Goal: Task Accomplishment & Management: Use online tool/utility

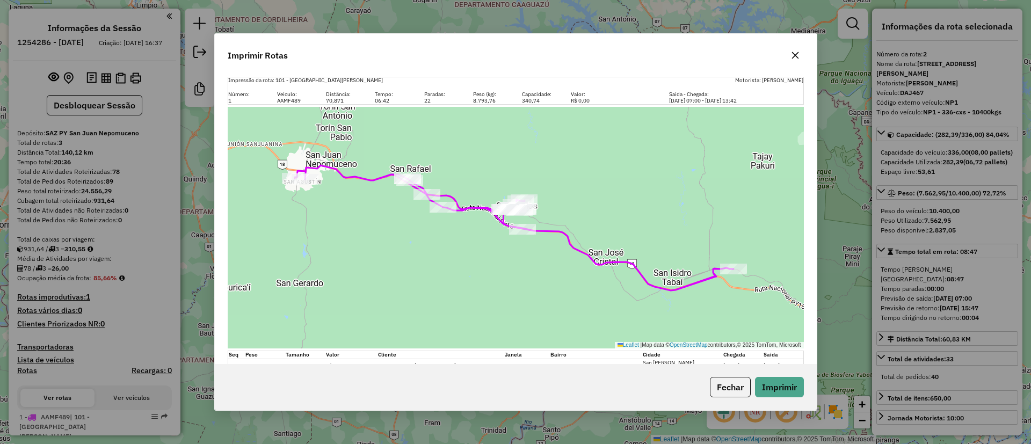
select select "**********"
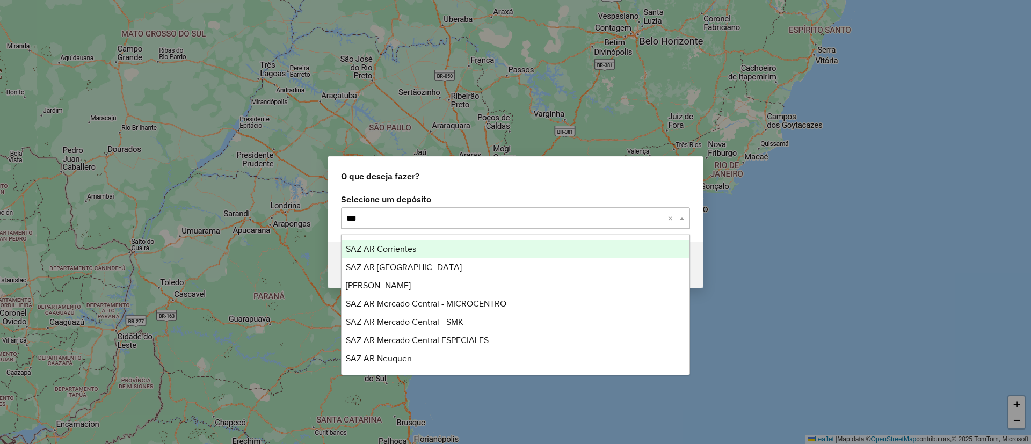
type input "****"
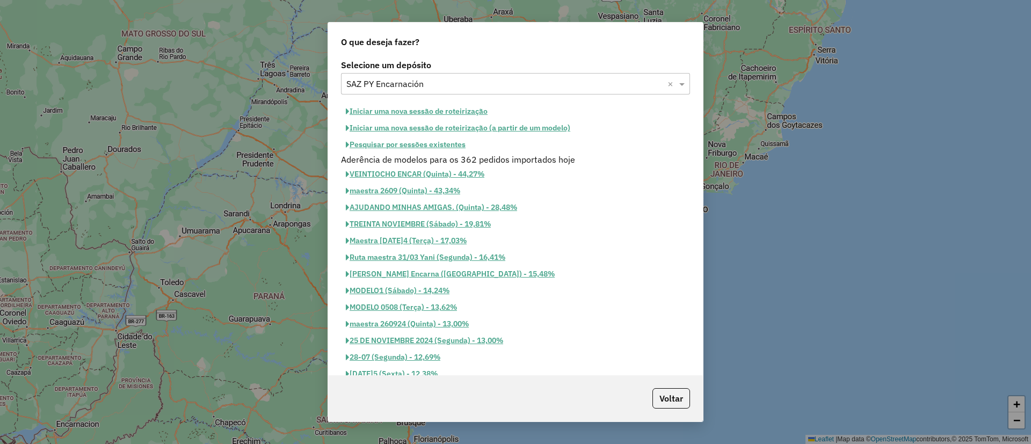
click at [459, 108] on button "Iniciar uma nova sessão de roteirização" at bounding box center [416, 111] width 151 height 17
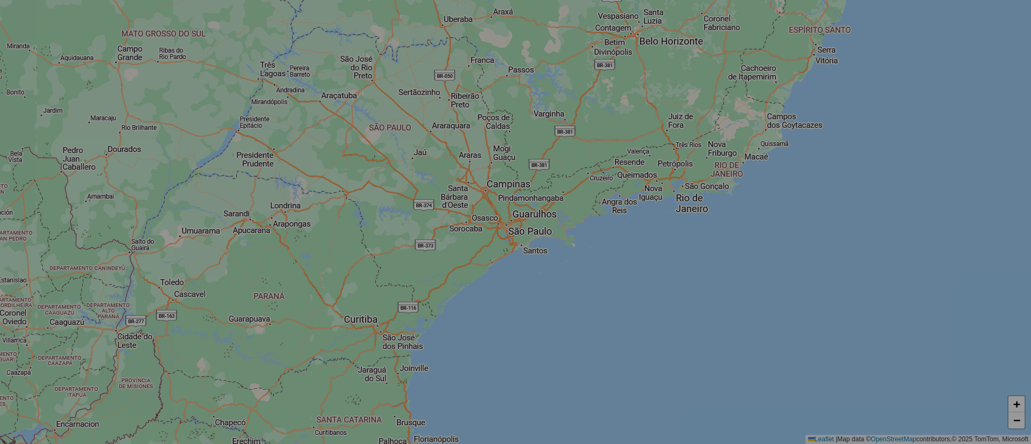
select select "*"
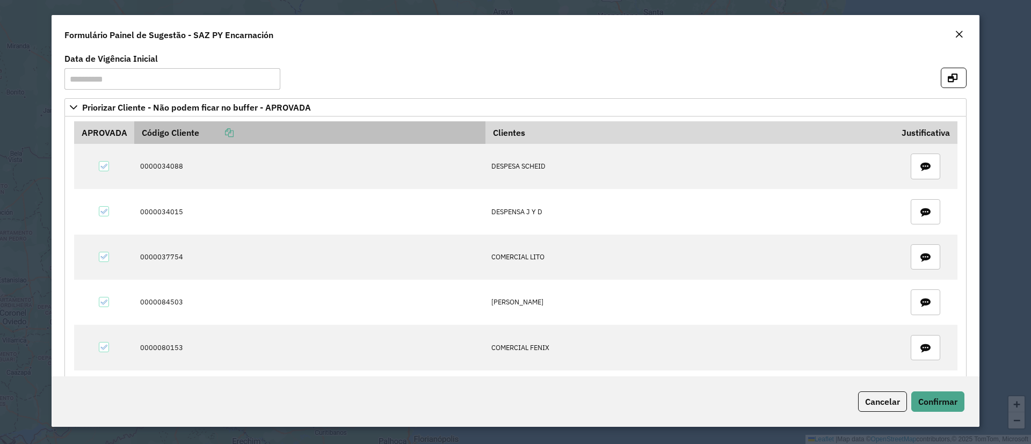
click at [233, 128] on link at bounding box center [216, 132] width 34 height 11
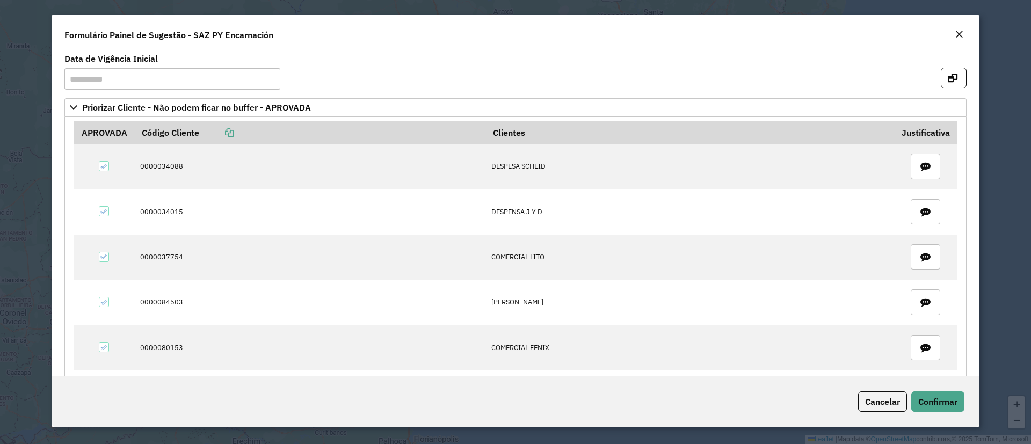
scroll to position [366, 0]
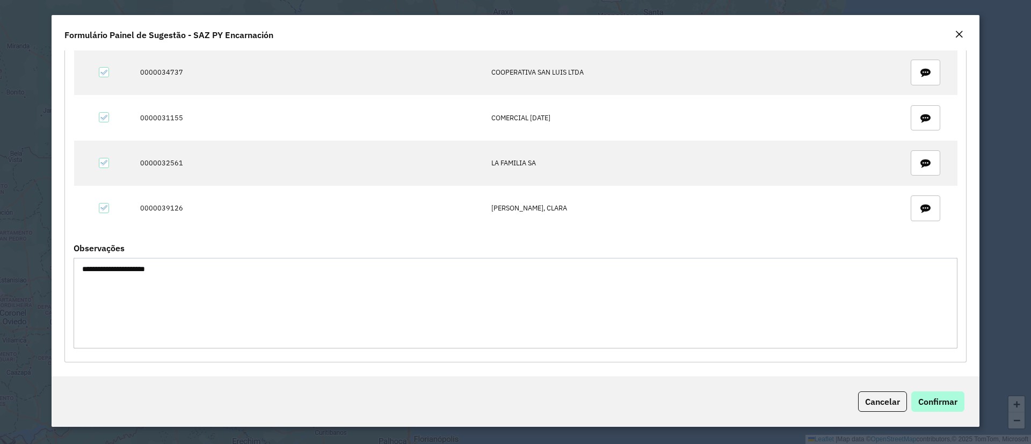
click at [891, 389] on div "Cancelar Confirmar" at bounding box center [516, 401] width 928 height 50
drag, startPoint x: 951, startPoint y: 402, endPoint x: 785, endPoint y: 404, distance: 166.5
click at [951, 401] on span "Confirmar" at bounding box center [937, 401] width 39 height 11
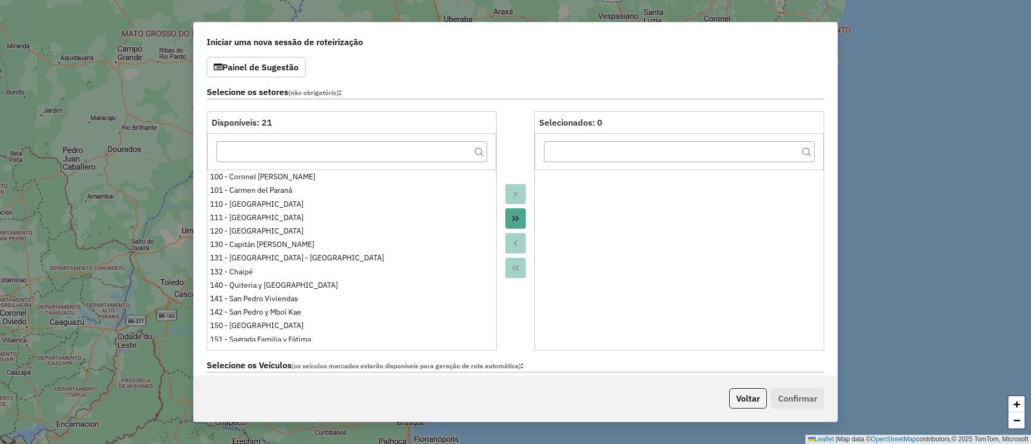
scroll to position [322, 0]
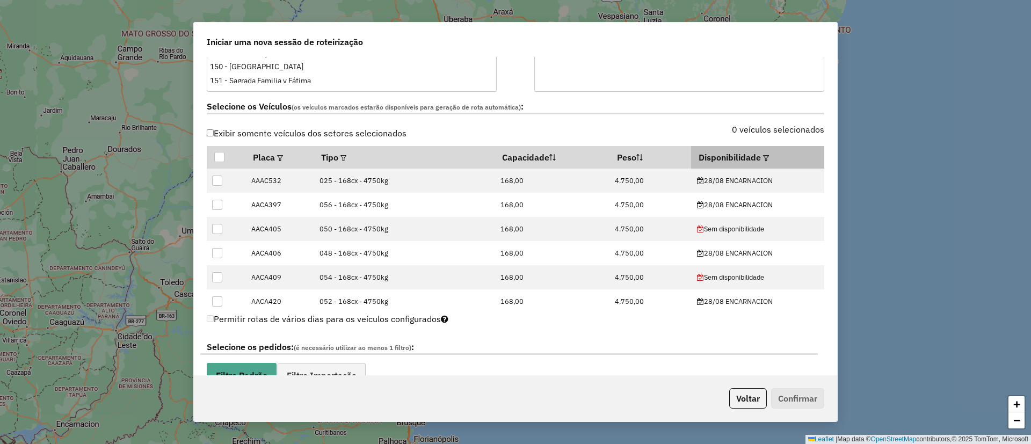
click at [767, 155] on th "Disponibilidade" at bounding box center [757, 157] width 133 height 23
click at [764, 155] on em at bounding box center [766, 158] width 6 height 6
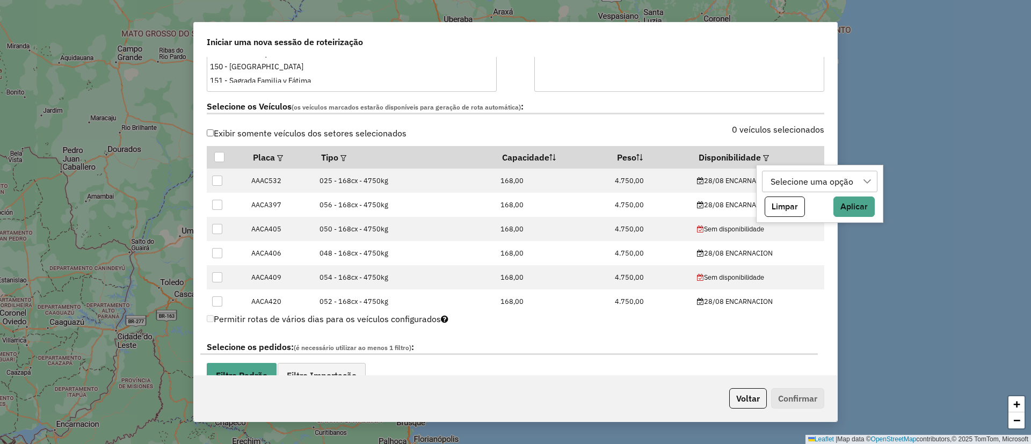
click at [772, 178] on div "Selecione uma opção" at bounding box center [812, 181] width 90 height 20
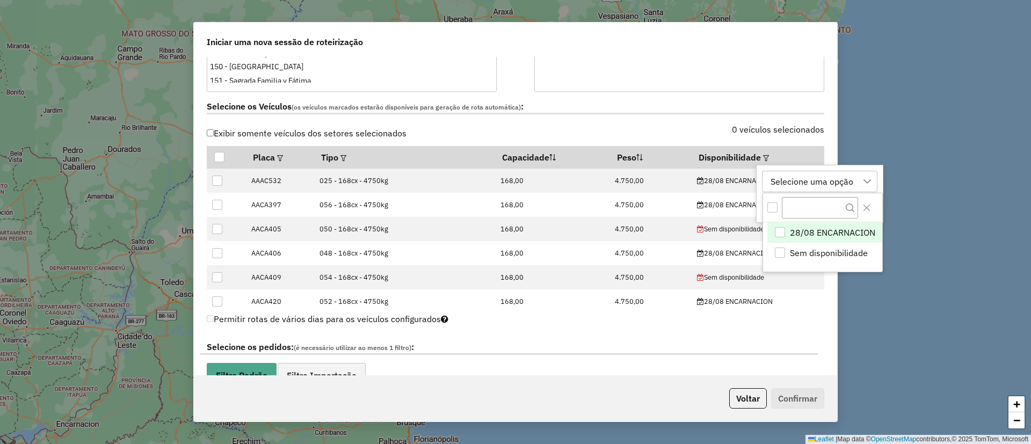
scroll to position [8, 49]
click at [792, 234] on span "28/08 ENCARNACION" at bounding box center [832, 233] width 85 height 13
click at [865, 202] on button "Close" at bounding box center [866, 207] width 17 height 17
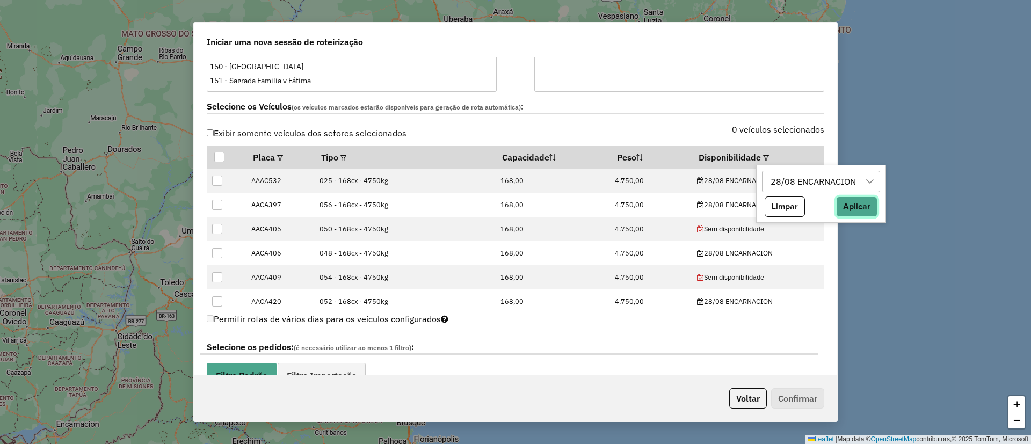
click at [856, 207] on button "Aplicar" at bounding box center [856, 207] width 41 height 20
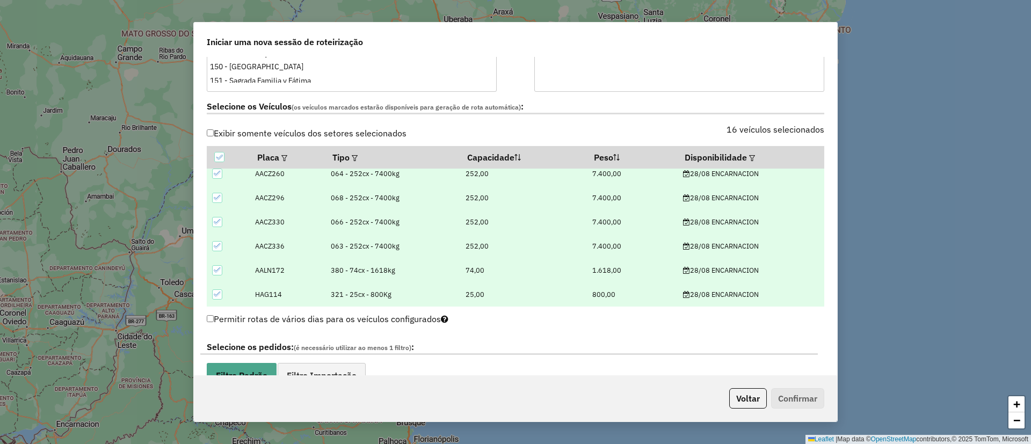
scroll to position [564, 0]
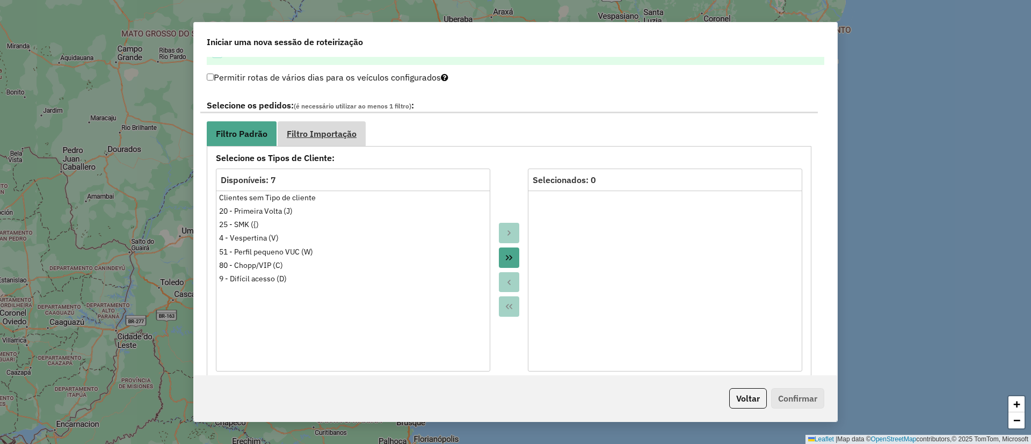
click at [325, 127] on link "Filtro Importação" at bounding box center [322, 133] width 88 height 24
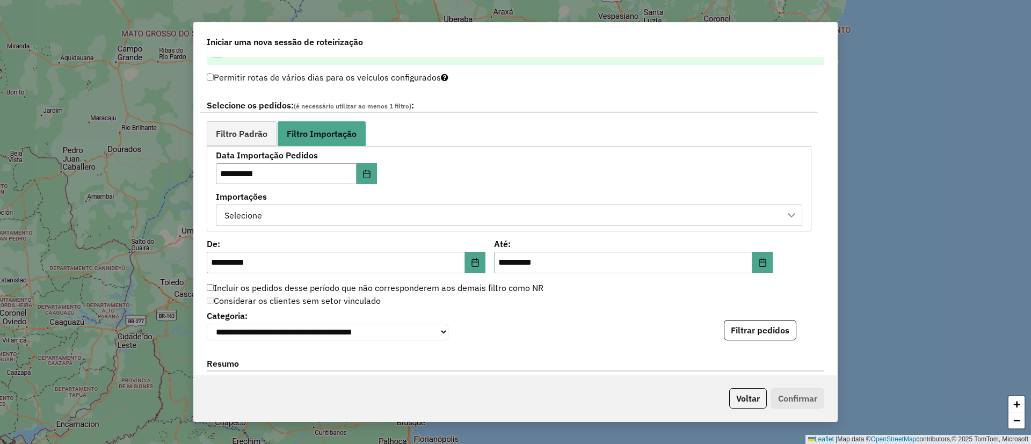
click at [284, 211] on div "Selecione" at bounding box center [501, 215] width 561 height 20
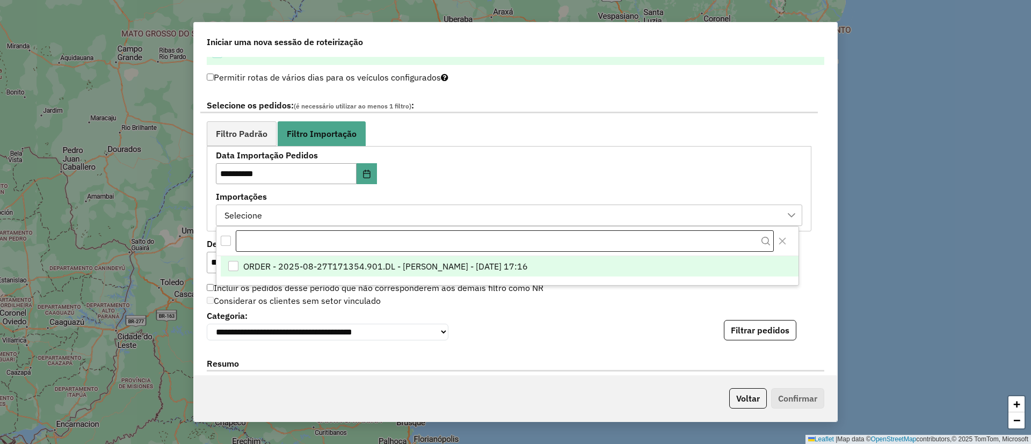
scroll to position [8, 49]
click at [321, 267] on span "ORDER - 2025-08-27T171354.901.DL - [PERSON_NAME] - [DATE] 17:16" at bounding box center [385, 266] width 285 height 13
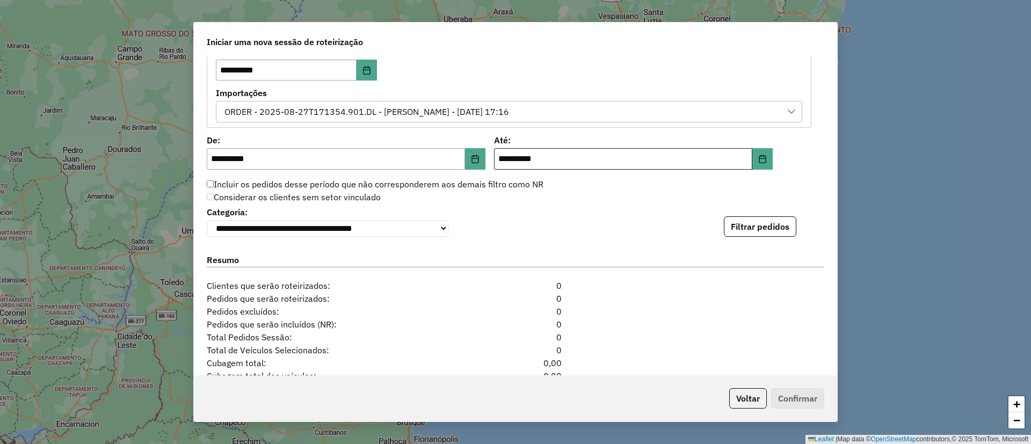
scroll to position [644, 0]
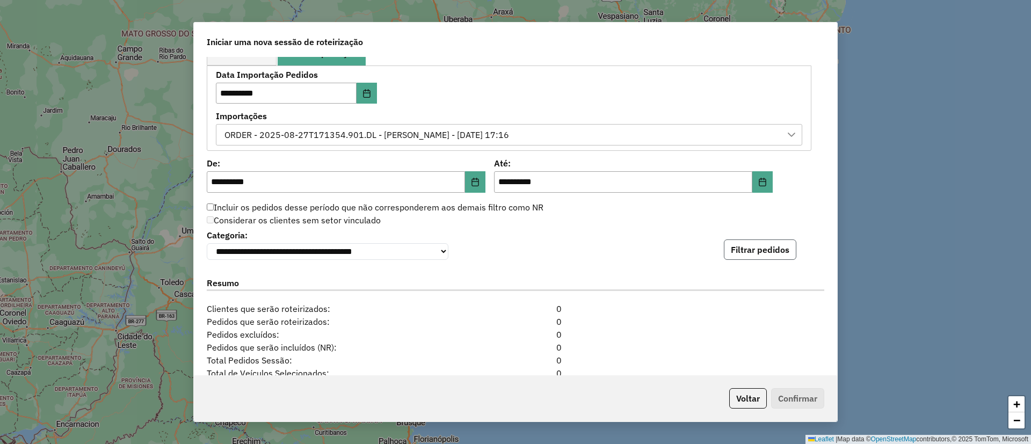
click at [739, 252] on button "Filtrar pedidos" at bounding box center [760, 250] width 73 height 20
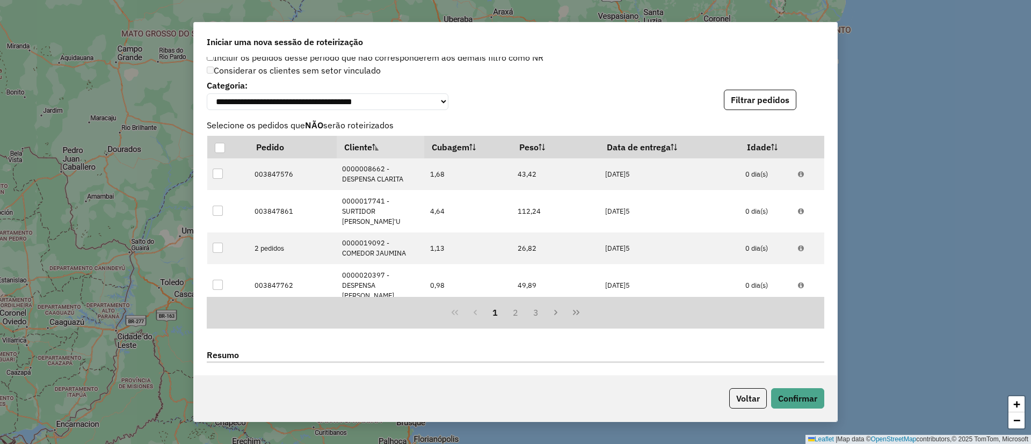
scroll to position [997, 0]
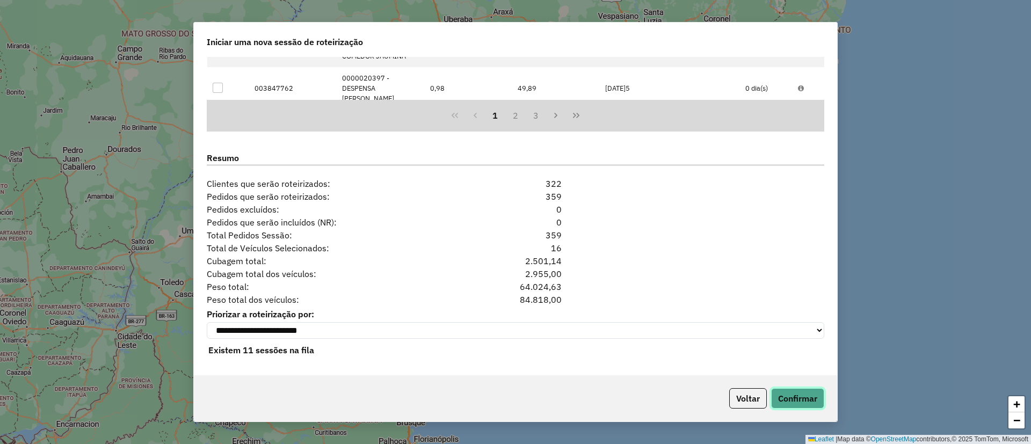
click at [802, 395] on button "Confirmar" at bounding box center [797, 398] width 53 height 20
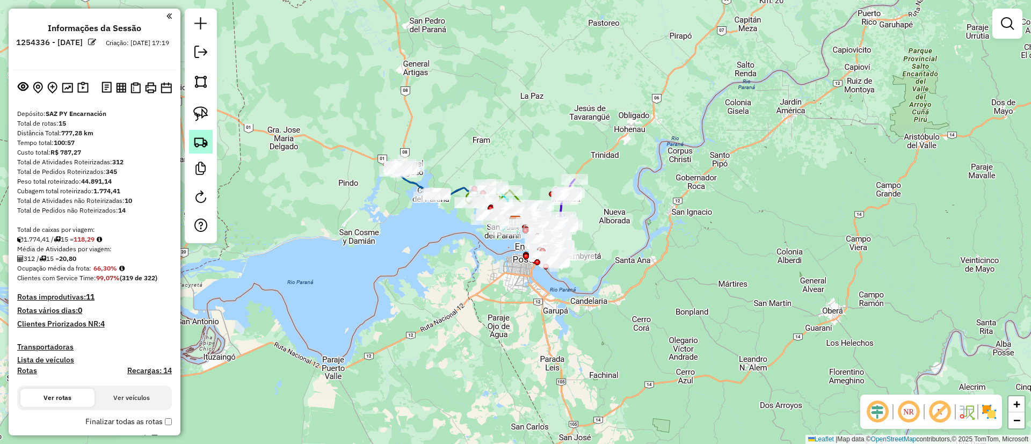
click at [197, 147] on img at bounding box center [200, 141] width 15 height 15
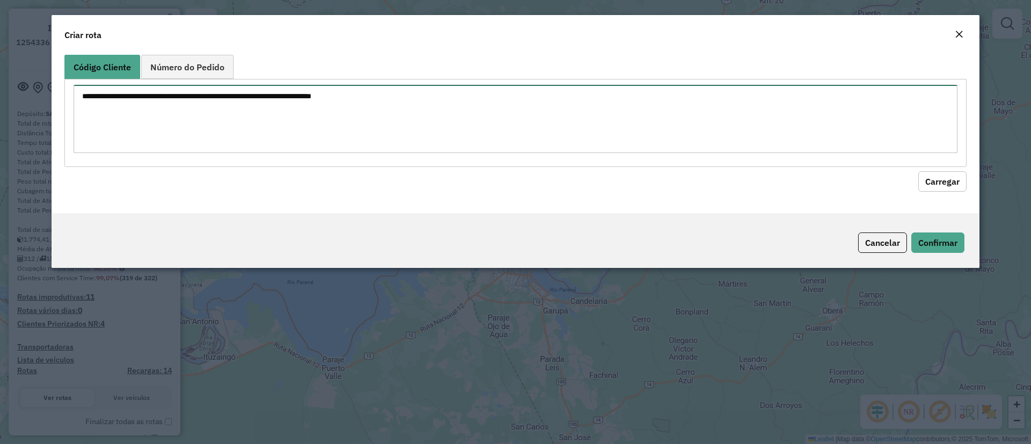
click at [193, 106] on textarea at bounding box center [516, 119] width 884 height 68
paste textarea "*****"
type textarea "*****"
drag, startPoint x: 354, startPoint y: 107, endPoint x: 59, endPoint y: 139, distance: 297.0
click at [23, 109] on modal-container "Criar rota Código Cliente Número do Pedido ***** Carregar Cancelar Confirmar" at bounding box center [515, 222] width 1031 height 444
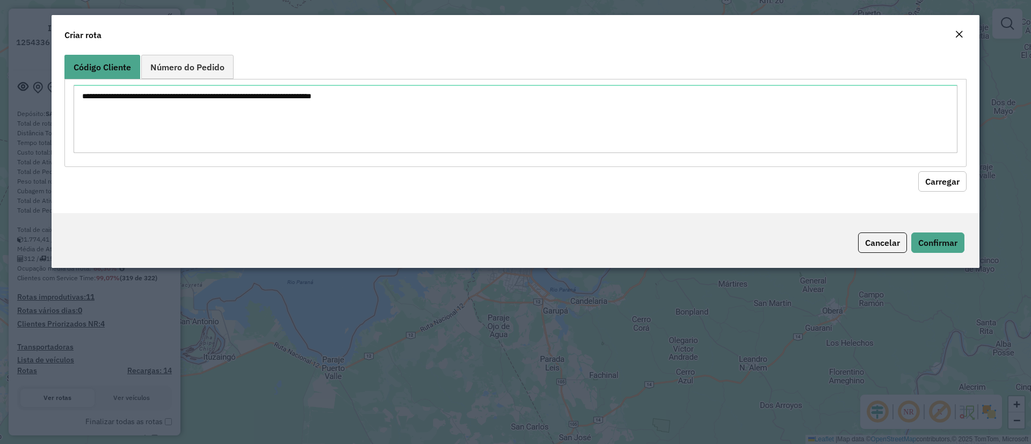
click at [372, 289] on modal-container "Criar rota Código Cliente Número do Pedido Carregar Cancelar Confirmar" at bounding box center [515, 222] width 1031 height 444
drag, startPoint x: 884, startPoint y: 234, endPoint x: 879, endPoint y: 234, distance: 5.4
click at [880, 234] on button "Cancelar" at bounding box center [882, 243] width 49 height 20
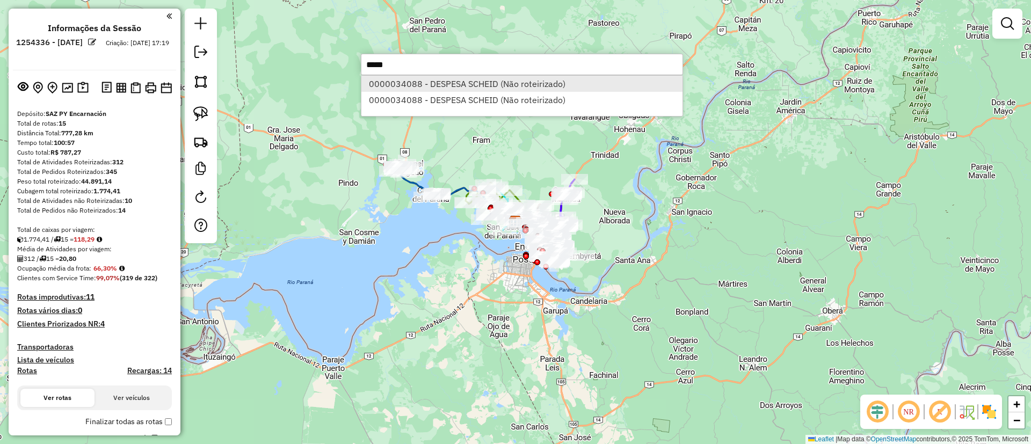
type input "*****"
click at [410, 84] on li "0000034088 - DESPESA SCHEID (Não roteirizado)" at bounding box center [521, 84] width 321 height 16
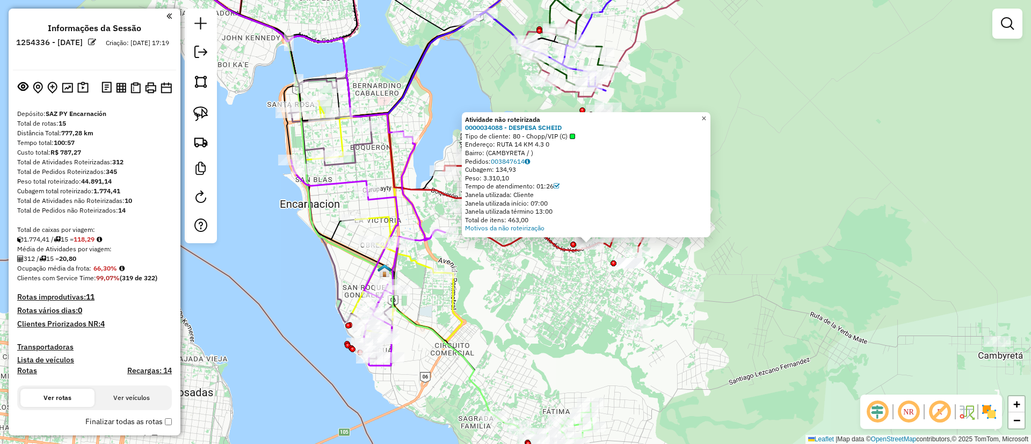
click at [706, 114] on span "×" at bounding box center [703, 118] width 5 height 9
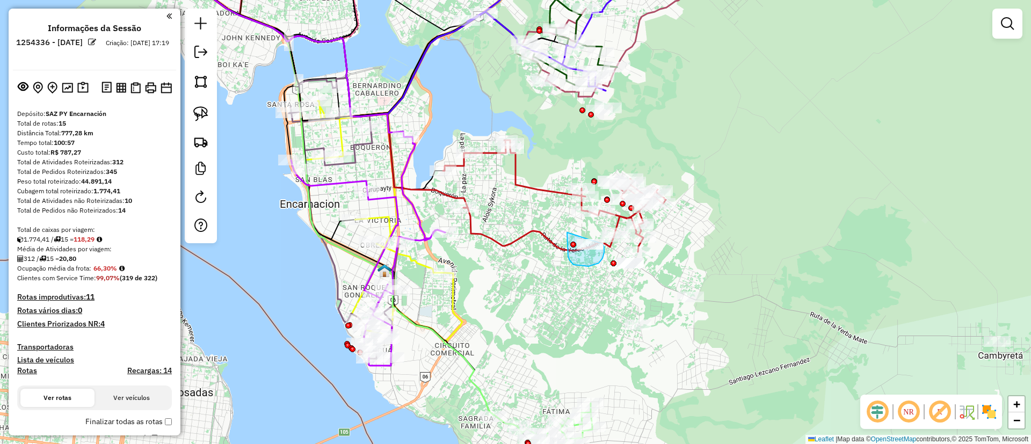
click at [596, 238] on div "Janela de atendimento Grade de atendimento Capacidade Transportadoras Veículos …" at bounding box center [515, 222] width 1031 height 444
click at [593, 212] on div "Janela de atendimento Grade de atendimento Capacidade Transportadoras Veículos …" at bounding box center [515, 222] width 1031 height 444
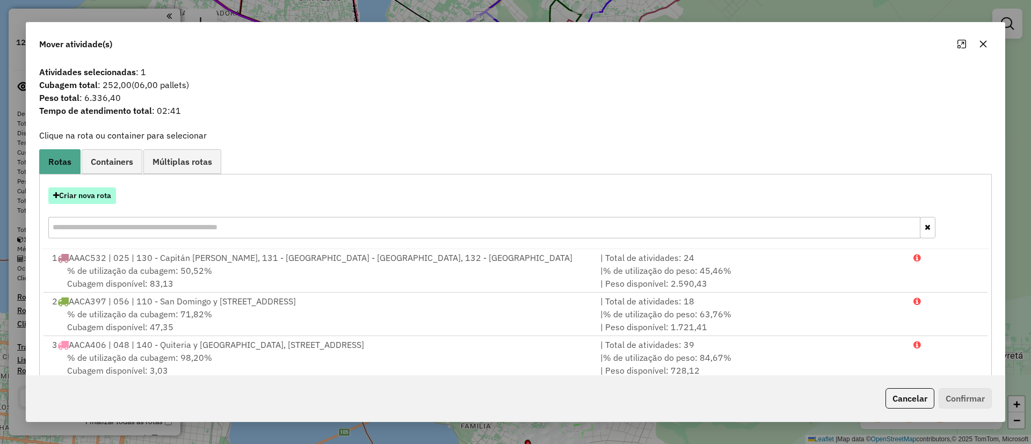
click at [91, 193] on button "Criar nova rota" at bounding box center [82, 195] width 68 height 17
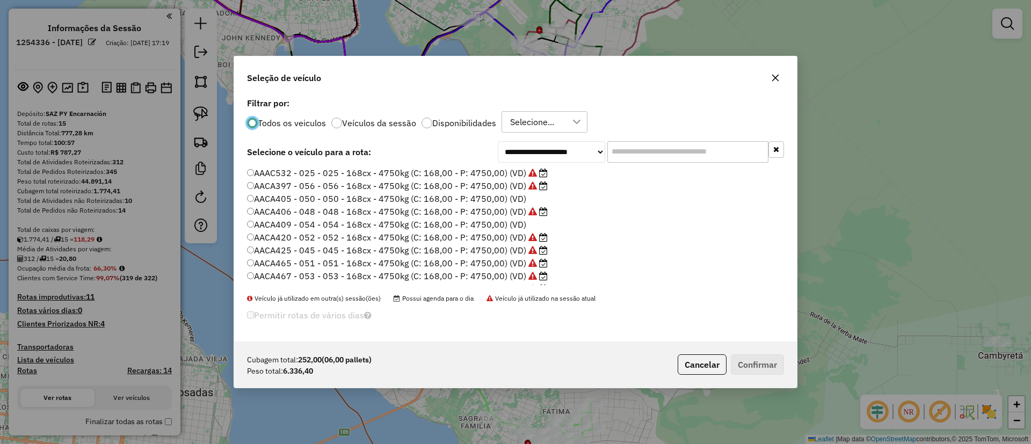
scroll to position [6, 3]
click at [653, 152] on input "text" at bounding box center [687, 151] width 161 height 21
type input "*"
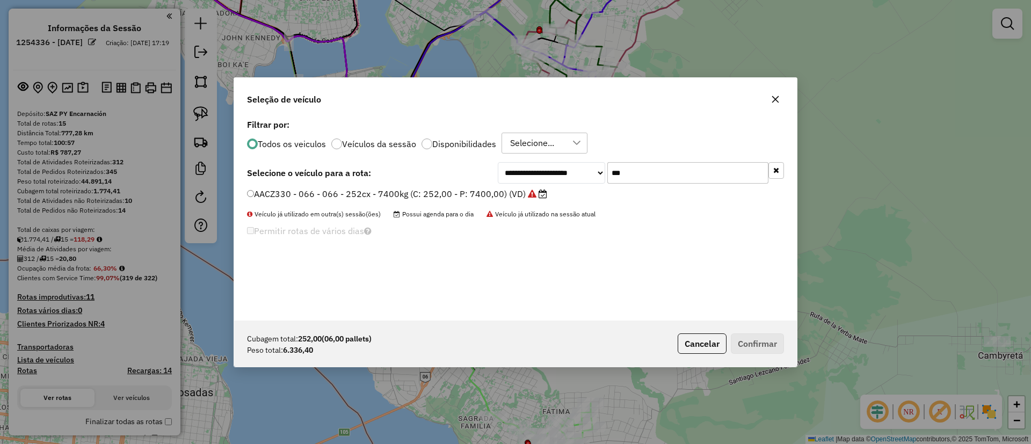
type input "***"
click at [474, 194] on label "AACZ330 - 066 - 066 - 252cx - 7400kg (C: 252,00 - P: 7400,00) (VD)" at bounding box center [397, 193] width 300 height 13
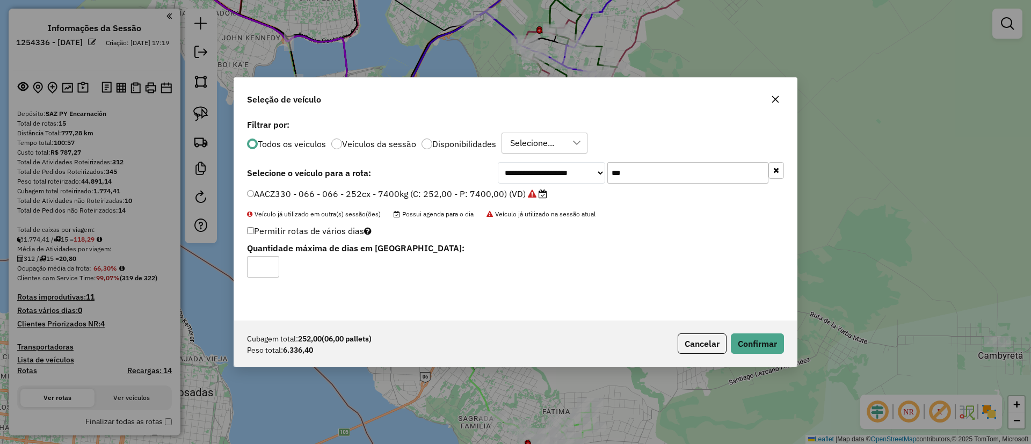
click at [738, 332] on div "Cubagem total: 252,00 (06,00 pallets) Peso total: 6.336,40 Cancelar Confirmar" at bounding box center [515, 344] width 563 height 46
click at [744, 338] on button "Confirmar" at bounding box center [757, 344] width 53 height 20
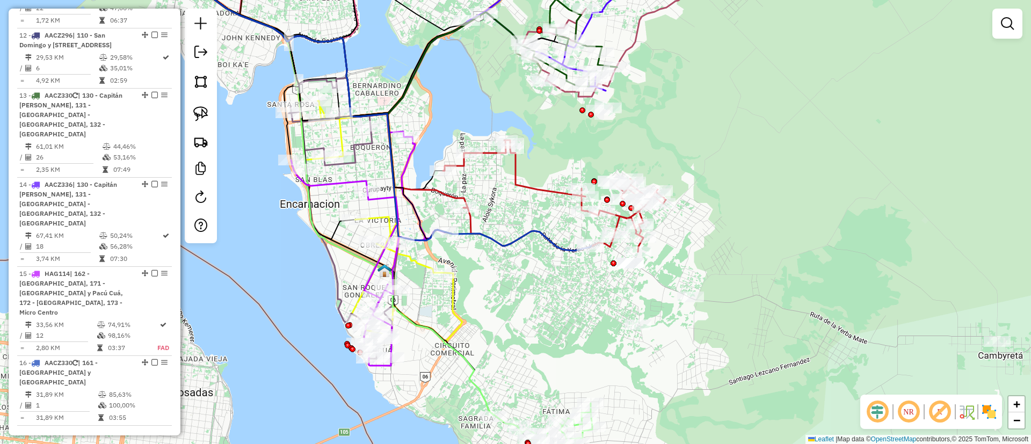
scroll to position [1364, 0]
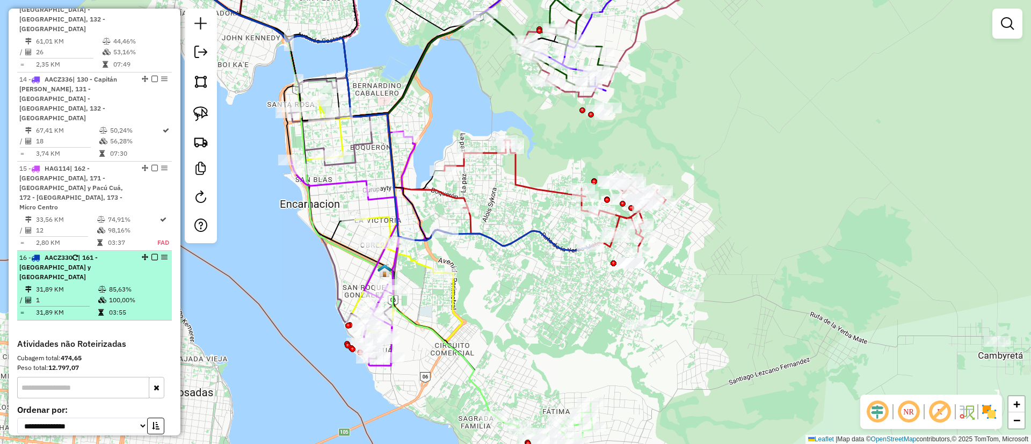
click at [151, 254] on em at bounding box center [154, 257] width 6 height 6
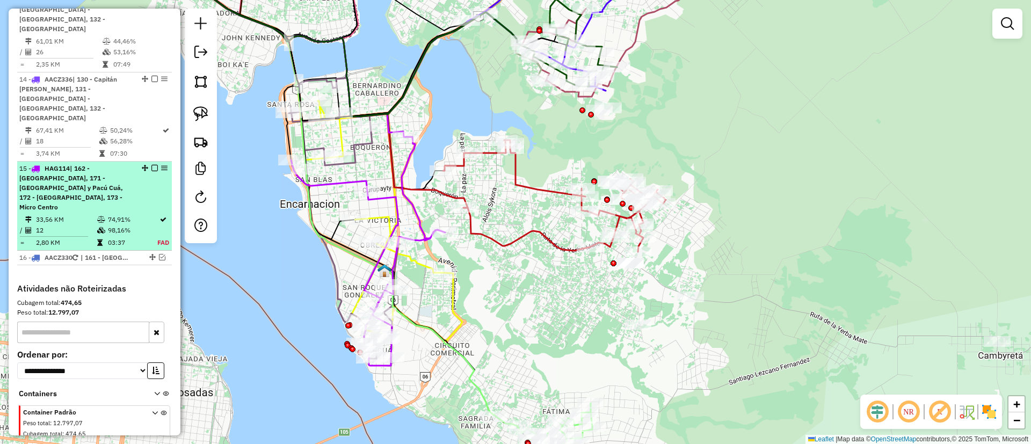
scroll to position [1318, 0]
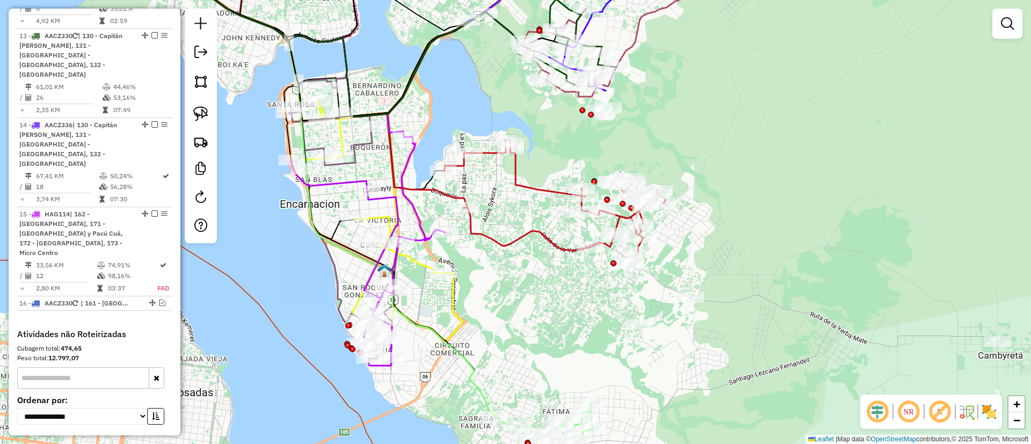
click at [1024, 16] on div "Janela de atendimento Grade de atendimento Capacidade Transportadoras Veículos …" at bounding box center [515, 222] width 1031 height 444
click at [1014, 16] on link at bounding box center [1007, 23] width 21 height 21
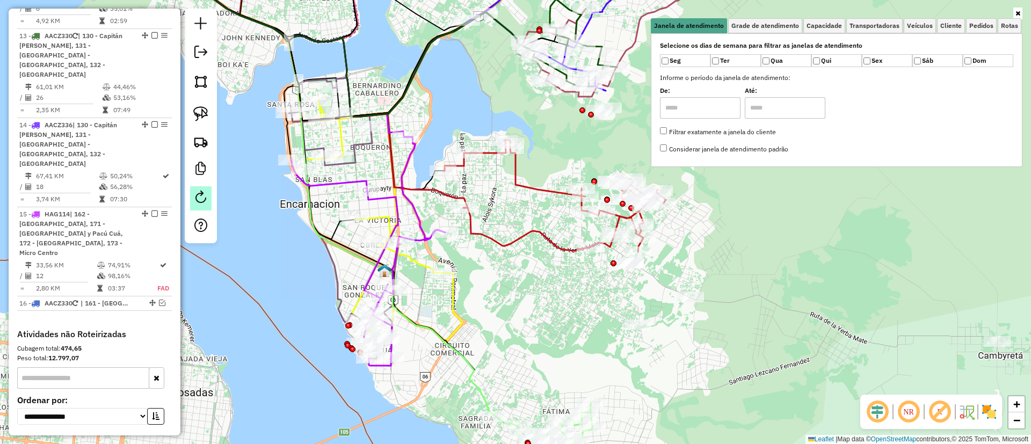
click at [205, 186] on link at bounding box center [200, 198] width 21 height 24
select select "*"
click at [951, 23] on span "Cliente" at bounding box center [950, 26] width 21 height 6
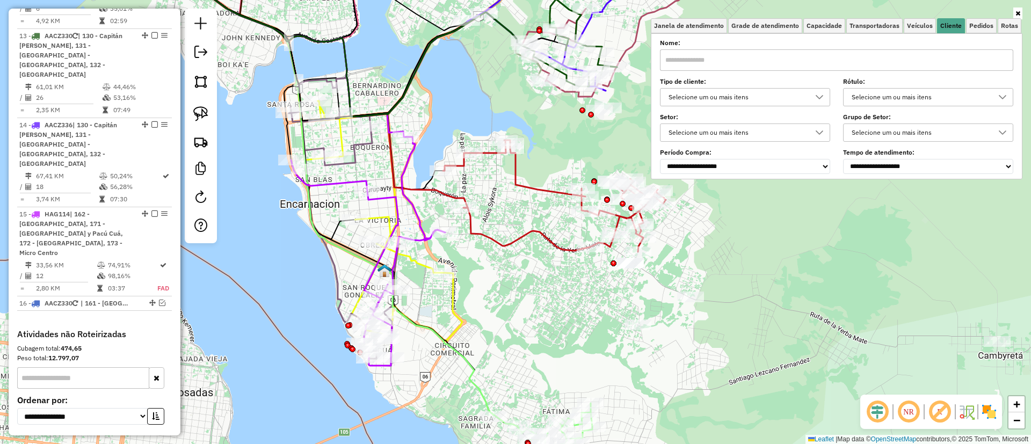
click at [764, 91] on div "Selecione um ou mais itens" at bounding box center [737, 97] width 144 height 17
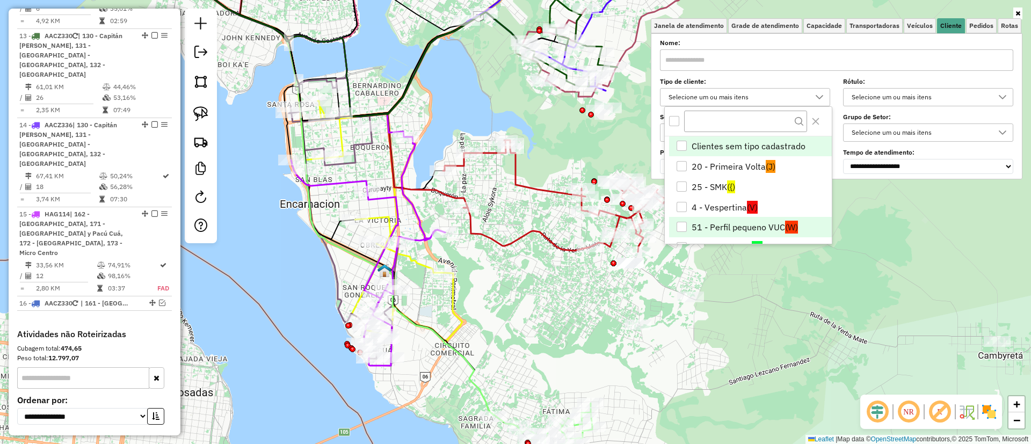
scroll to position [43, 0]
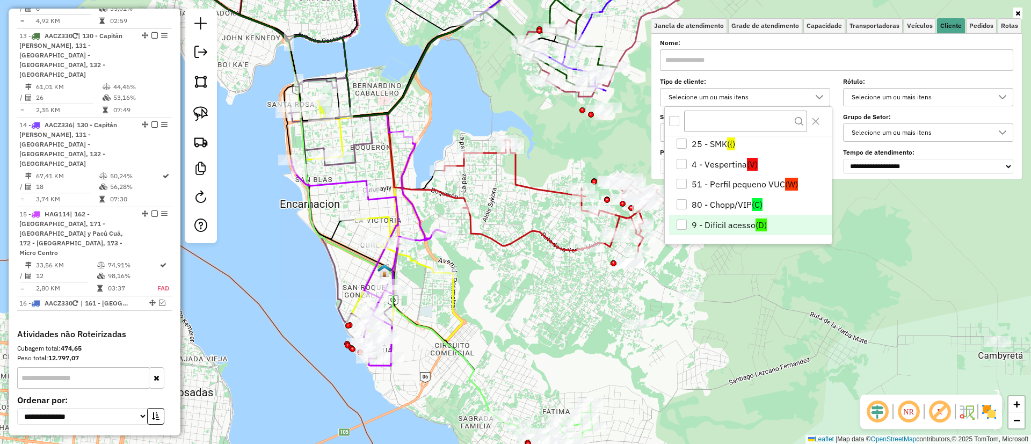
click at [721, 218] on li "9 - Difícil acesso (D)" at bounding box center [750, 225] width 163 height 20
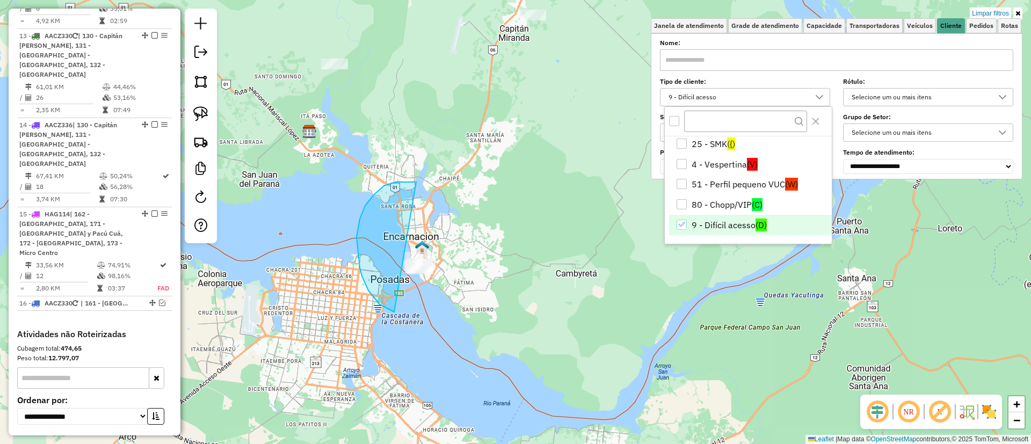
drag, startPoint x: 365, startPoint y: 206, endPoint x: 492, endPoint y: 217, distance: 127.3
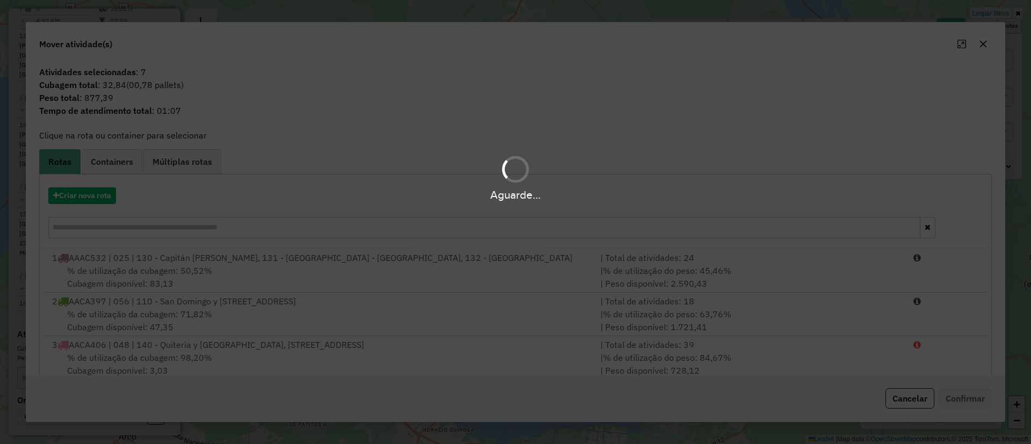
click at [100, 197] on div "Aguarde..." at bounding box center [515, 194] width 1031 height 17
click at [99, 196] on button "Criar nova rota" at bounding box center [82, 195] width 68 height 17
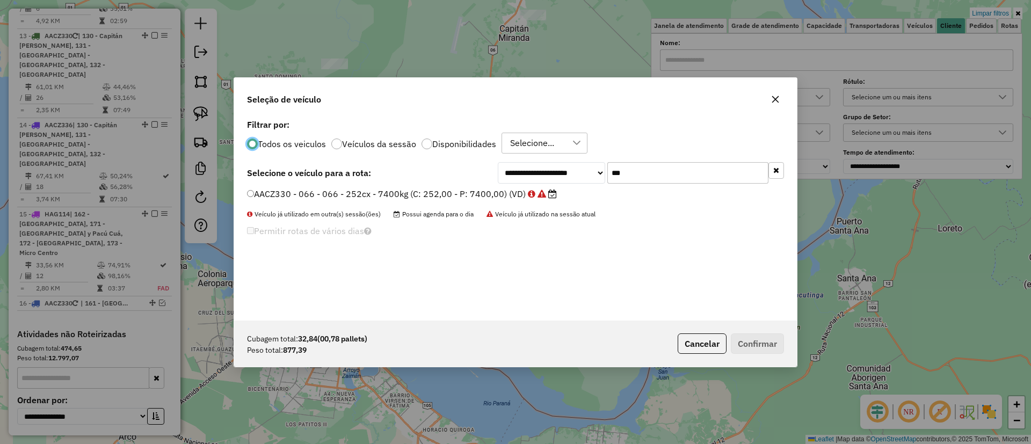
scroll to position [6, 3]
click at [367, 135] on div "Todos os veiculos Veículos da sessão Disponibilidades Selecione..." at bounding box center [515, 143] width 537 height 21
click at [773, 166] on icon "button" at bounding box center [776, 170] width 6 height 8
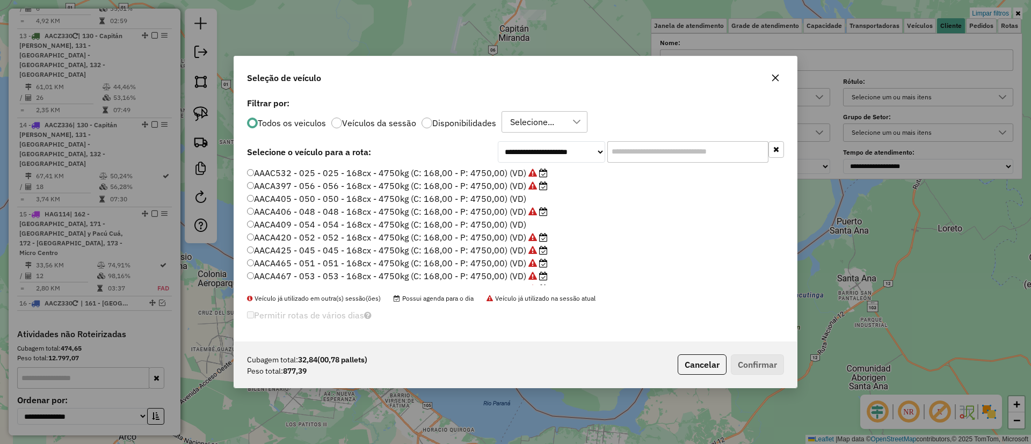
click at [370, 120] on label "Veículos da sessão" at bounding box center [379, 123] width 74 height 9
click at [457, 262] on label "AALN172 - 380 - 380 - 74cx - 1618kg (C: 74,00 - P: 1618,00) (VD)" at bounding box center [386, 265] width 279 height 13
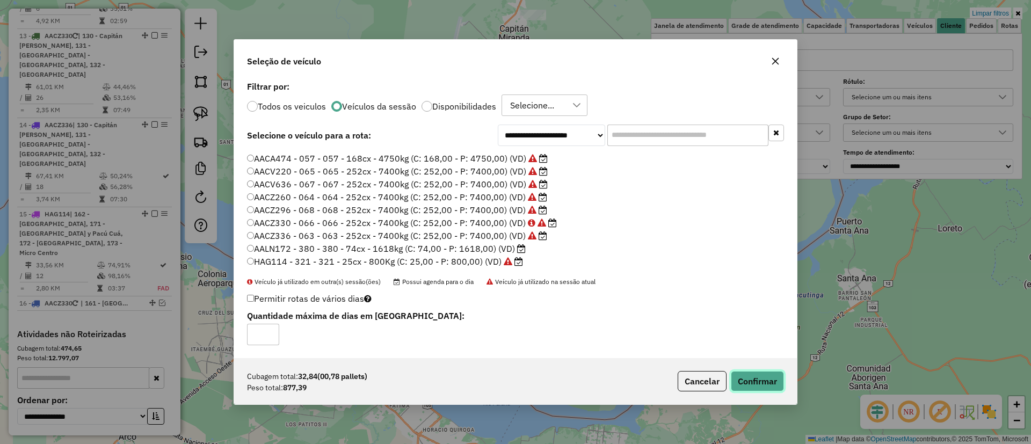
click at [763, 375] on button "Confirmar" at bounding box center [757, 381] width 53 height 20
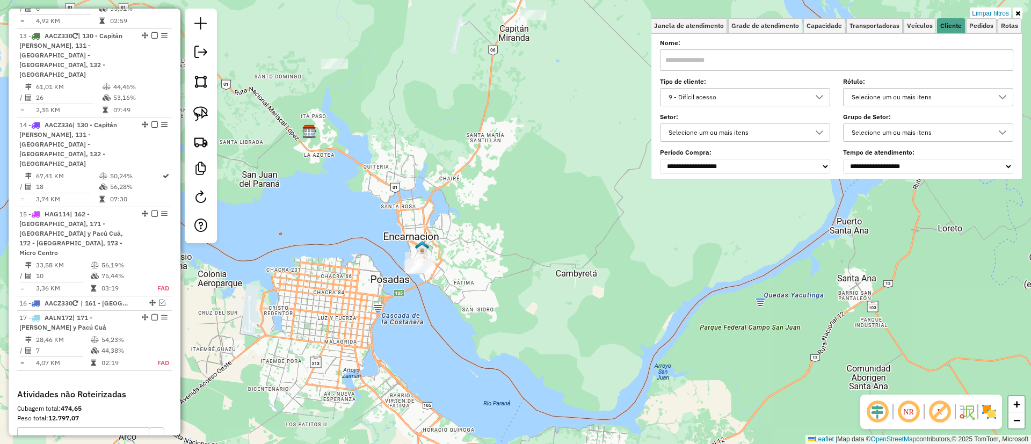
scroll to position [1364, 0]
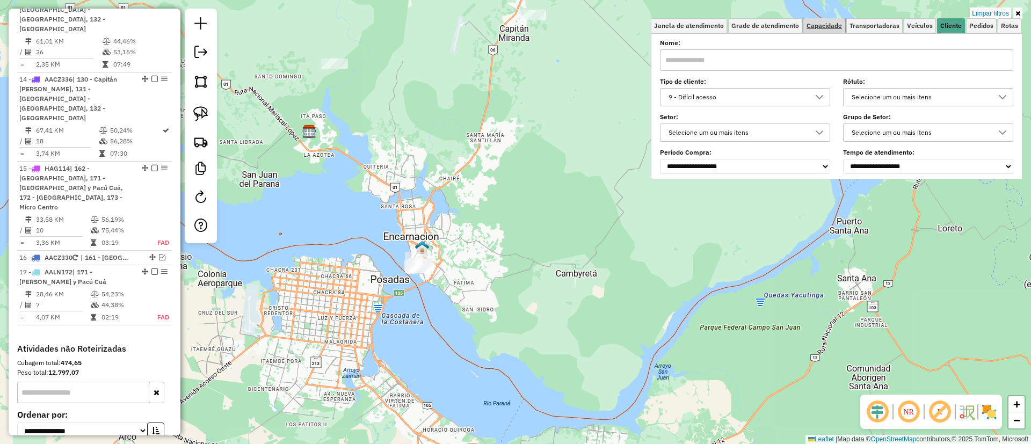
click at [834, 24] on span "Capacidade" at bounding box center [824, 26] width 35 height 6
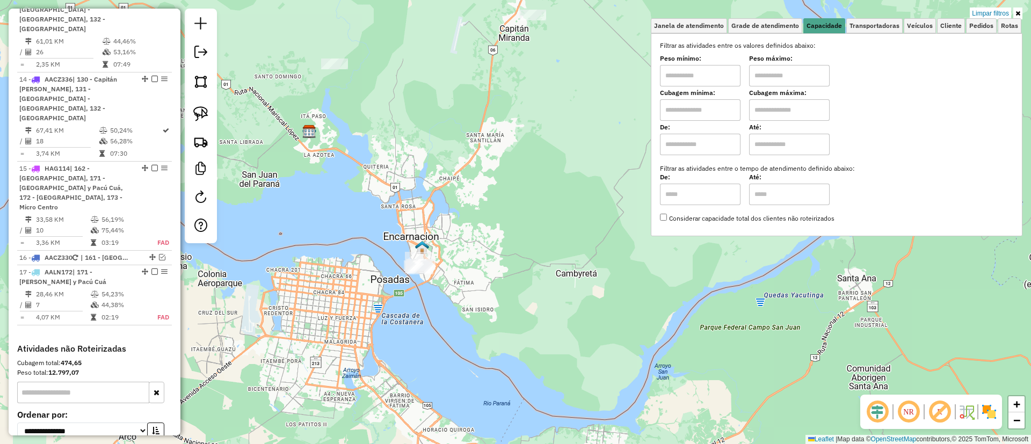
click at [708, 137] on input "text" at bounding box center [700, 144] width 81 height 21
type input "****"
click at [781, 140] on hb-app "Aguarde... Pop-up bloqueado! Seu navegador bloqueou automáticamente a abertura …" at bounding box center [515, 222] width 1031 height 444
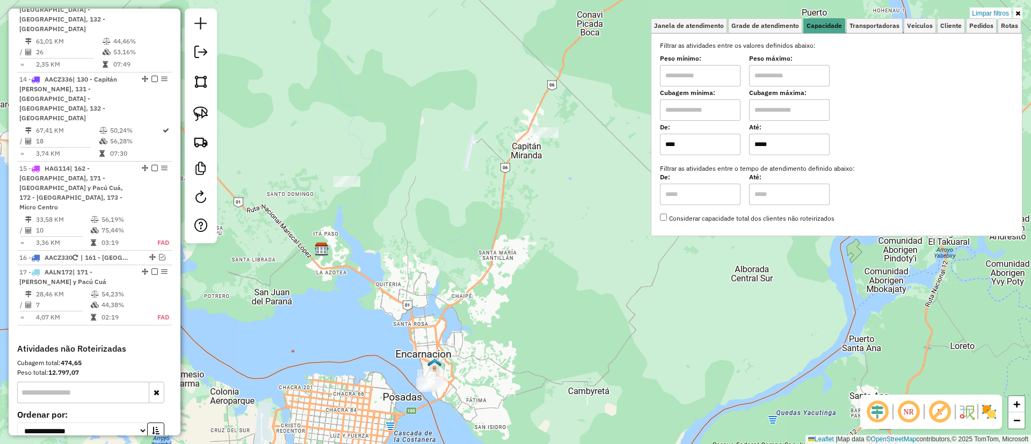
drag, startPoint x: 308, startPoint y: 240, endPoint x: 312, endPoint y: 267, distance: 27.6
click at [312, 267] on div "Limpar filtros Janela de atendimento Grade de atendimento Capacidade Transporta…" at bounding box center [515, 222] width 1031 height 444
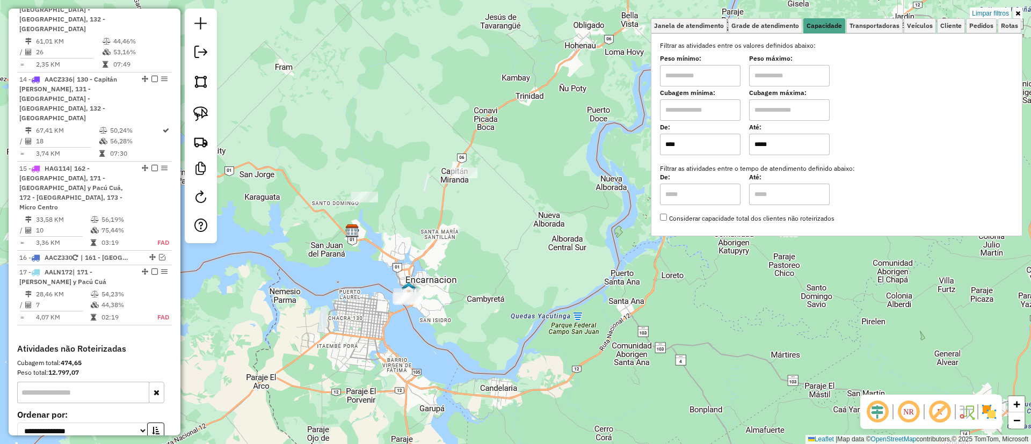
drag, startPoint x: 787, startPoint y: 148, endPoint x: 736, endPoint y: 144, distance: 51.7
click at [736, 144] on div "De: **** Até: *****" at bounding box center [836, 140] width 353 height 30
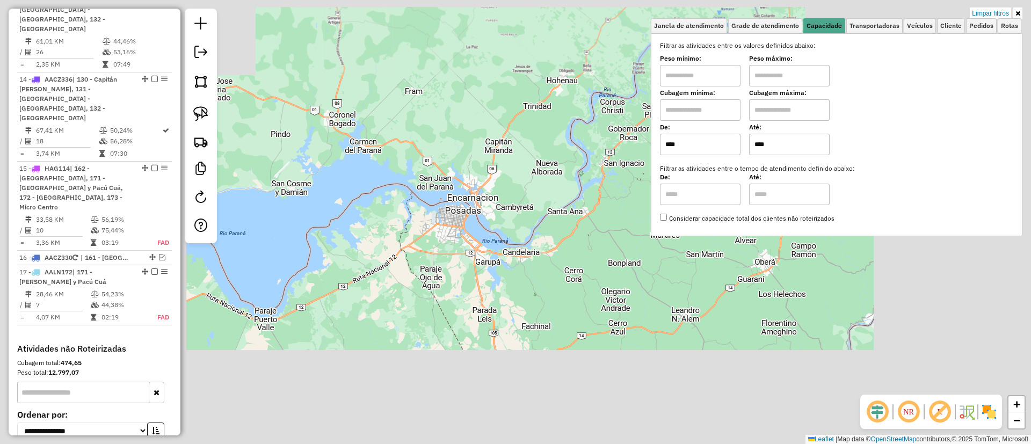
type input "****"
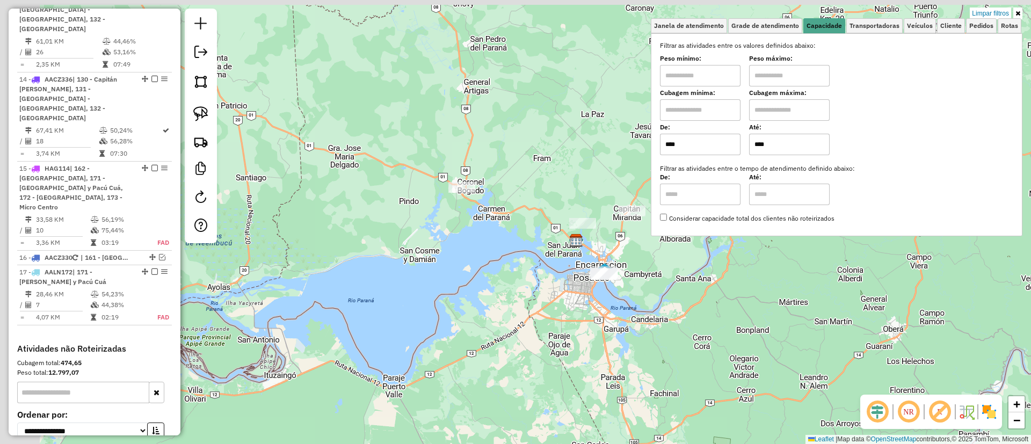
drag, startPoint x: 440, startPoint y: 111, endPoint x: 563, endPoint y: 169, distance: 135.8
click at [563, 169] on div "Limpar filtros Janela de atendimento Grade de atendimento Capacidade Transporta…" at bounding box center [515, 222] width 1031 height 444
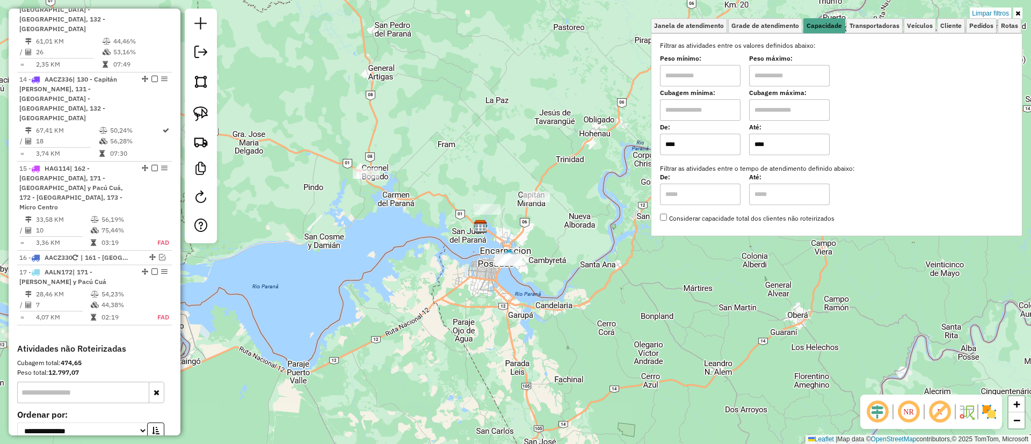
drag, startPoint x: 487, startPoint y: 160, endPoint x: 356, endPoint y: 126, distance: 135.3
click at [356, 126] on div "Limpar filtros Janela de atendimento Grade de atendimento Capacidade Transporta…" at bounding box center [515, 222] width 1031 height 444
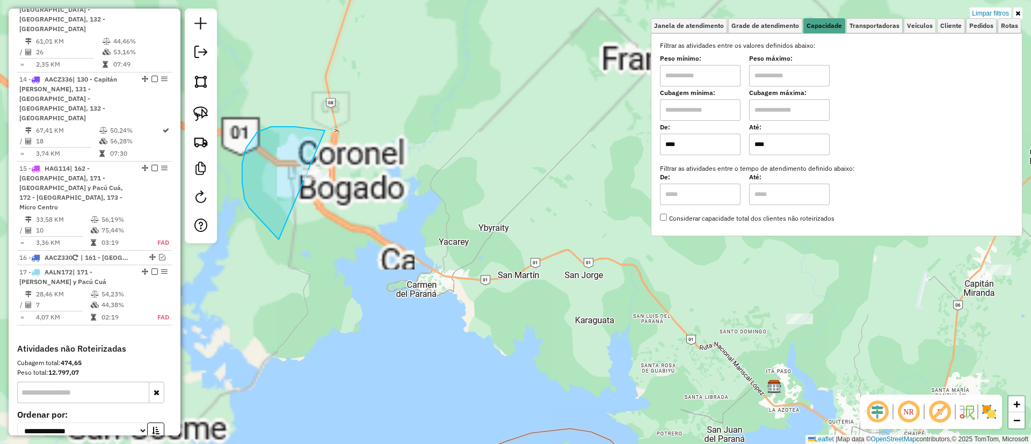
drag, startPoint x: 242, startPoint y: 183, endPoint x: 380, endPoint y: 156, distance: 140.5
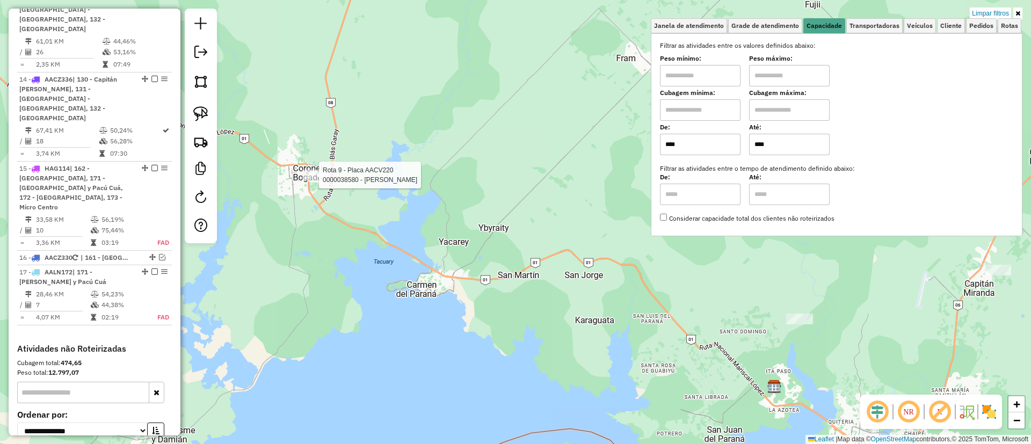
select select "**********"
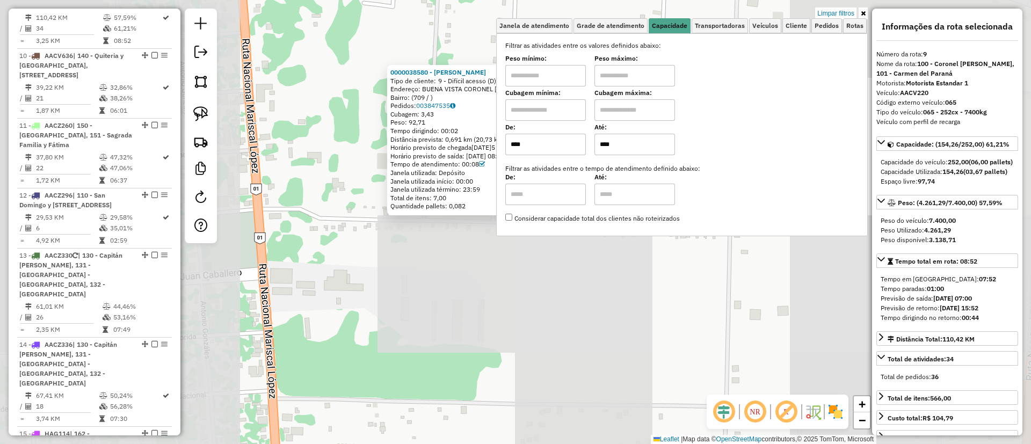
scroll to position [1011, 0]
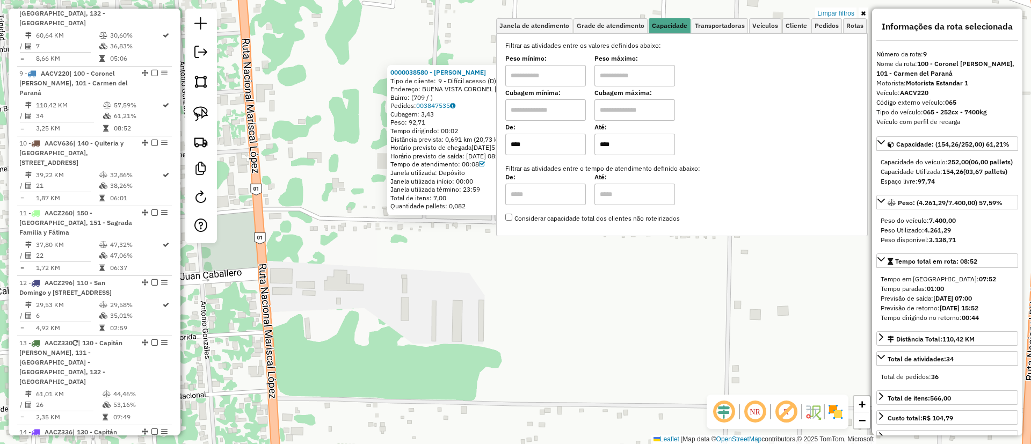
click at [865, 15] on icon at bounding box center [863, 13] width 5 height 6
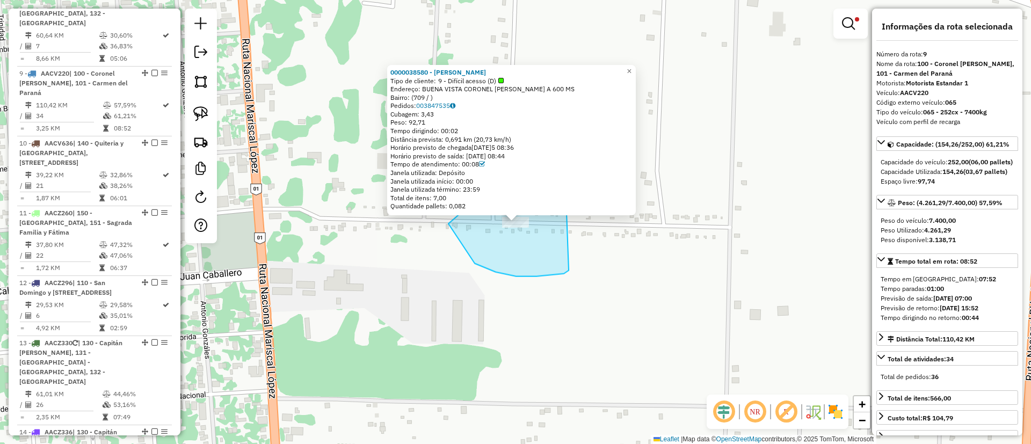
drag, startPoint x: 569, startPoint y: 270, endPoint x: 531, endPoint y: 151, distance: 124.5
click at [531, 151] on div "0000038580 - [PERSON_NAME] Tipo de cliente: 9 - Difícil acesso (D) Endereço: BU…" at bounding box center [515, 222] width 1031 height 444
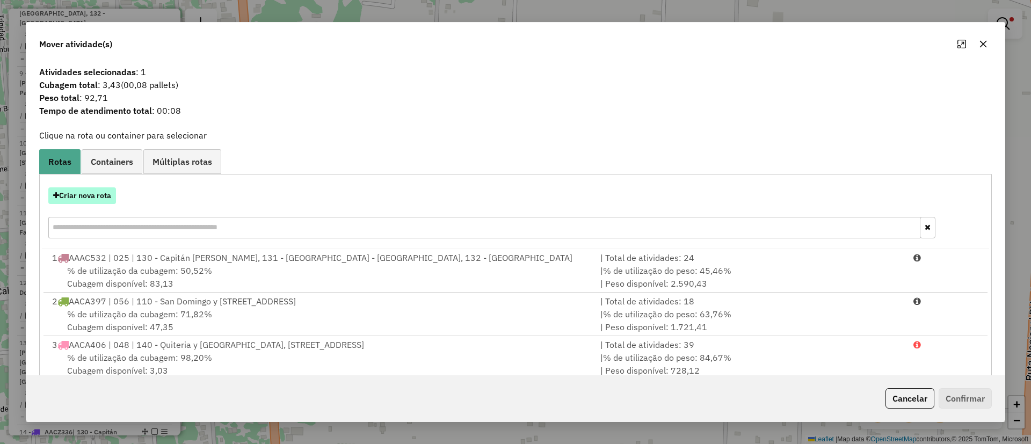
click at [66, 200] on button "Criar nova rota" at bounding box center [82, 195] width 68 height 17
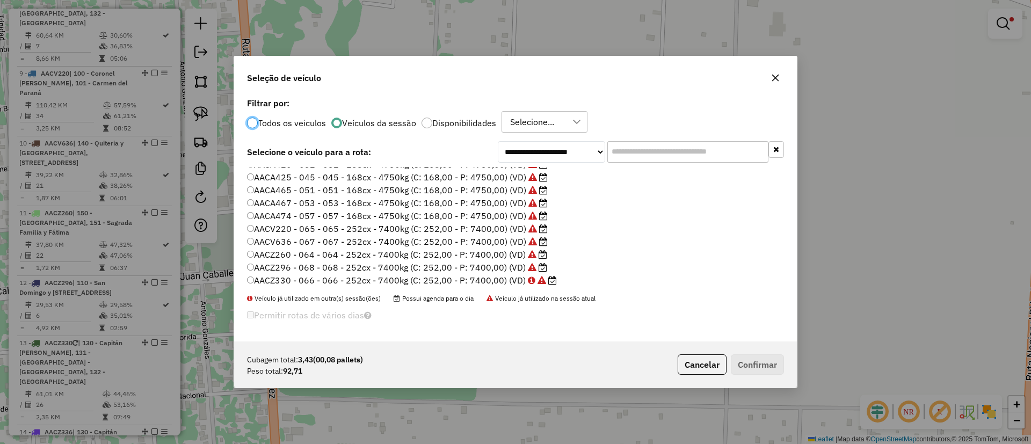
scroll to position [88, 0]
click at [452, 277] on label "HAG114 - 321 - 321 - 25cx - 800Kg (C: 25,00 - P: 800,00) (VD)" at bounding box center [385, 278] width 276 height 13
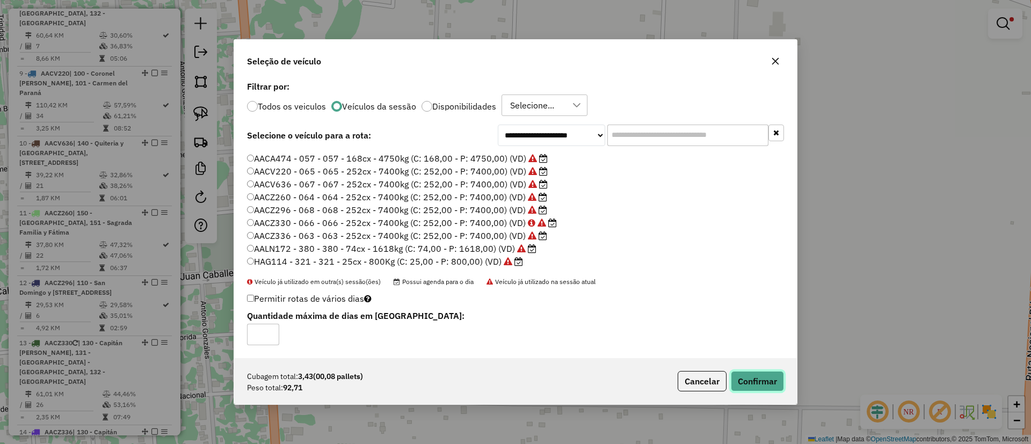
click at [755, 374] on button "Confirmar" at bounding box center [757, 381] width 53 height 20
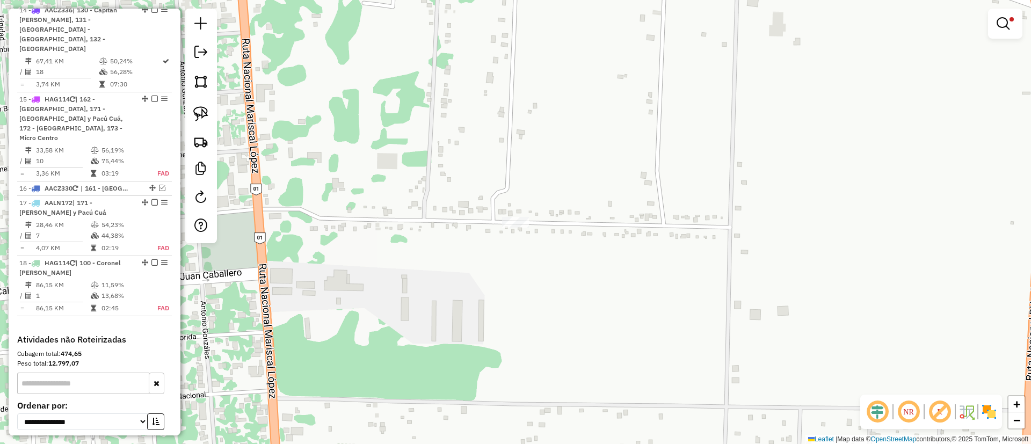
scroll to position [1434, 0]
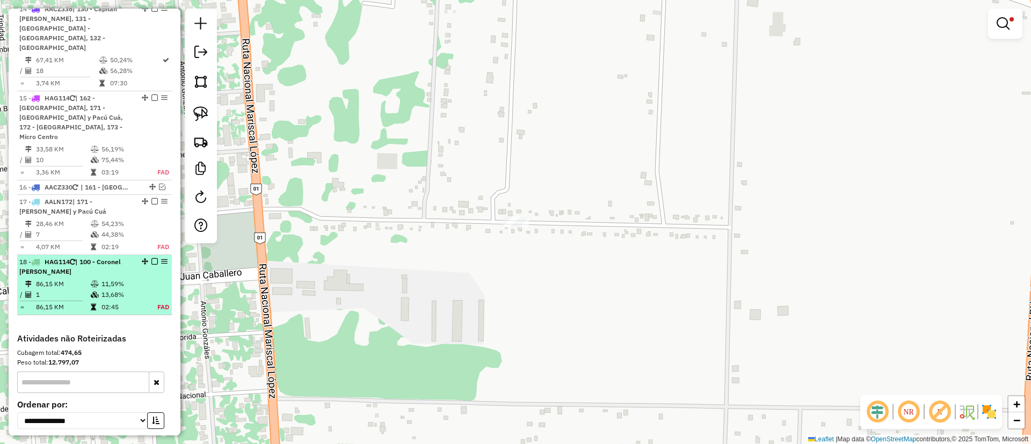
click at [136, 289] on td "13,68%" at bounding box center [123, 294] width 45 height 11
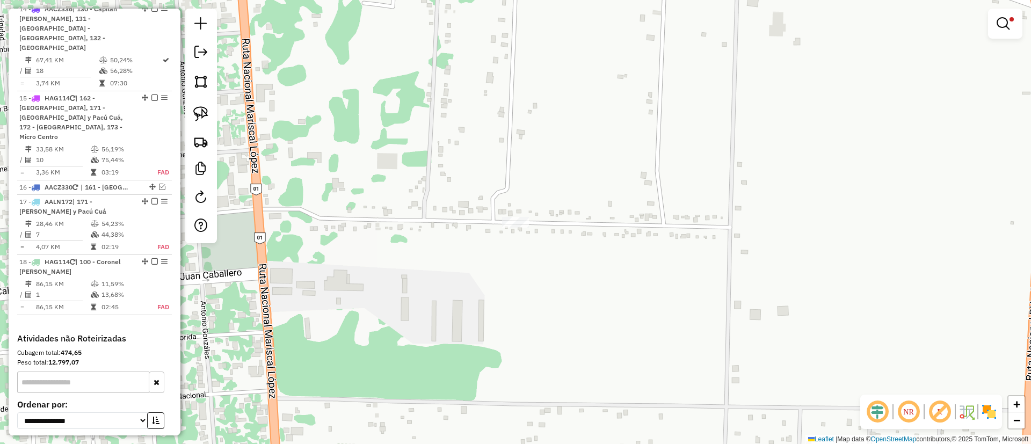
select select "**********"
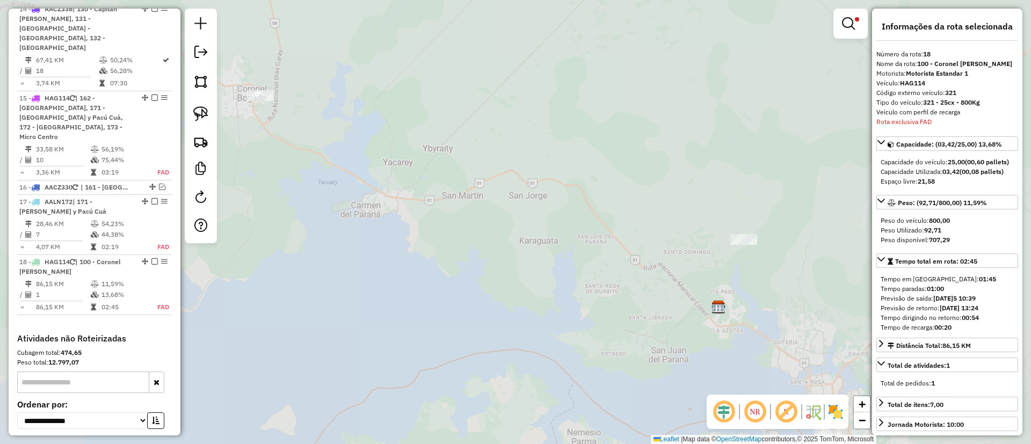
scroll to position [1438, 0]
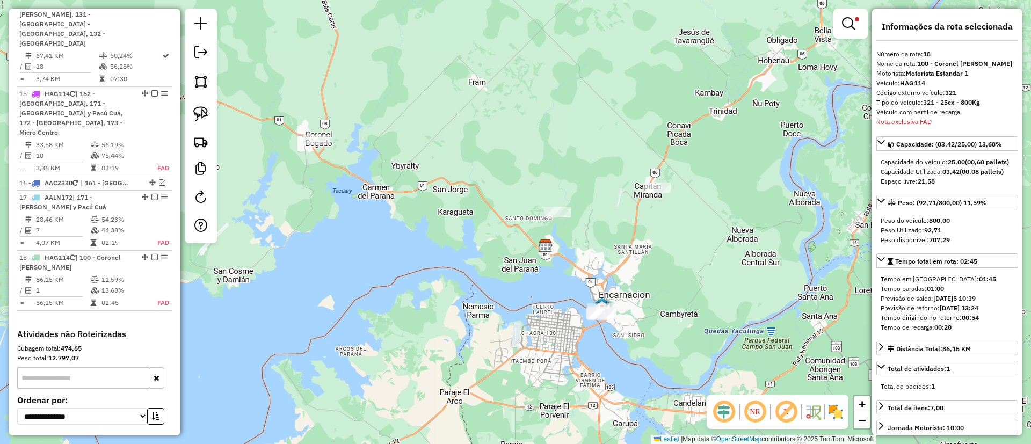
drag, startPoint x: 493, startPoint y: 236, endPoint x: 494, endPoint y: 222, distance: 13.4
click at [494, 222] on div "Limpar filtros Janela de atendimento Grade de atendimento Capacidade Transporta…" at bounding box center [515, 222] width 1031 height 444
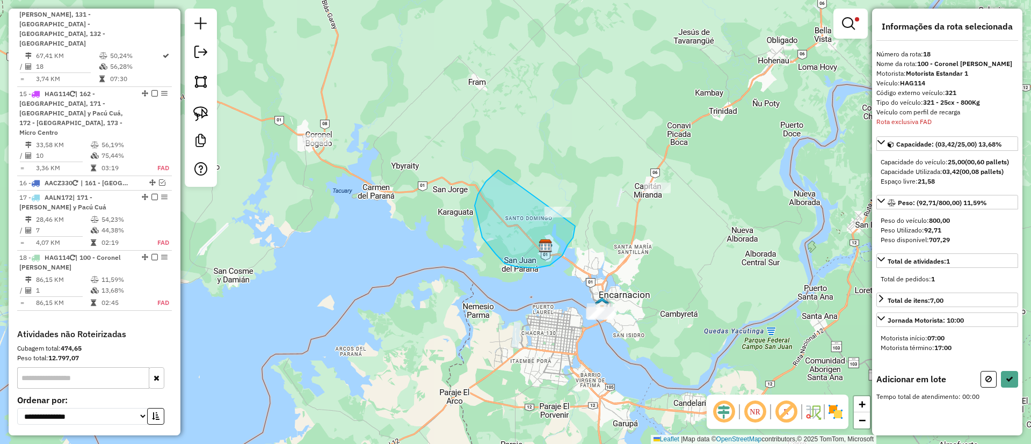
drag, startPoint x: 494, startPoint y: 175, endPoint x: 573, endPoint y: 176, distance: 79.0
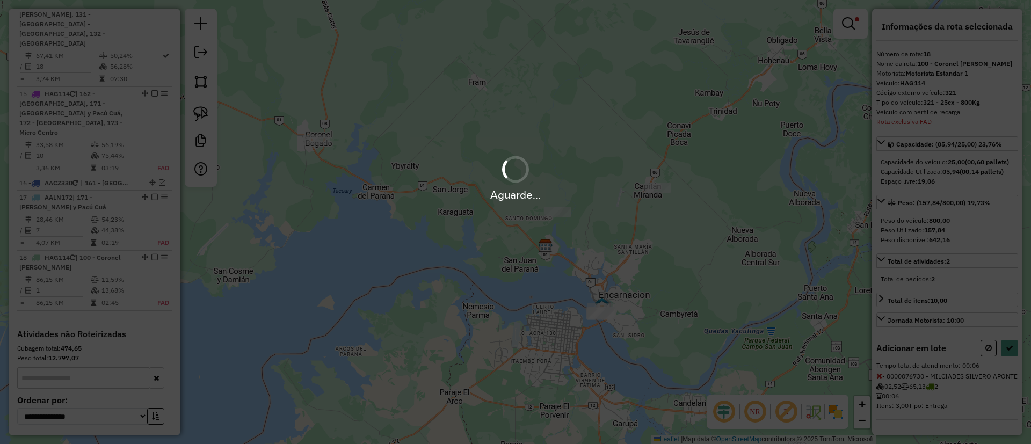
select select "**********"
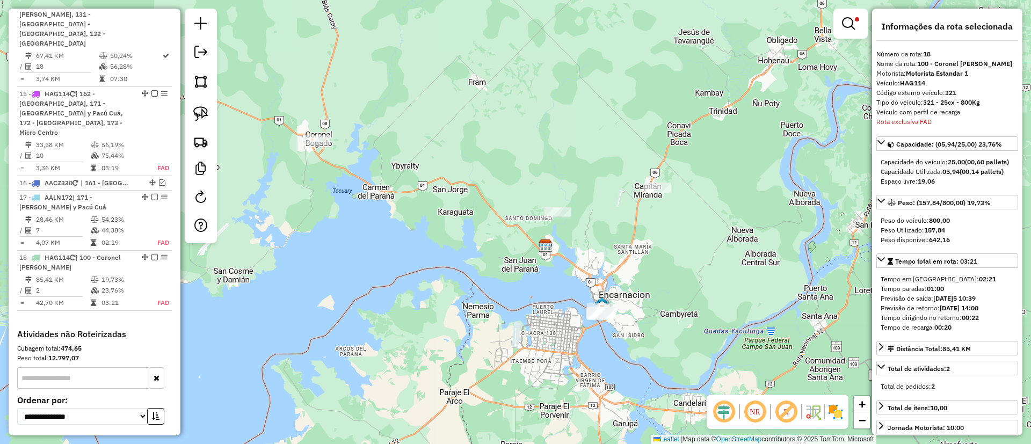
click at [135, 285] on td "23,76%" at bounding box center [123, 290] width 45 height 11
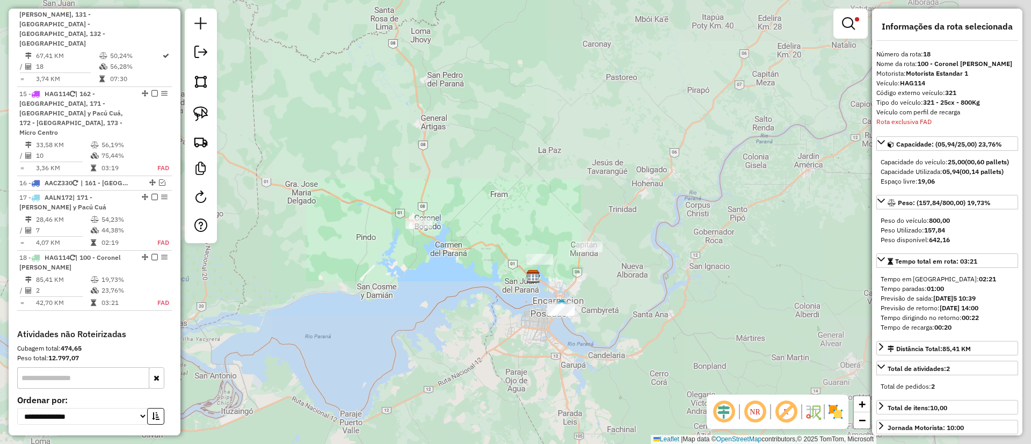
drag, startPoint x: 487, startPoint y: 272, endPoint x: 389, endPoint y: 230, distance: 105.6
click at [389, 230] on div "Limpar filtros Janela de atendimento Grade de atendimento Capacidade Transporta…" at bounding box center [515, 222] width 1031 height 444
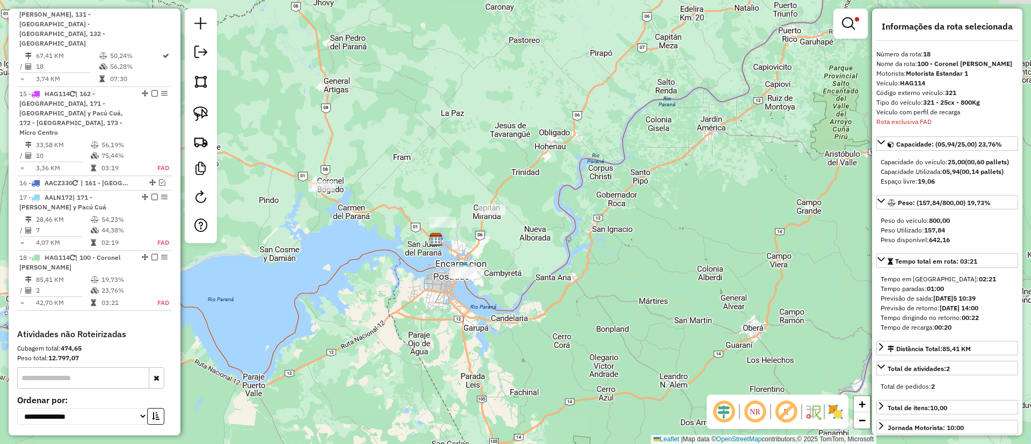
drag, startPoint x: 439, startPoint y: 176, endPoint x: 447, endPoint y: 201, distance: 26.5
click at [439, 178] on div "Limpar filtros Janela de atendimento Grade de atendimento Capacidade Transporta…" at bounding box center [515, 222] width 1031 height 444
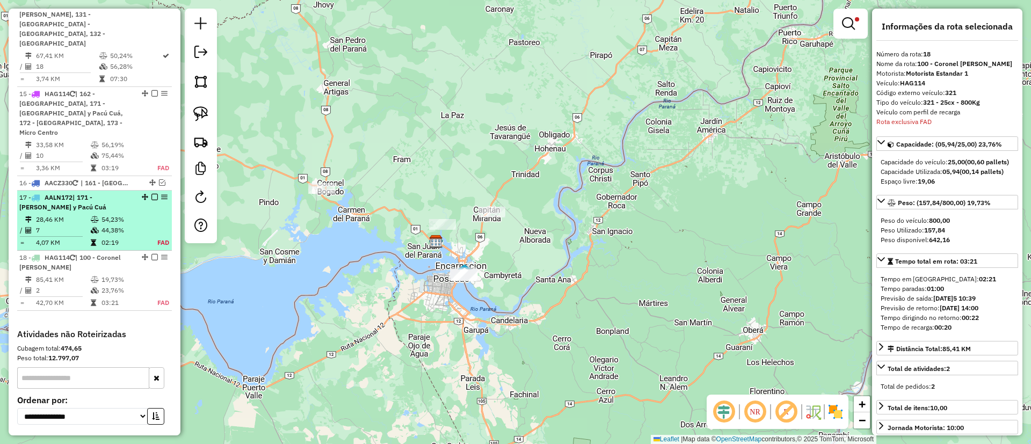
click at [126, 225] on td "44,38%" at bounding box center [123, 230] width 45 height 11
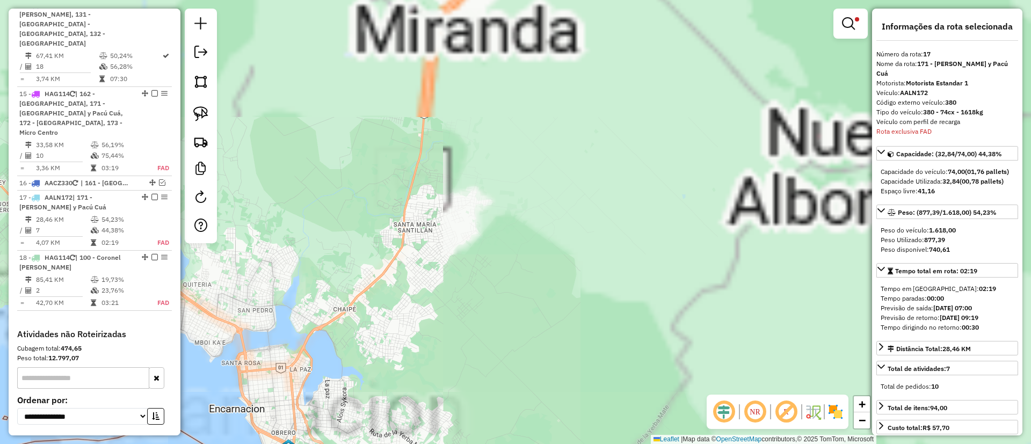
drag, startPoint x: 671, startPoint y: 202, endPoint x: 337, endPoint y: 325, distance: 356.2
click at [322, 336] on div "Limpar filtros Janela de atendimento Grade de atendimento Capacidade Transporta…" at bounding box center [515, 222] width 1031 height 444
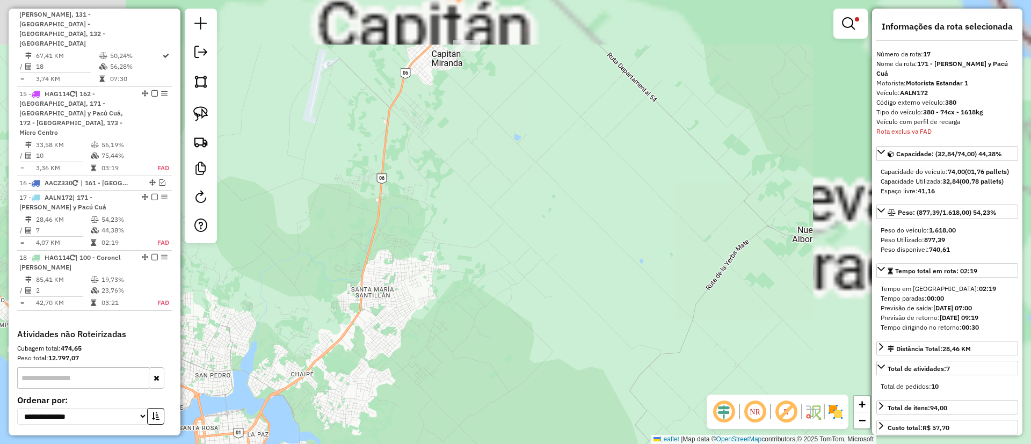
drag, startPoint x: 443, startPoint y: 260, endPoint x: 425, endPoint y: 297, distance: 40.6
click at [425, 297] on div "Limpar filtros Janela de atendimento Grade de atendimento Capacidade Transporta…" at bounding box center [515, 222] width 1031 height 444
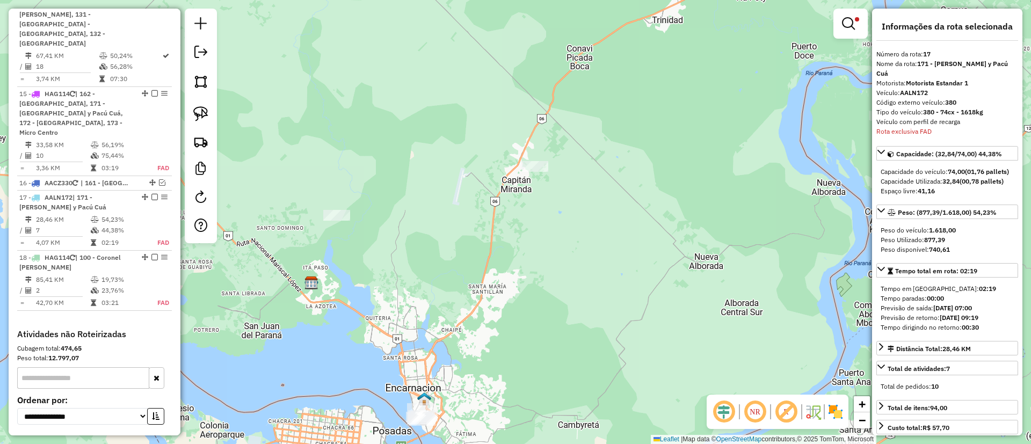
drag, startPoint x: 381, startPoint y: 116, endPoint x: 445, endPoint y: 156, distance: 76.0
click at [447, 143] on div "Limpar filtros Janela de atendimento Grade de atendimento Capacidade Transporta…" at bounding box center [515, 222] width 1031 height 444
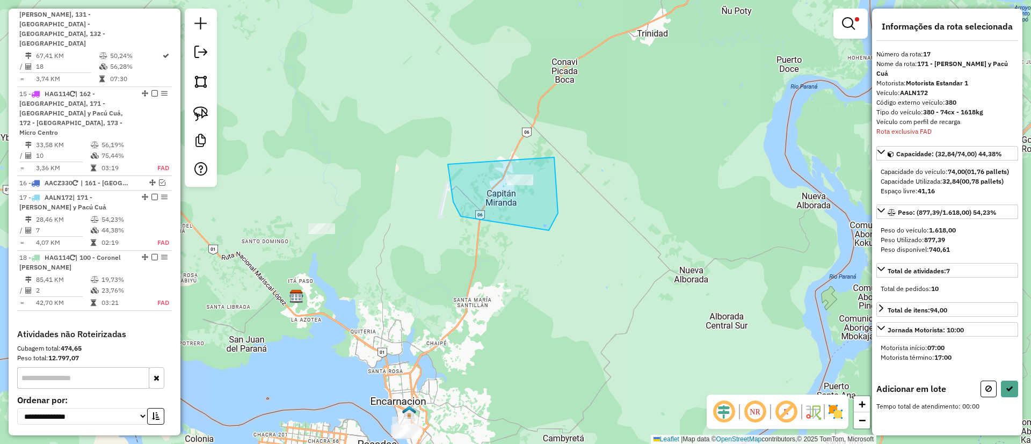
drag, startPoint x: 453, startPoint y: 202, endPoint x: 522, endPoint y: 124, distance: 103.5
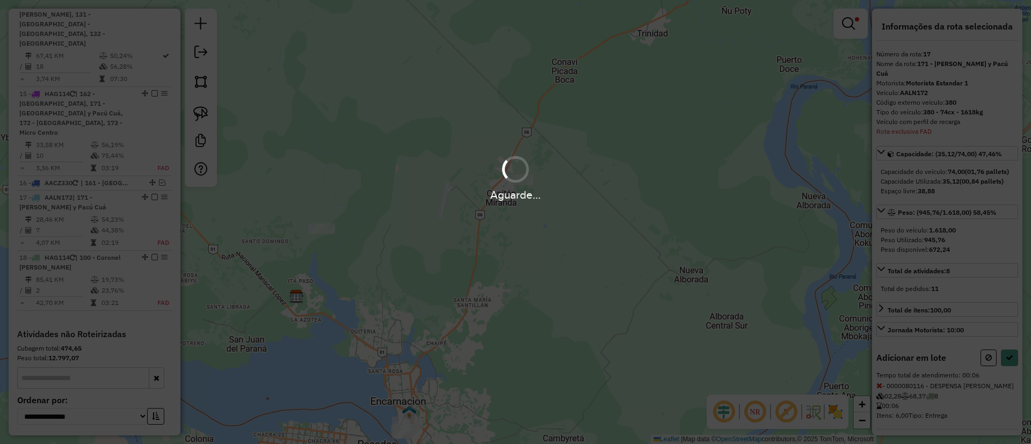
select select "**********"
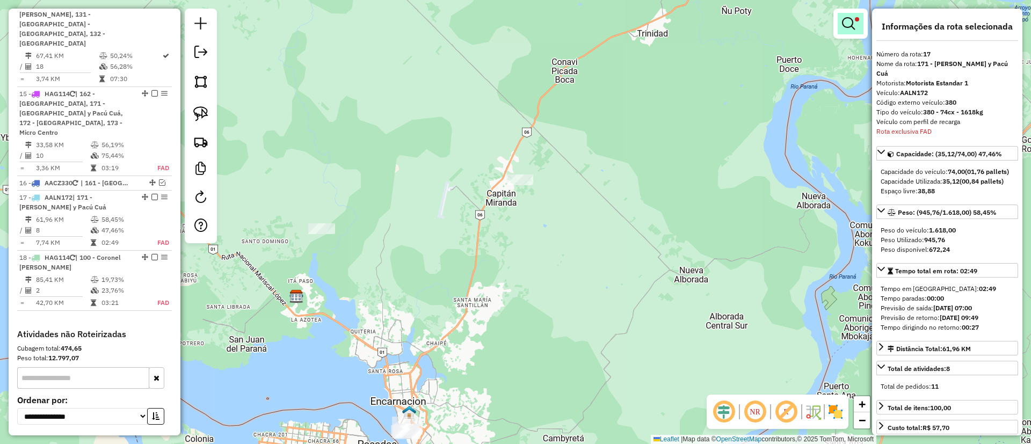
click at [845, 28] on em at bounding box center [848, 23] width 13 height 13
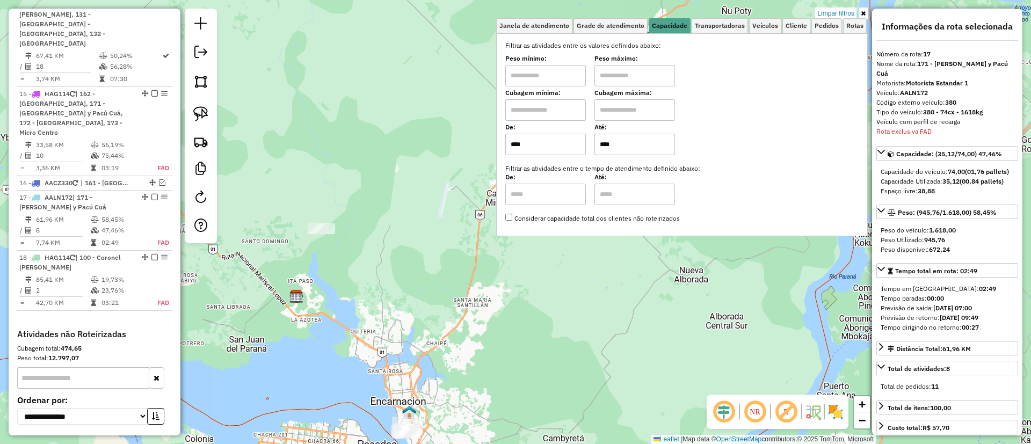
drag, startPoint x: 627, startPoint y: 146, endPoint x: 590, endPoint y: 146, distance: 37.1
click at [590, 146] on div "De: **** Até: ****" at bounding box center [681, 140] width 353 height 30
click at [785, 26] on link "Cliente" at bounding box center [797, 25] width 28 height 15
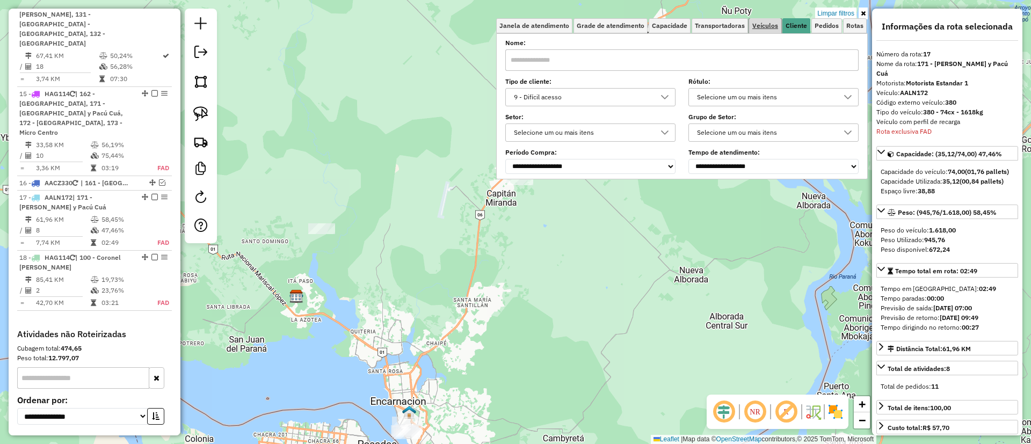
click at [757, 27] on span "Veículos" at bounding box center [765, 26] width 26 height 6
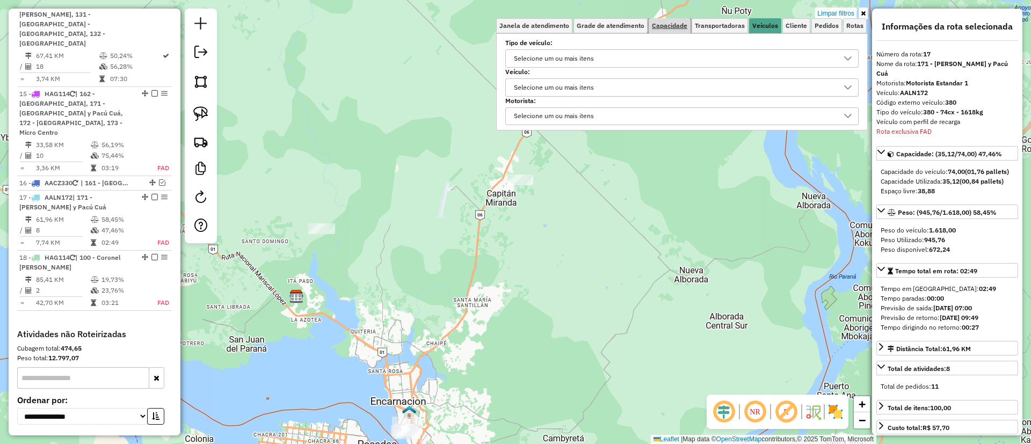
click at [674, 26] on span "Capacidade" at bounding box center [669, 26] width 35 height 6
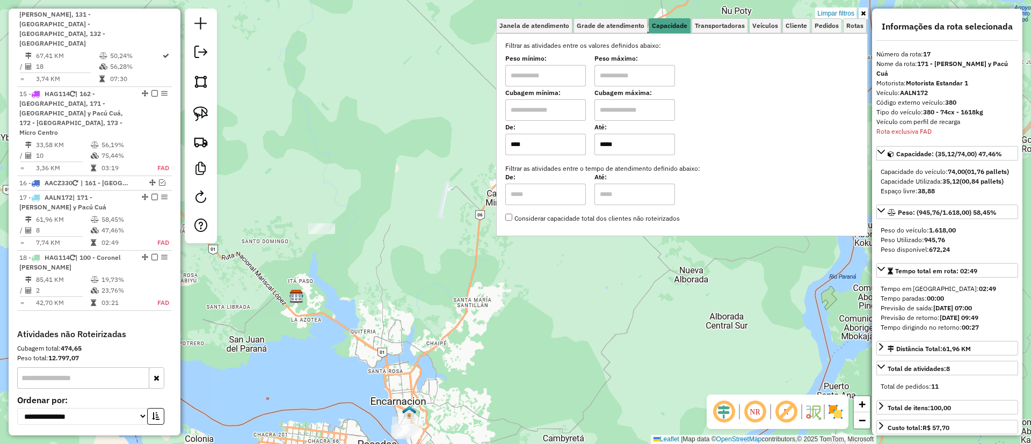
drag, startPoint x: 601, startPoint y: 141, endPoint x: 585, endPoint y: 137, distance: 15.9
click at [585, 137] on div "De: **** Até: *****" at bounding box center [681, 140] width 353 height 30
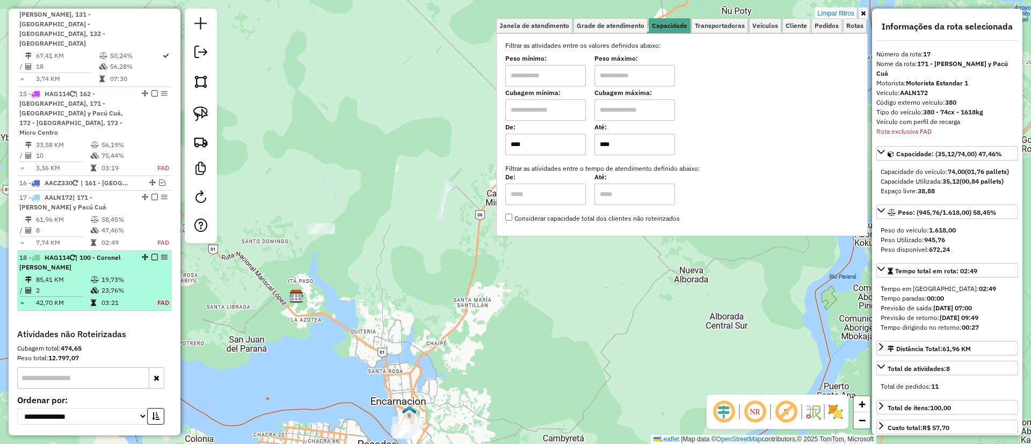
click at [114, 274] on td "19,73%" at bounding box center [123, 279] width 45 height 11
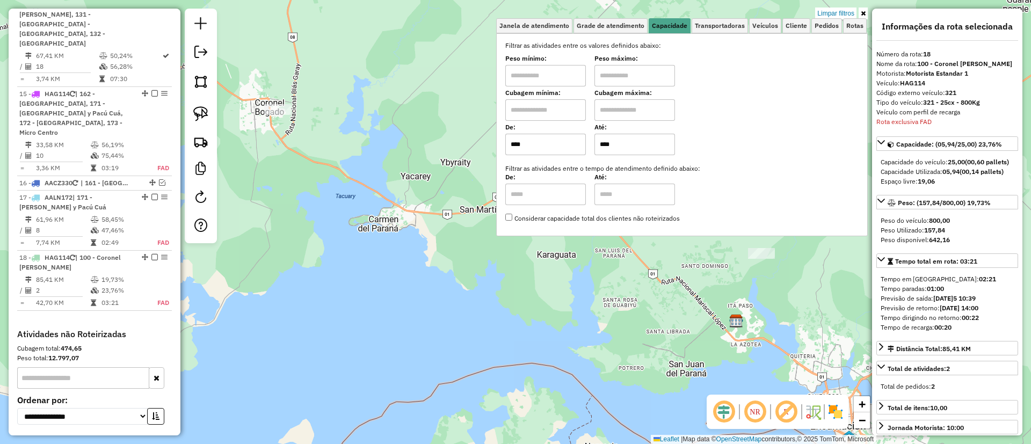
drag, startPoint x: 363, startPoint y: 270, endPoint x: 348, endPoint y: 336, distance: 68.2
click at [348, 336] on div "Limpar filtros Janela de atendimento Grade de atendimento Capacidade Transporta…" at bounding box center [515, 222] width 1031 height 444
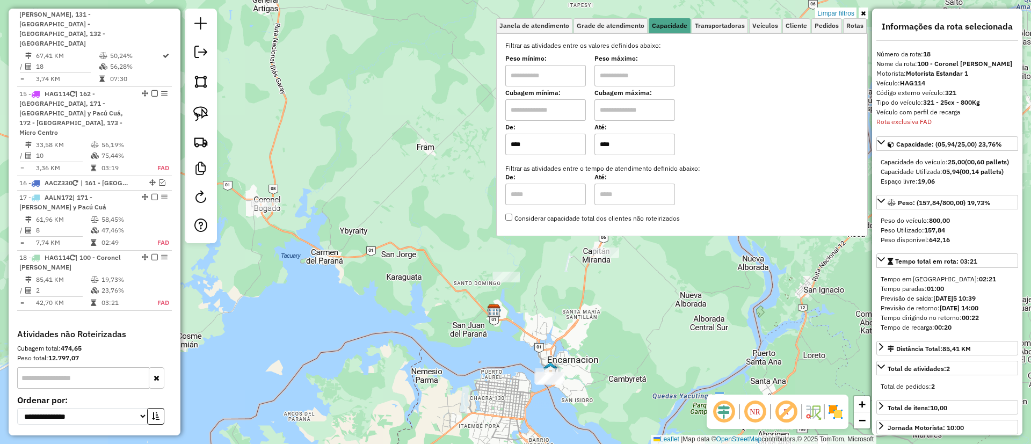
drag, startPoint x: 371, startPoint y: 314, endPoint x: 296, endPoint y: 225, distance: 115.9
click at [296, 225] on div "Limpar filtros Janela de atendimento Grade de atendimento Capacidade Transporta…" at bounding box center [515, 222] width 1031 height 444
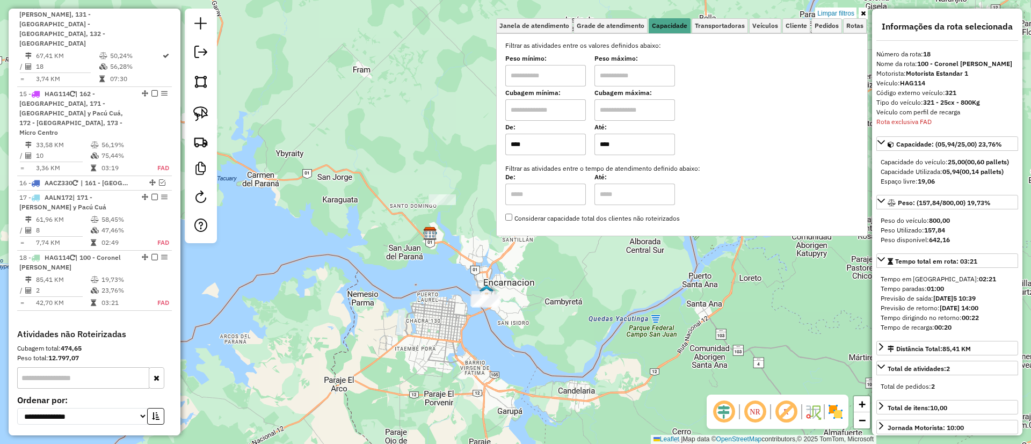
drag, startPoint x: 628, startPoint y: 142, endPoint x: 595, endPoint y: 142, distance: 33.3
click at [595, 142] on div "De: **** Até: ****" at bounding box center [681, 140] width 353 height 30
type input "*****"
click at [798, 23] on span "Cliente" at bounding box center [796, 26] width 21 height 6
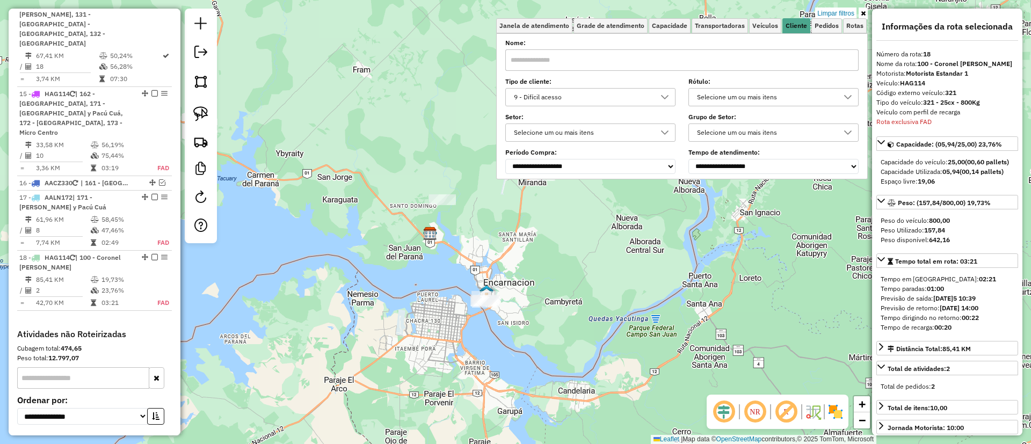
click at [587, 90] on div "9 - Difícil acesso" at bounding box center [582, 97] width 144 height 17
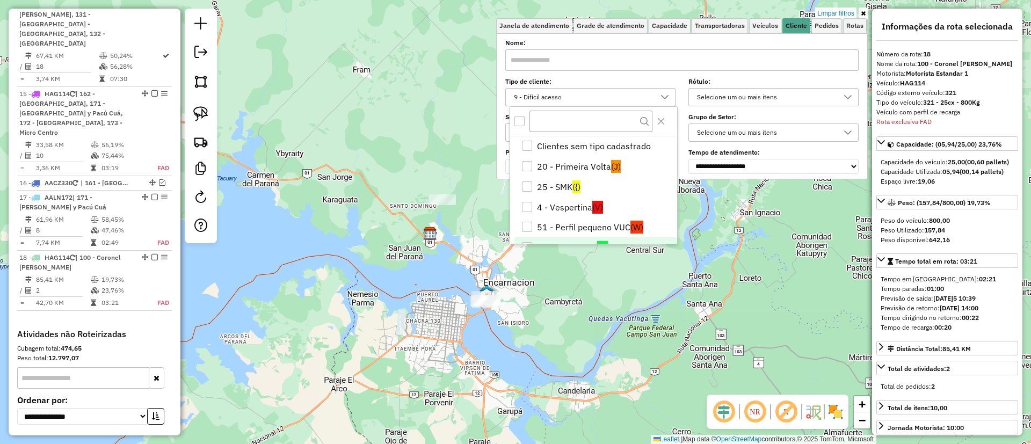
scroll to position [34, 0]
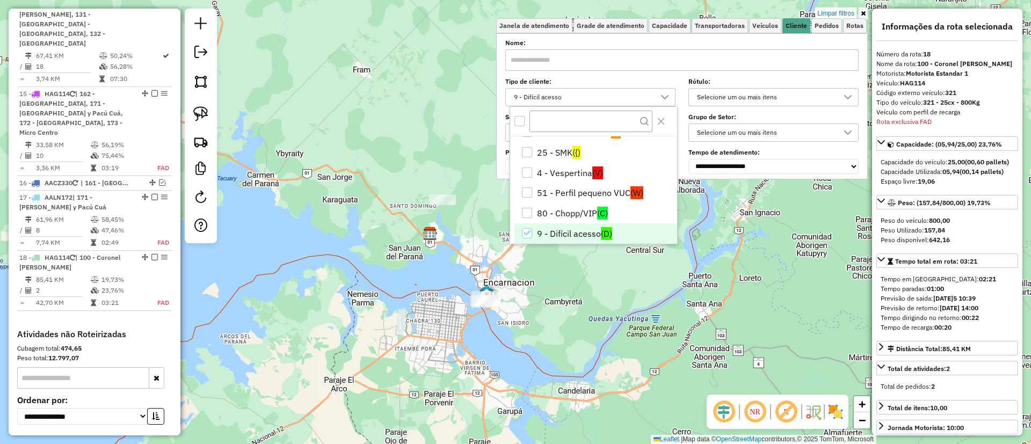
click at [571, 232] on li "9 - Difícil acesso (D)" at bounding box center [596, 233] width 163 height 20
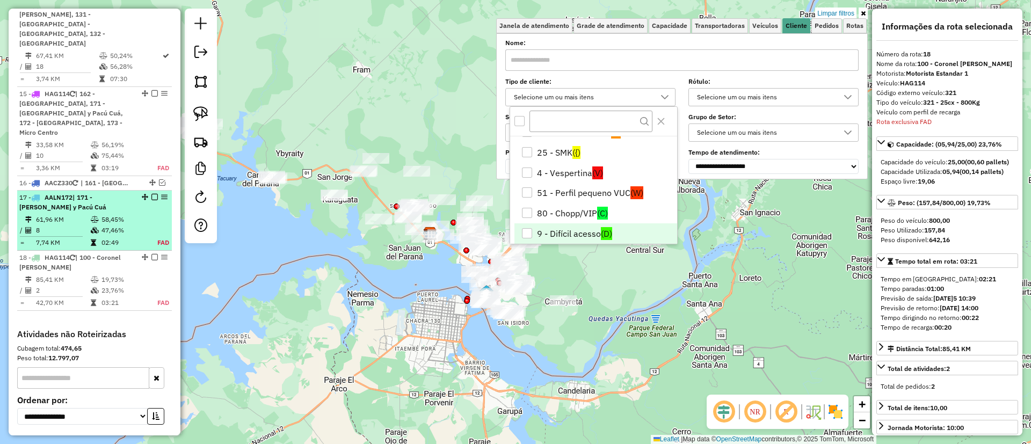
click at [122, 225] on td "47,46%" at bounding box center [123, 230] width 45 height 11
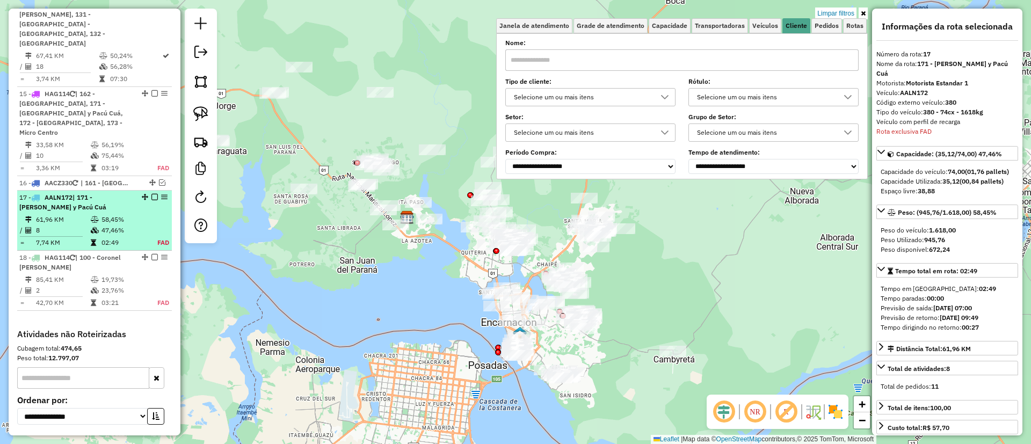
click at [132, 225] on td "47,46%" at bounding box center [123, 230] width 45 height 11
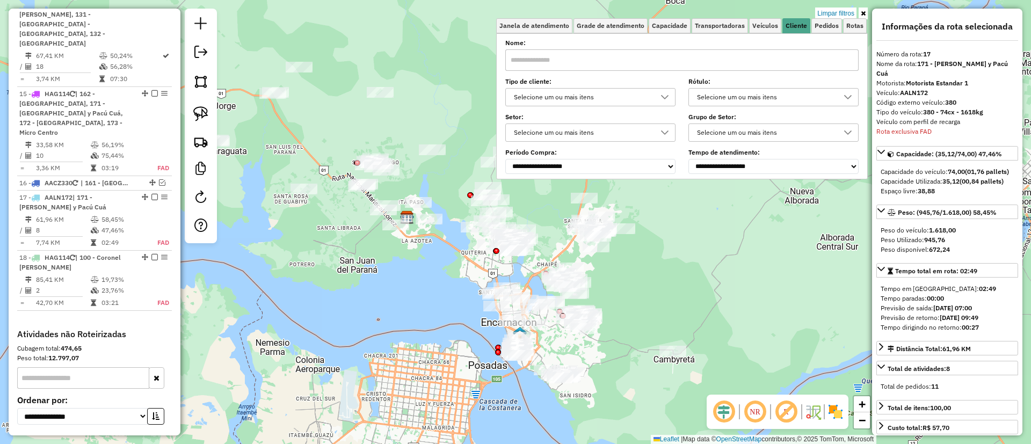
click at [857, 11] on div "Limpar filtros" at bounding box center [682, 14] width 372 height 10
click at [861, 11] on icon at bounding box center [863, 13] width 5 height 6
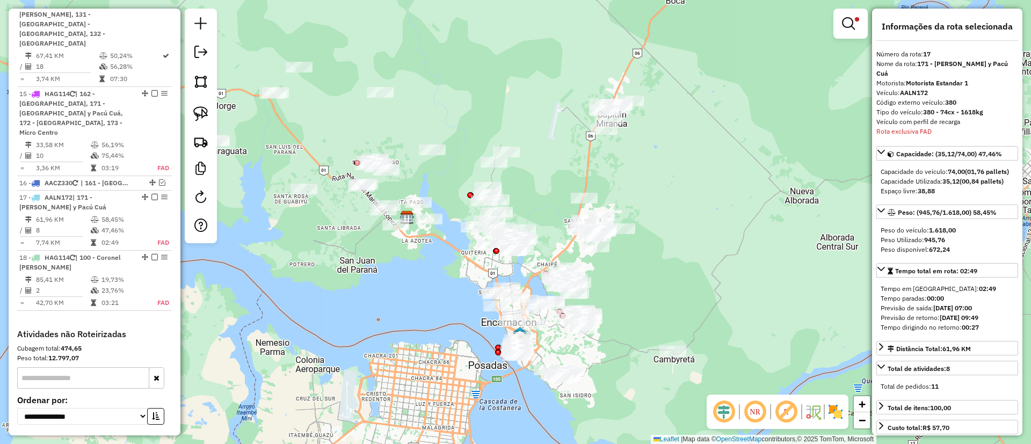
scroll to position [242, 0]
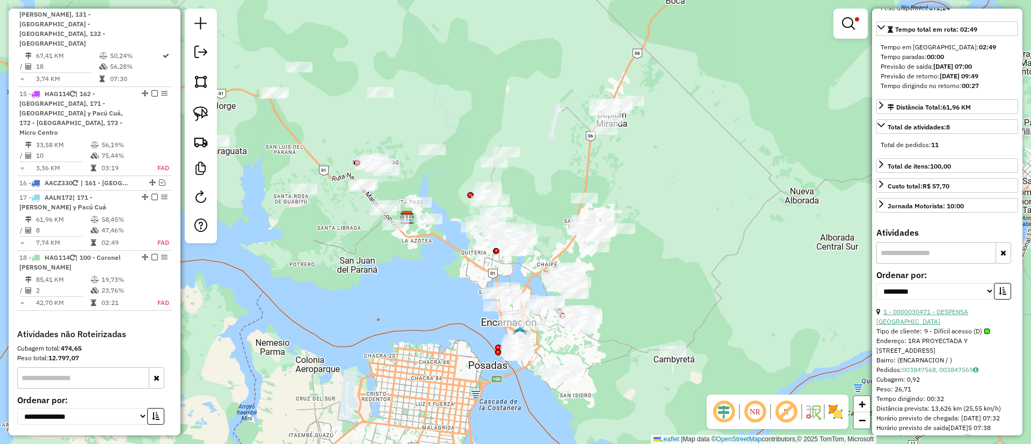
click at [918, 323] on link "1 - 0000030471 - DESPENSA [GEOGRAPHIC_DATA]" at bounding box center [923, 317] width 92 height 18
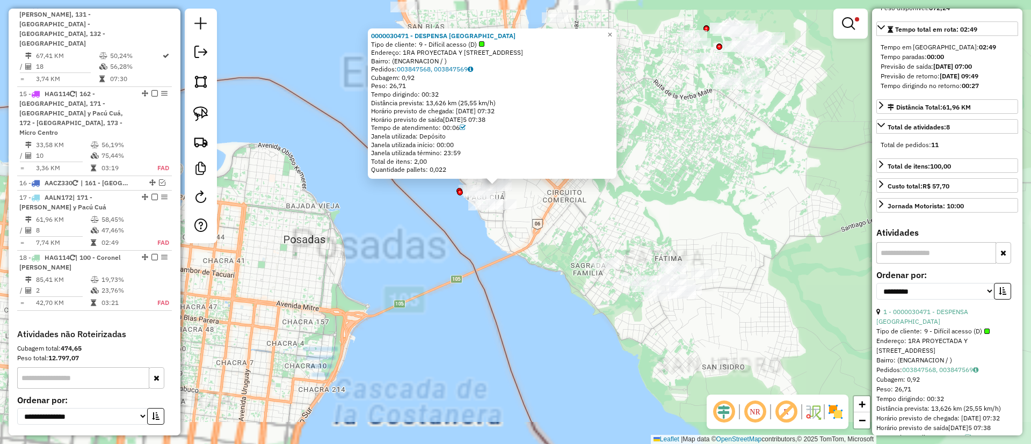
drag, startPoint x: 505, startPoint y: 240, endPoint x: 492, endPoint y: 276, distance: 37.7
click at [492, 276] on div "0000030471 - DESPENSA SAN ANTONIO Tipo de cliente: 9 - Difícil acesso (D) Ender…" at bounding box center [515, 222] width 1031 height 444
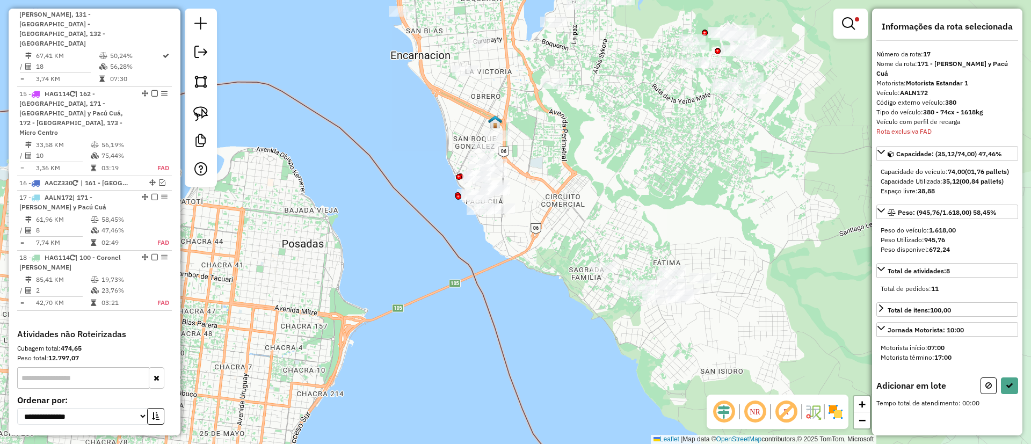
scroll to position [0, 0]
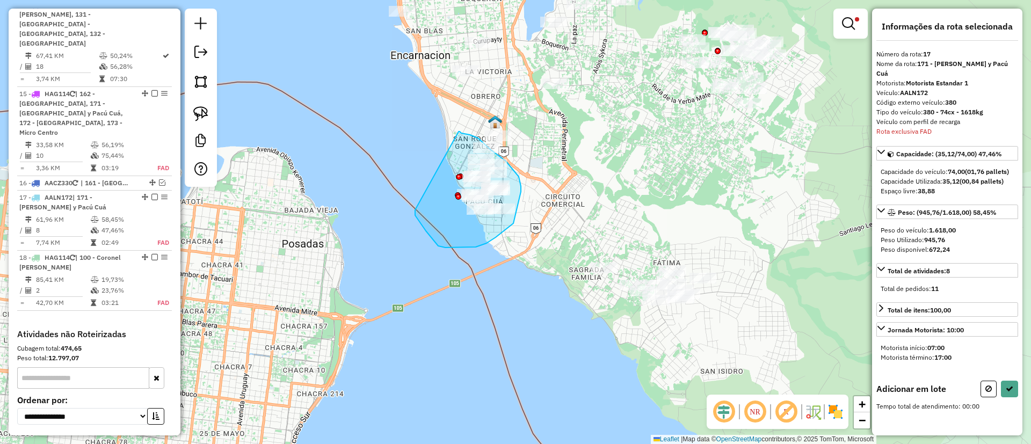
drag, startPoint x: 435, startPoint y: 242, endPoint x: 458, endPoint y: 131, distance: 112.9
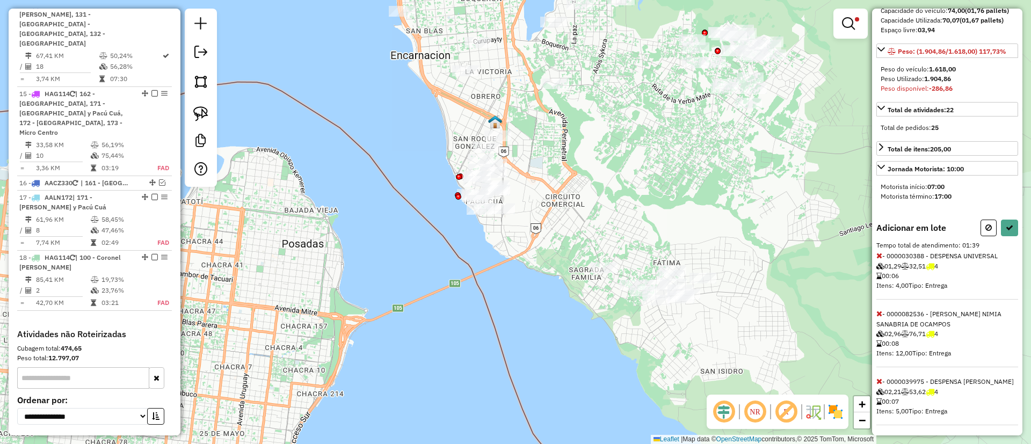
scroll to position [242, 0]
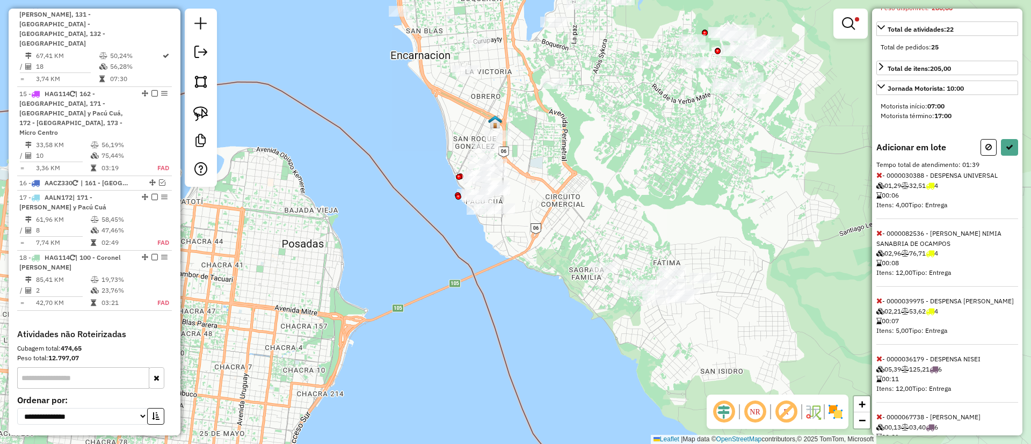
click at [879, 363] on icon at bounding box center [880, 359] width 6 height 8
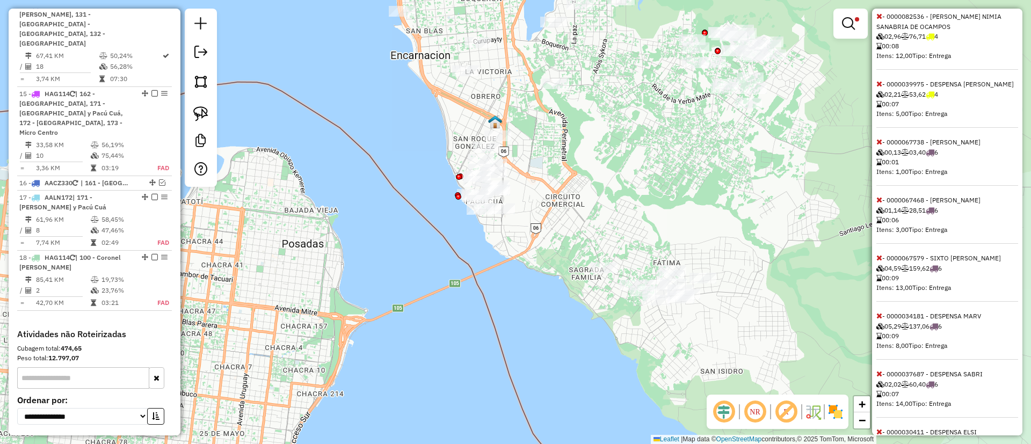
scroll to position [644, 0]
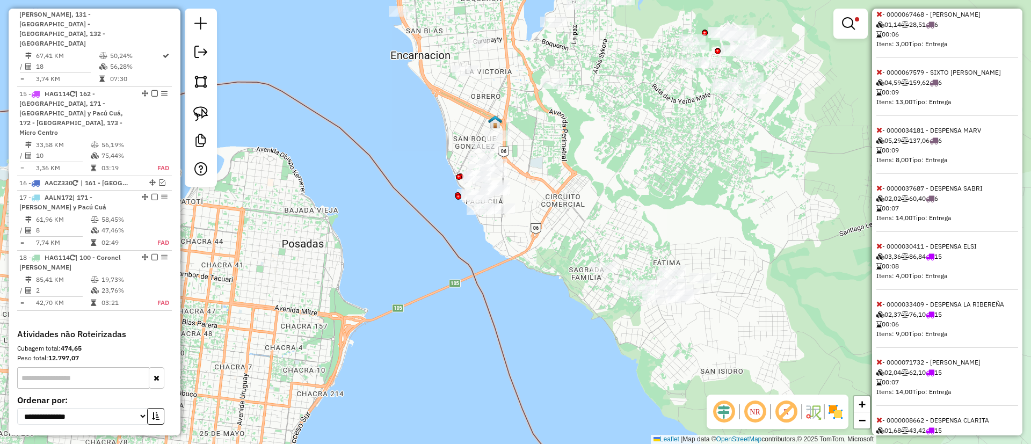
click at [879, 250] on icon at bounding box center [880, 246] width 6 height 8
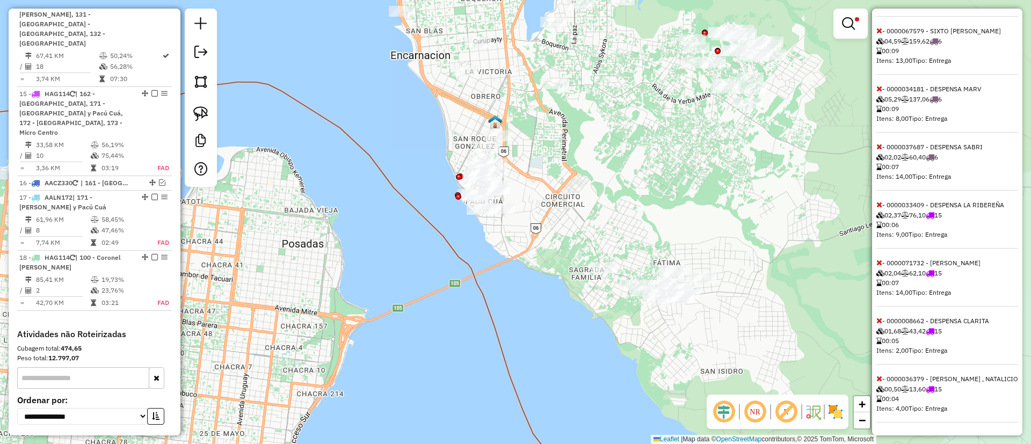
scroll to position [573, 0]
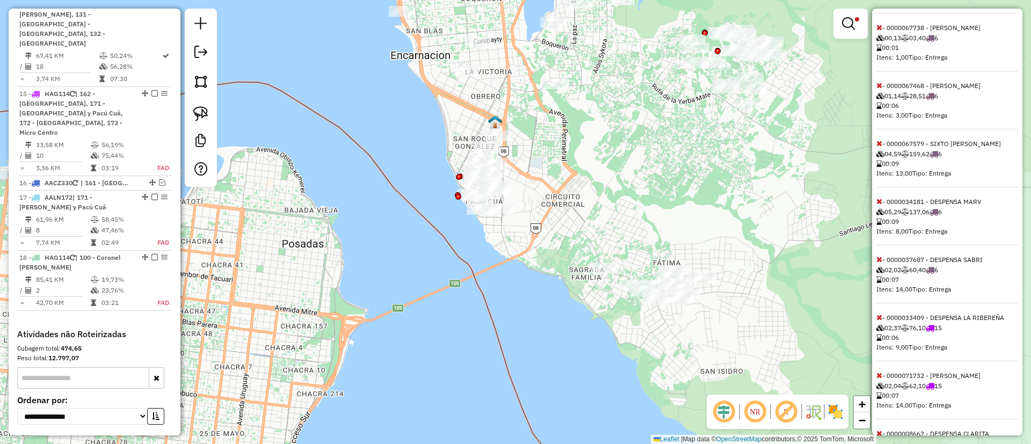
click at [878, 321] on icon at bounding box center [880, 318] width 6 height 8
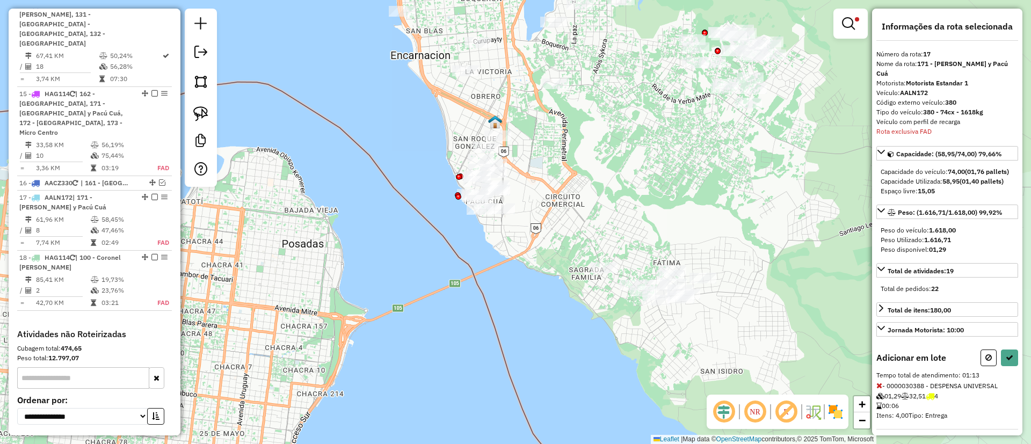
select select "**********"
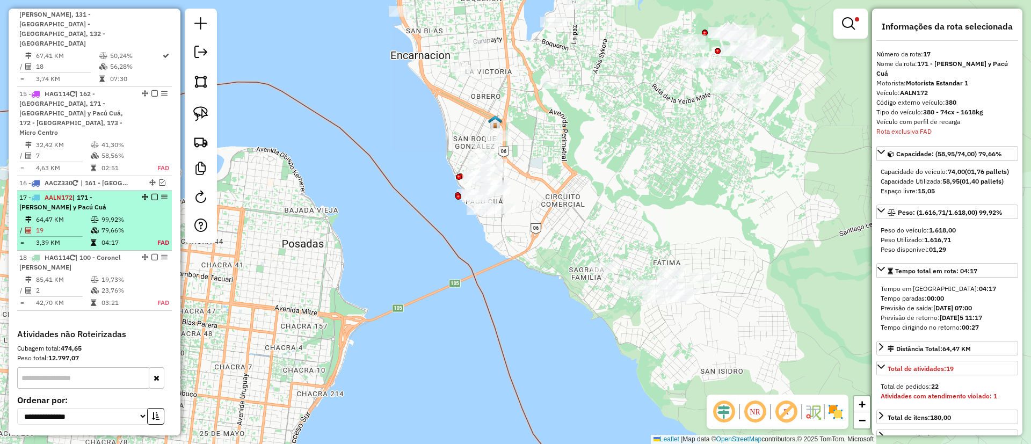
click at [151, 194] on em at bounding box center [154, 197] width 6 height 6
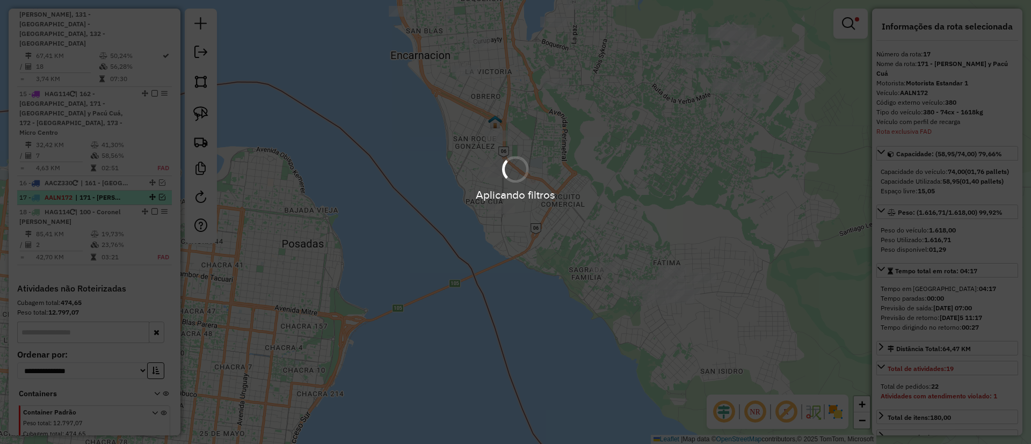
scroll to position [1393, 0]
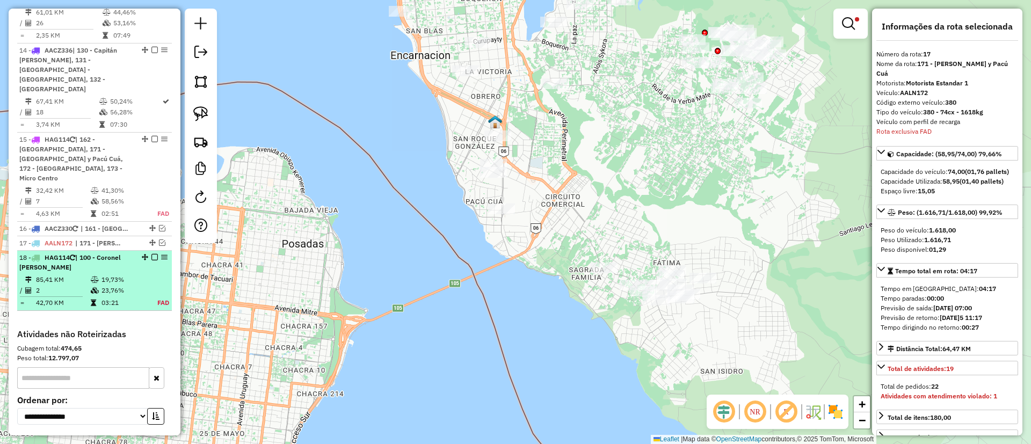
click at [125, 274] on td "19,73%" at bounding box center [123, 279] width 45 height 11
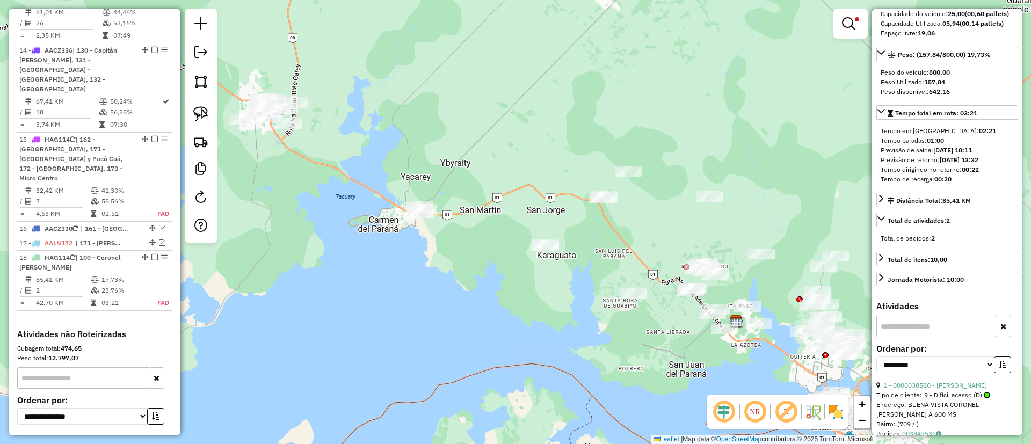
scroll to position [161, 0]
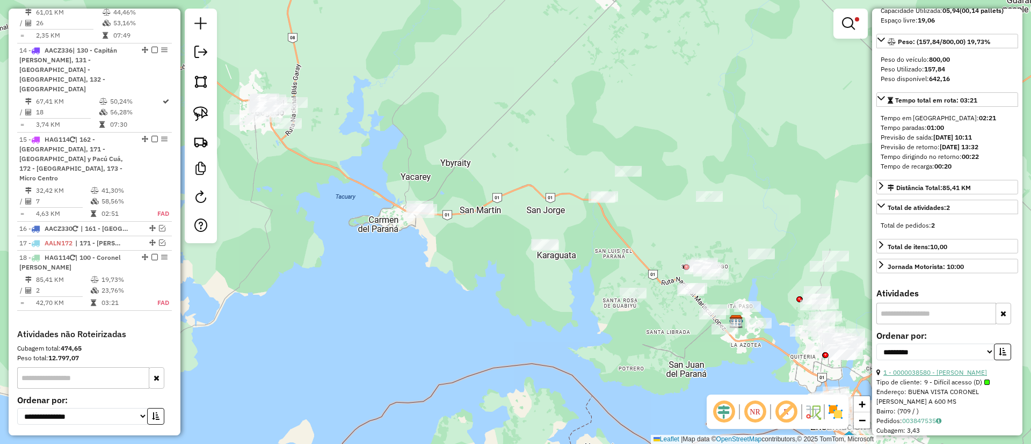
click at [920, 376] on link "1 - 0000038580 - [PERSON_NAME]" at bounding box center [935, 372] width 104 height 8
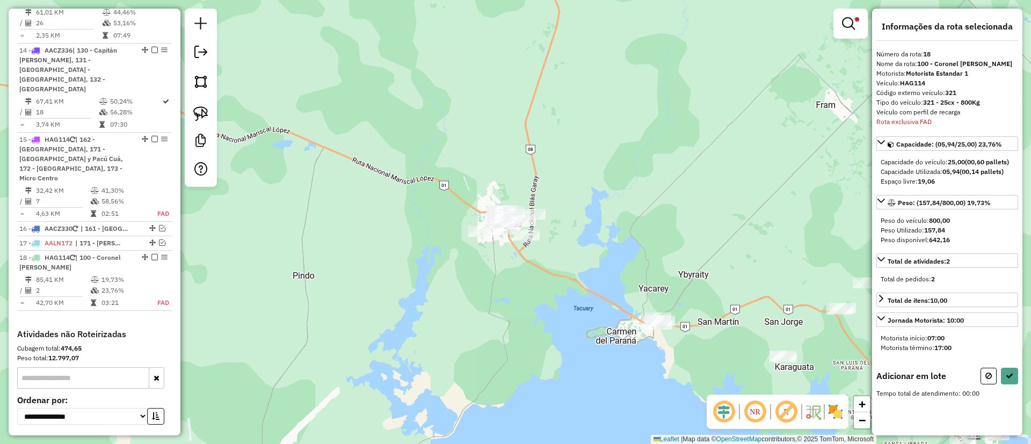
scroll to position [0, 0]
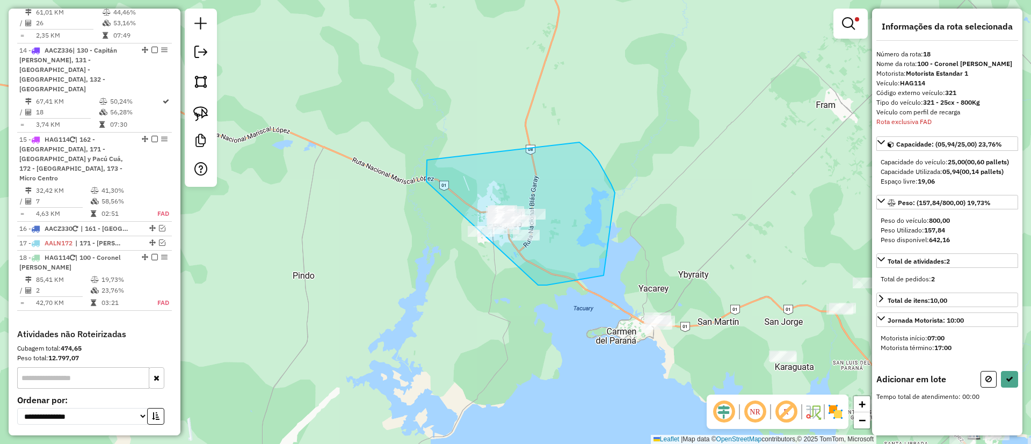
drag, startPoint x: 426, startPoint y: 182, endPoint x: 566, endPoint y: 135, distance: 146.6
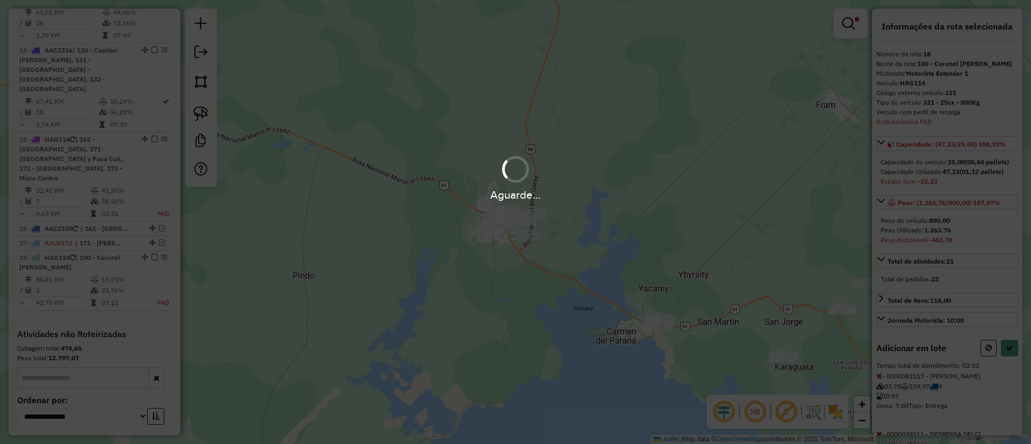
select select "**********"
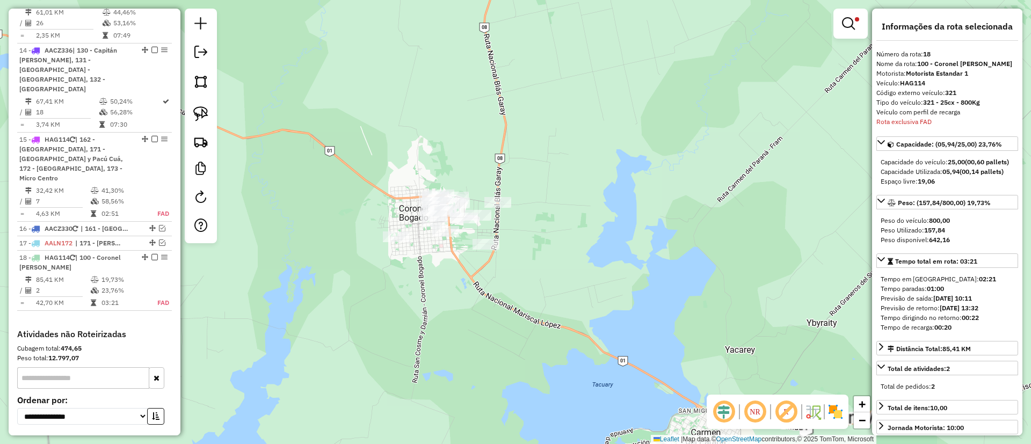
click at [605, 173] on div "Limpar filtros Janela de atendimento Grade de atendimento Capacidade Transporta…" at bounding box center [515, 222] width 1031 height 444
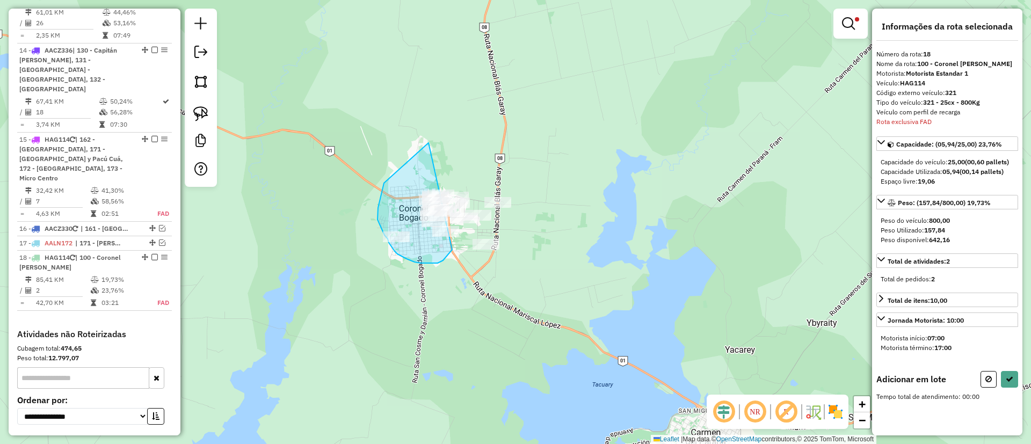
click at [461, 223] on div "Limpar filtros Janela de atendimento Grade de atendimento Capacidade Transporta…" at bounding box center [515, 222] width 1031 height 444
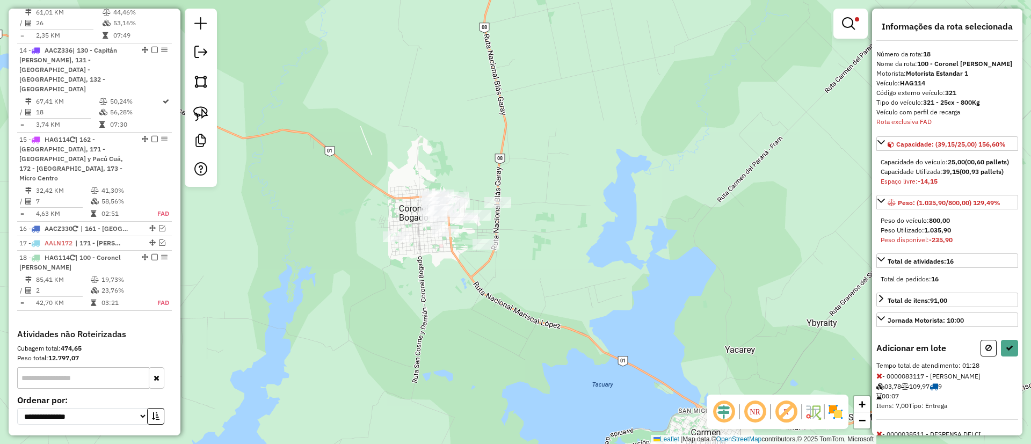
select select "**********"
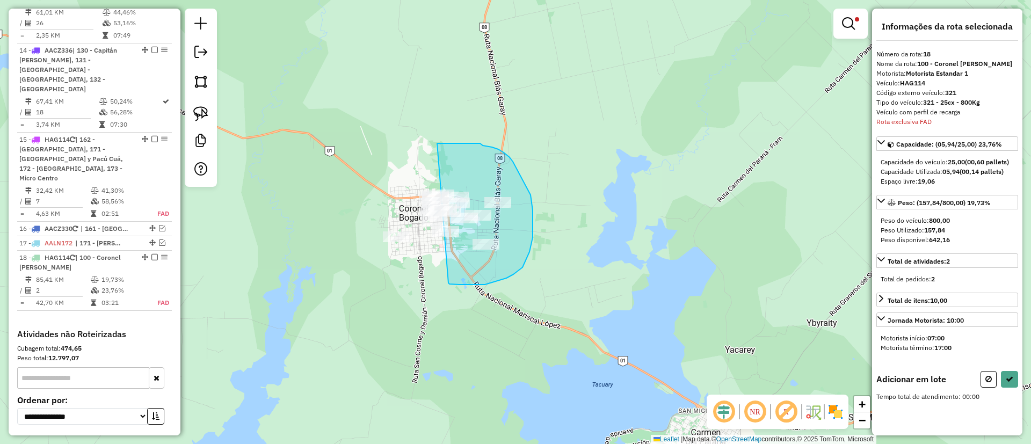
drag, startPoint x: 448, startPoint y: 283, endPoint x: 437, endPoint y: 143, distance: 140.1
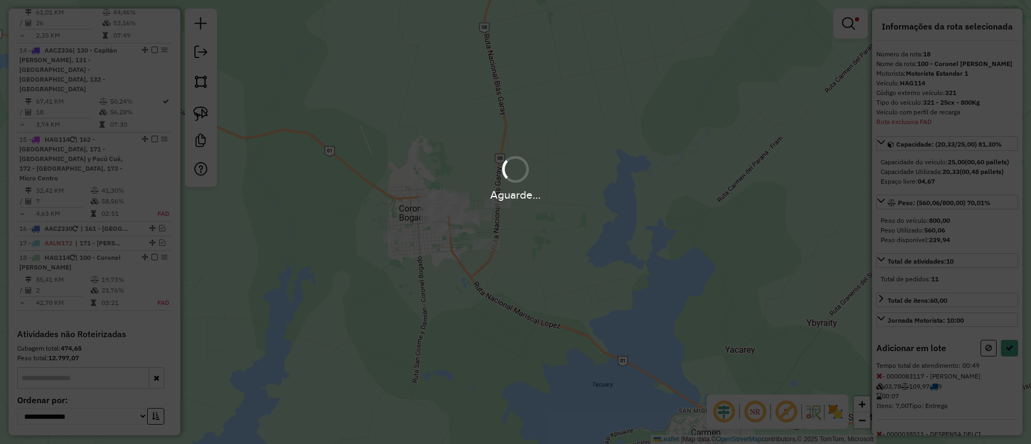
select select "**********"
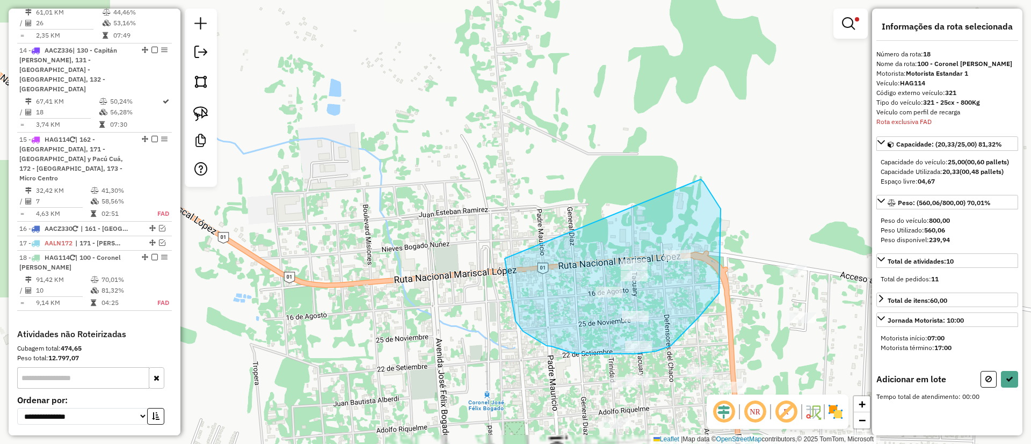
drag, startPoint x: 505, startPoint y: 259, endPoint x: 697, endPoint y: 176, distance: 208.8
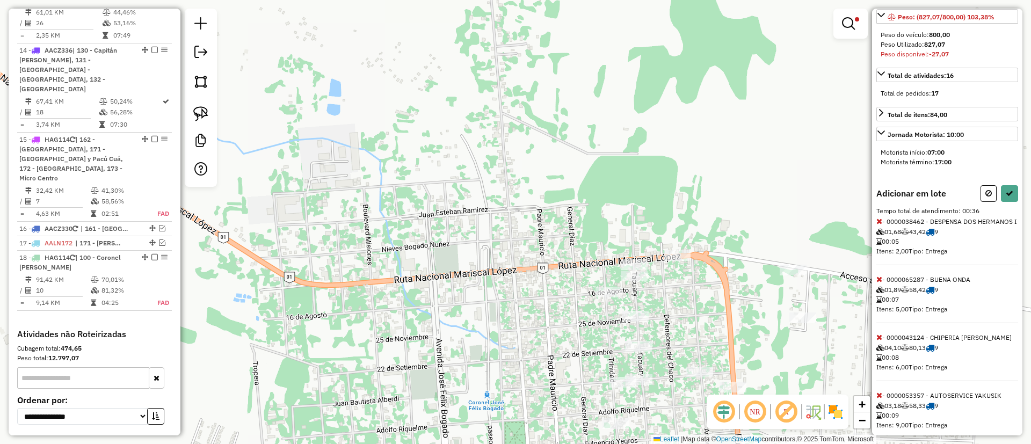
scroll to position [161, 0]
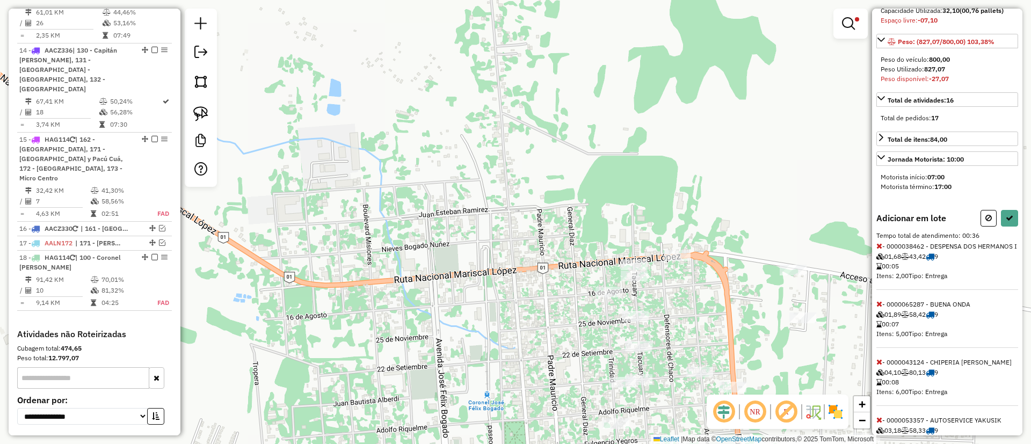
click at [880, 366] on icon at bounding box center [880, 362] width 6 height 8
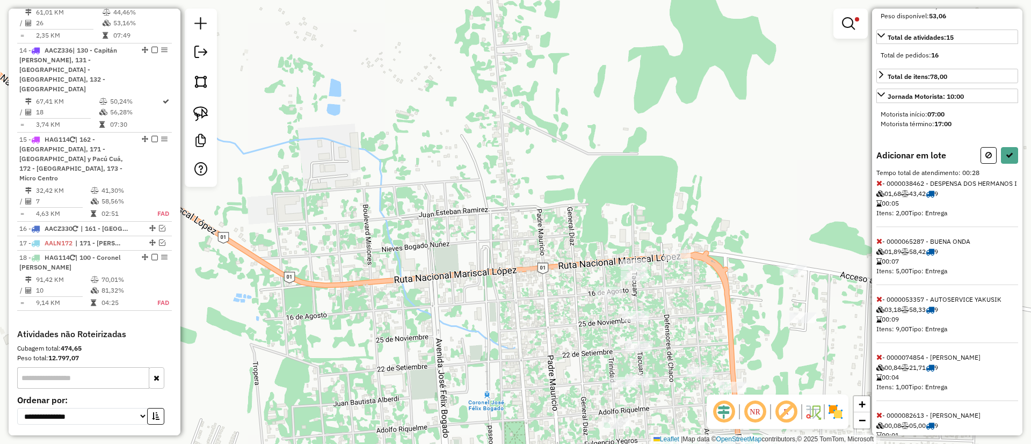
scroll to position [209, 0]
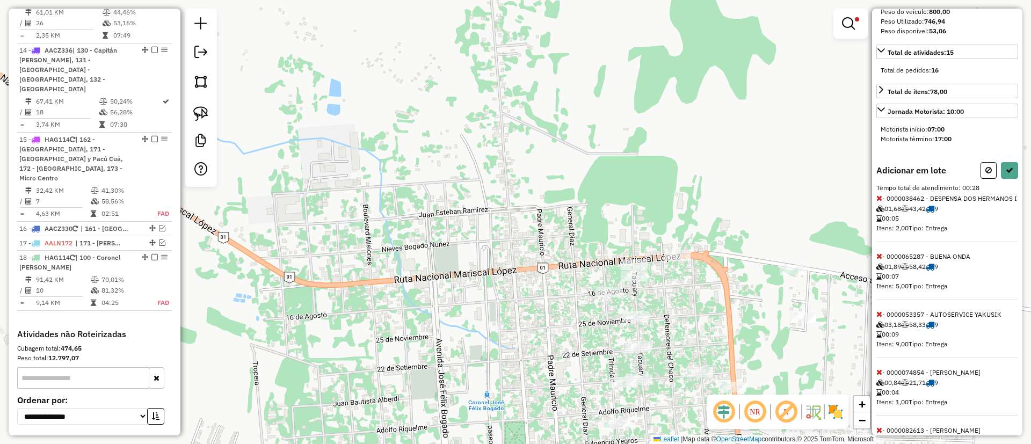
click at [880, 318] on icon at bounding box center [880, 314] width 6 height 8
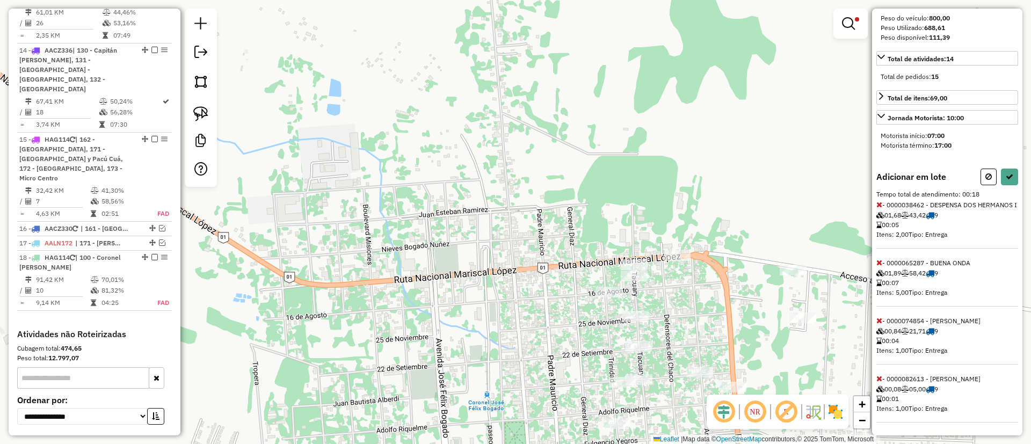
scroll to position [0, 0]
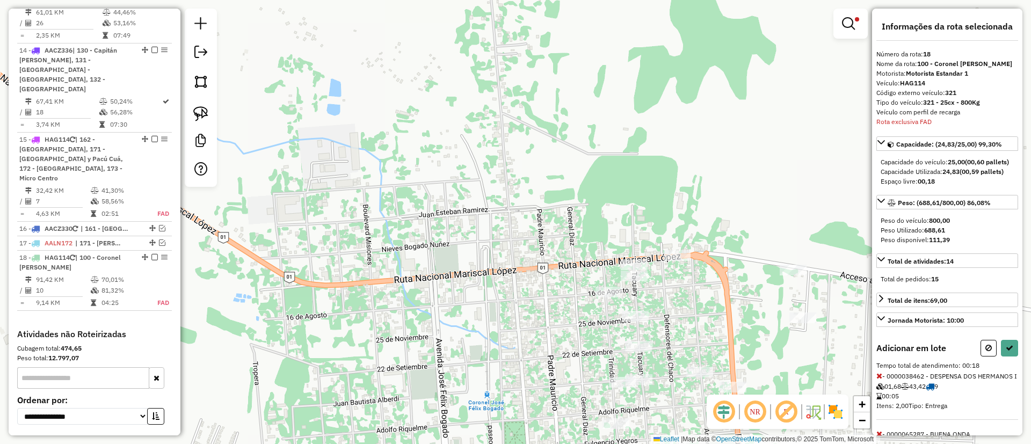
select select "**********"
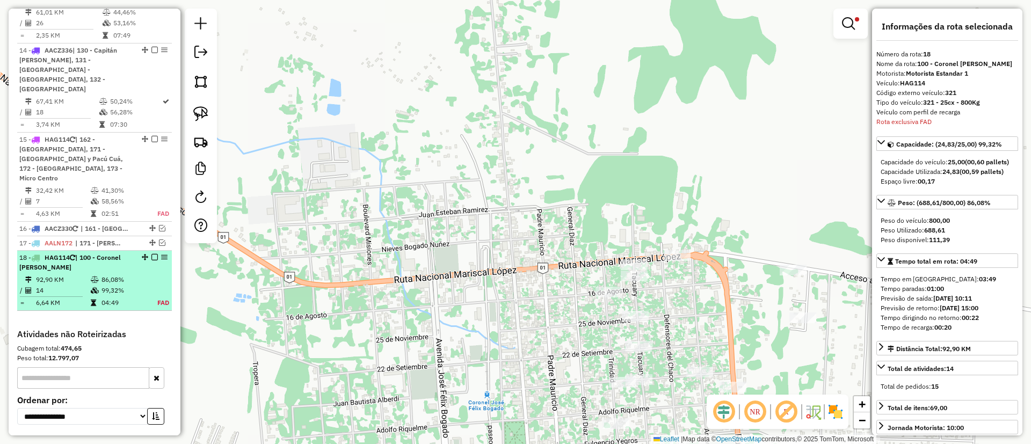
click at [151, 254] on em at bounding box center [154, 257] width 6 height 6
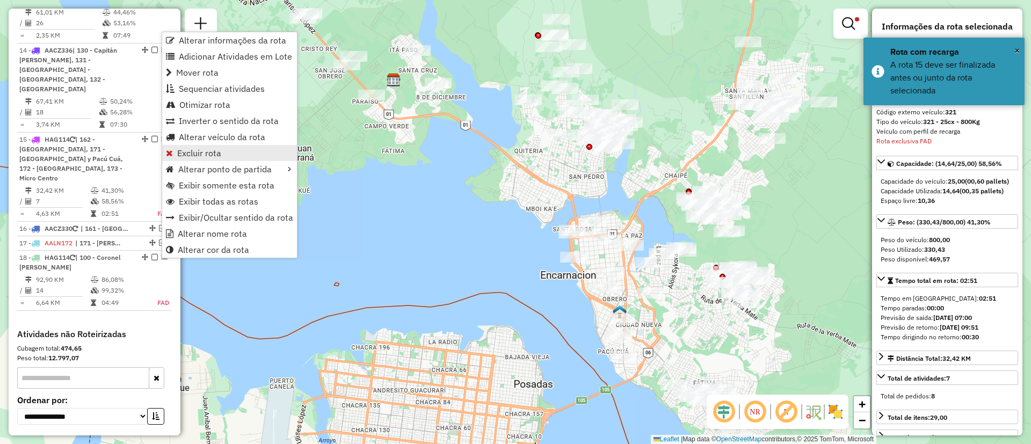
click at [204, 157] on span "Excluir rota" at bounding box center [199, 153] width 44 height 9
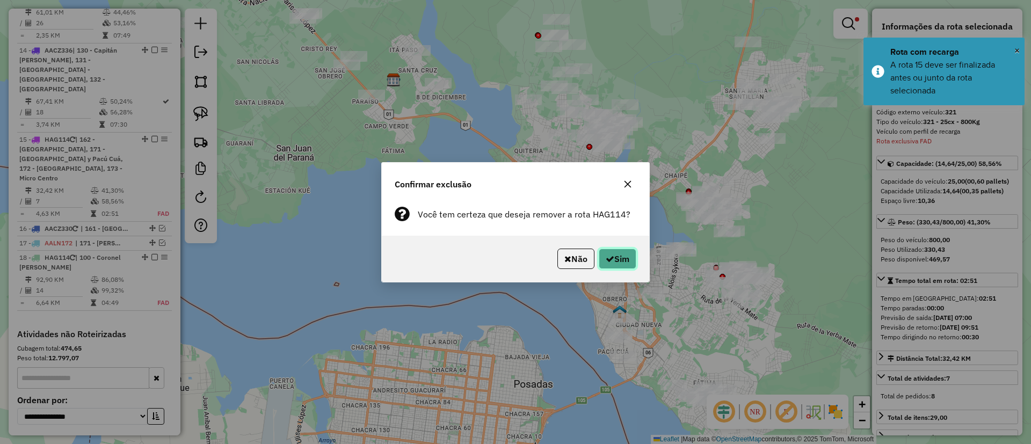
click at [616, 265] on button "Sim" at bounding box center [618, 259] width 38 height 20
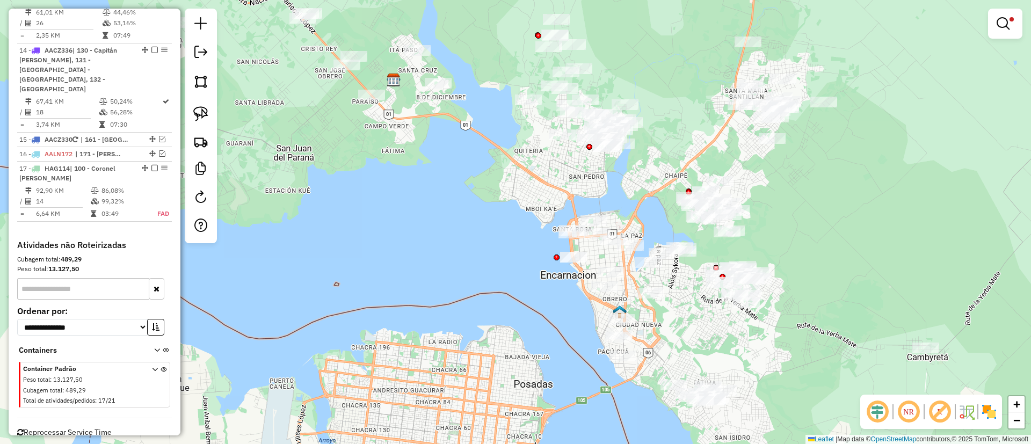
scroll to position [1313, 0]
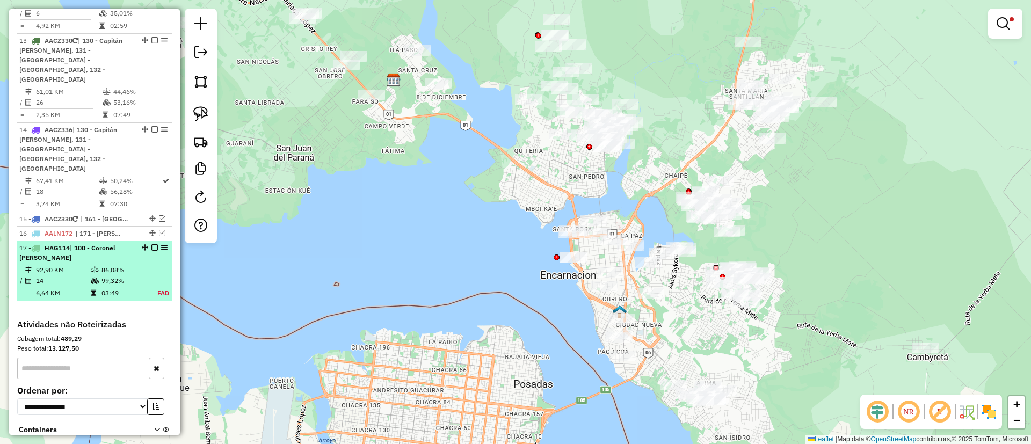
click at [151, 244] on em at bounding box center [154, 247] width 6 height 6
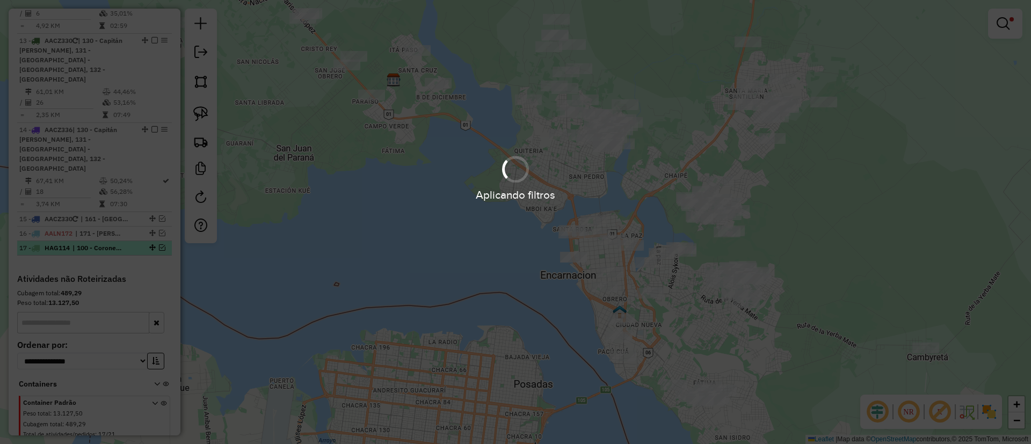
scroll to position [1268, 0]
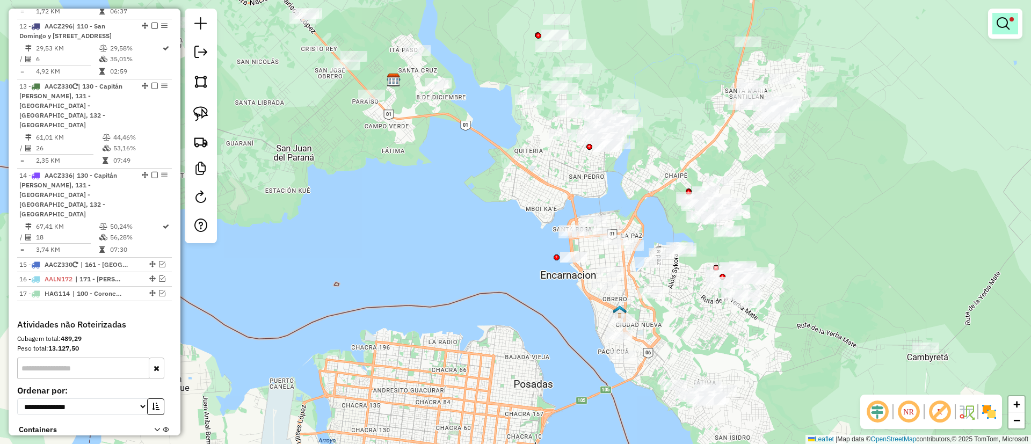
click at [997, 17] on em at bounding box center [1003, 23] width 13 height 13
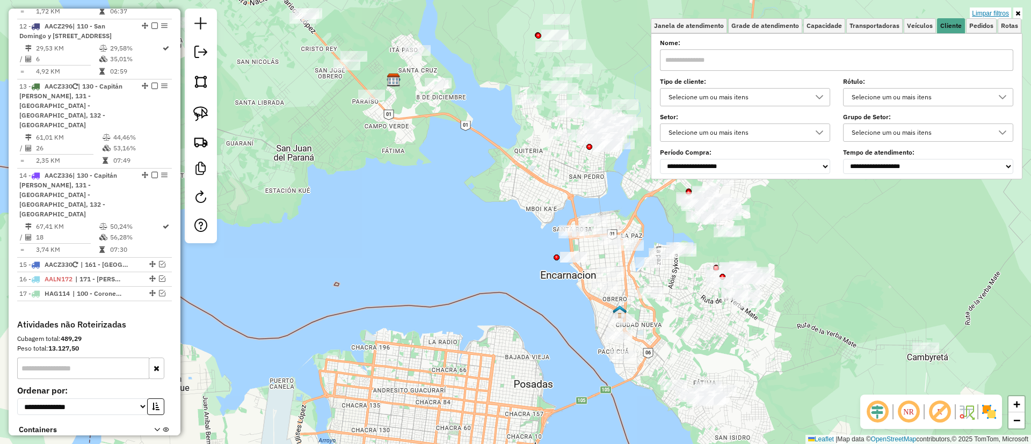
click at [984, 12] on link "Limpar filtros" at bounding box center [990, 14] width 41 height 12
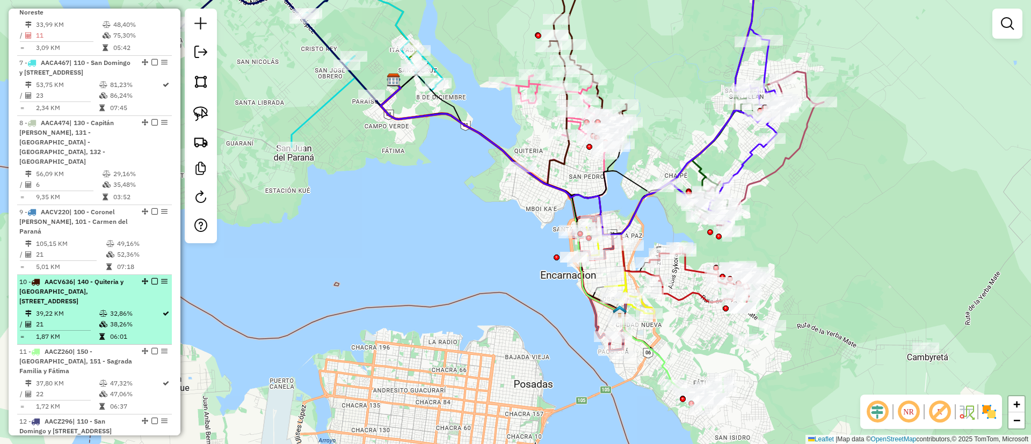
scroll to position [865, 0]
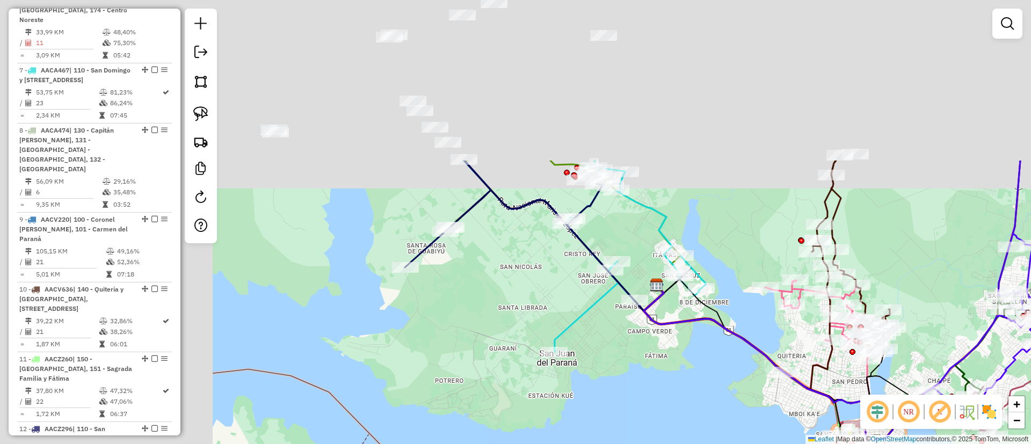
drag, startPoint x: 244, startPoint y: 181, endPoint x: 493, endPoint y: 377, distance: 316.6
click at [493, 377] on div "Janela de atendimento Grade de atendimento Capacidade Transportadoras Veículos …" at bounding box center [515, 222] width 1031 height 444
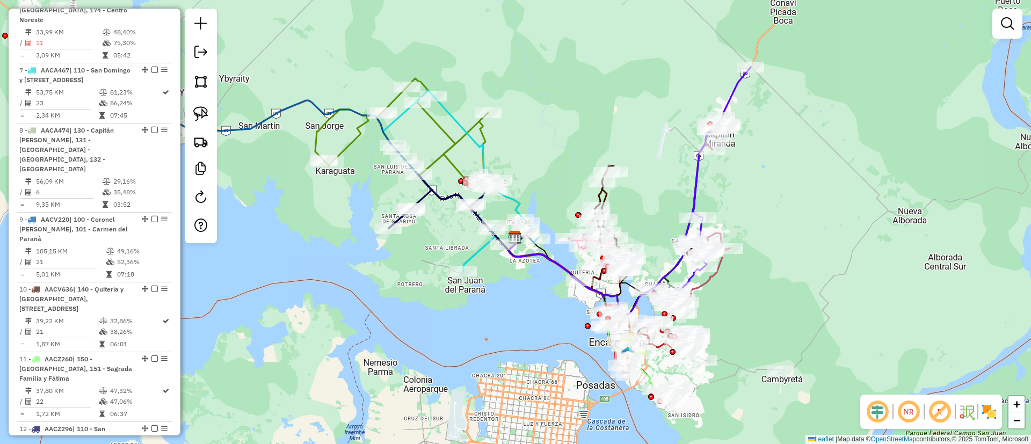
drag, startPoint x: 631, startPoint y: 108, endPoint x: 891, endPoint y: 197, distance: 274.8
click at [899, 198] on div "Rota 2 - Placa AACA397 0000034711 - COMERCIAL URU SAPUCAI Janela de atendimento…" at bounding box center [515, 222] width 1031 height 444
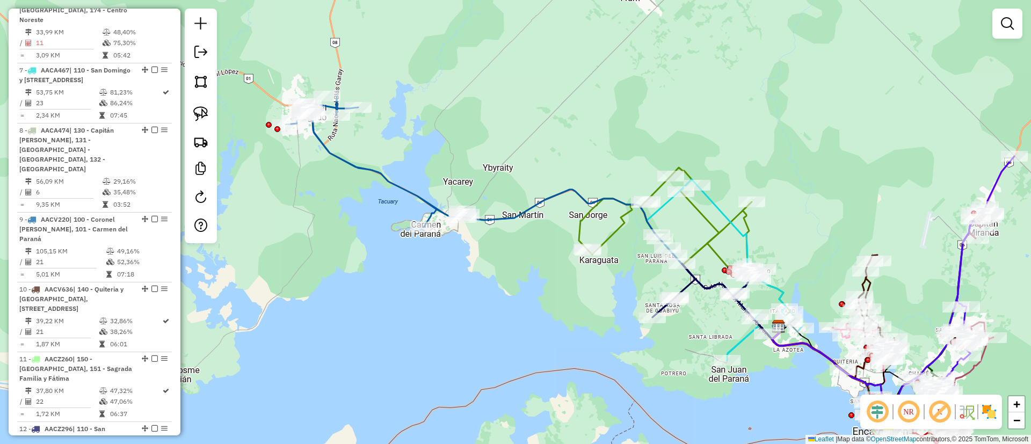
click at [329, 152] on icon at bounding box center [376, 162] width 180 height 131
select select "**********"
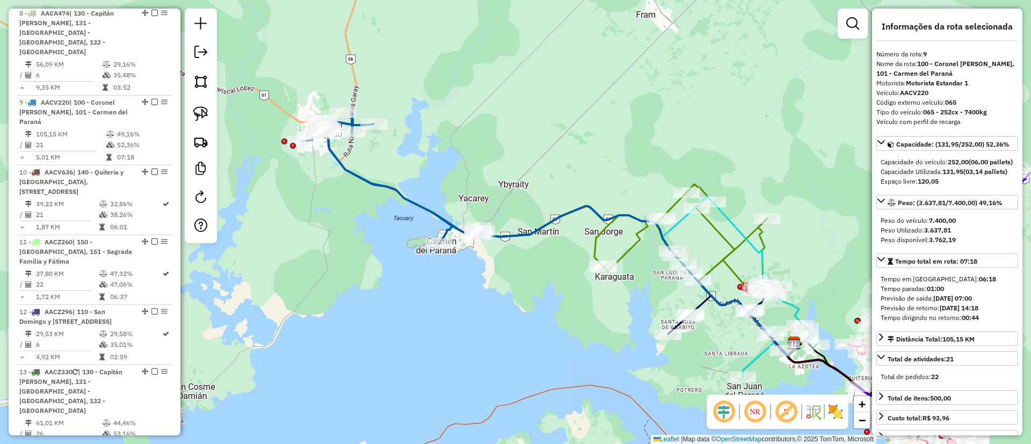
scroll to position [1011, 0]
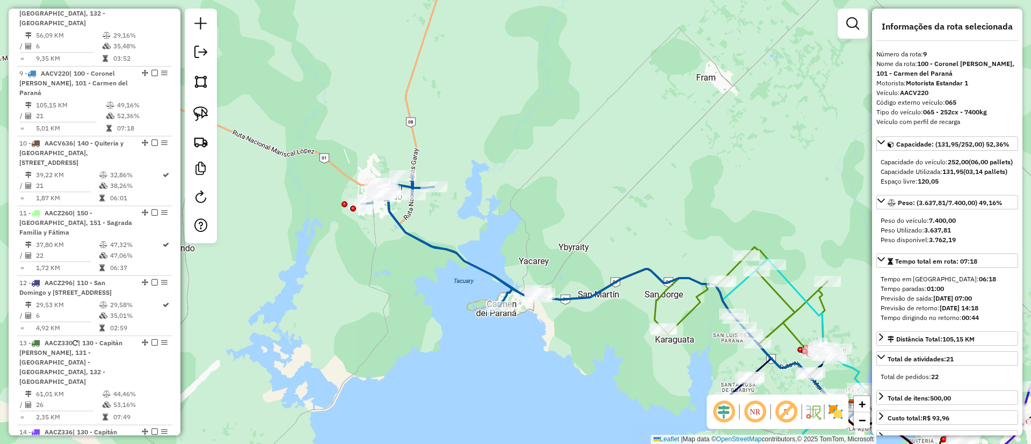
drag, startPoint x: 324, startPoint y: 192, endPoint x: 384, endPoint y: 255, distance: 87.0
click at [384, 255] on div "Janela de atendimento Grade de atendimento Capacidade Transportadoras Veículos …" at bounding box center [515, 222] width 1031 height 444
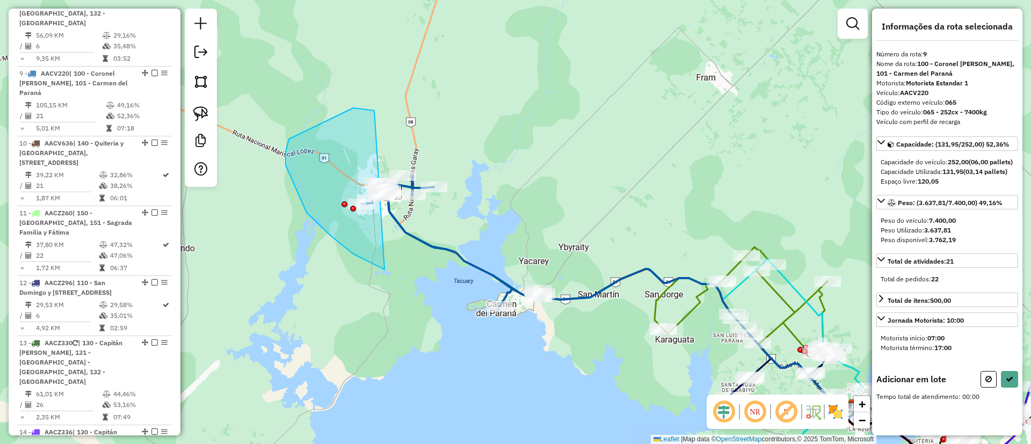
drag, startPoint x: 353, startPoint y: 108, endPoint x: 484, endPoint y: 136, distance: 133.6
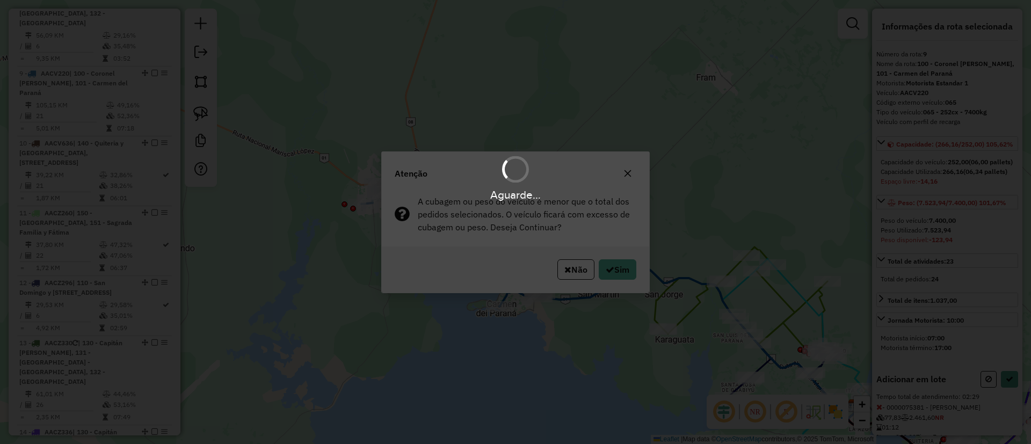
click at [621, 265] on div "Aguarde..." at bounding box center [515, 222] width 1031 height 444
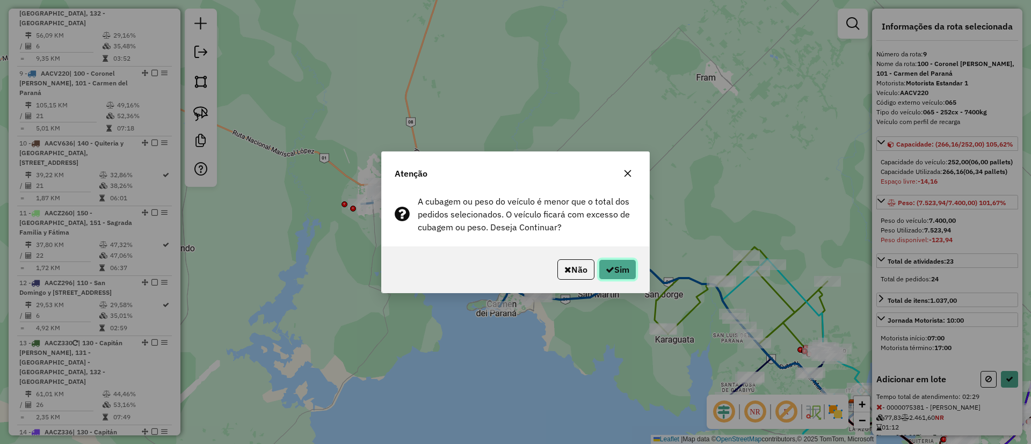
click at [614, 270] on button "Sim" at bounding box center [618, 269] width 38 height 20
select select "**********"
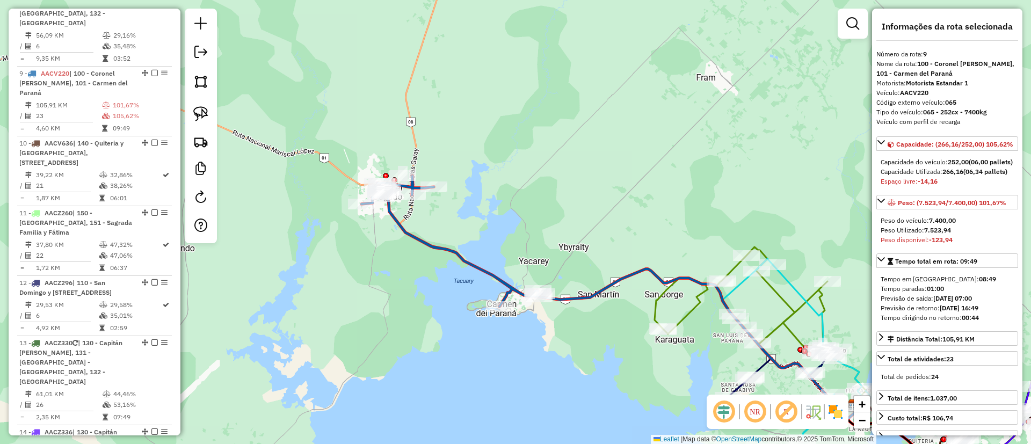
click at [692, 302] on icon at bounding box center [761, 324] width 212 height 154
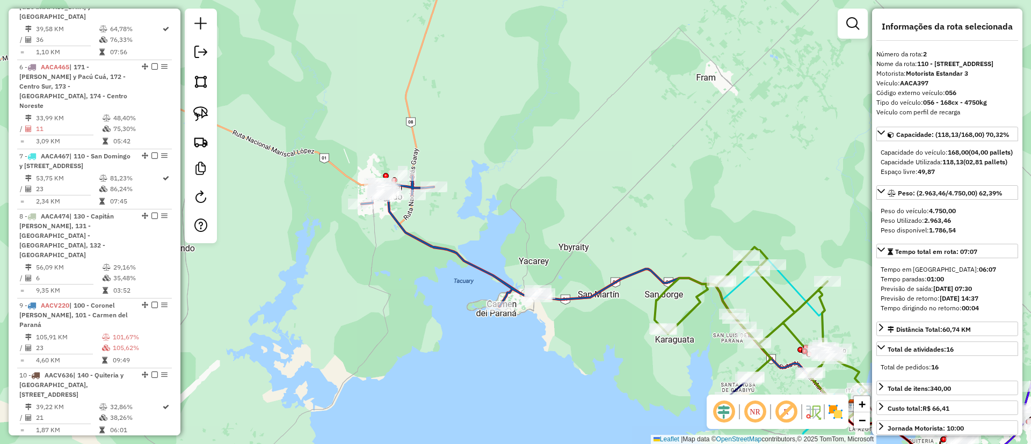
scroll to position [493, 0]
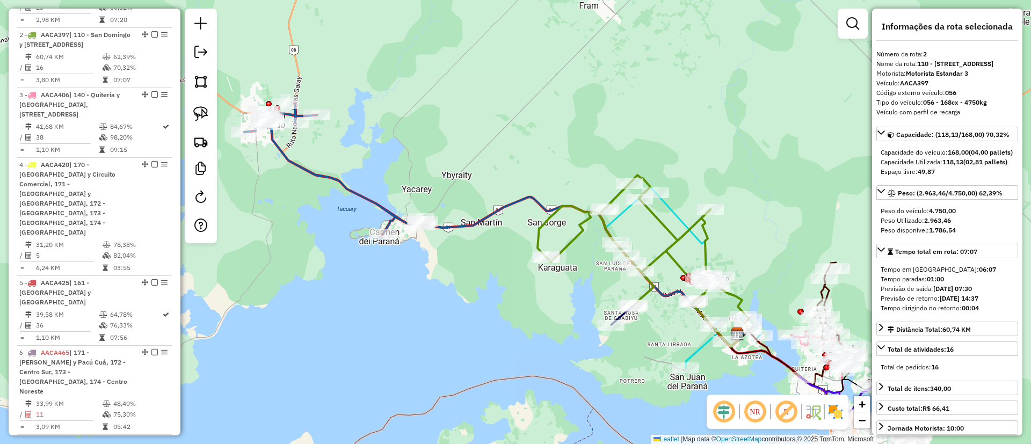
drag, startPoint x: 687, startPoint y: 328, endPoint x: 570, endPoint y: 257, distance: 136.7
click at [570, 257] on div "Janela de atendimento Grade de atendimento Capacidade Transportadoras Veículos …" at bounding box center [515, 222] width 1031 height 444
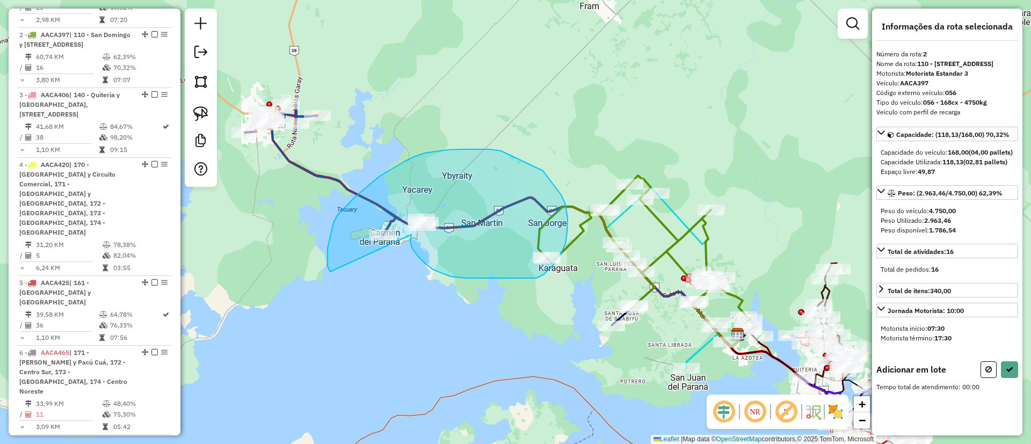
drag, startPoint x: 410, startPoint y: 241, endPoint x: 335, endPoint y: 278, distance: 84.1
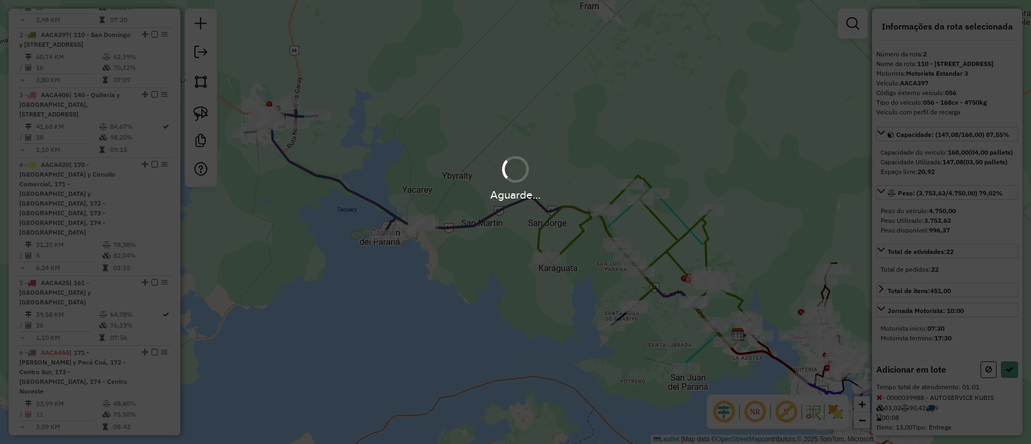
select select "**********"
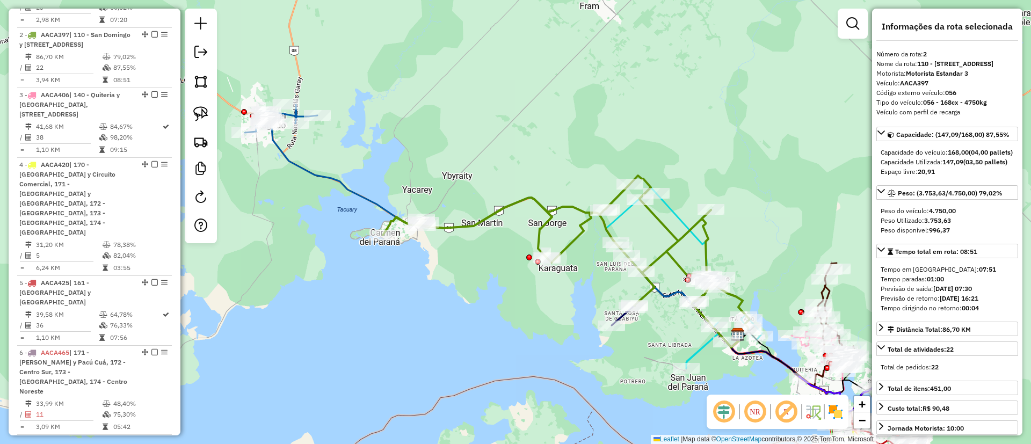
click at [278, 144] on icon at bounding box center [506, 234] width 470 height 226
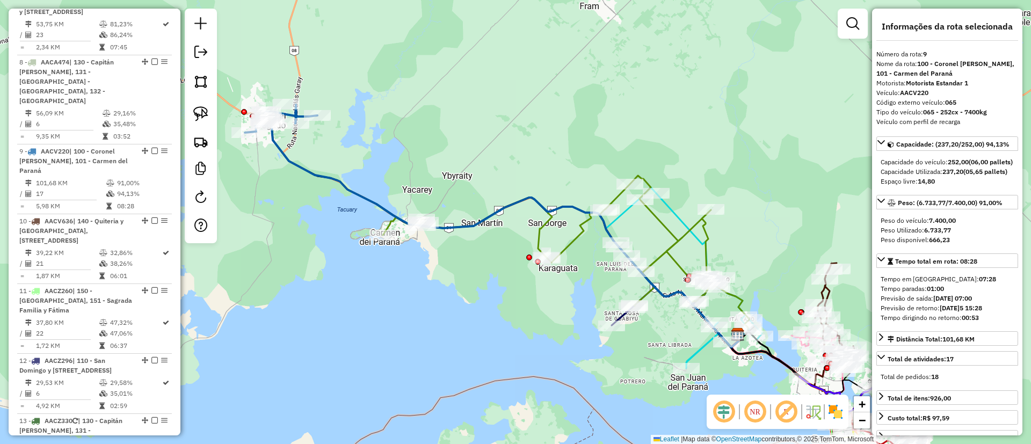
scroll to position [1011, 0]
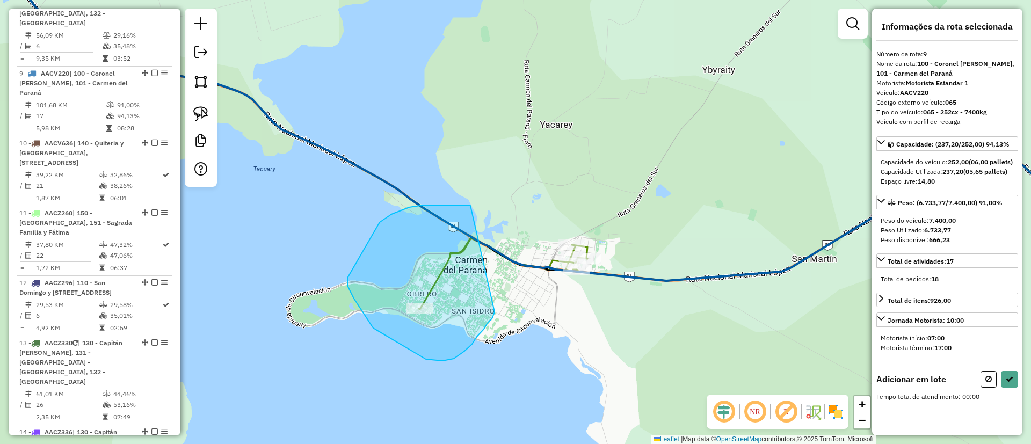
drag, startPoint x: 457, startPoint y: 205, endPoint x: 497, endPoint y: 298, distance: 100.8
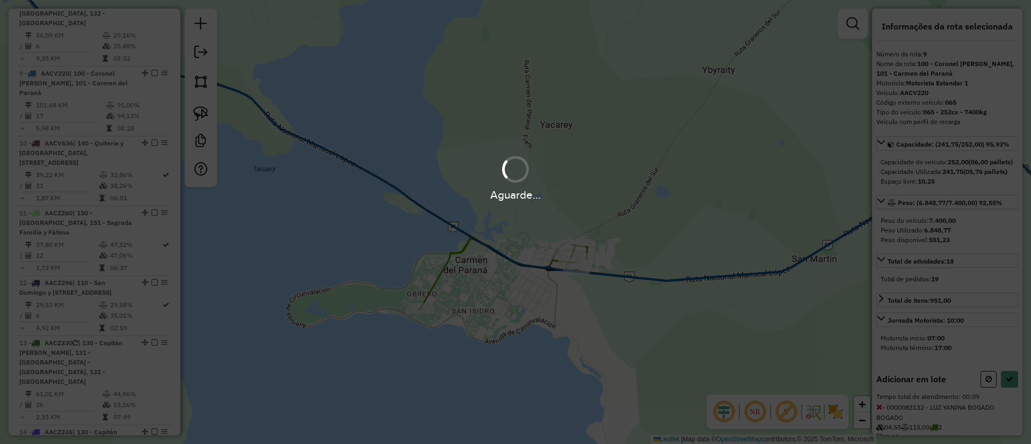
select select "**********"
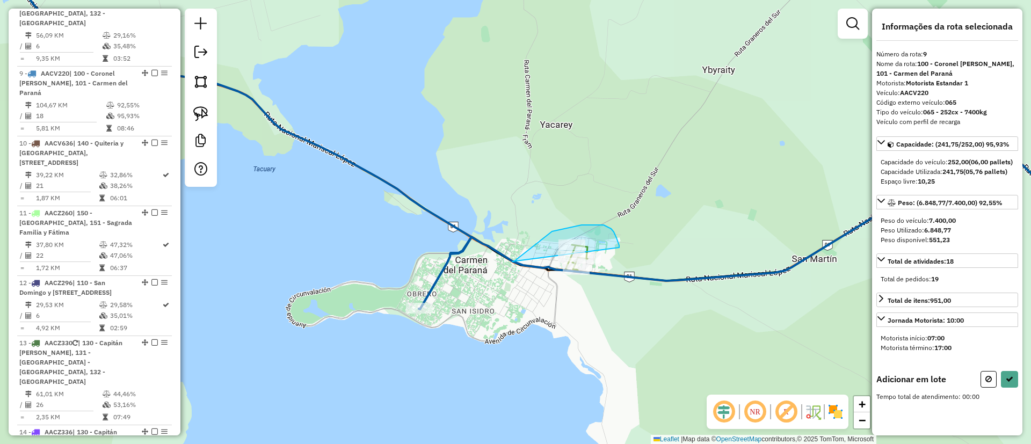
drag, startPoint x: 514, startPoint y: 262, endPoint x: 618, endPoint y: 248, distance: 104.6
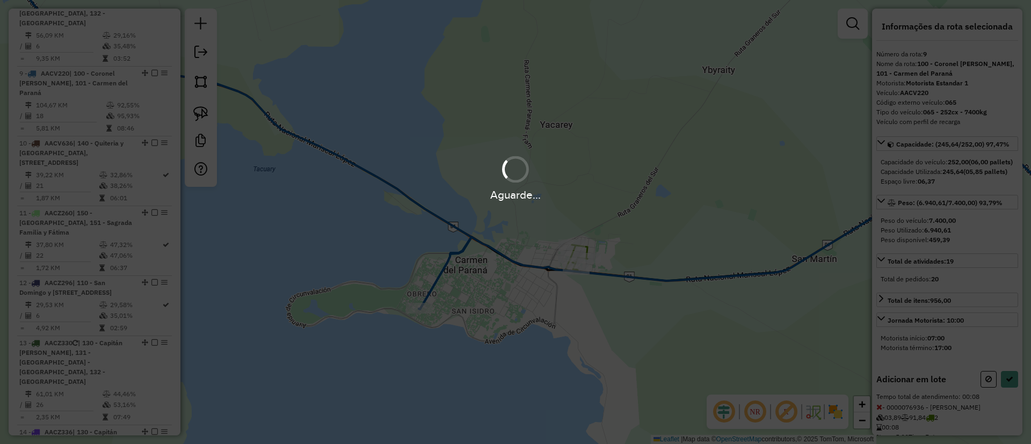
select select "**********"
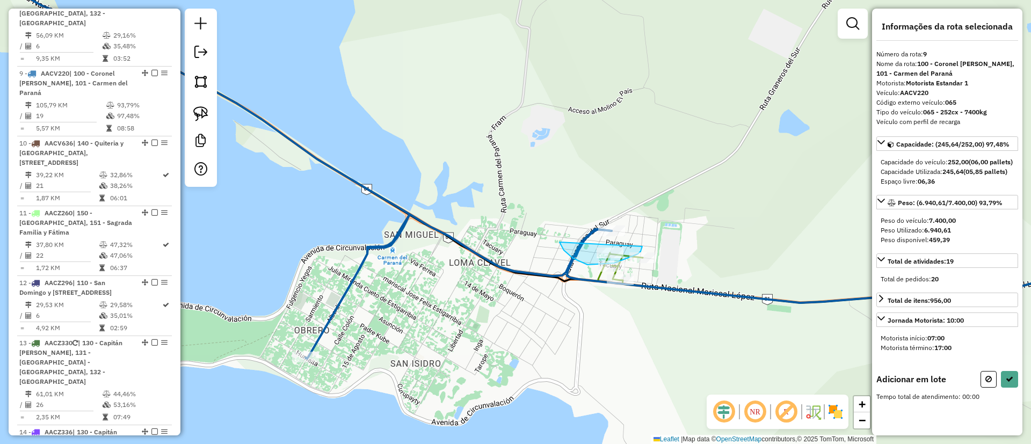
drag, startPoint x: 560, startPoint y: 242, endPoint x: 643, endPoint y: 241, distance: 83.8
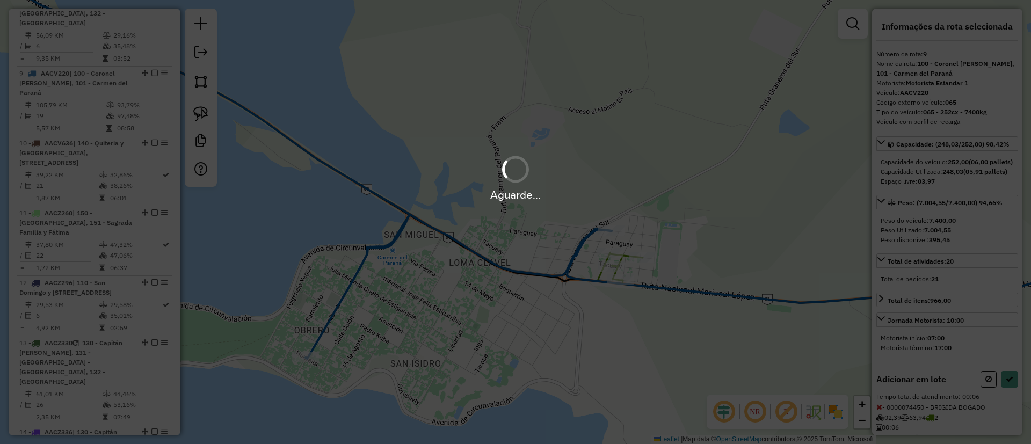
select select "**********"
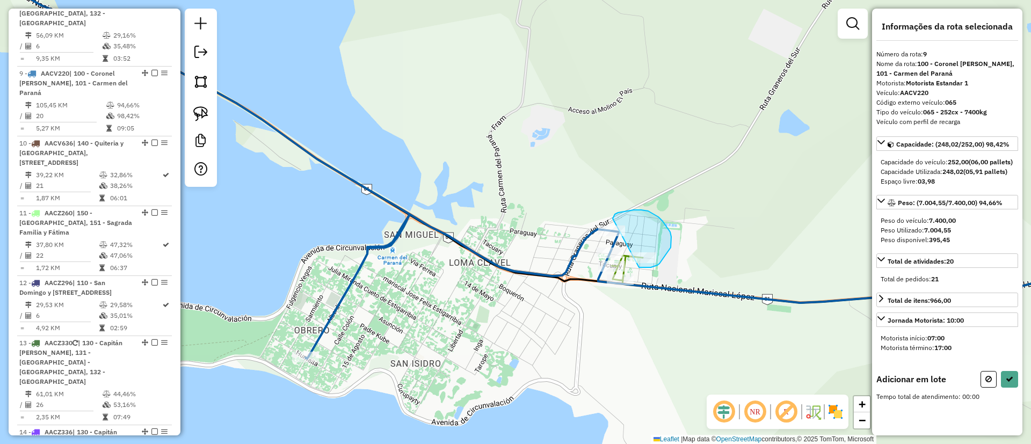
drag, startPoint x: 613, startPoint y: 219, endPoint x: 634, endPoint y: 265, distance: 50.7
click at [634, 265] on div "Janela de atendimento Grade de atendimento Capacidade Transportadoras Veículos …" at bounding box center [515, 222] width 1031 height 444
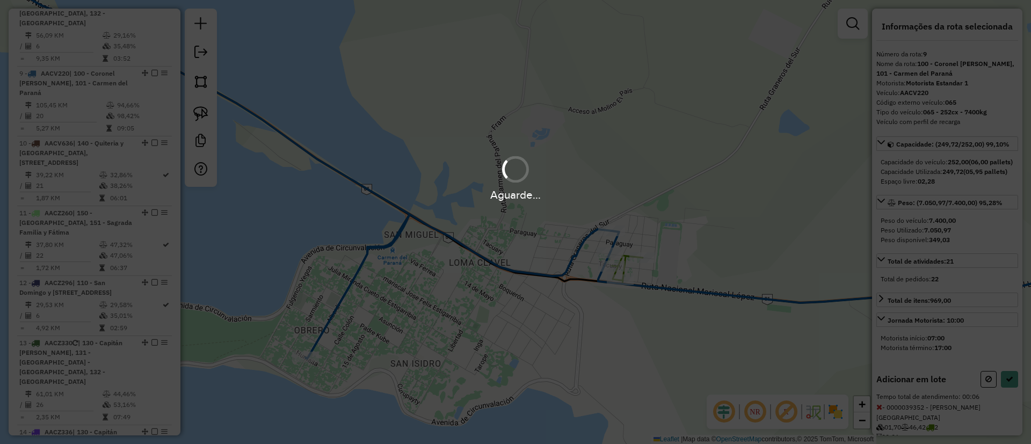
select select "**********"
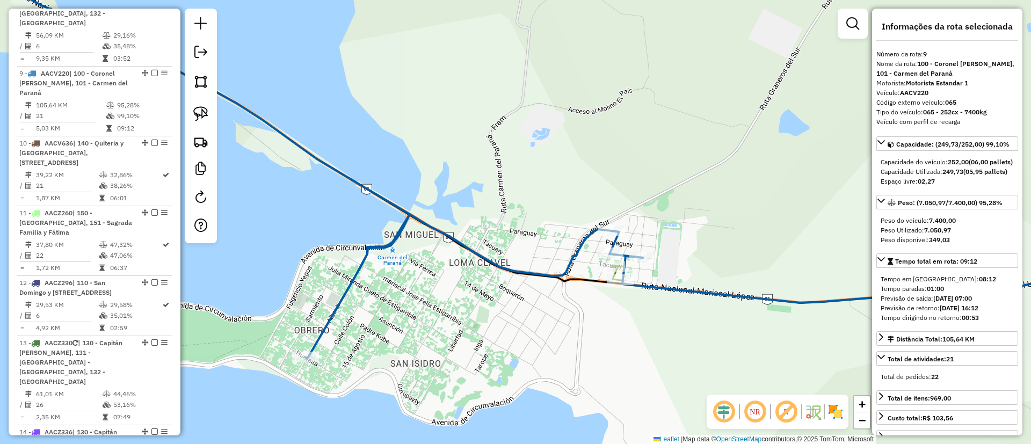
click at [153, 70] on em at bounding box center [154, 73] width 6 height 6
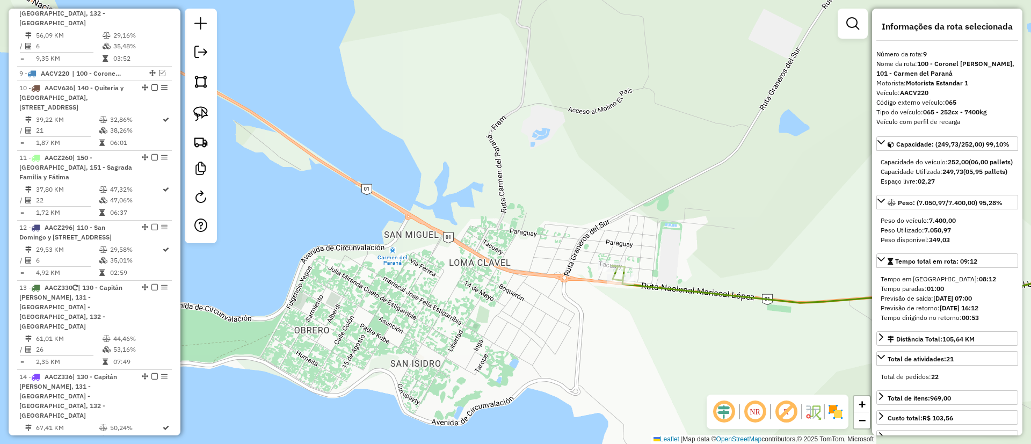
scroll to position [965, 0]
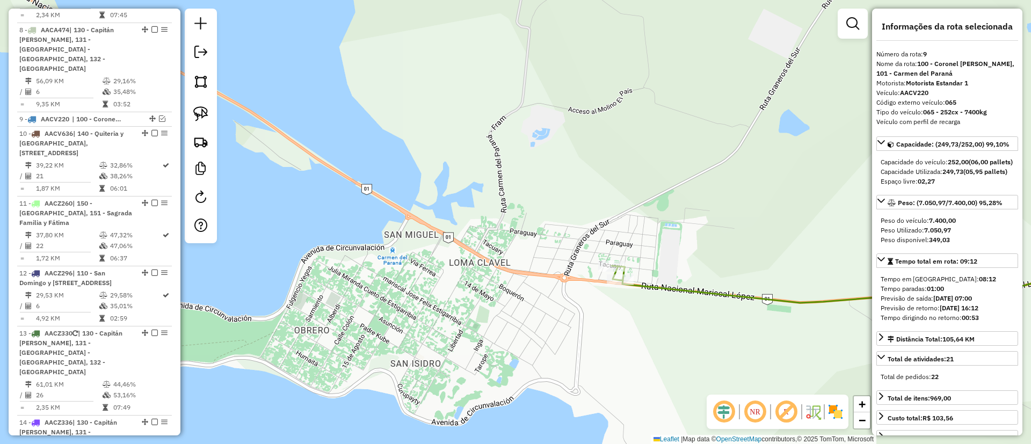
click at [656, 285] on icon at bounding box center [873, 263] width 523 height 79
click at [656, 285] on icon at bounding box center [874, 265] width 522 height 78
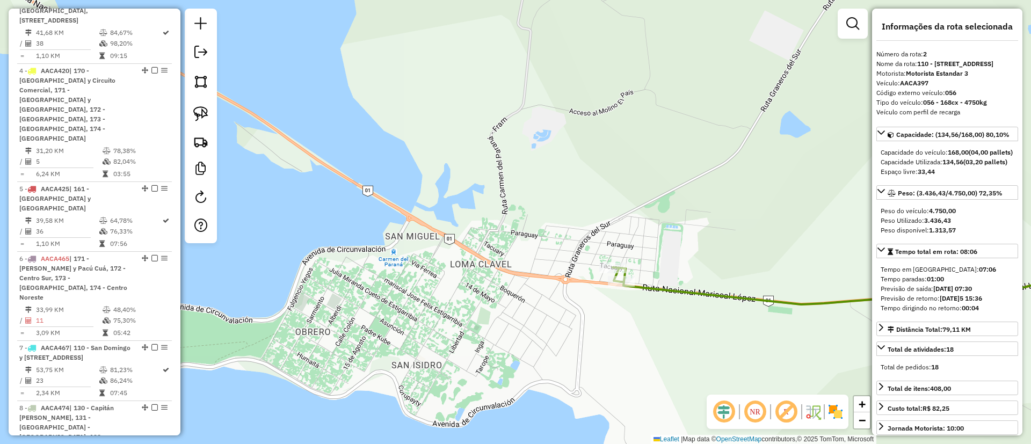
scroll to position [493, 0]
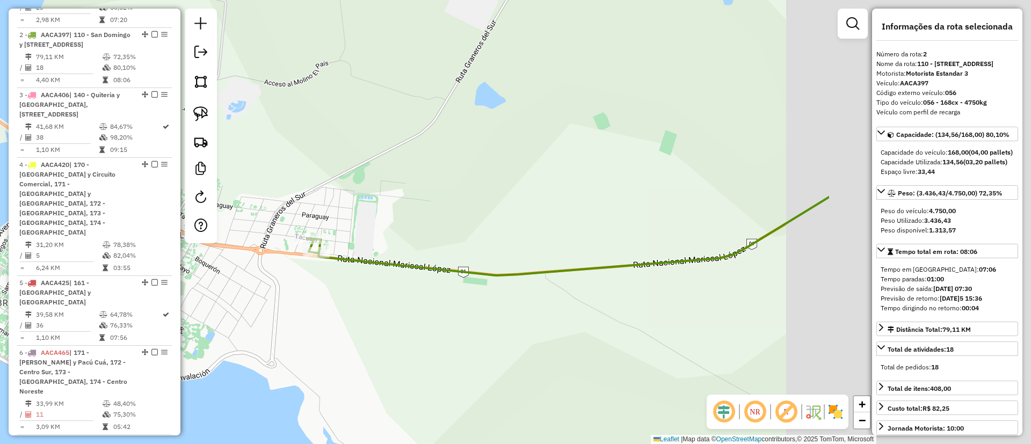
drag, startPoint x: 713, startPoint y: 221, endPoint x: 307, endPoint y: 176, distance: 408.5
click at [307, 177] on div "Janela de atendimento Grade de atendimento Capacidade Transportadoras Veículos …" at bounding box center [515, 222] width 1031 height 444
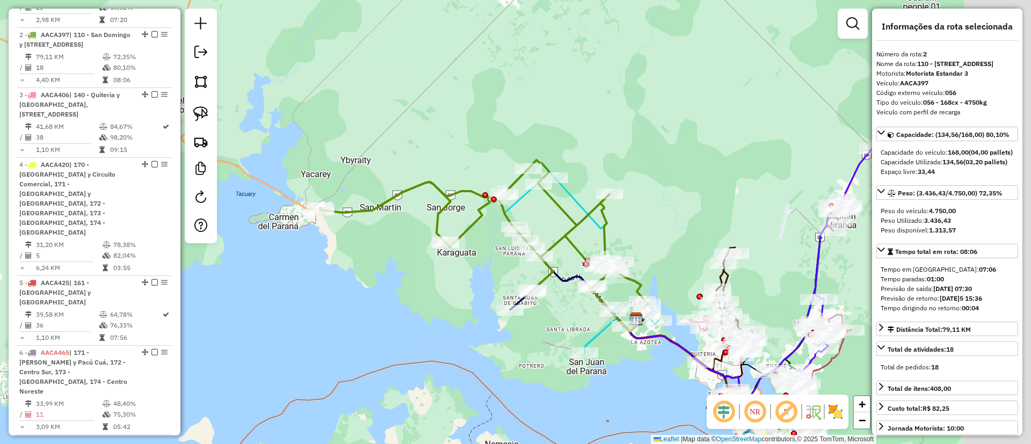
drag, startPoint x: 423, startPoint y: 238, endPoint x: 283, endPoint y: 141, distance: 171.3
click at [300, 183] on div "Janela de atendimento Grade de atendimento Capacidade Transportadoras Veículos …" at bounding box center [515, 222] width 1031 height 444
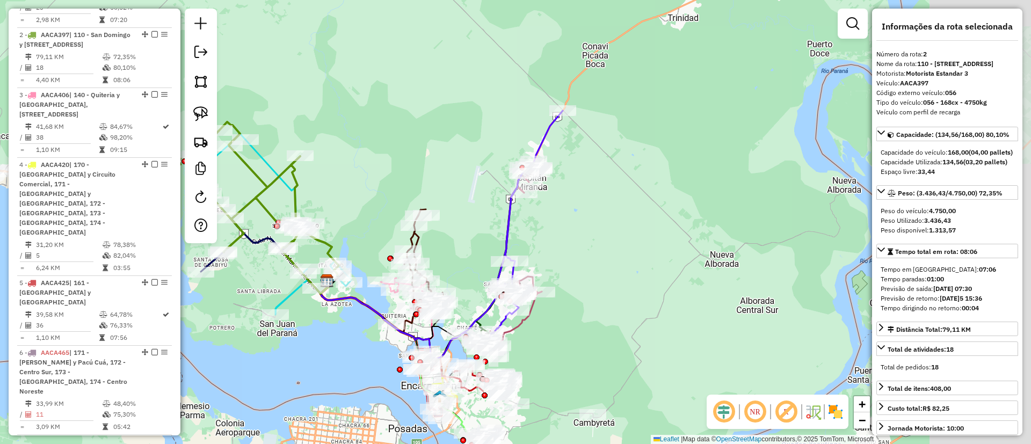
drag, startPoint x: 594, startPoint y: 198, endPoint x: 466, endPoint y: 181, distance: 129.0
click at [468, 183] on div "Janela de atendimento Grade de atendimento Capacidade Transportadoras Veículos …" at bounding box center [515, 222] width 1031 height 444
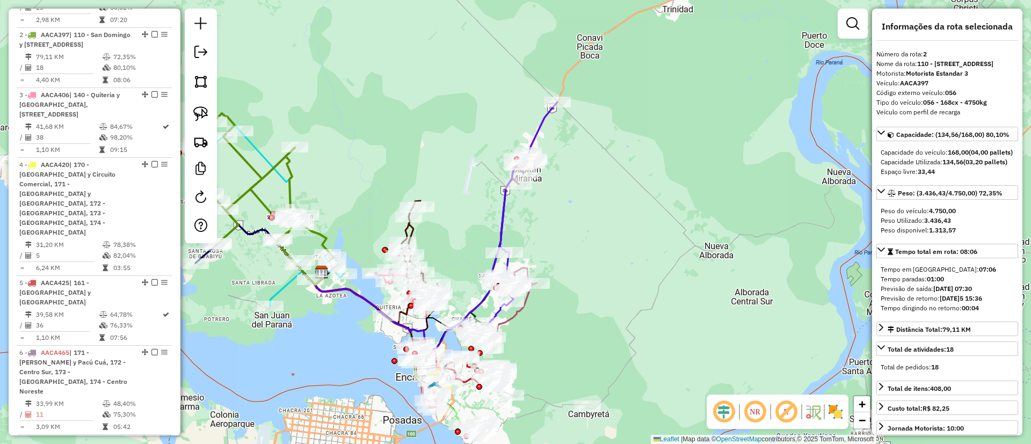
click at [838, 406] on img at bounding box center [835, 411] width 17 height 17
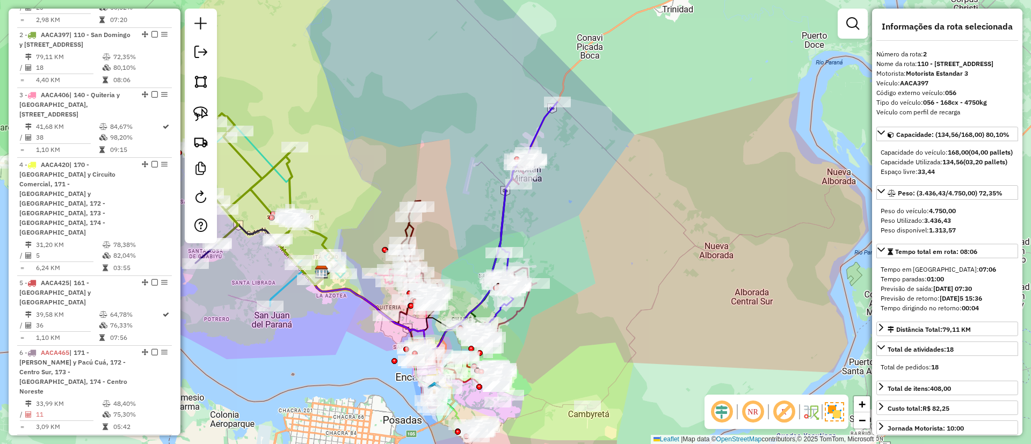
click at [508, 206] on icon at bounding box center [506, 222] width 102 height 241
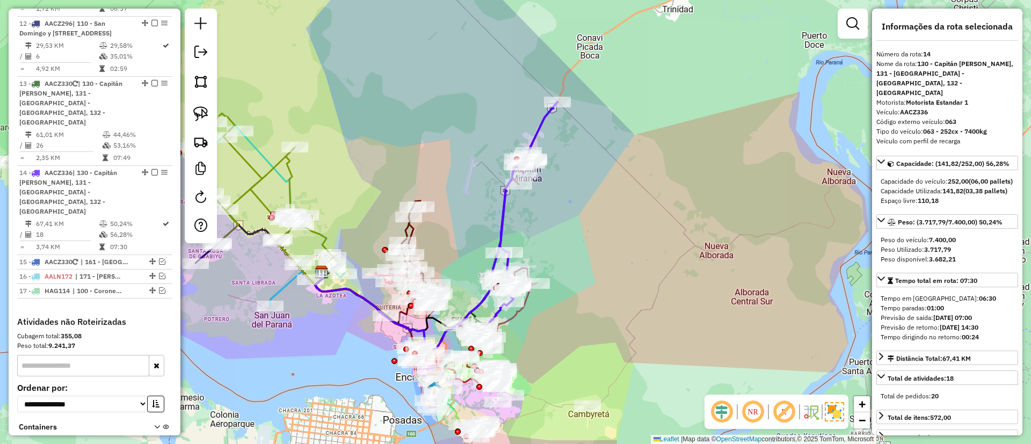
scroll to position [1222, 0]
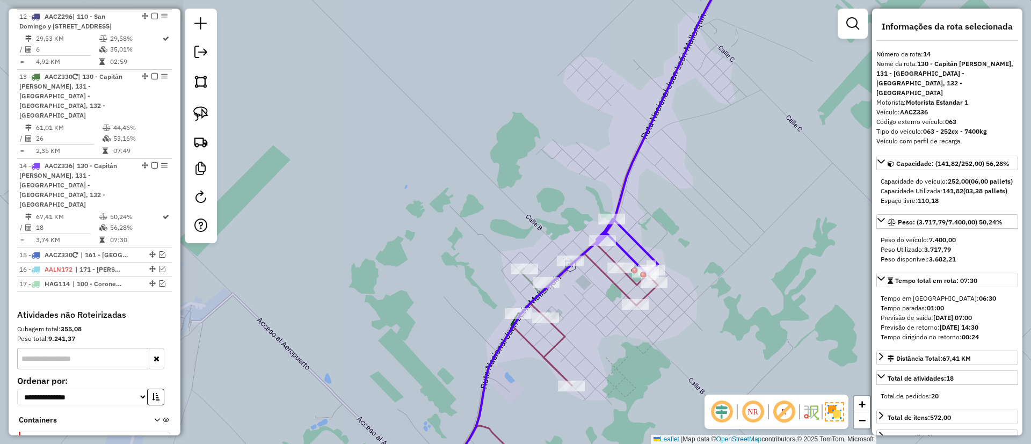
click at [619, 286] on icon at bounding box center [547, 365] width 221 height 245
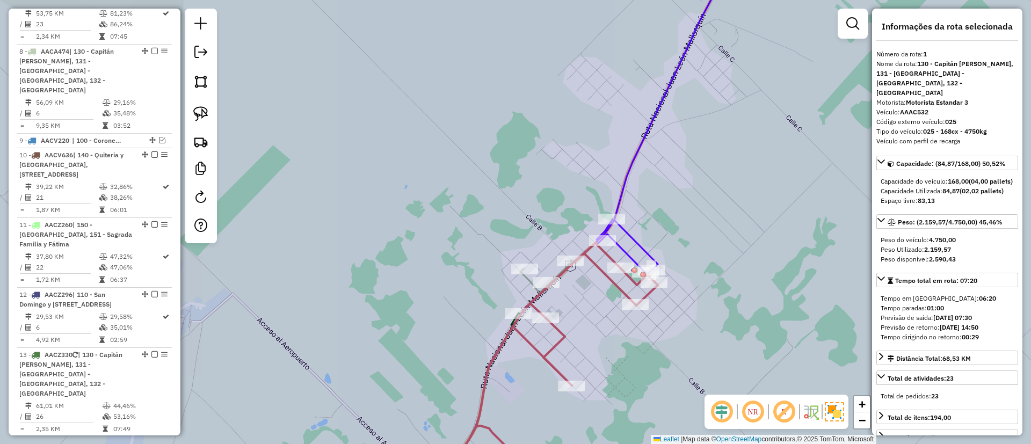
scroll to position [423, 0]
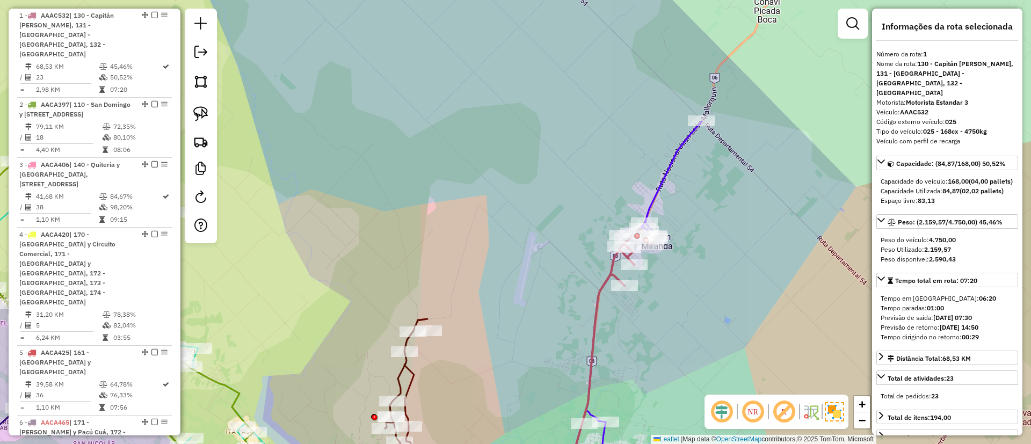
drag, startPoint x: 698, startPoint y: 204, endPoint x: 556, endPoint y: 256, distance: 151.6
click at [556, 256] on div "Janela de atendimento Grade de atendimento Capacidade Transportadoras Veículos …" at bounding box center [515, 222] width 1031 height 444
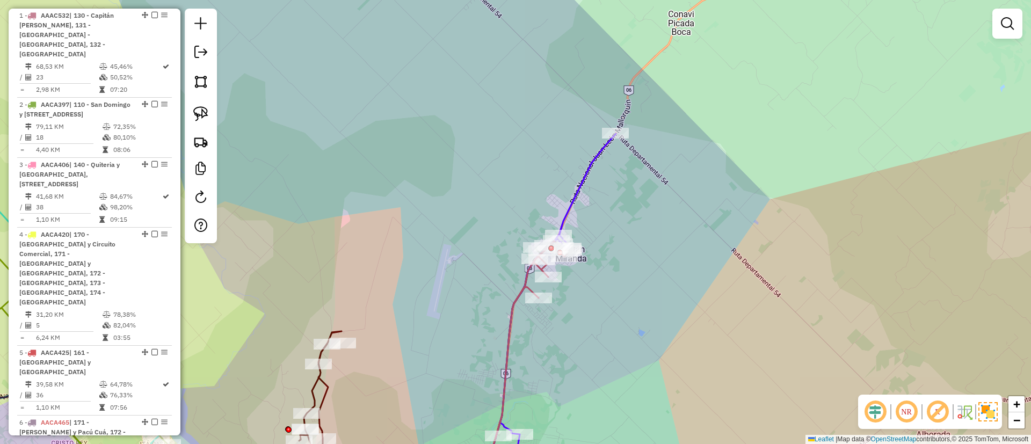
drag, startPoint x: 519, startPoint y: 205, endPoint x: 436, endPoint y: 219, distance: 84.9
click at [436, 219] on div "Janela de atendimento Grade de atendimento Capacidade Transportadoras Veículos …" at bounding box center [515, 222] width 1031 height 444
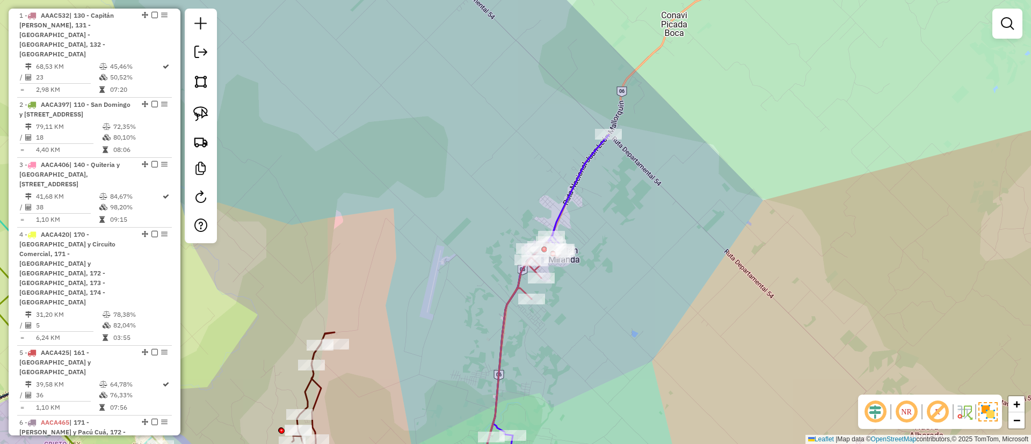
click at [522, 284] on icon at bounding box center [521, 365] width 84 height 246
select select "**********"
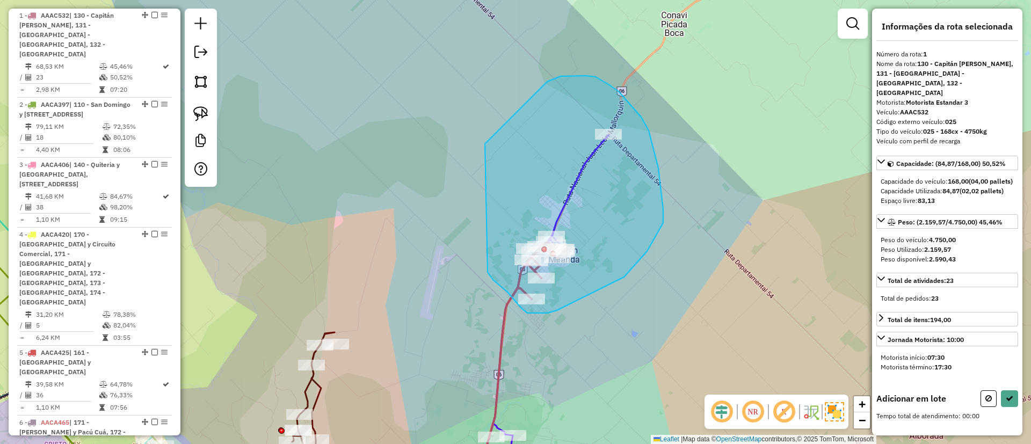
drag, startPoint x: 485, startPoint y: 144, endPoint x: 487, endPoint y: 269, distance: 125.1
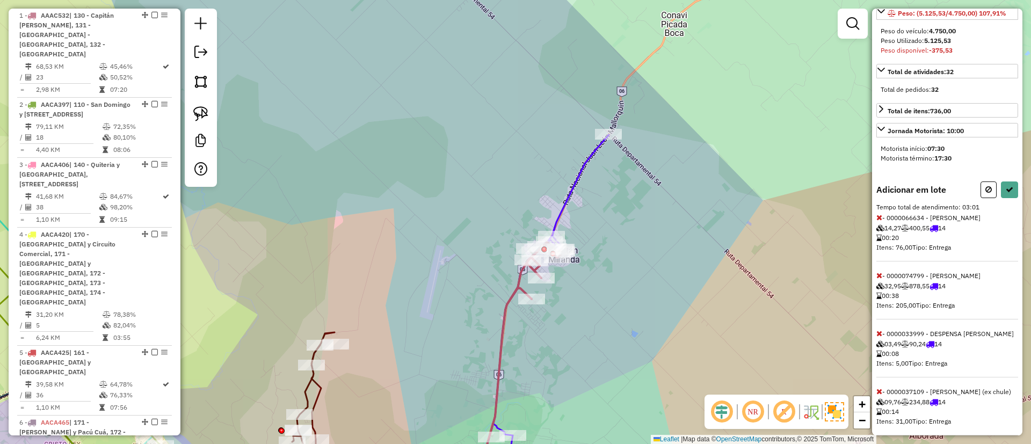
scroll to position [242, 0]
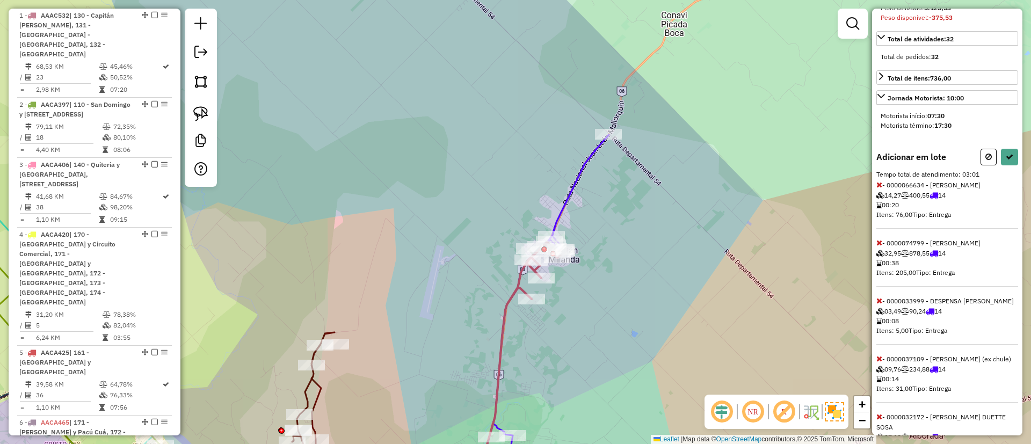
click at [879, 247] on icon at bounding box center [880, 243] width 6 height 8
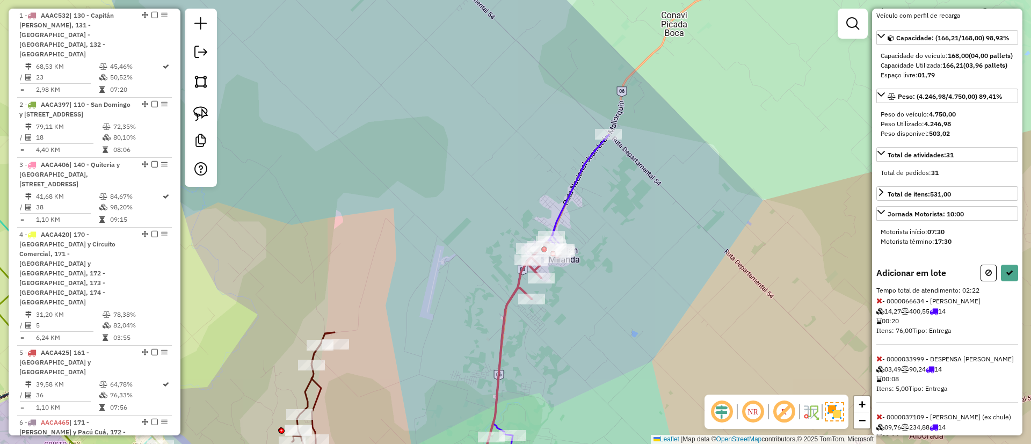
scroll to position [71, 0]
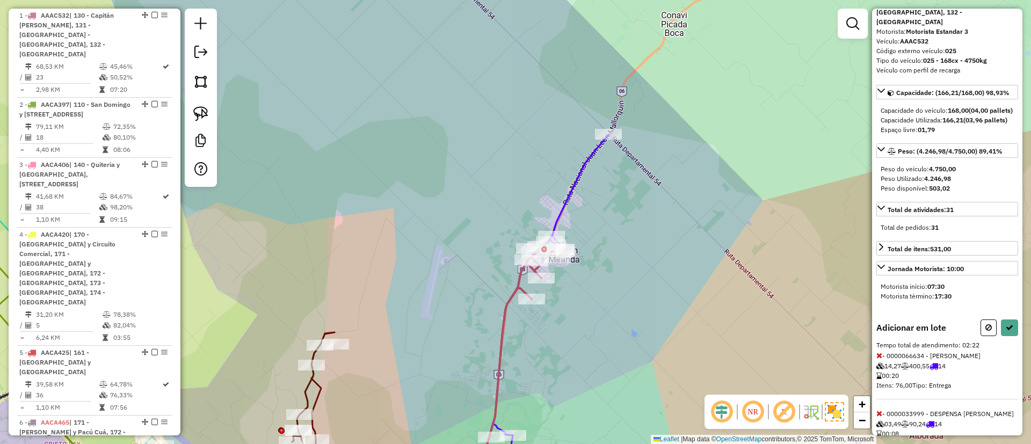
select select "**********"
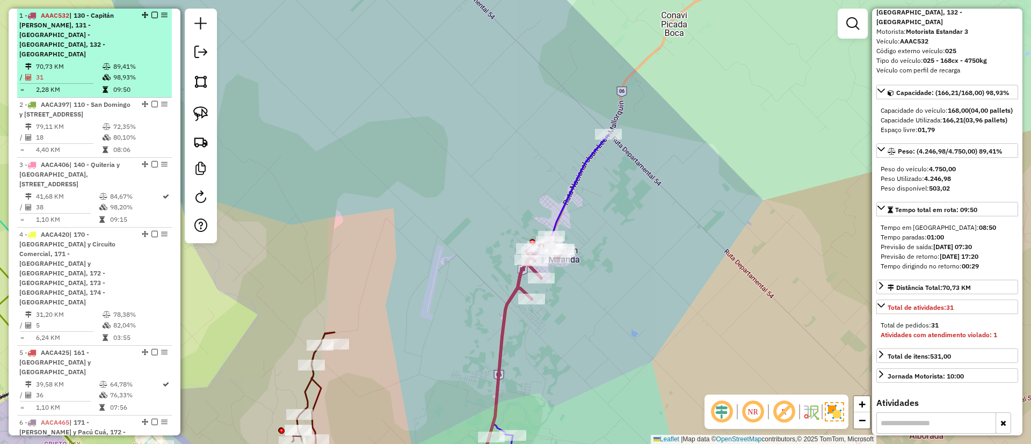
click at [151, 17] on em at bounding box center [154, 15] width 6 height 6
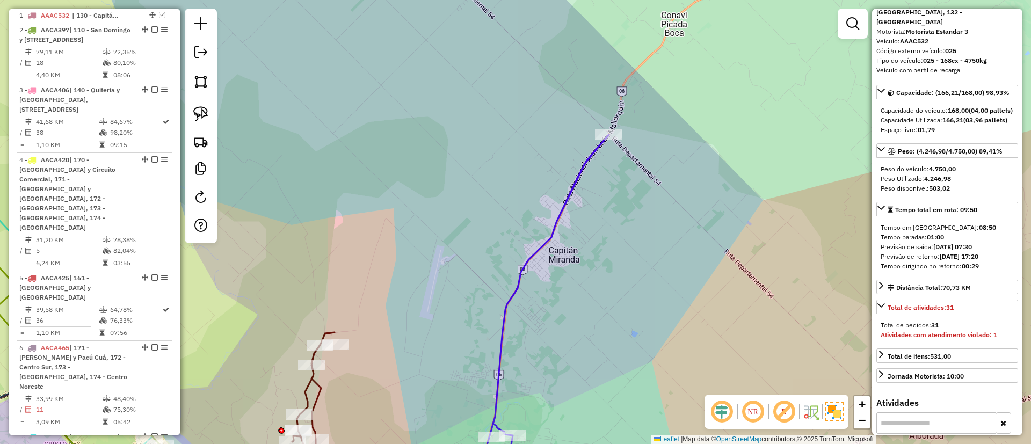
scroll to position [368, 0]
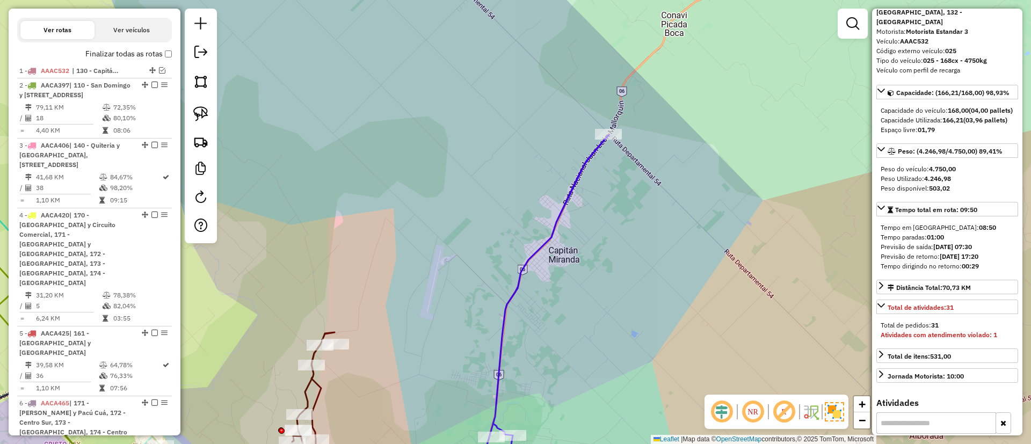
click at [530, 258] on icon at bounding box center [544, 311] width 131 height 353
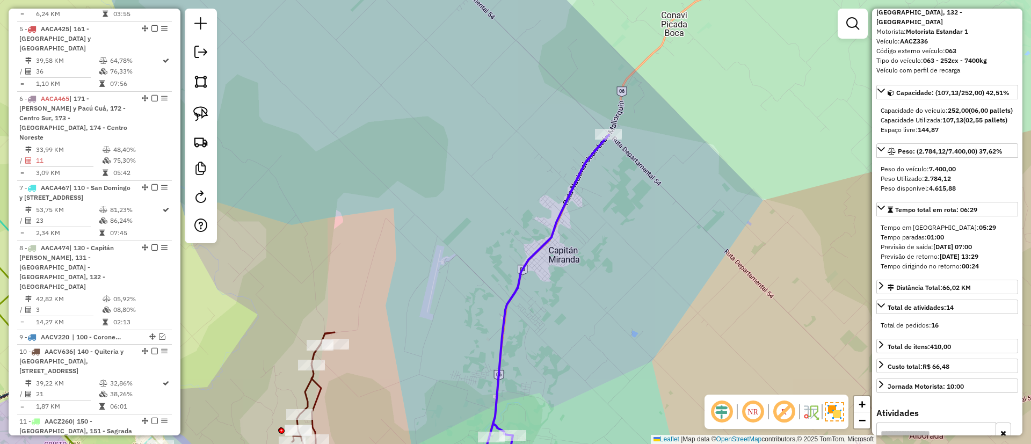
scroll to position [1167, 0]
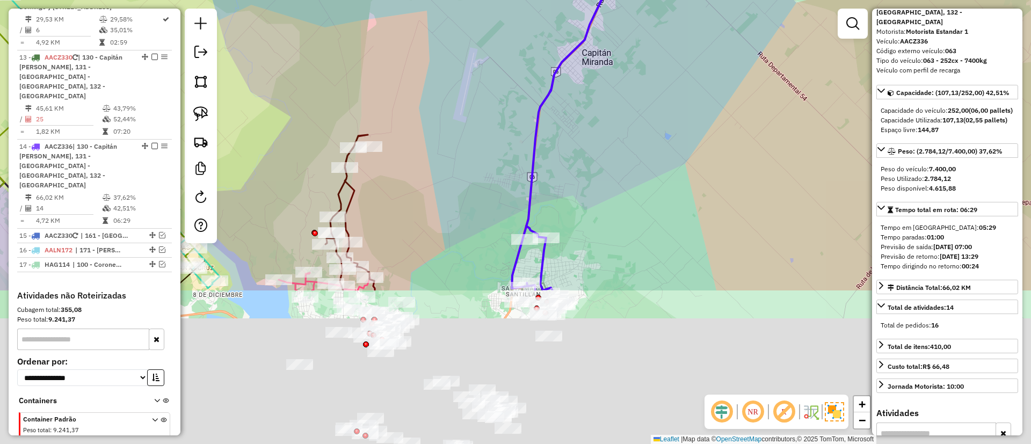
drag, startPoint x: 541, startPoint y: 270, endPoint x: 576, endPoint y: 60, distance: 213.3
click at [576, 60] on div "Janela de atendimento Grade de atendimento Capacidade Transportadoras Veículos …" at bounding box center [515, 222] width 1031 height 444
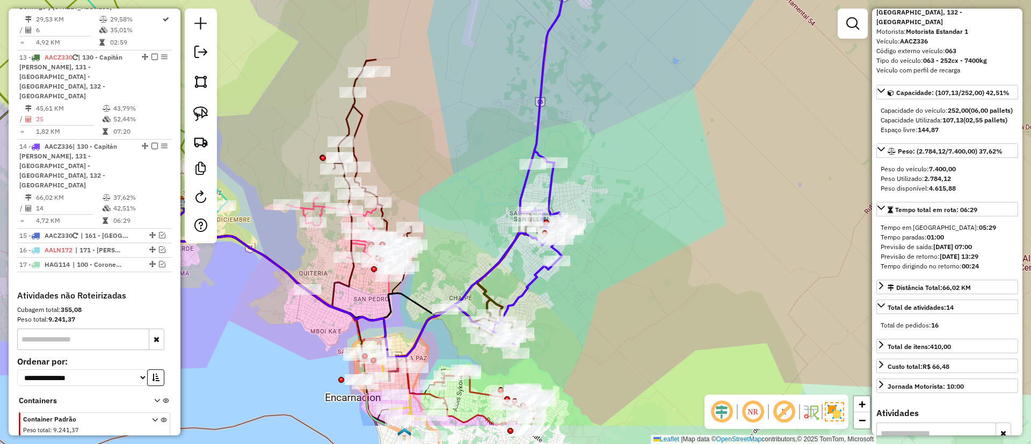
drag, startPoint x: 492, startPoint y: 206, endPoint x: 499, endPoint y: 134, distance: 72.9
click at [499, 134] on div "Janela de atendimento Grade de atendimento Capacidade Transportadoras Veículos …" at bounding box center [515, 222] width 1031 height 444
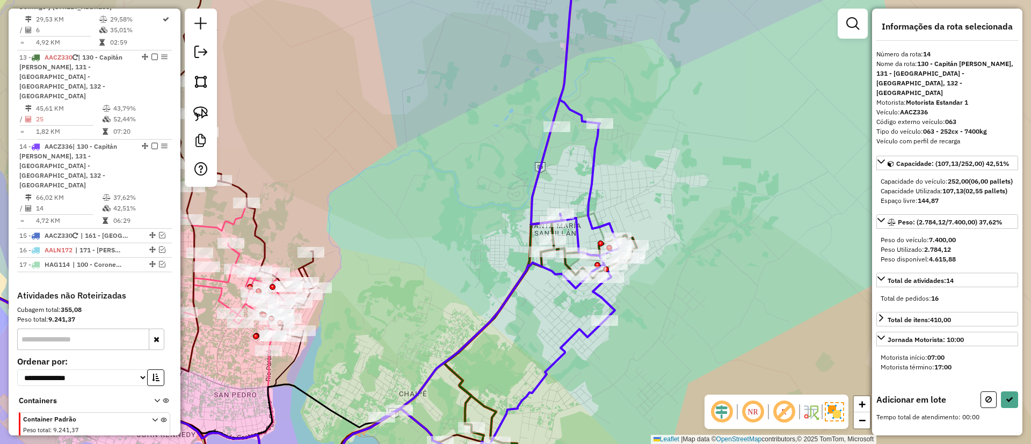
scroll to position [0, 0]
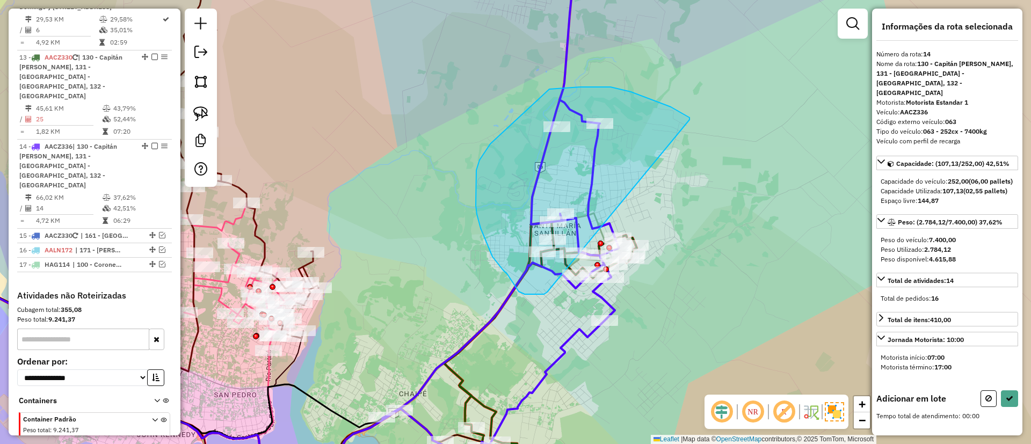
drag, startPoint x: 684, startPoint y: 114, endPoint x: 550, endPoint y: 289, distance: 220.6
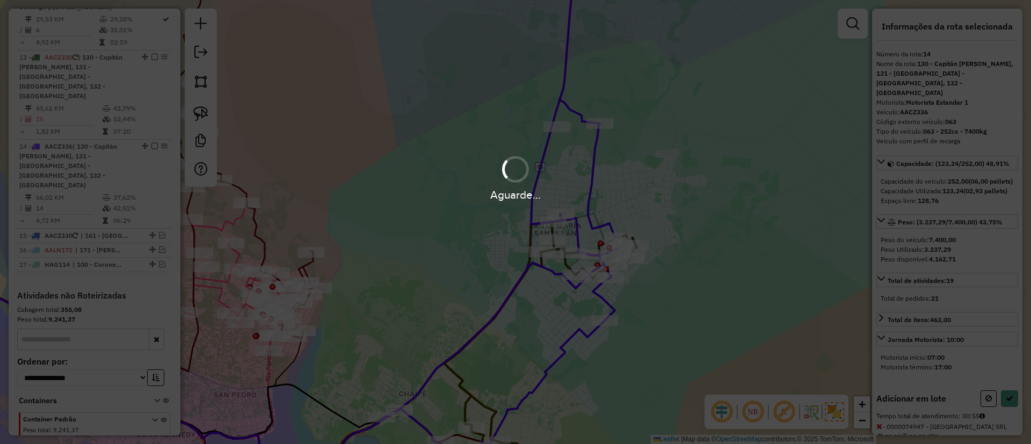
select select "**********"
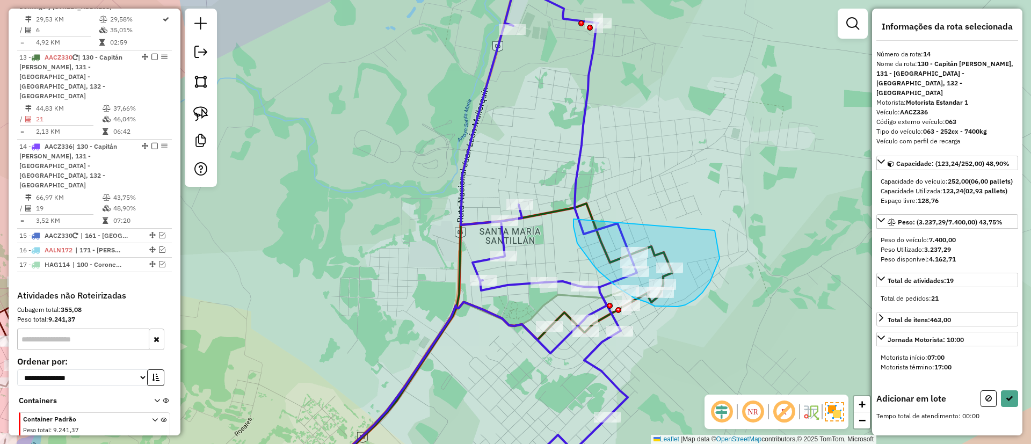
drag, startPoint x: 574, startPoint y: 219, endPoint x: 711, endPoint y: 223, distance: 137.0
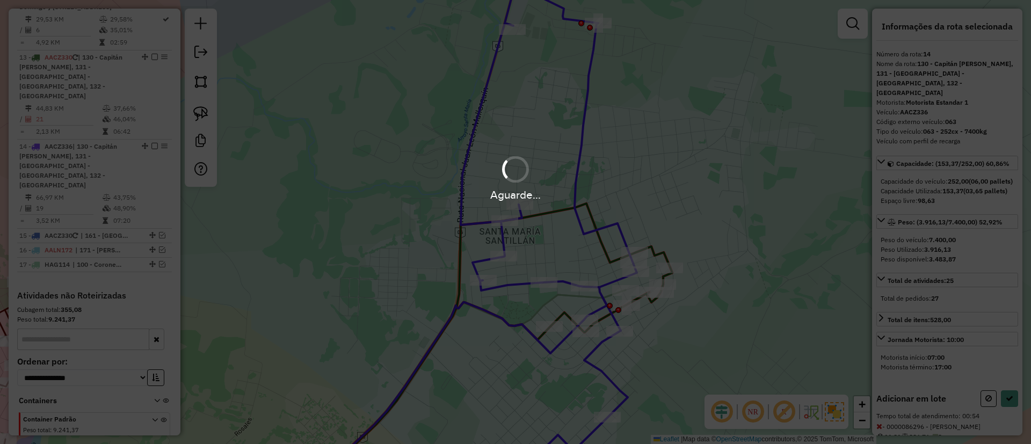
select select "**********"
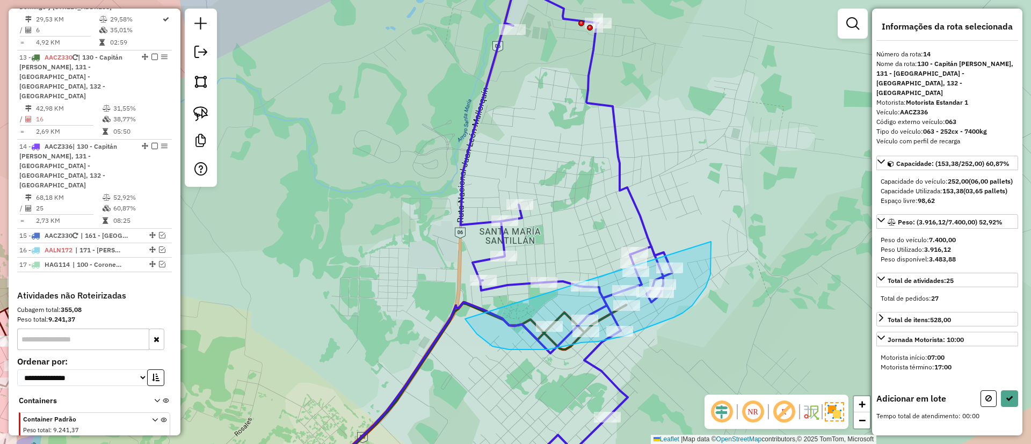
drag, startPoint x: 493, startPoint y: 346, endPoint x: 687, endPoint y: 198, distance: 245.2
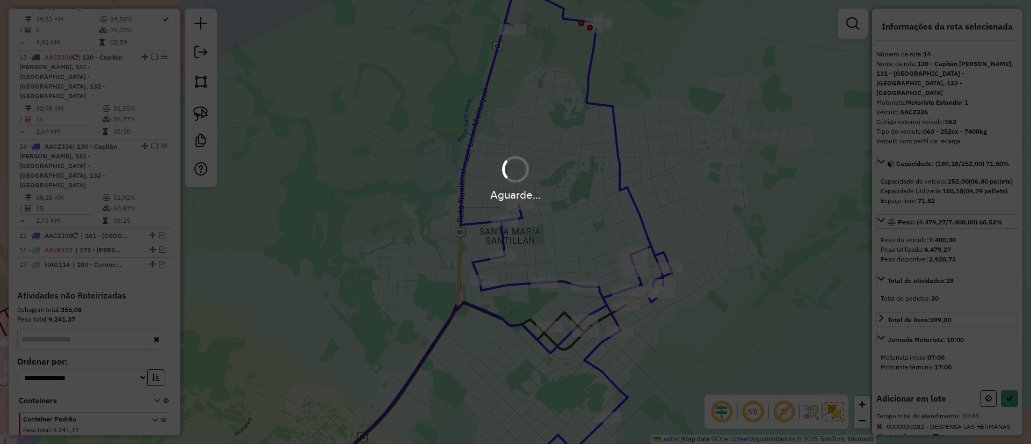
select select "**********"
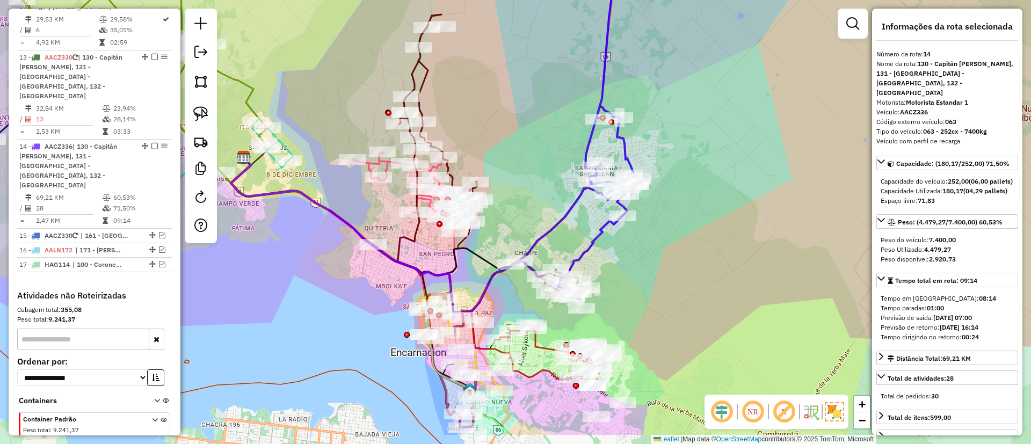
drag, startPoint x: 547, startPoint y: 278, endPoint x: 553, endPoint y: 255, distance: 23.3
click at [553, 255] on div "Janela de atendimento Grade de atendimento Capacidade Transportadoras Veículos …" at bounding box center [515, 222] width 1031 height 444
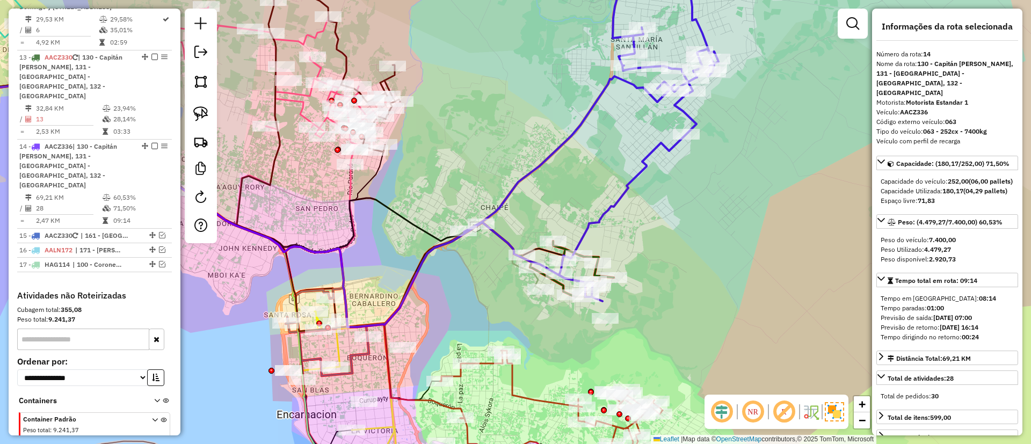
drag, startPoint x: 553, startPoint y: 244, endPoint x: 547, endPoint y: 201, distance: 43.4
click at [547, 201] on div "Janela de atendimento Grade de atendimento Capacidade Transportadoras Veículos …" at bounding box center [515, 222] width 1031 height 444
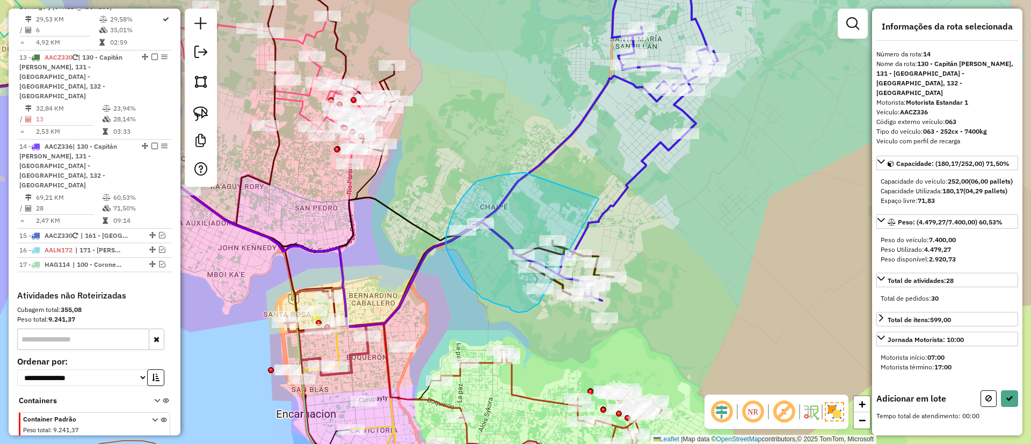
drag, startPoint x: 599, startPoint y: 199, endPoint x: 544, endPoint y: 294, distance: 110.2
click at [544, 295] on div "Janela de atendimento Grade de atendimento Capacidade Transportadoras Veículos …" at bounding box center [515, 222] width 1031 height 444
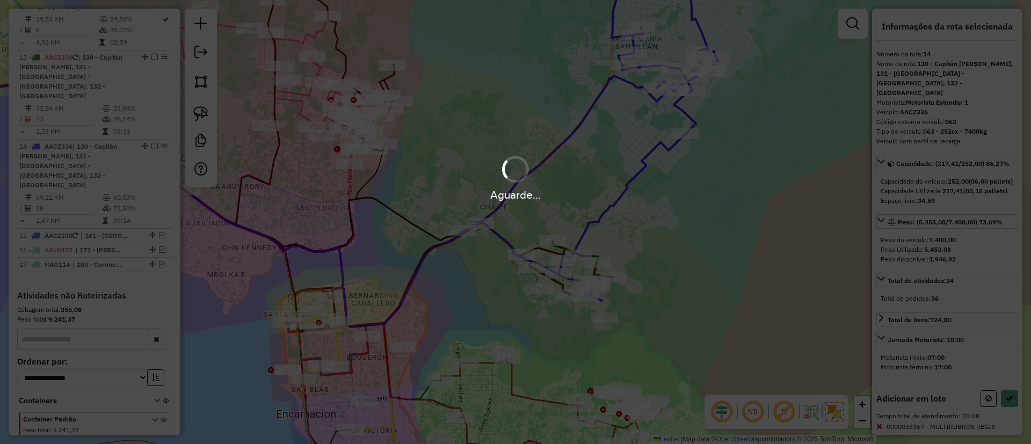
select select "**********"
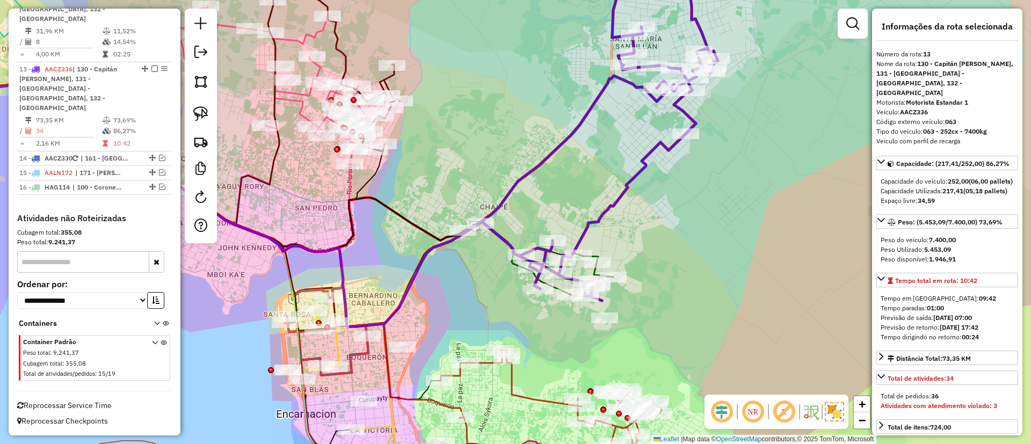
scroll to position [1097, 0]
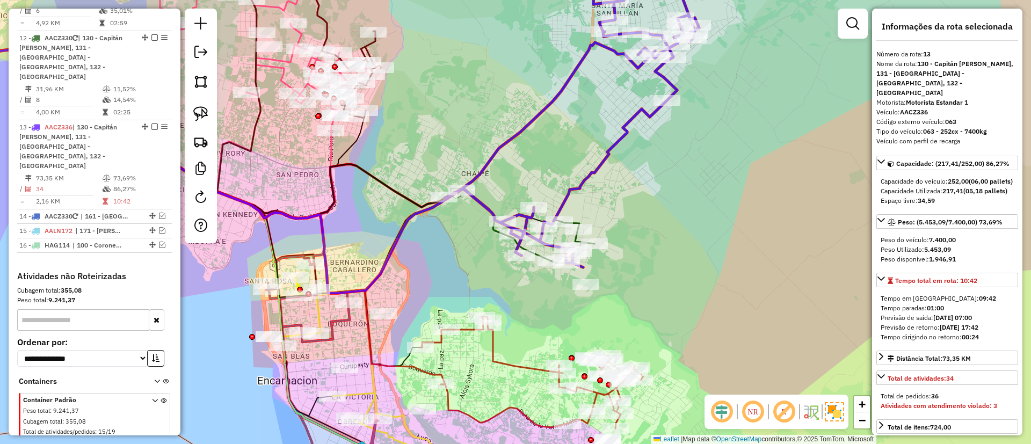
drag, startPoint x: 592, startPoint y: 221, endPoint x: 577, endPoint y: 204, distance: 22.9
click at [579, 203] on div "Janela de atendimento Grade de atendimento Capacidade Transportadoras Veículos …" at bounding box center [515, 222] width 1031 height 444
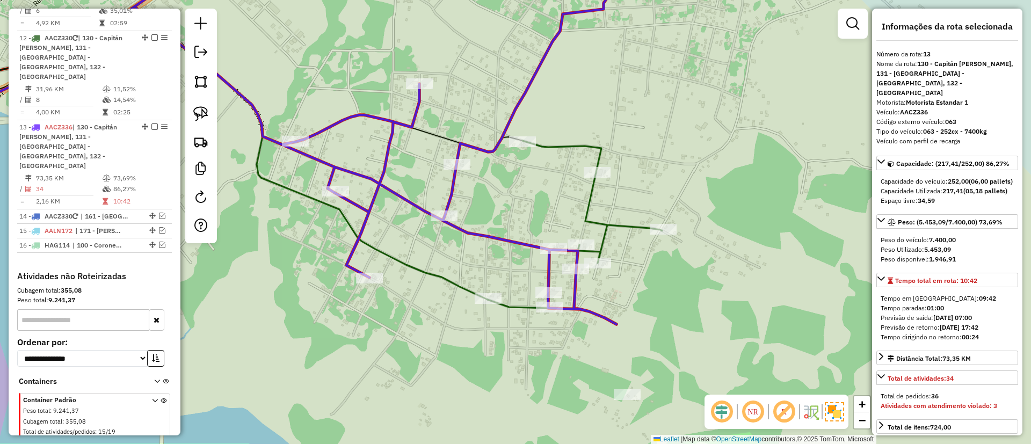
click at [591, 211] on icon at bounding box center [575, 225] width 175 height 168
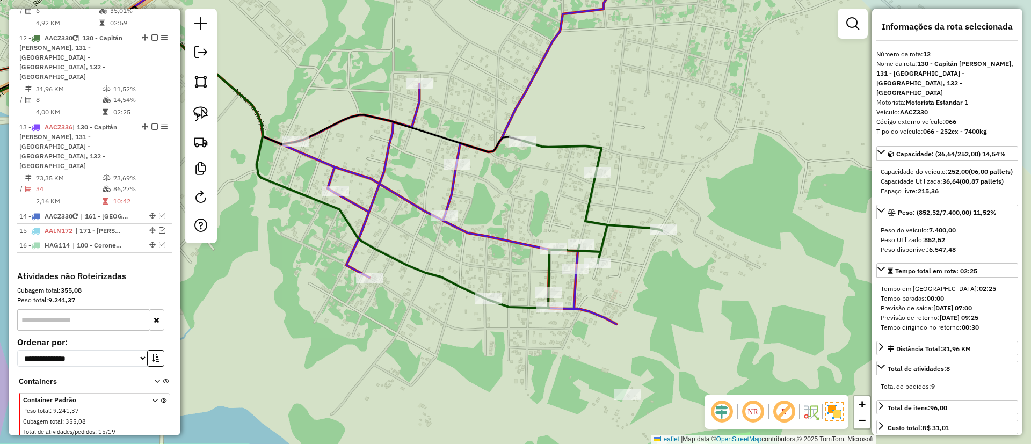
click at [586, 212] on icon at bounding box center [575, 225] width 175 height 168
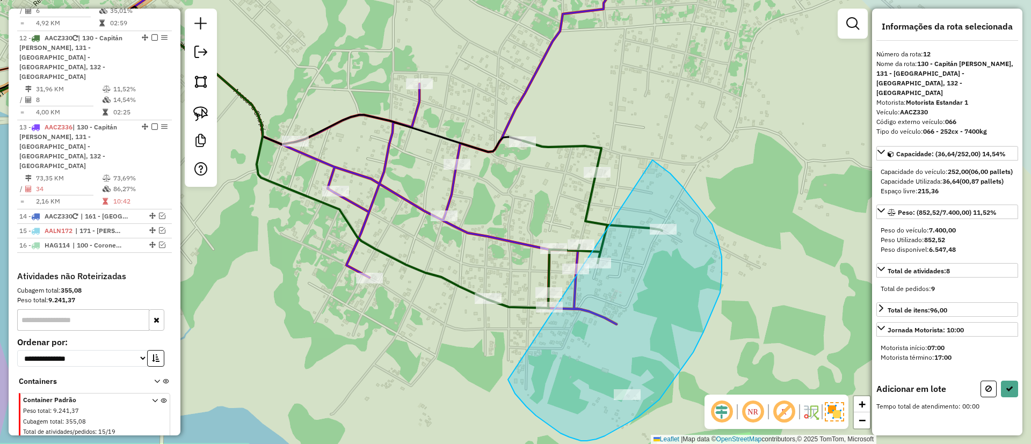
drag, startPoint x: 720, startPoint y: 293, endPoint x: 483, endPoint y: 290, distance: 237.4
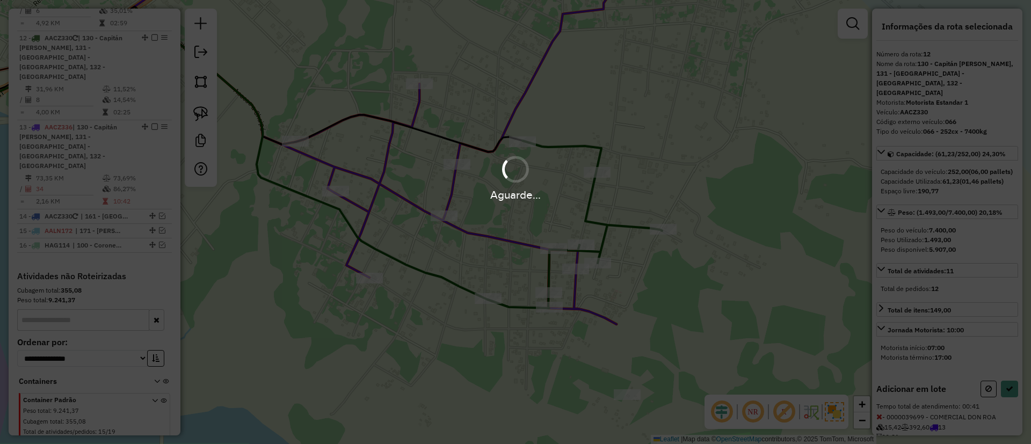
select select "**********"
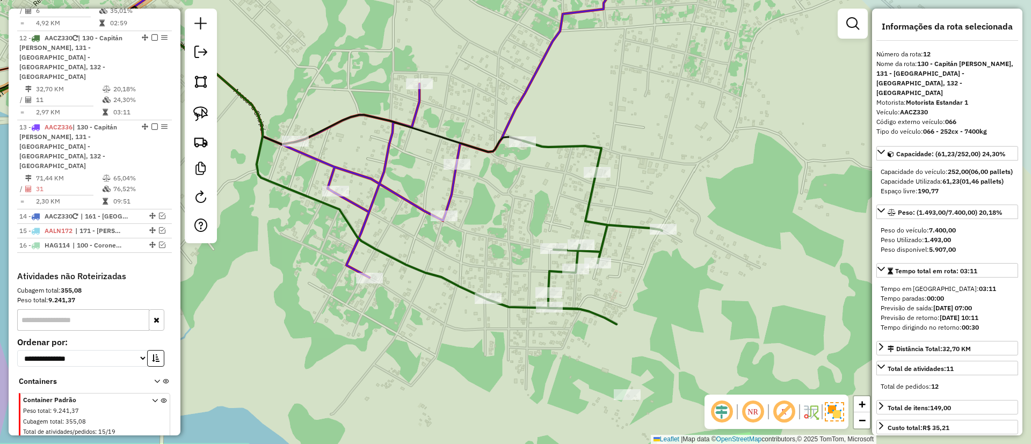
click at [375, 173] on icon at bounding box center [352, 116] width 579 height 322
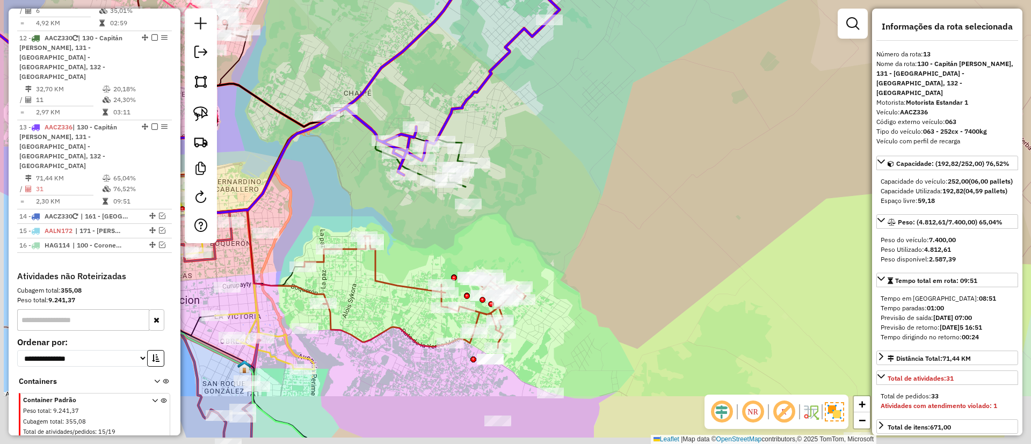
drag, startPoint x: 425, startPoint y: 283, endPoint x: 451, endPoint y: 200, distance: 87.0
click at [452, 200] on div "Janela de atendimento Grade de atendimento Capacidade Transportadoras Veículos …" at bounding box center [515, 222] width 1031 height 444
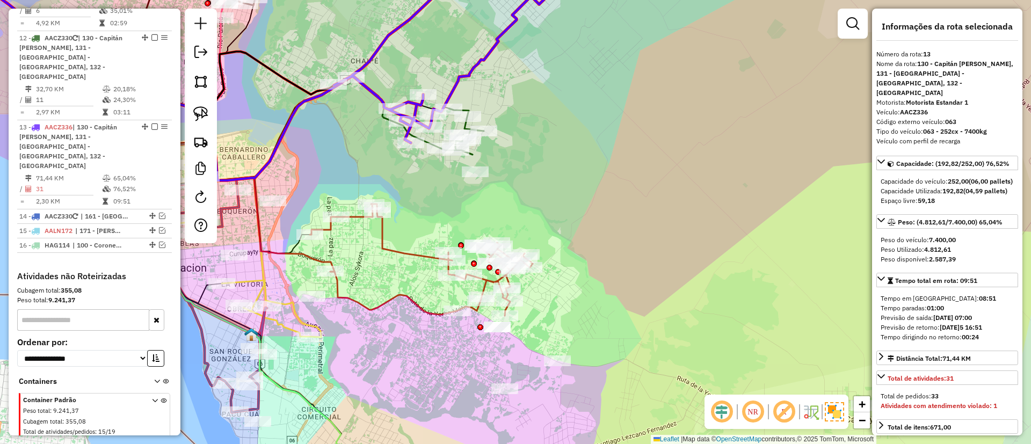
click at [403, 243] on div "Janela de atendimento Grade de atendimento Capacidade Transportadoras Veículos …" at bounding box center [515, 222] width 1031 height 444
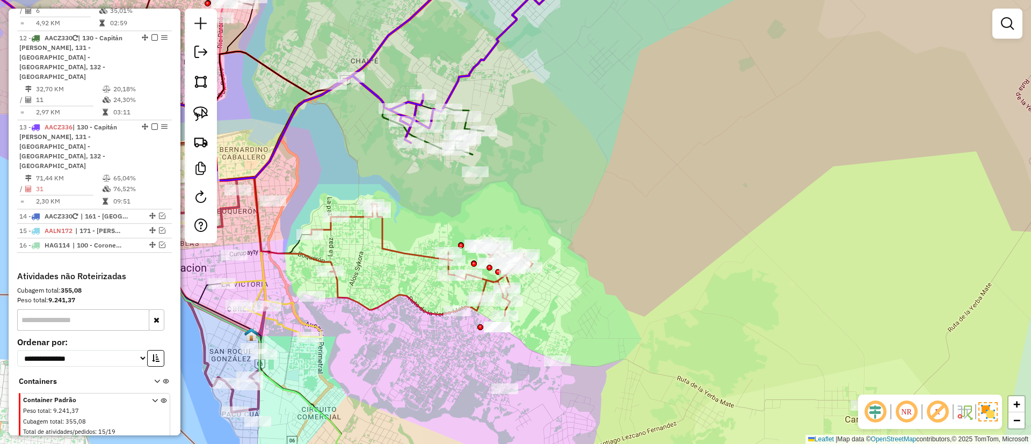
click at [404, 249] on icon at bounding box center [421, 260] width 223 height 112
select select "**********"
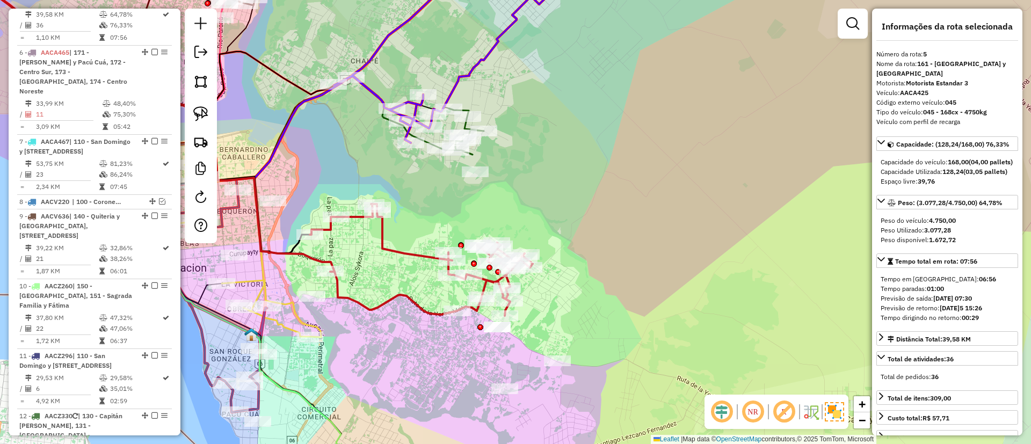
scroll to position [676, 0]
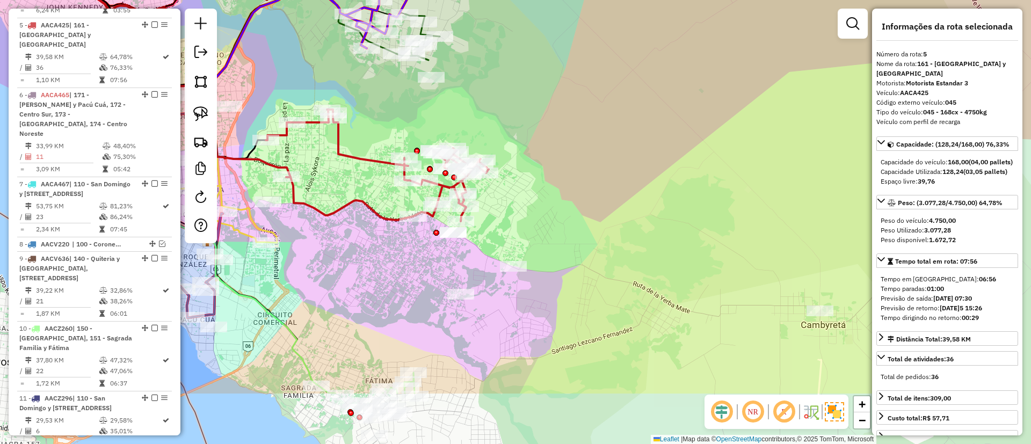
drag, startPoint x: 383, startPoint y: 229, endPoint x: 357, endPoint y: 171, distance: 63.5
click at [357, 171] on div "Janela de atendimento Grade de atendimento Capacidade Transportadoras Veículos …" at bounding box center [515, 222] width 1031 height 444
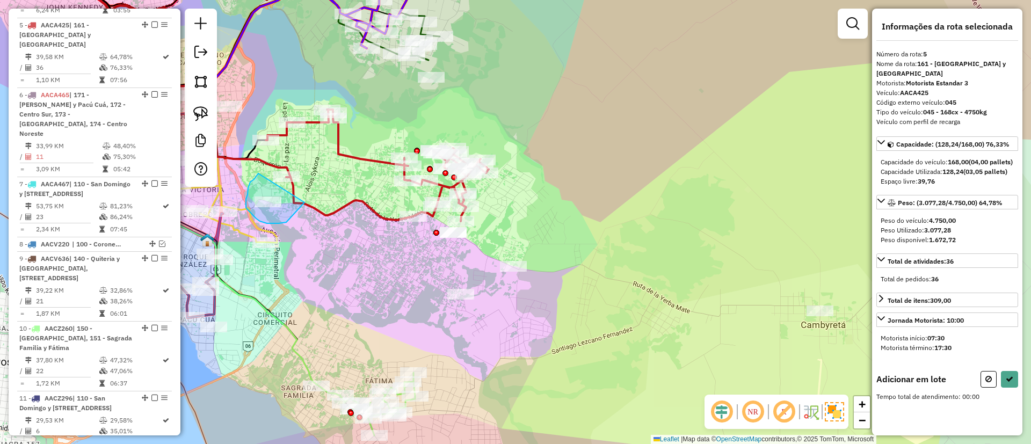
drag, startPoint x: 254, startPoint y: 179, endPoint x: 305, endPoint y: 188, distance: 51.7
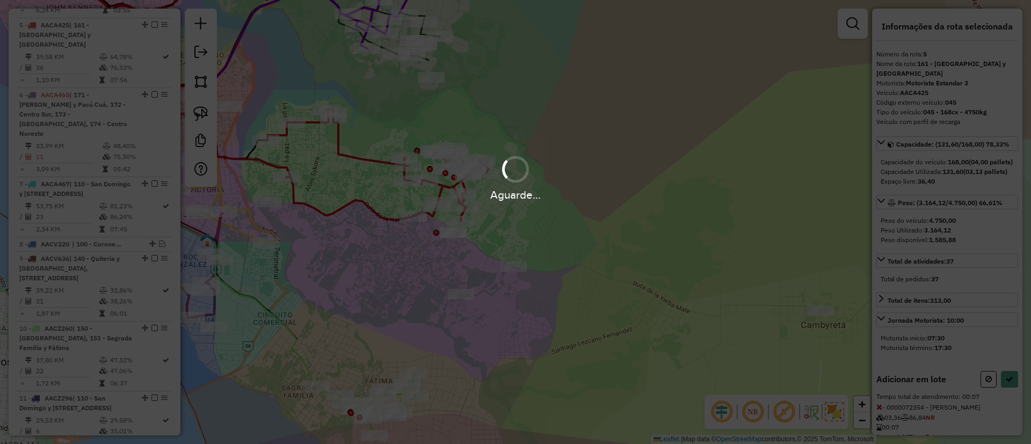
select select "**********"
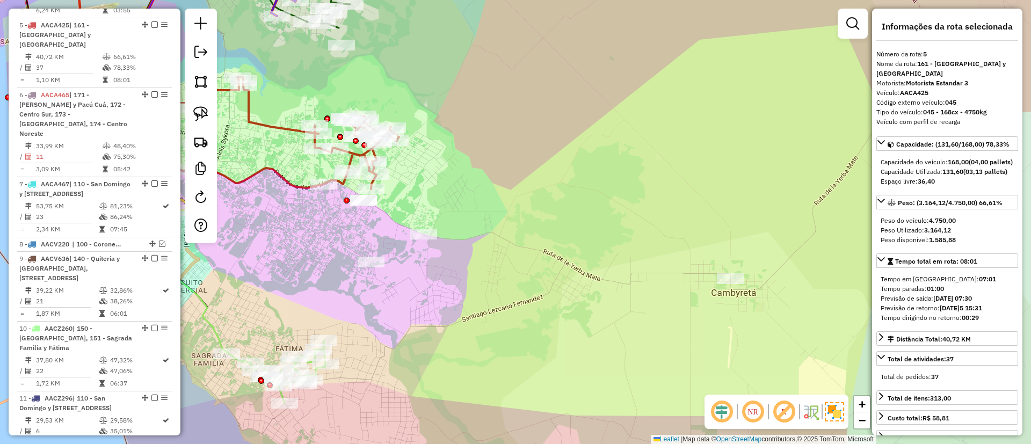
drag, startPoint x: 523, startPoint y: 271, endPoint x: 479, endPoint y: 252, distance: 48.2
click at [479, 252] on div "Janela de atendimento Grade de atendimento Capacidade Transportadoras Veículos …" at bounding box center [515, 222] width 1031 height 444
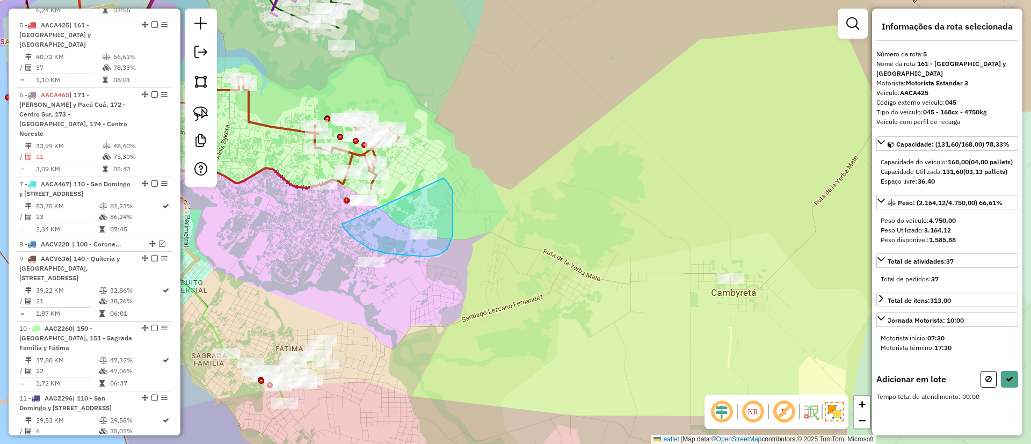
drag, startPoint x: 346, startPoint y: 230, endPoint x: 444, endPoint y: 178, distance: 110.8
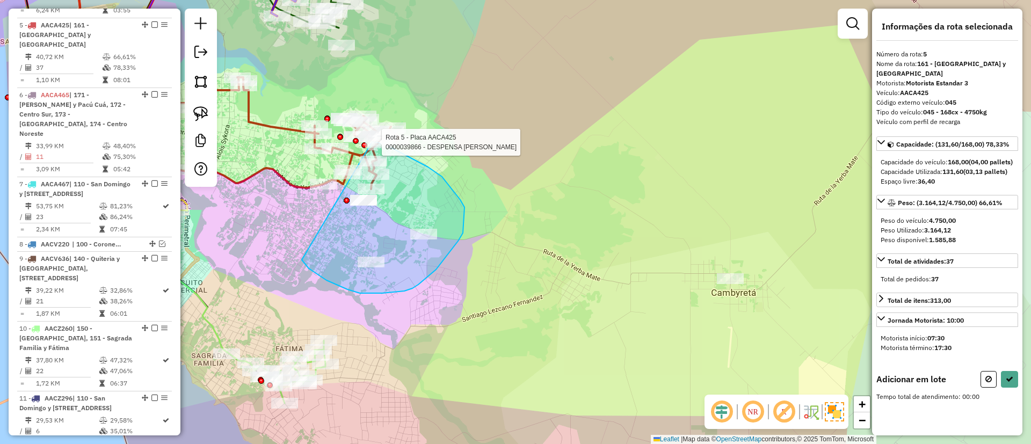
click at [372, 142] on div "Rota 5 - Placa AACA425 0000039866 - DESPENSA TIA CELI Janela de atendimento Gra…" at bounding box center [515, 222] width 1031 height 444
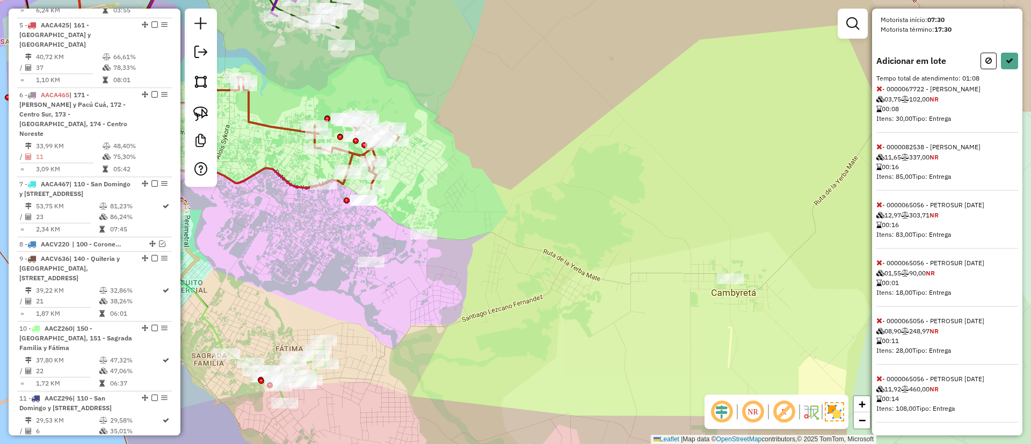
scroll to position [286, 0]
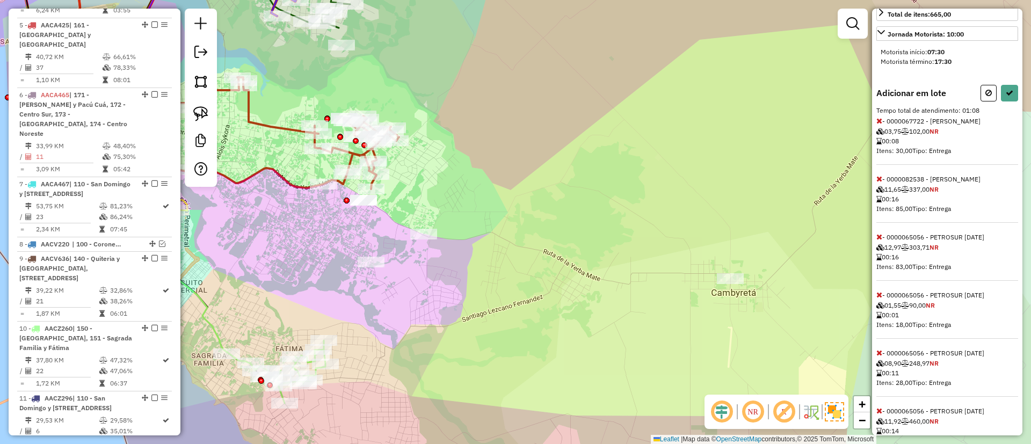
click at [877, 183] on icon at bounding box center [880, 179] width 6 height 8
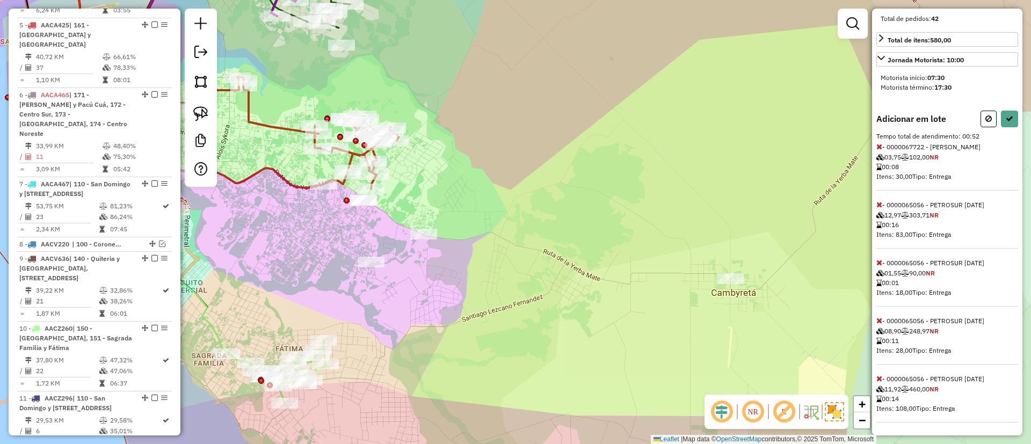
click at [878, 150] on icon at bounding box center [880, 147] width 6 height 8
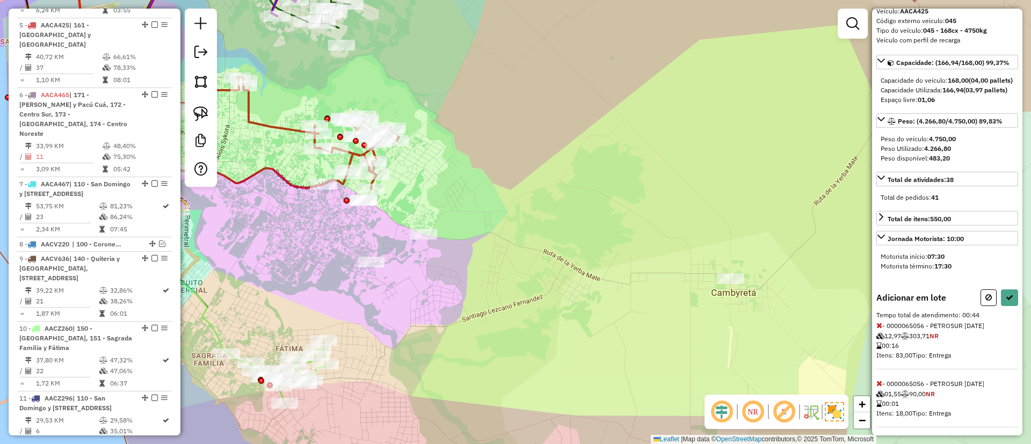
scroll to position [0, 0]
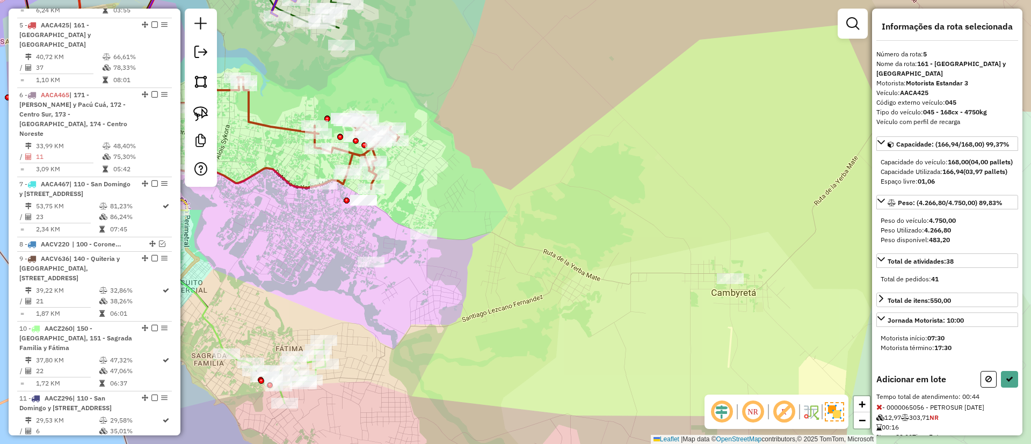
select select "**********"
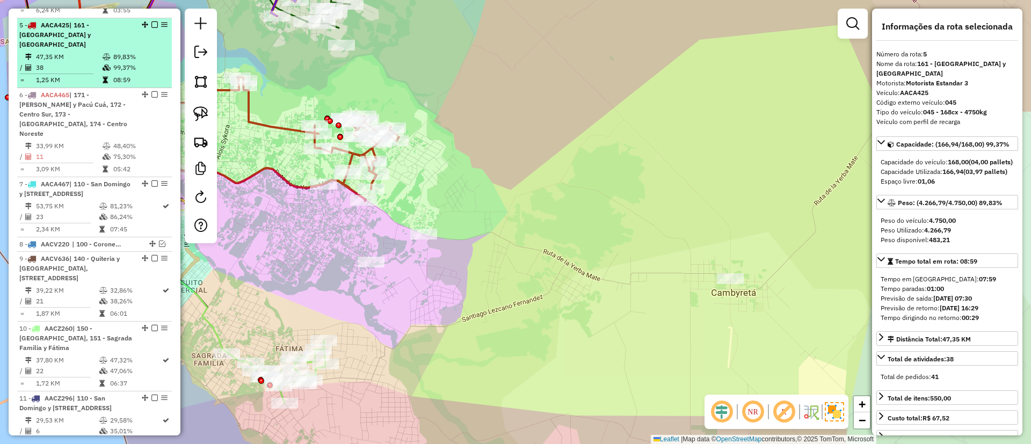
click at [151, 21] on em at bounding box center [154, 24] width 6 height 6
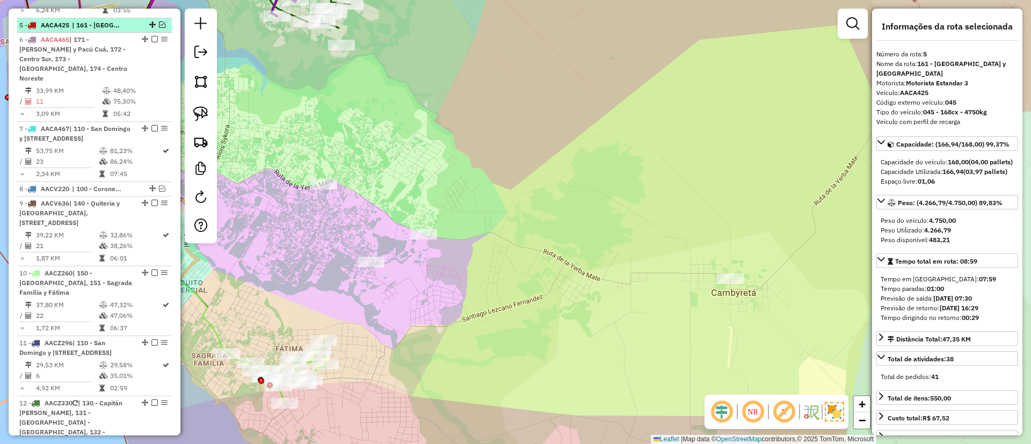
scroll to position [631, 0]
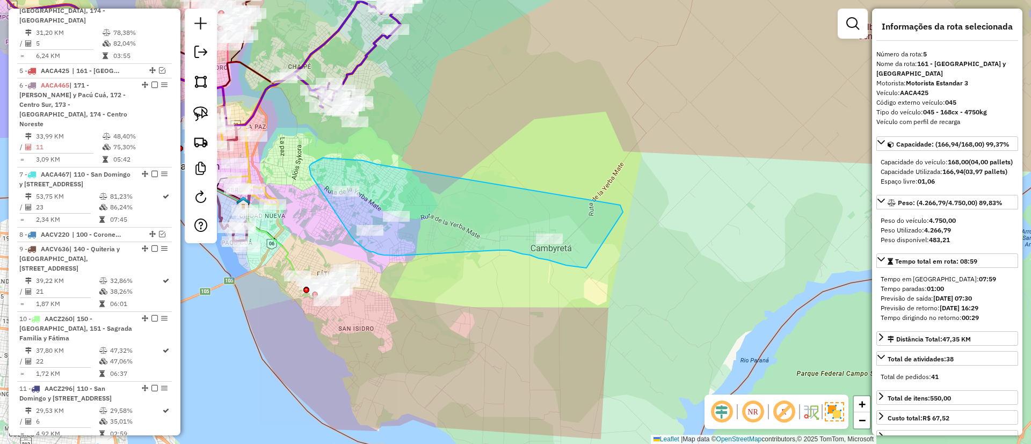
drag, startPoint x: 363, startPoint y: 161, endPoint x: 616, endPoint y: 199, distance: 255.8
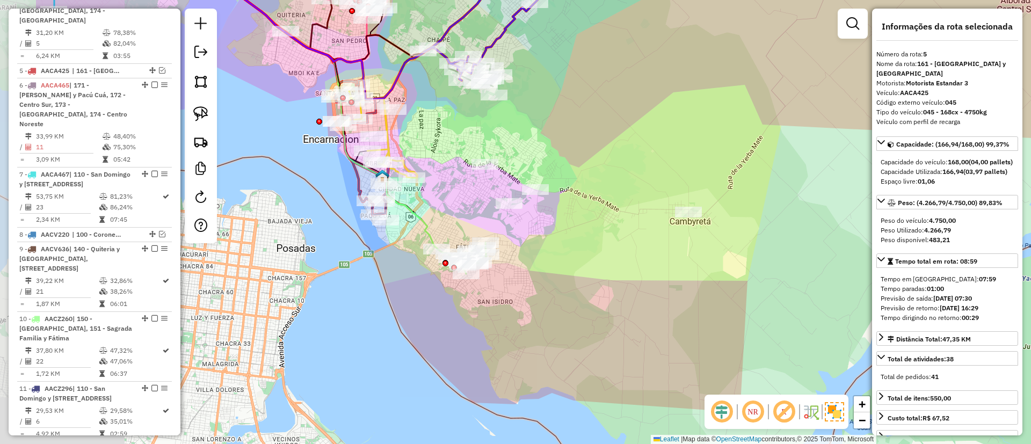
drag, startPoint x: 381, startPoint y: 216, endPoint x: 422, endPoint y: 233, distance: 43.9
click at [480, 211] on div "Janela de atendimento Grade de atendimento Capacidade Transportadoras Veículos …" at bounding box center [515, 222] width 1031 height 444
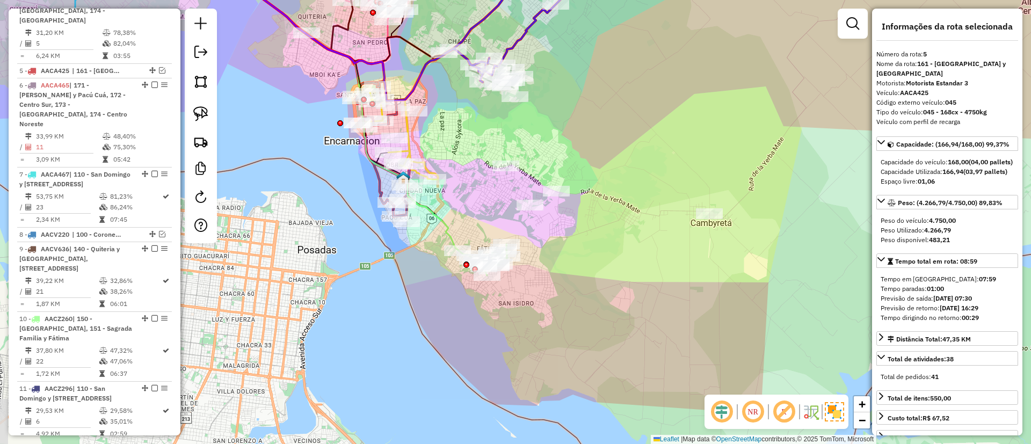
click at [440, 226] on icon at bounding box center [311, 102] width 294 height 295
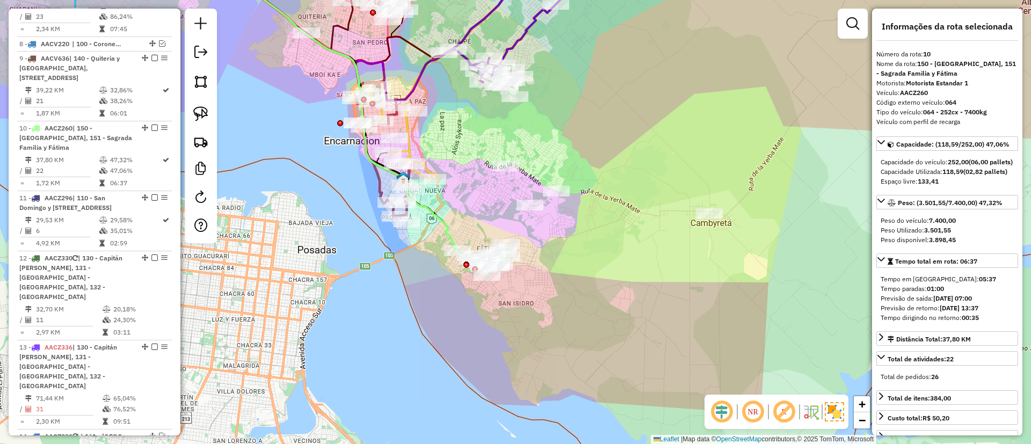
scroll to position [924, 0]
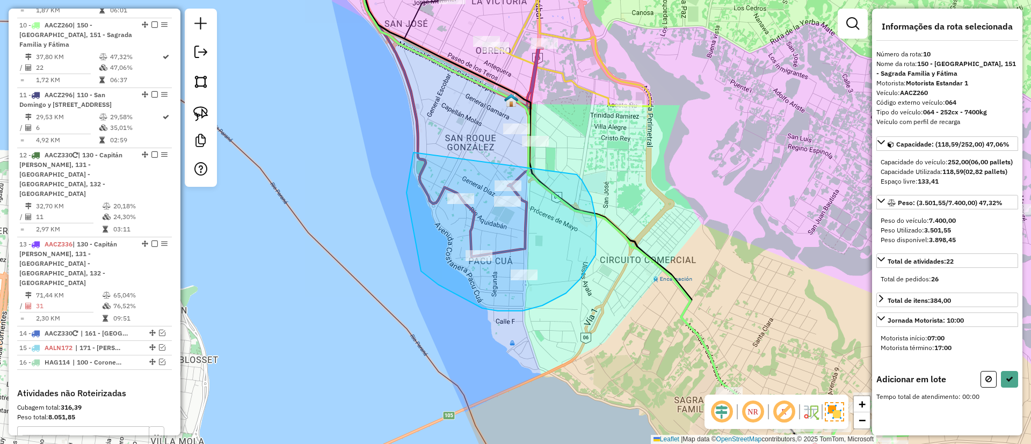
drag, startPoint x: 407, startPoint y: 193, endPoint x: 575, endPoint y: 173, distance: 169.7
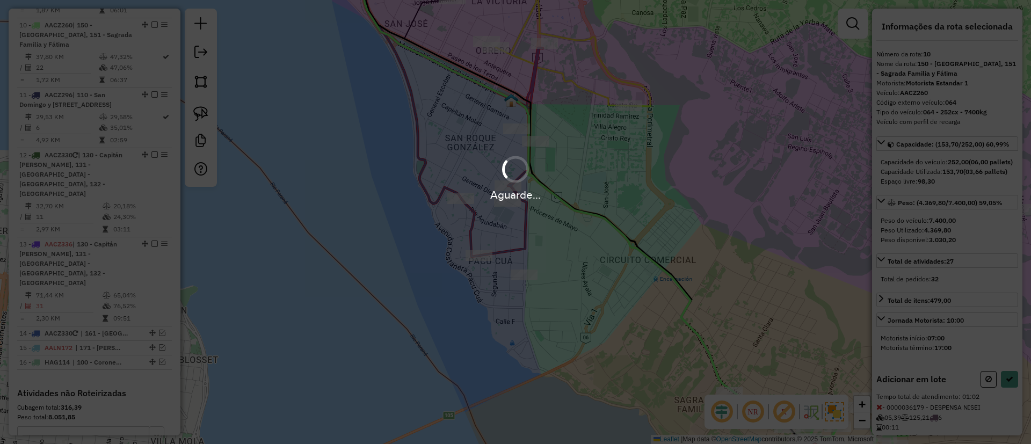
select select "**********"
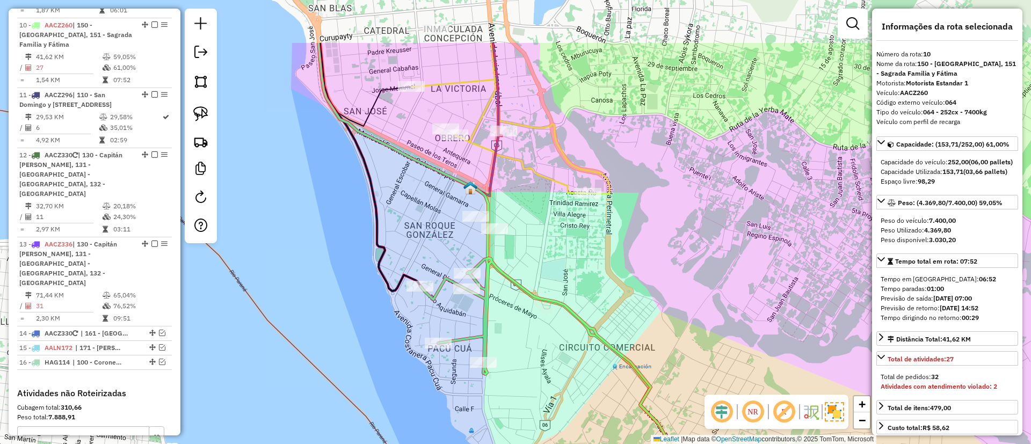
drag, startPoint x: 564, startPoint y: 244, endPoint x: 503, endPoint y: 263, distance: 64.6
click at [547, 262] on div "Janela de atendimento Grade de atendimento Capacidade Transportadoras Veículos …" at bounding box center [515, 222] width 1031 height 444
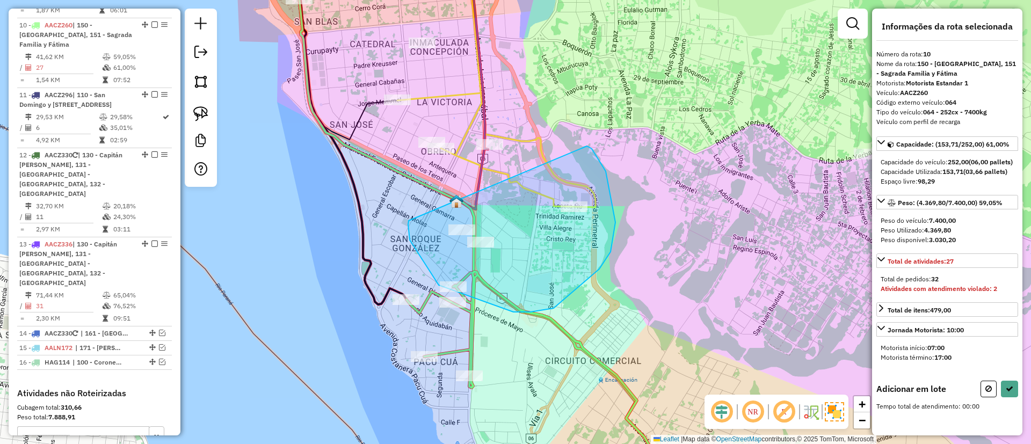
drag, startPoint x: 410, startPoint y: 240, endPoint x: 584, endPoint y: 145, distance: 198.8
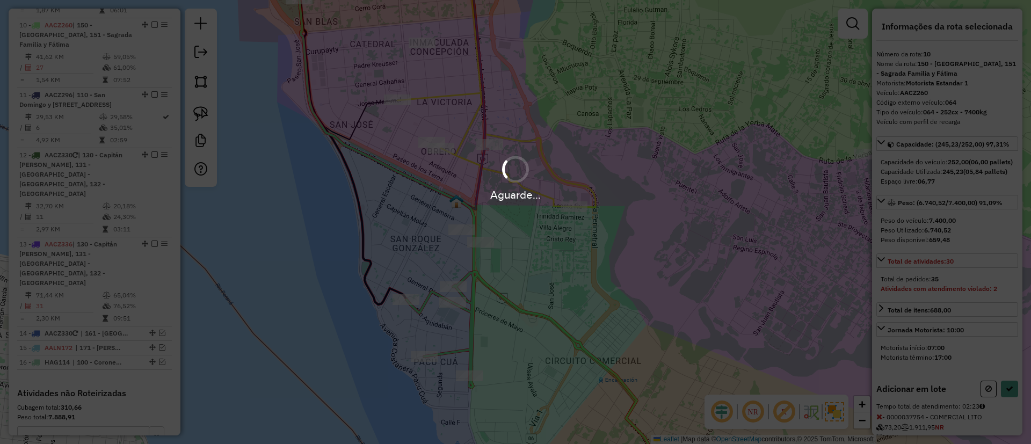
select select "**********"
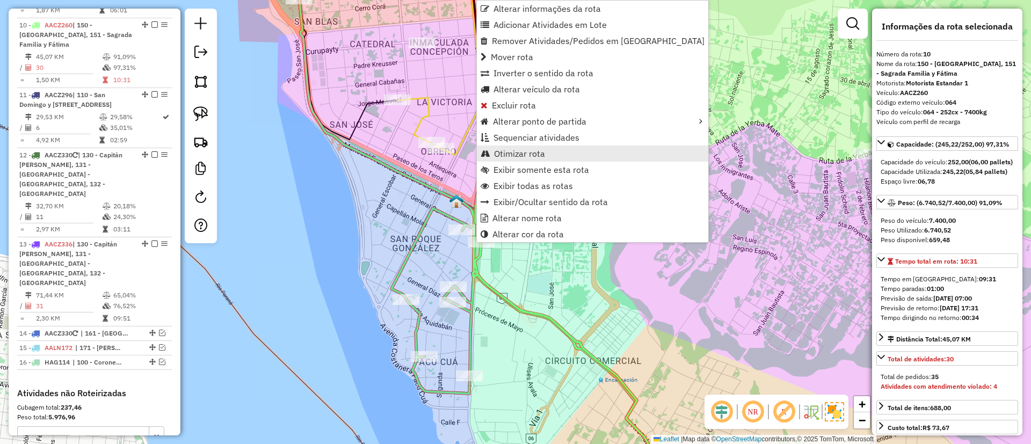
click at [512, 153] on span "Otimizar rota" at bounding box center [519, 153] width 51 height 9
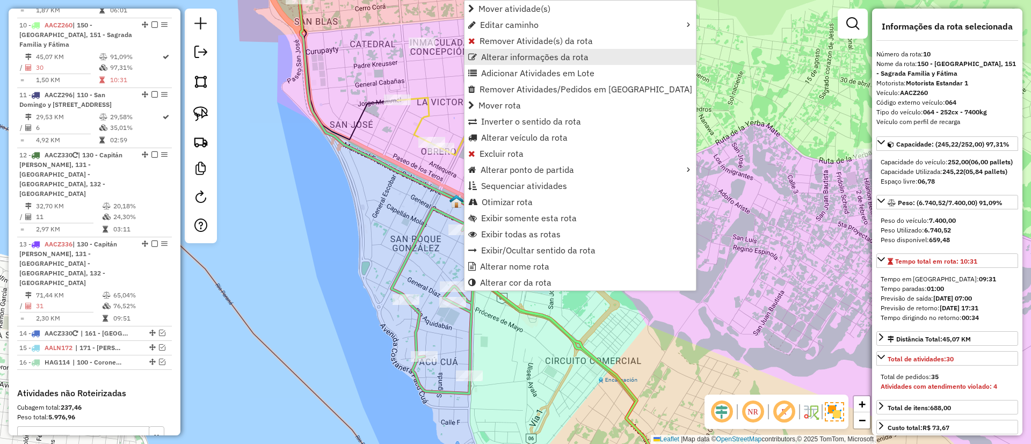
click at [508, 55] on span "Alterar informações da rota" at bounding box center [534, 57] width 107 height 9
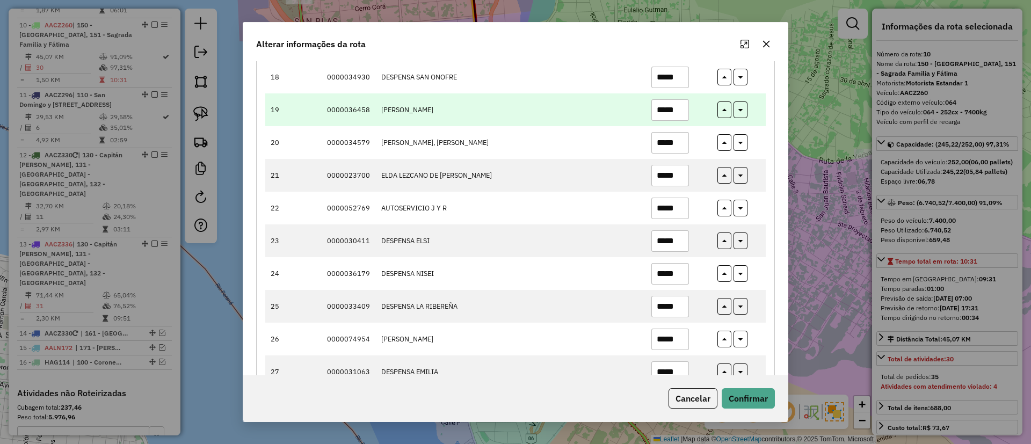
scroll to position [644, 0]
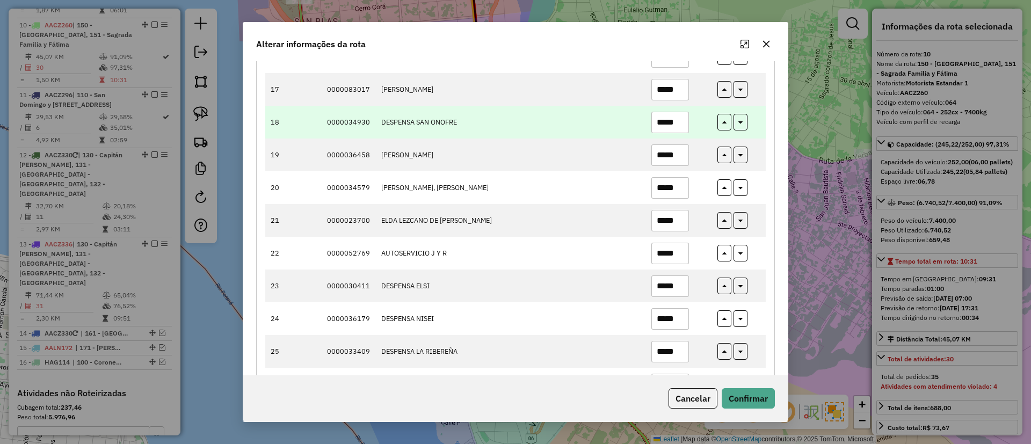
click at [673, 123] on input "*****" at bounding box center [670, 122] width 38 height 21
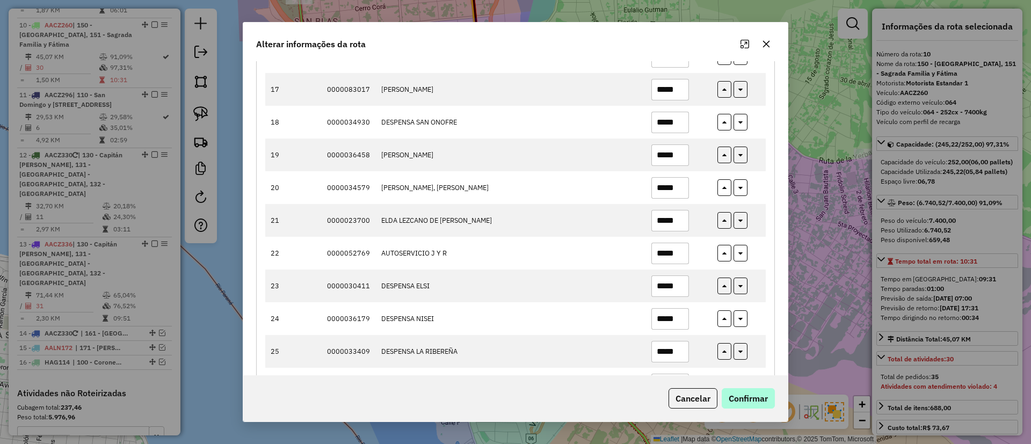
type input "*****"
click at [748, 397] on button "Confirmar" at bounding box center [748, 398] width 53 height 20
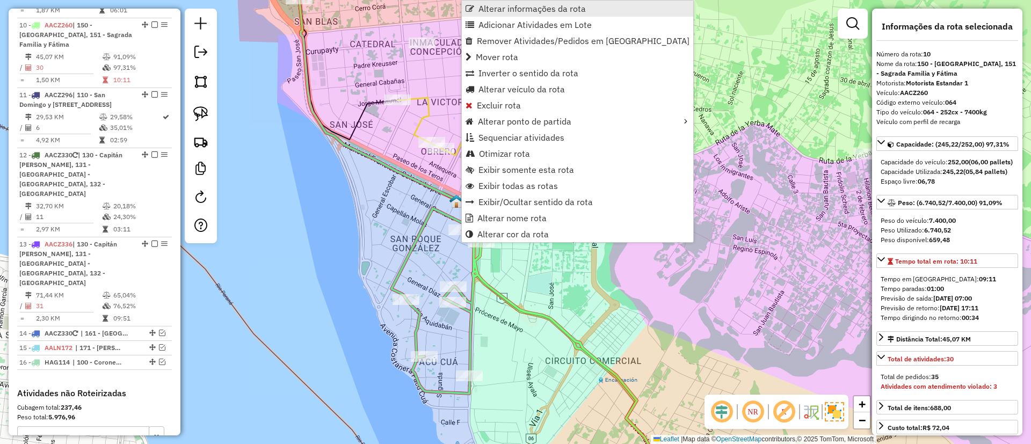
click at [511, 10] on span "Alterar informações da rota" at bounding box center [532, 8] width 107 height 9
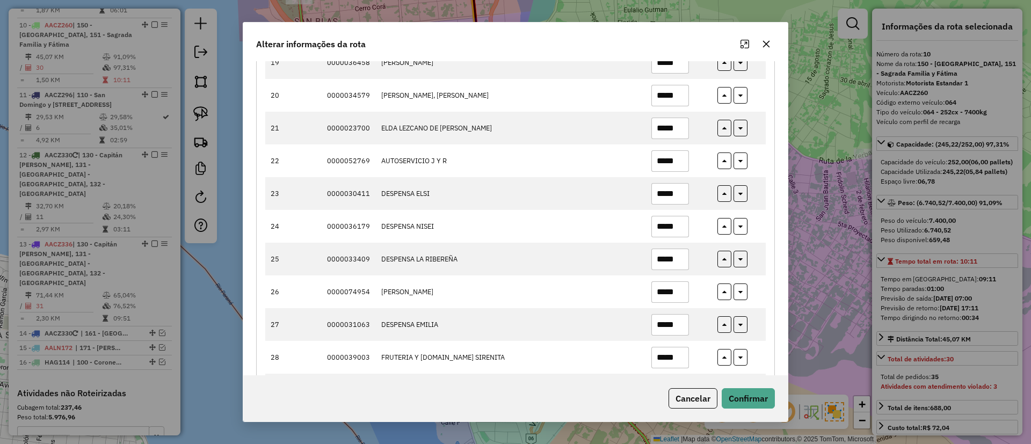
scroll to position [831, 0]
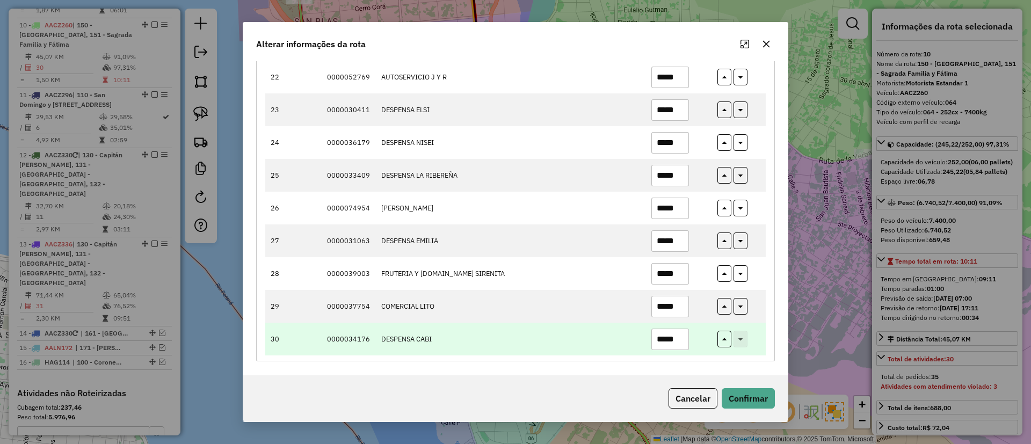
click at [673, 339] on input "*****" at bounding box center [670, 339] width 38 height 21
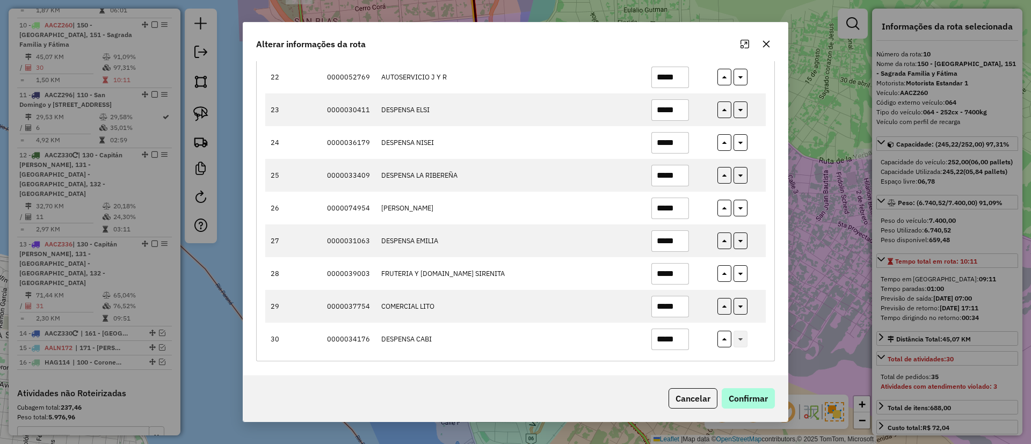
type input "*****"
click at [761, 405] on button "Confirmar" at bounding box center [748, 398] width 53 height 20
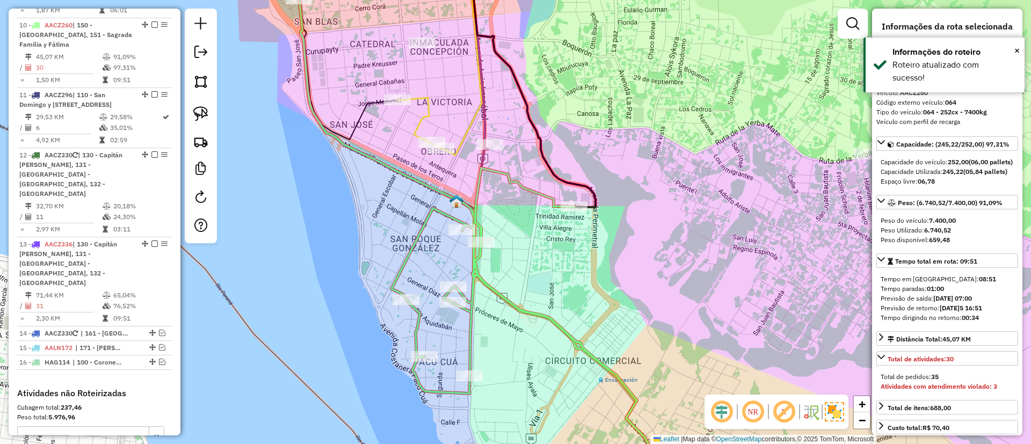
click at [156, 21] on div at bounding box center [151, 24] width 32 height 6
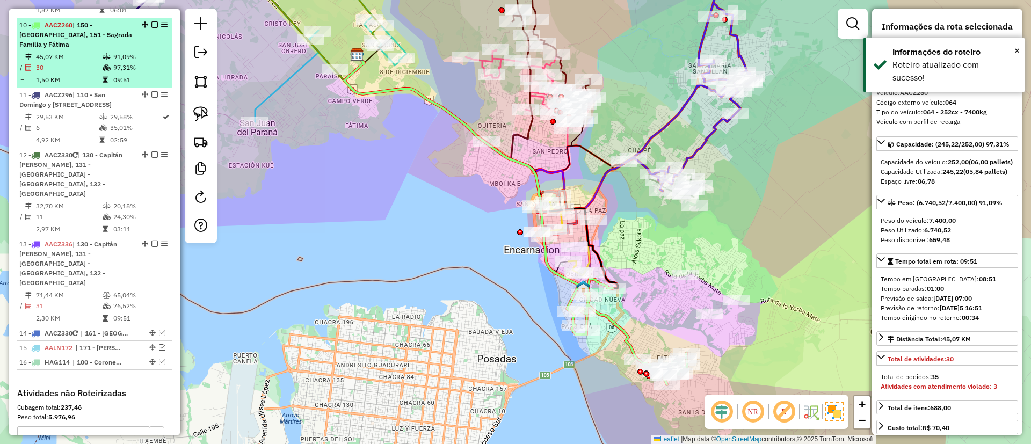
click at [151, 21] on em at bounding box center [154, 24] width 6 height 6
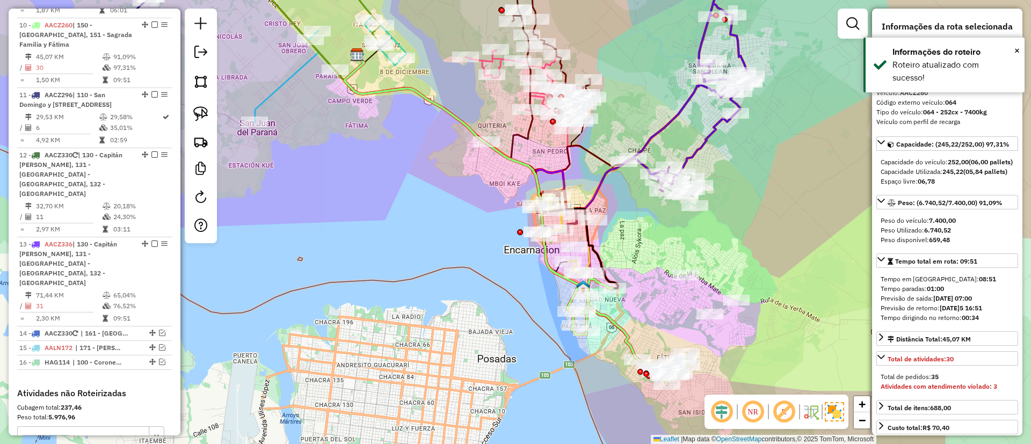
scroll to position [879, 0]
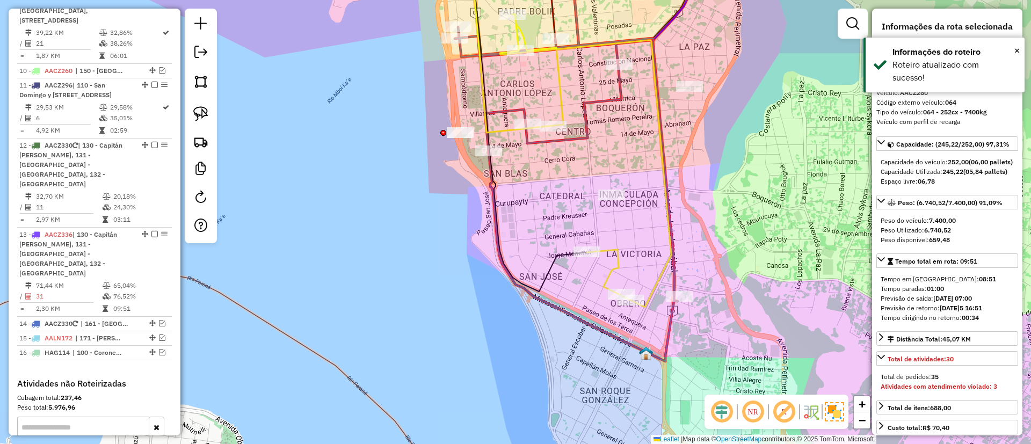
click at [569, 138] on icon at bounding box center [566, 164] width 223 height 395
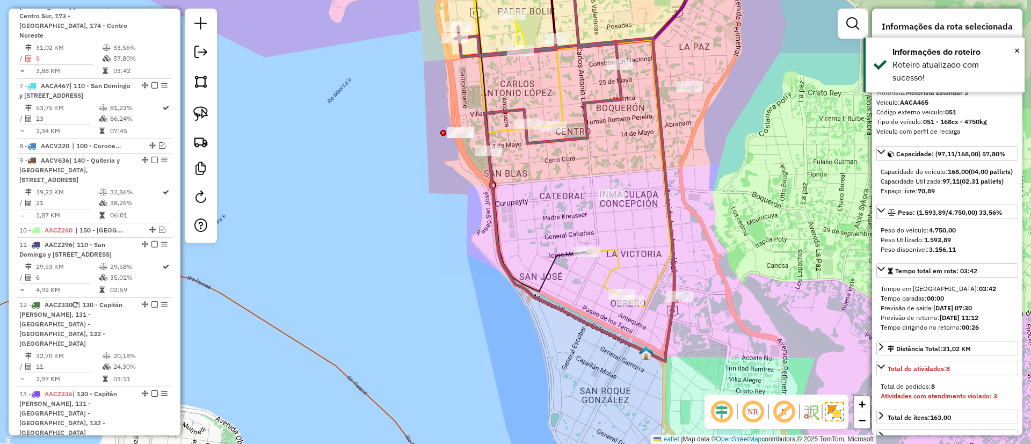
scroll to position [691, 0]
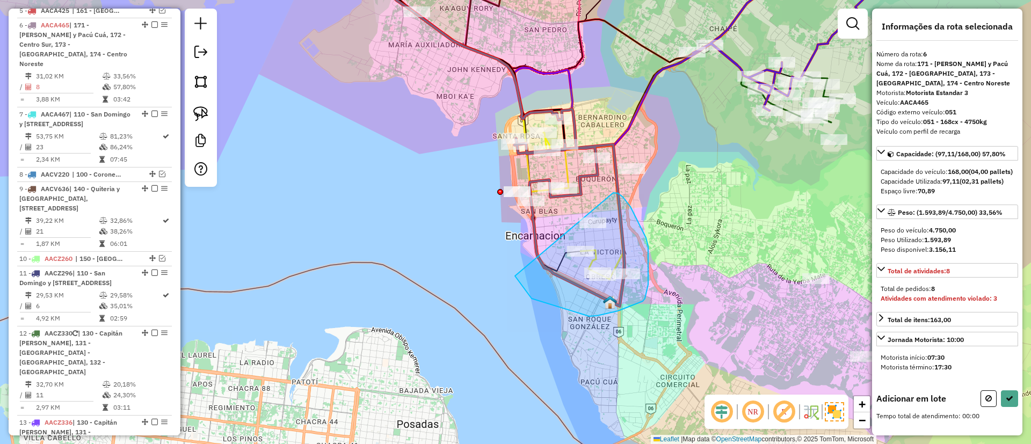
drag, startPoint x: 532, startPoint y: 299, endPoint x: 611, endPoint y: 193, distance: 132.3
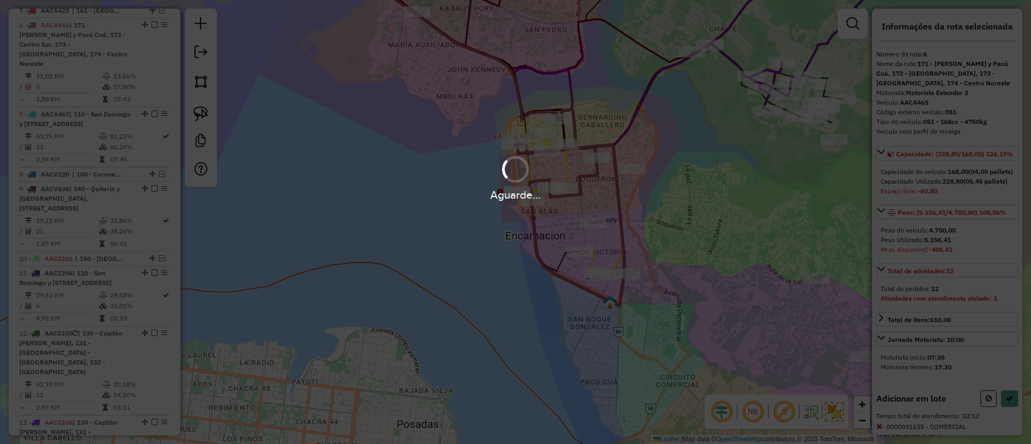
select select "**********"
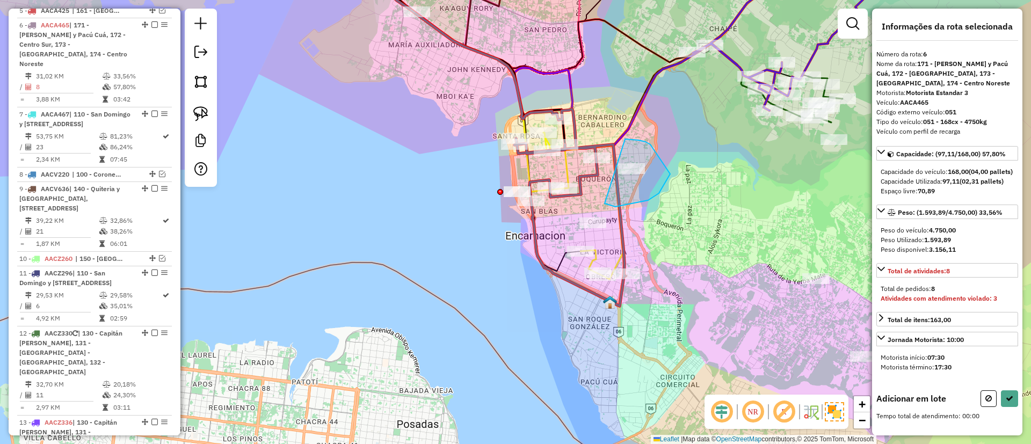
drag, startPoint x: 648, startPoint y: 200, endPoint x: 625, endPoint y: 139, distance: 65.6
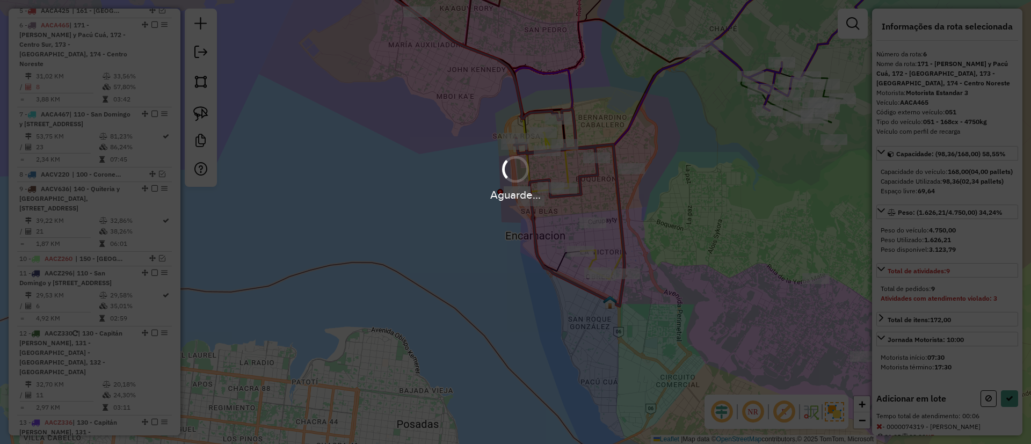
select select "**********"
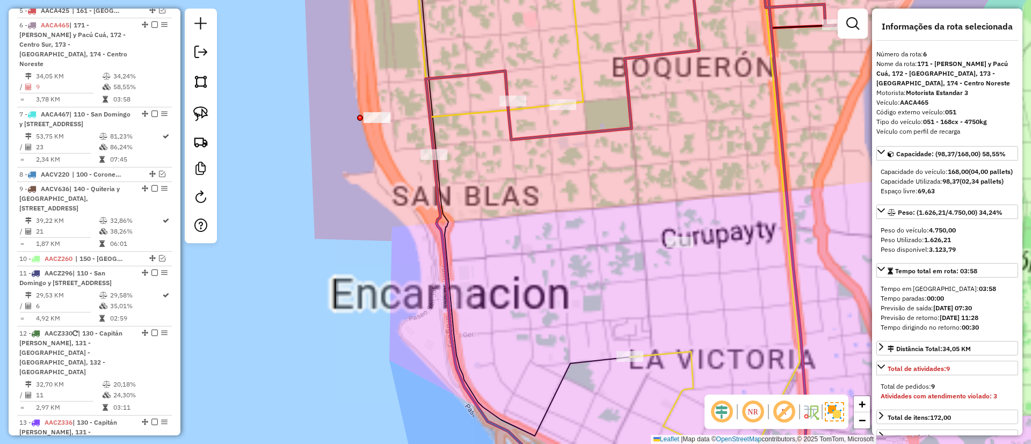
click at [584, 72] on icon at bounding box center [628, 211] width 343 height 512
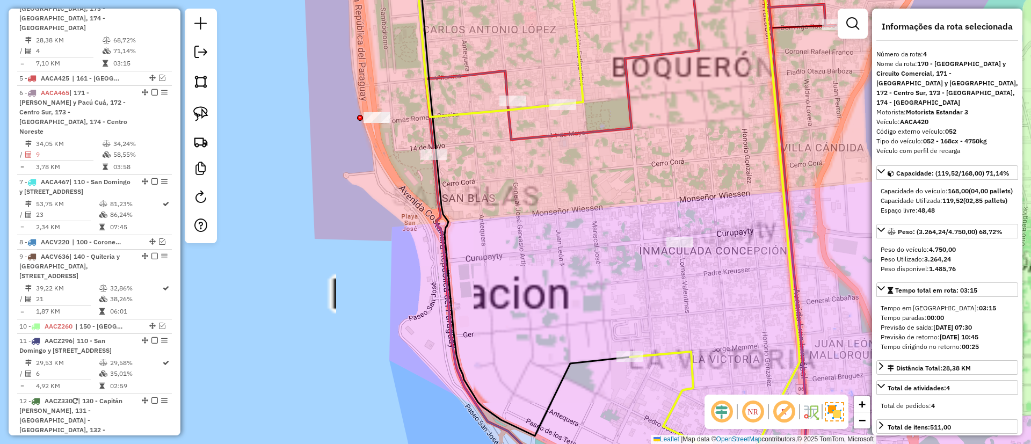
scroll to position [587, 0]
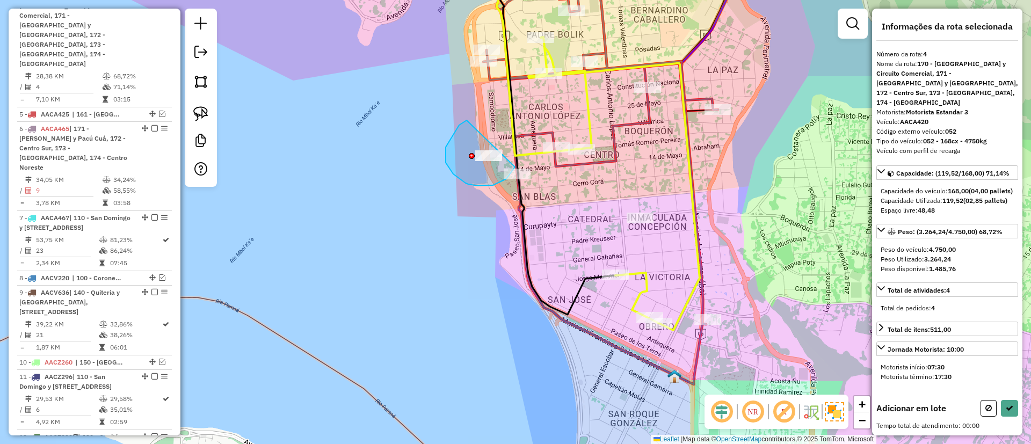
drag, startPoint x: 459, startPoint y: 125, endPoint x: 516, endPoint y: 143, distance: 59.1
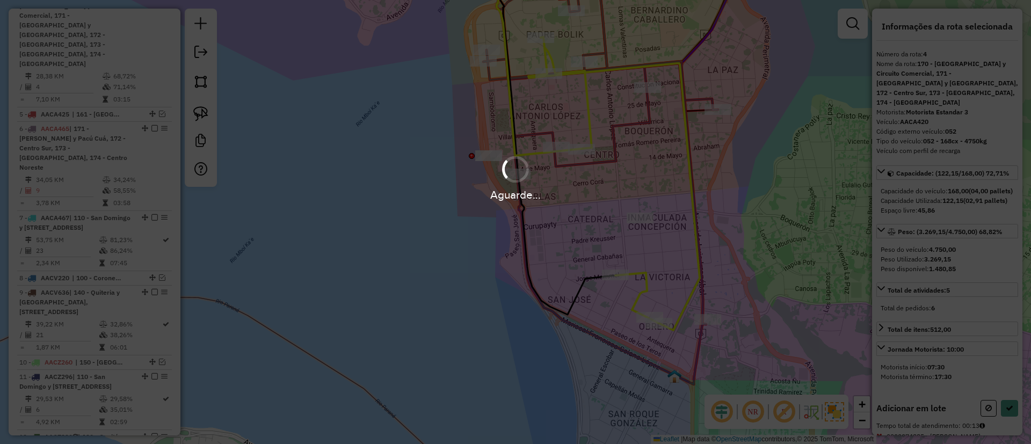
select select "**********"
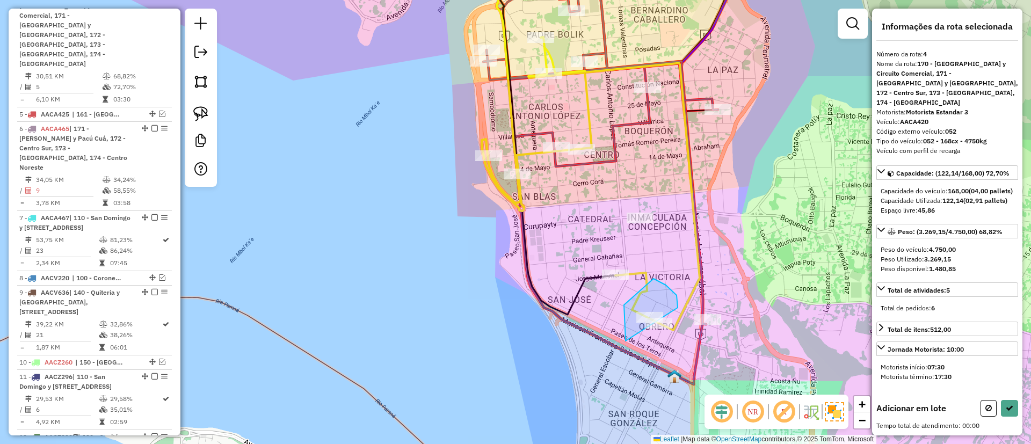
drag, startPoint x: 626, startPoint y: 341, endPoint x: 678, endPoint y: 312, distance: 59.9
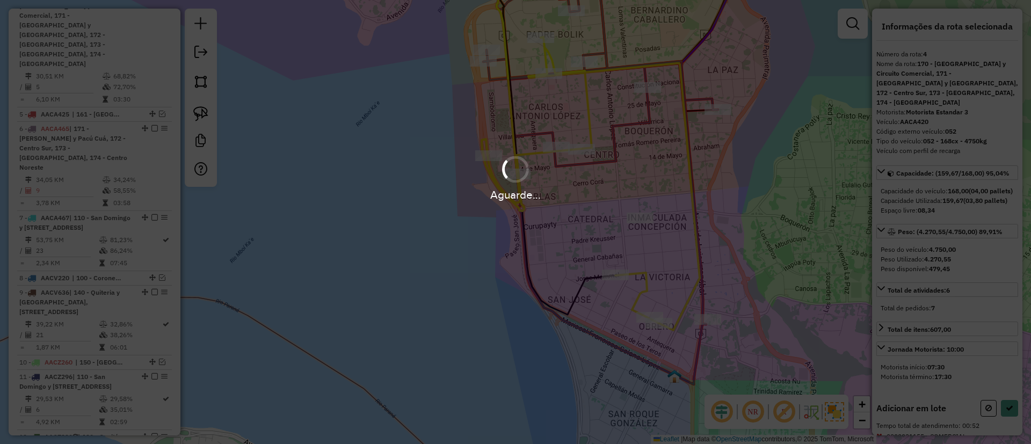
select select "**********"
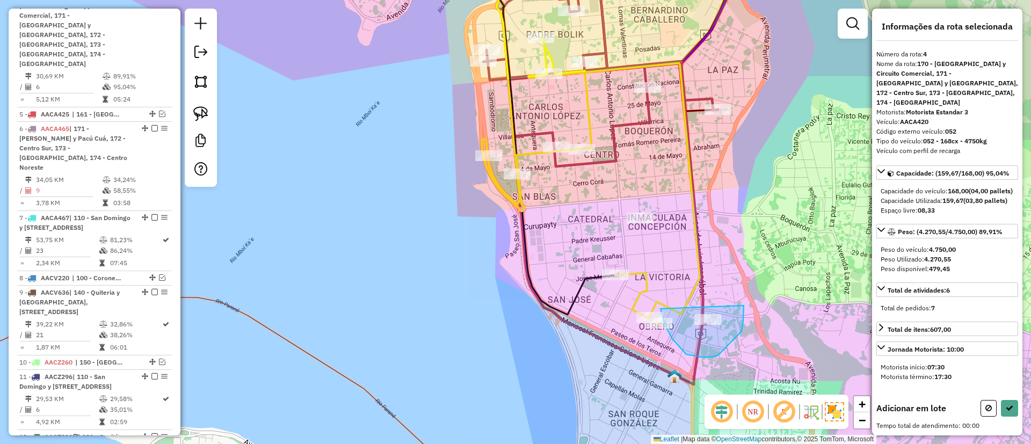
drag, startPoint x: 661, startPoint y: 309, endPoint x: 733, endPoint y: 285, distance: 75.9
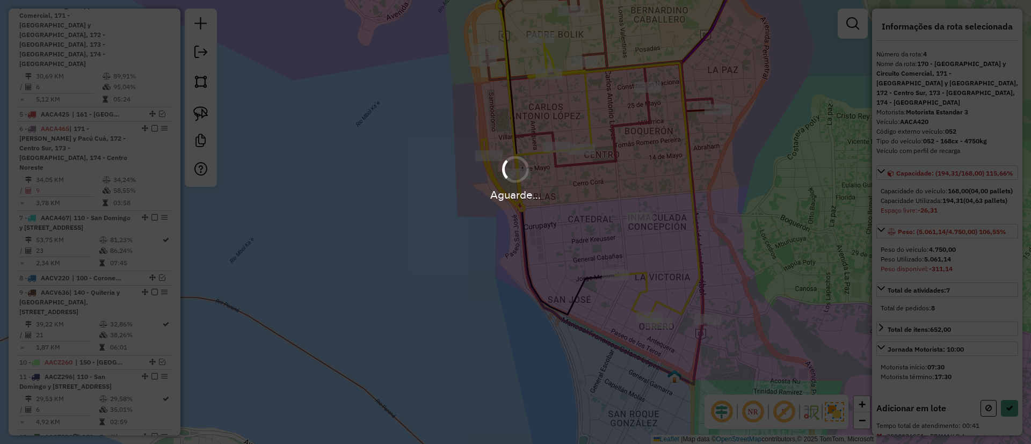
select select "**********"
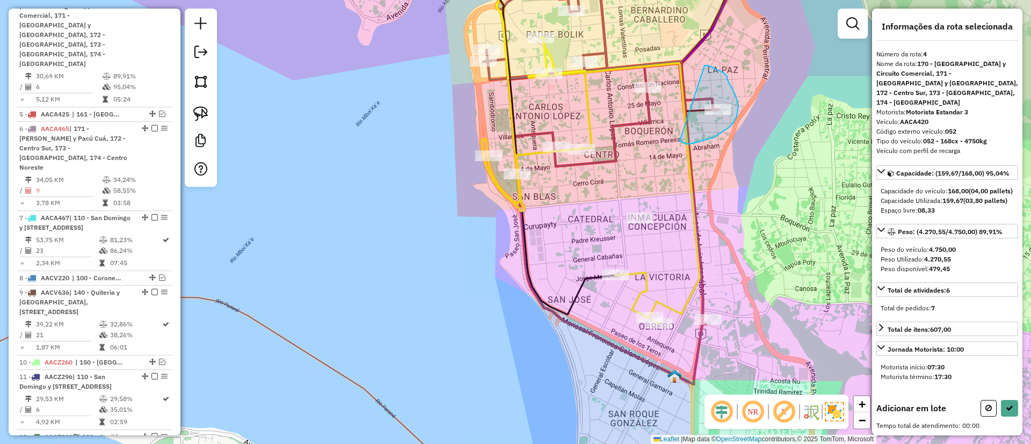
drag, startPoint x: 729, startPoint y: 127, endPoint x: 705, endPoint y: 66, distance: 66.5
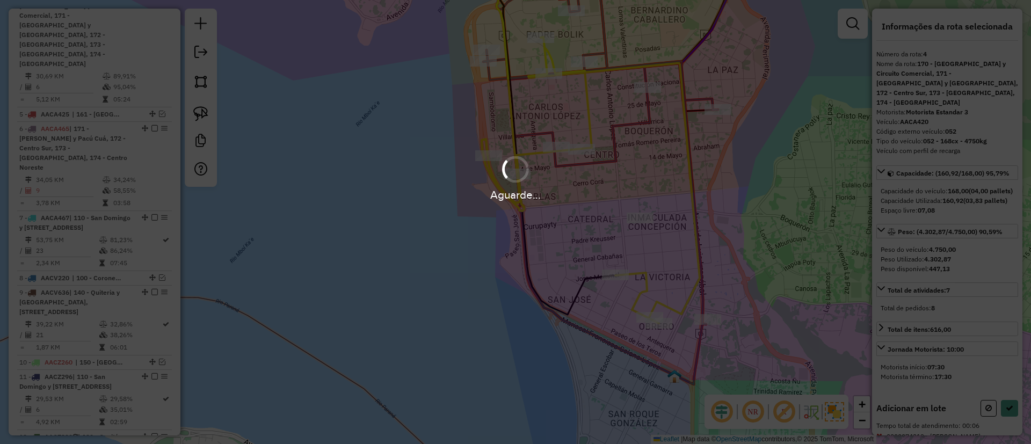
select select "**********"
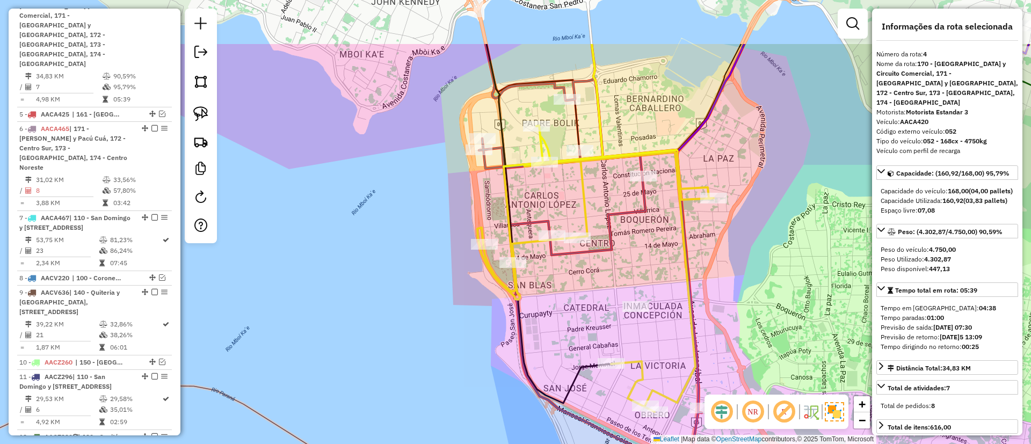
drag, startPoint x: 654, startPoint y: 186, endPoint x: 654, endPoint y: 219, distance: 32.2
click at [654, 219] on div "Janela de atendimento Grade de atendimento Capacidade Transportadoras Veículos …" at bounding box center [515, 222] width 1031 height 444
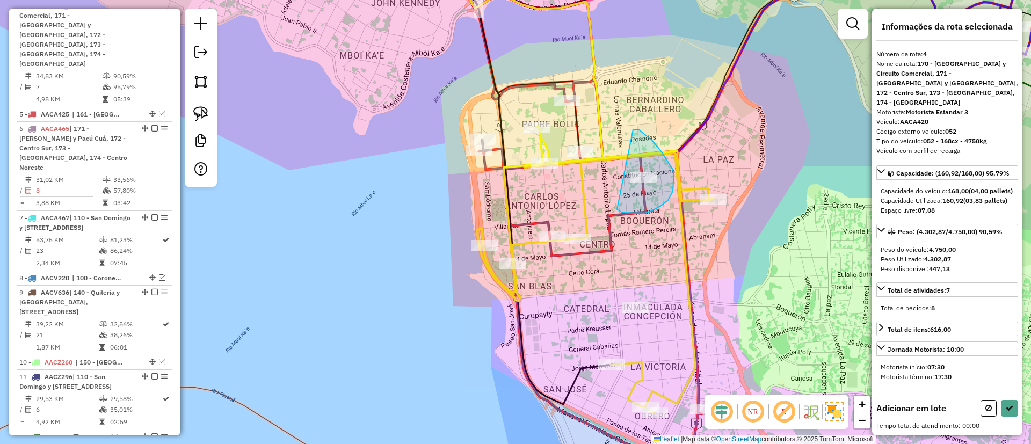
drag, startPoint x: 668, startPoint y: 200, endPoint x: 633, endPoint y: 129, distance: 79.3
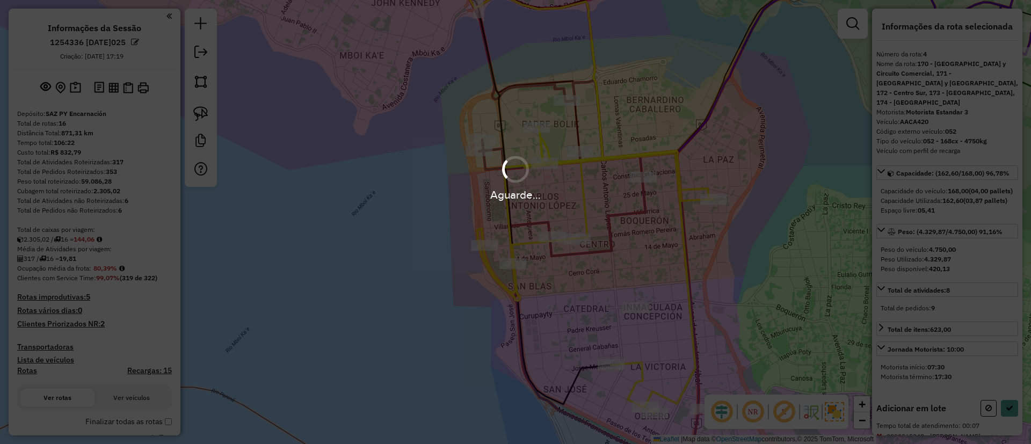
scroll to position [587, 0]
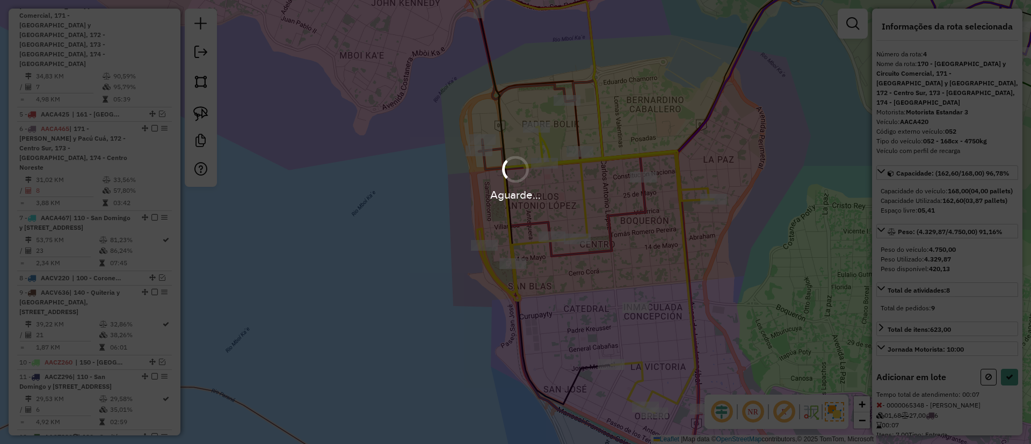
select select "**********"
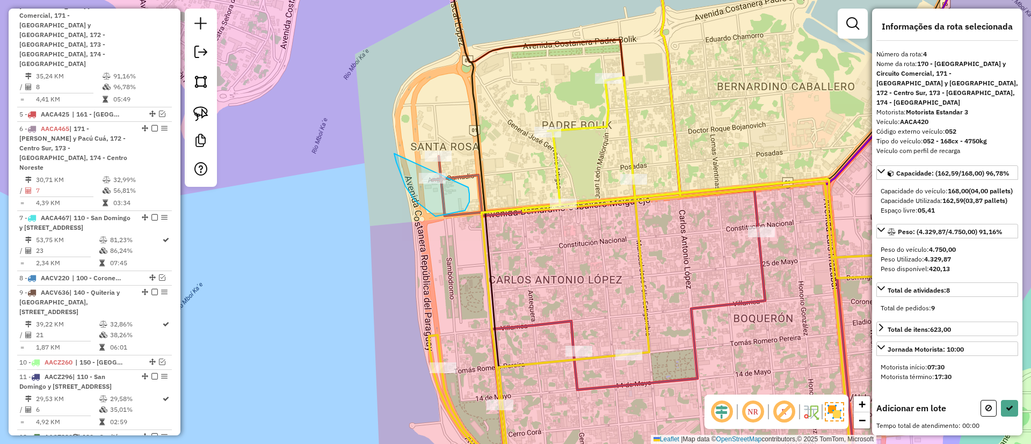
drag, startPoint x: 436, startPoint y: 216, endPoint x: 468, endPoint y: 187, distance: 43.8
drag, startPoint x: 402, startPoint y: 143, endPoint x: 460, endPoint y: 179, distance: 67.8
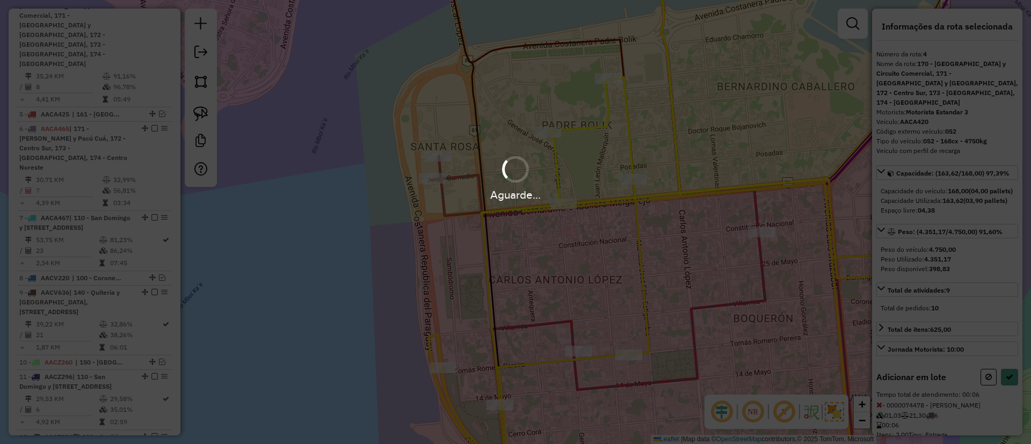
select select "**********"
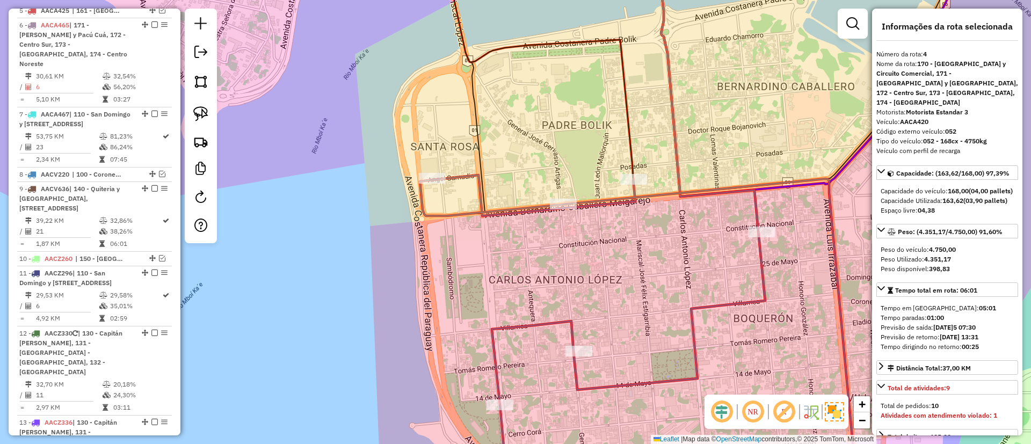
scroll to position [512, 0]
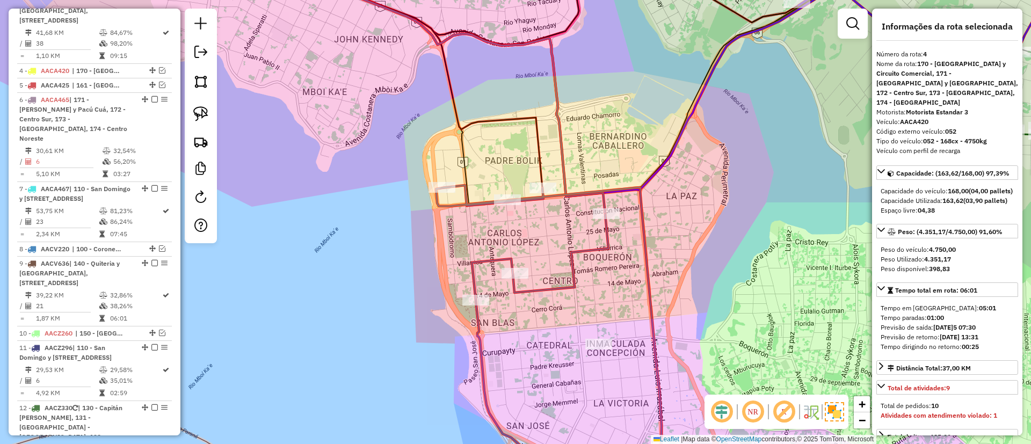
click at [562, 288] on icon at bounding box center [550, 336] width 229 height 303
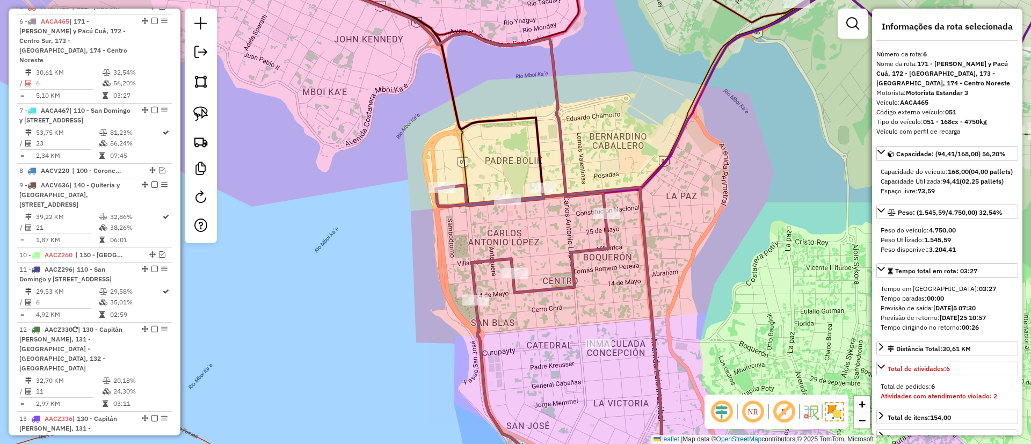
scroll to position [616, 0]
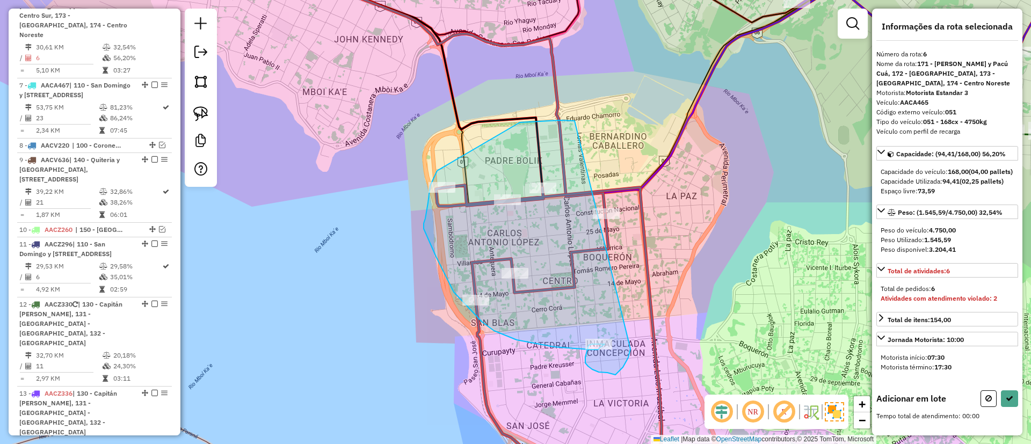
drag, startPoint x: 520, startPoint y: 122, endPoint x: 631, endPoint y: 344, distance: 248.1
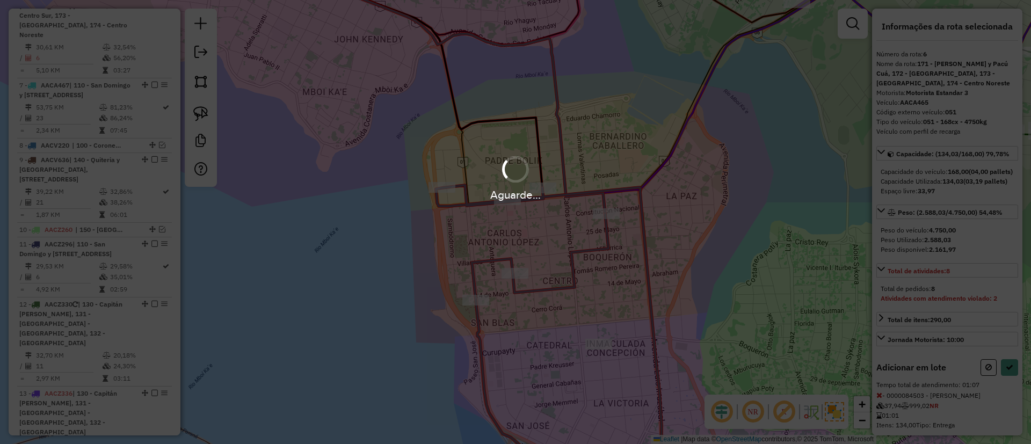
select select "**********"
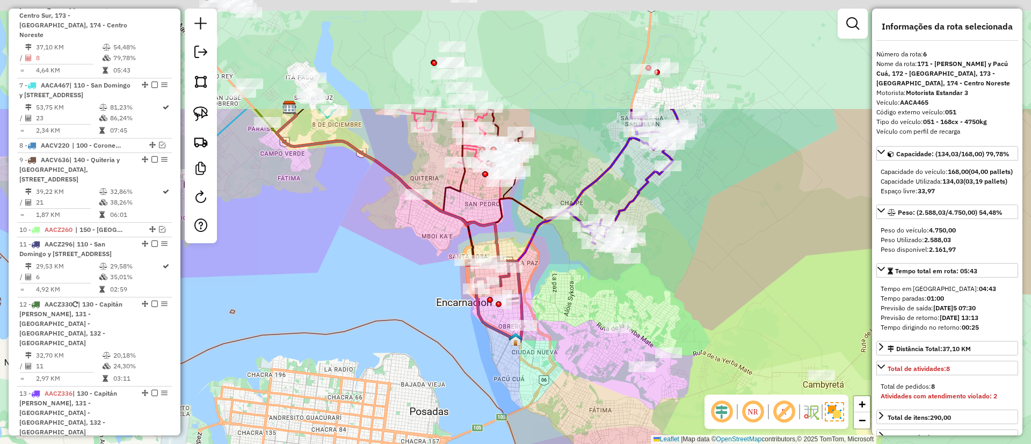
drag, startPoint x: 450, startPoint y: 80, endPoint x: 496, endPoint y: 235, distance: 162.1
click at [496, 235] on icon at bounding box center [393, 189] width 232 height 155
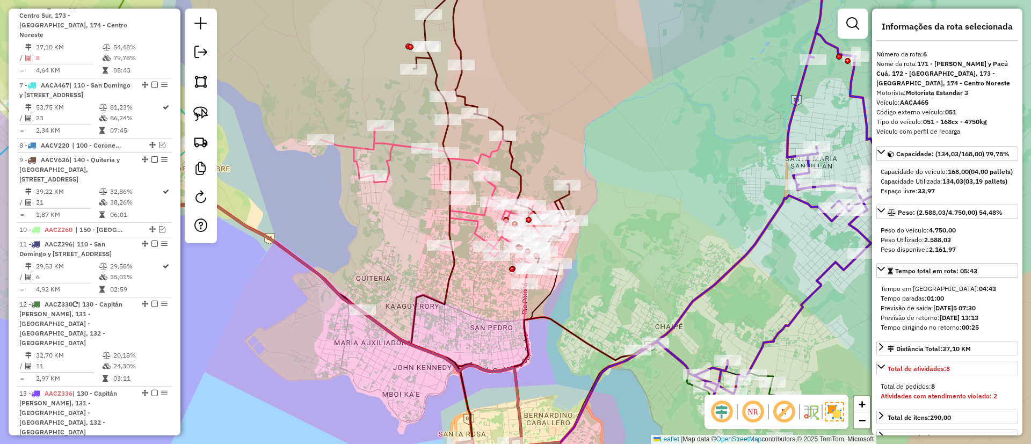
click at [460, 54] on icon at bounding box center [494, 113] width 161 height 316
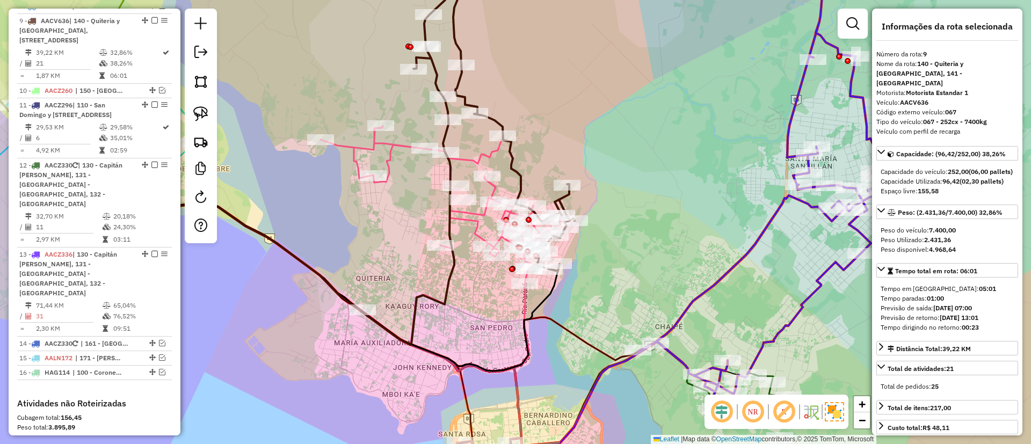
scroll to position [780, 0]
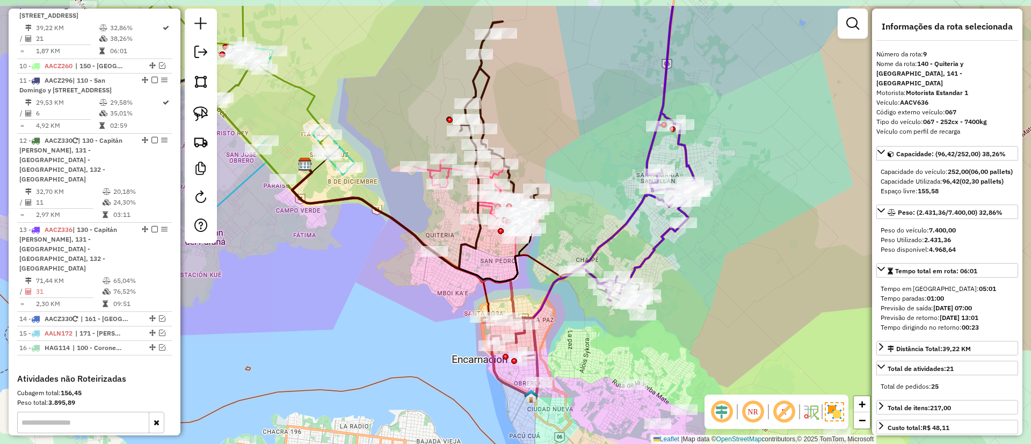
drag, startPoint x: 547, startPoint y: 97, endPoint x: 537, endPoint y: 141, distance: 44.6
click at [537, 141] on div "Janela de atendimento Grade de atendimento Capacidade Transportadoras Veículos …" at bounding box center [515, 222] width 1031 height 444
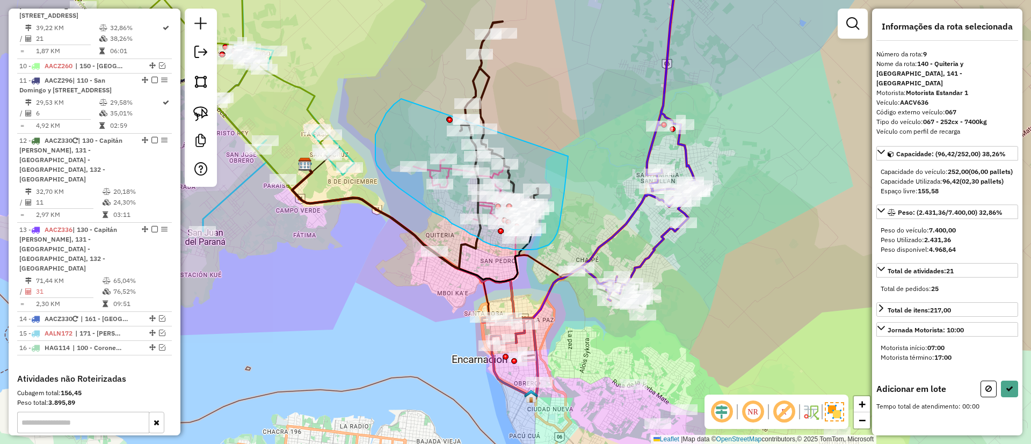
drag, startPoint x: 400, startPoint y: 100, endPoint x: 565, endPoint y: 139, distance: 169.5
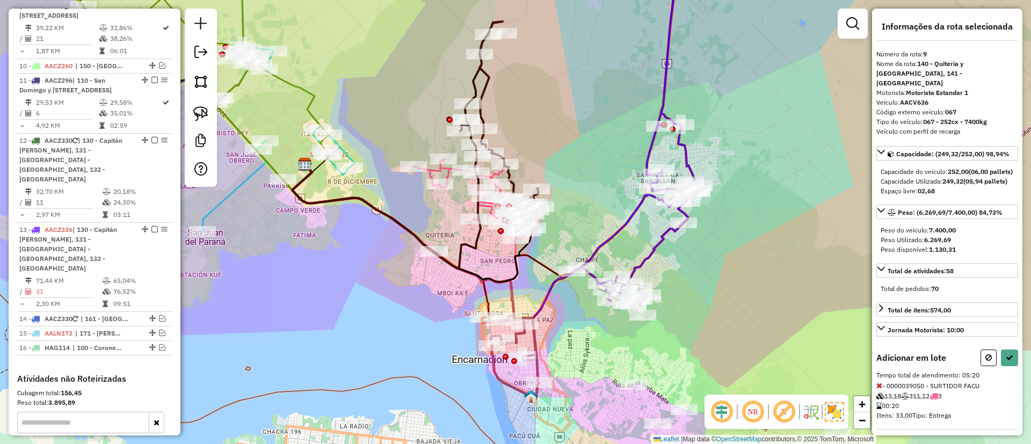
select select "**********"
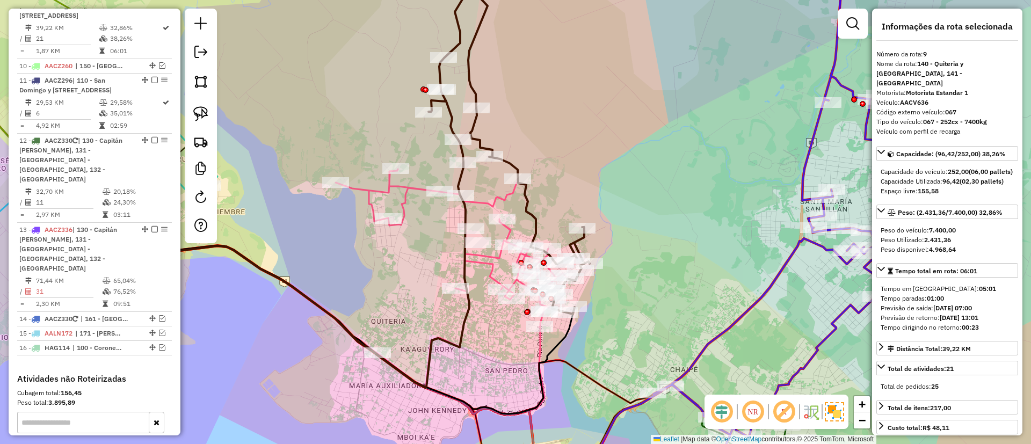
click at [480, 206] on icon at bounding box center [453, 278] width 235 height 218
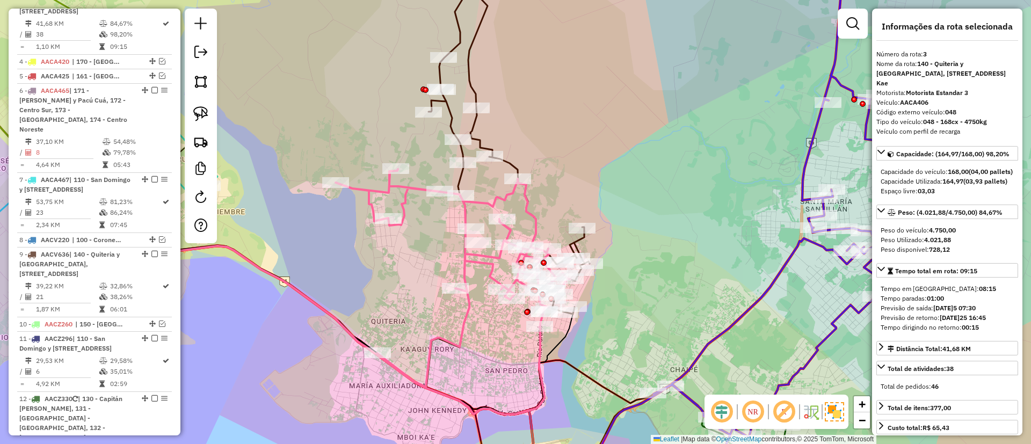
scroll to position [508, 0]
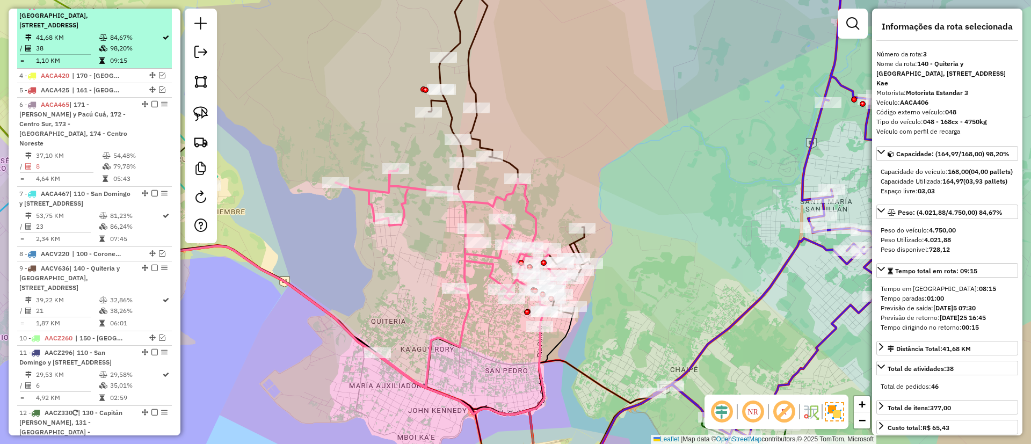
click at [151, 9] on em at bounding box center [154, 5] width 6 height 6
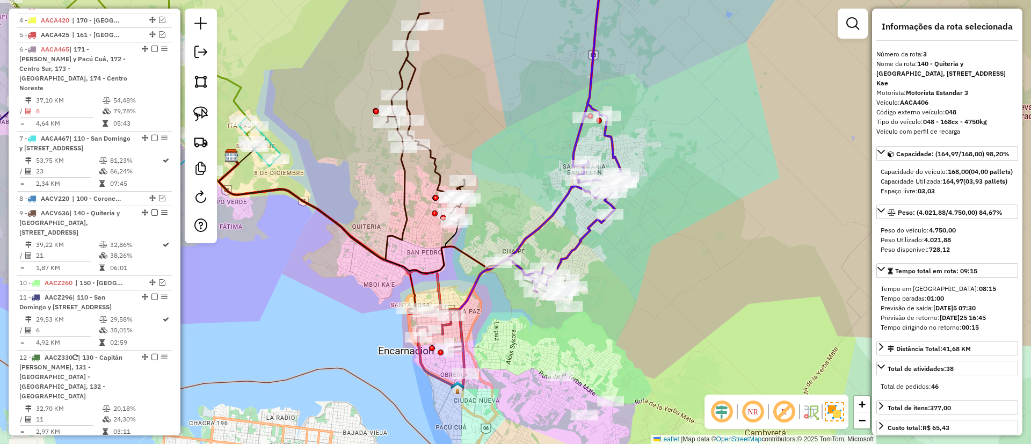
click at [404, 178] on icon at bounding box center [313, 204] width 189 height 112
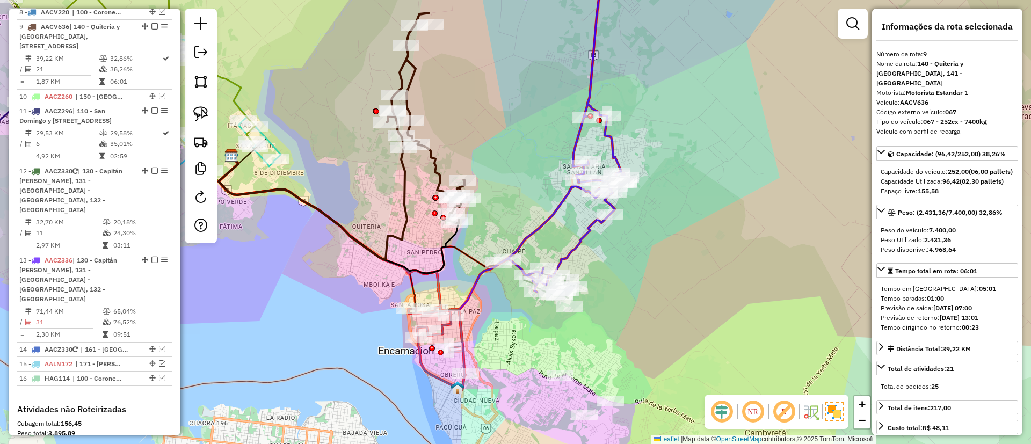
scroll to position [715, 0]
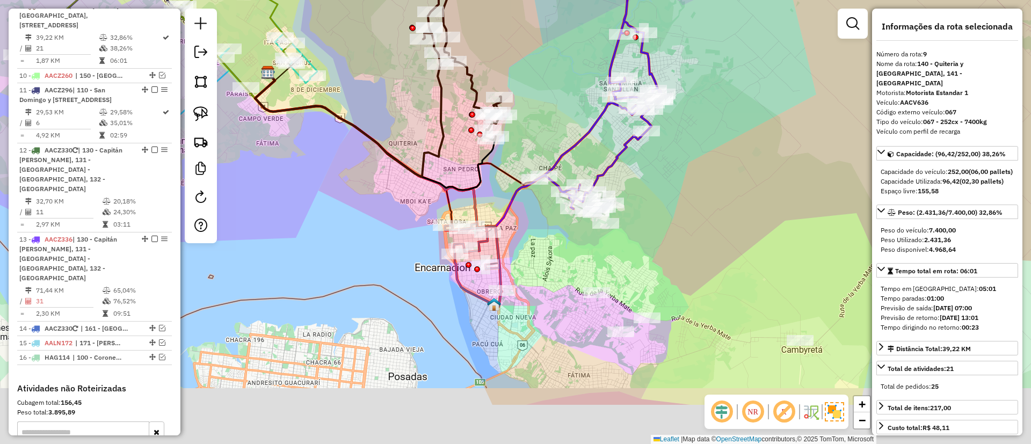
drag, startPoint x: 592, startPoint y: 157, endPoint x: 596, endPoint y: 143, distance: 14.3
click at [596, 143] on div "Janela de atendimento Grade de atendimento Capacidade Transportadoras Veículos …" at bounding box center [515, 222] width 1031 height 444
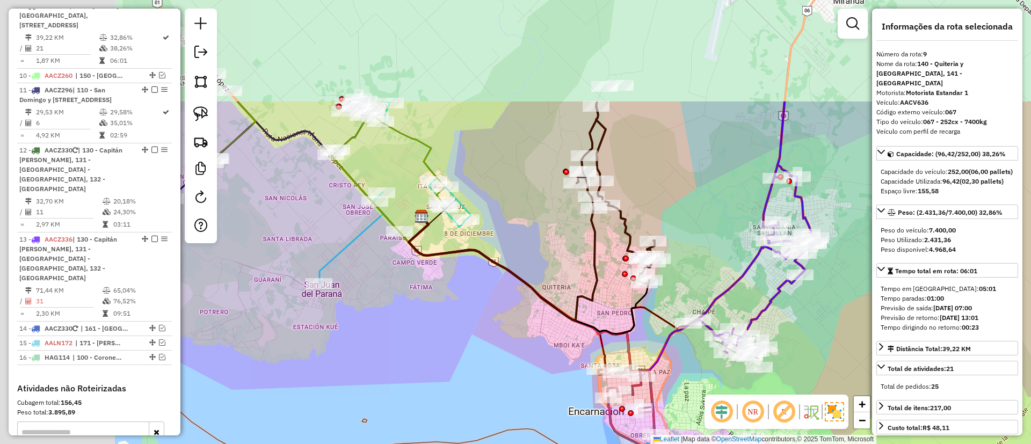
drag, startPoint x: 323, startPoint y: 119, endPoint x: 488, endPoint y: 273, distance: 225.0
click at [488, 273] on div "Janela de atendimento Grade de atendimento Capacidade Transportadoras Veículos …" at bounding box center [515, 222] width 1031 height 444
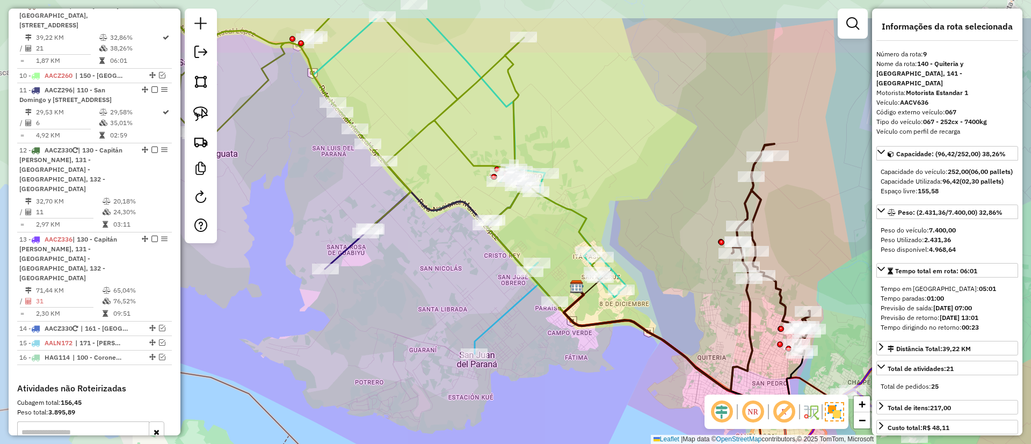
drag, startPoint x: 379, startPoint y: 168, endPoint x: 407, endPoint y: 157, distance: 29.9
click at [524, 230] on div "Janela de atendimento Grade de atendimento Capacidade Transportadoras Veículos …" at bounding box center [515, 222] width 1031 height 444
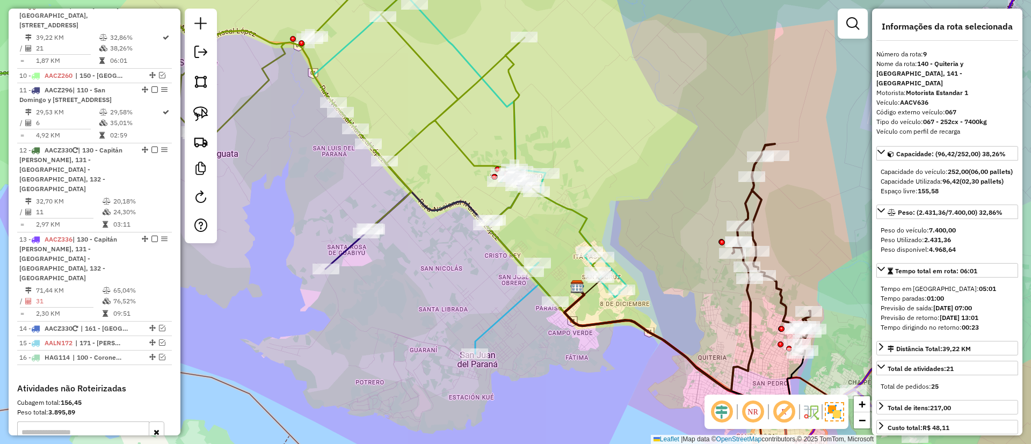
click at [413, 127] on div "Janela de atendimento Grade de atendimento Capacidade Transportadoras Veículos …" at bounding box center [515, 222] width 1031 height 444
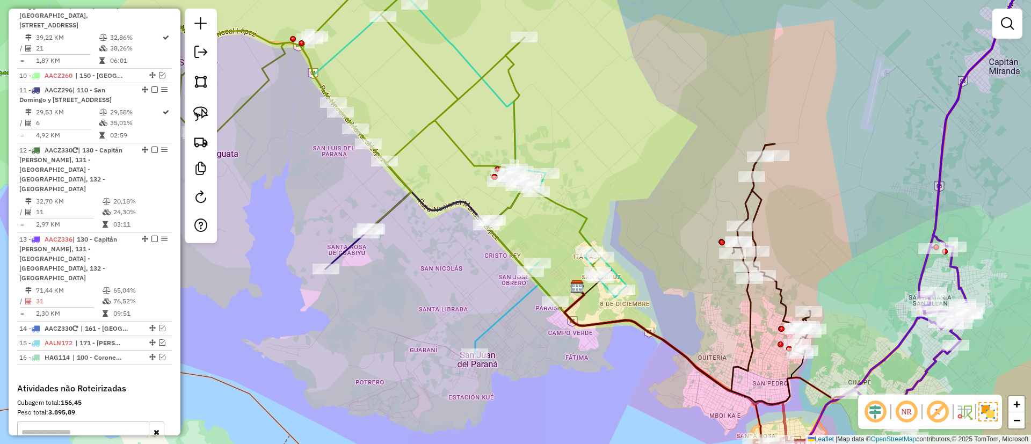
click at [505, 318] on icon at bounding box center [470, 173] width 313 height 361
select select "**********"
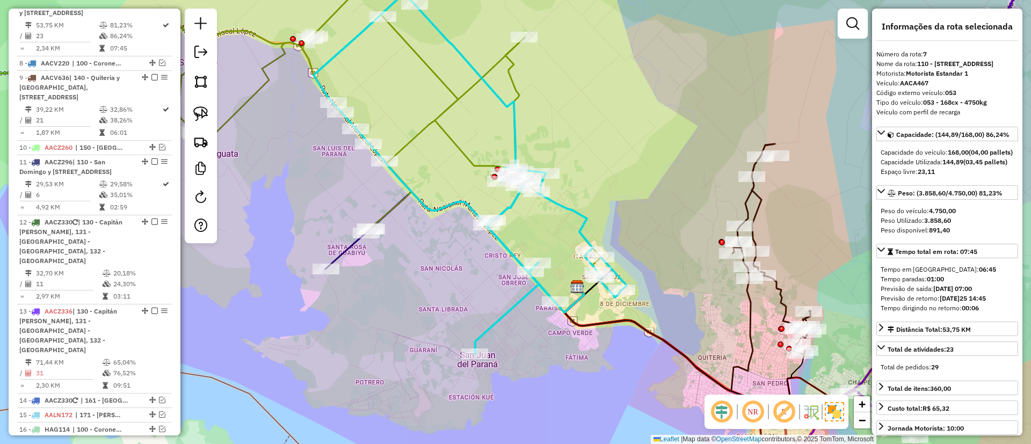
scroll to position [631, 0]
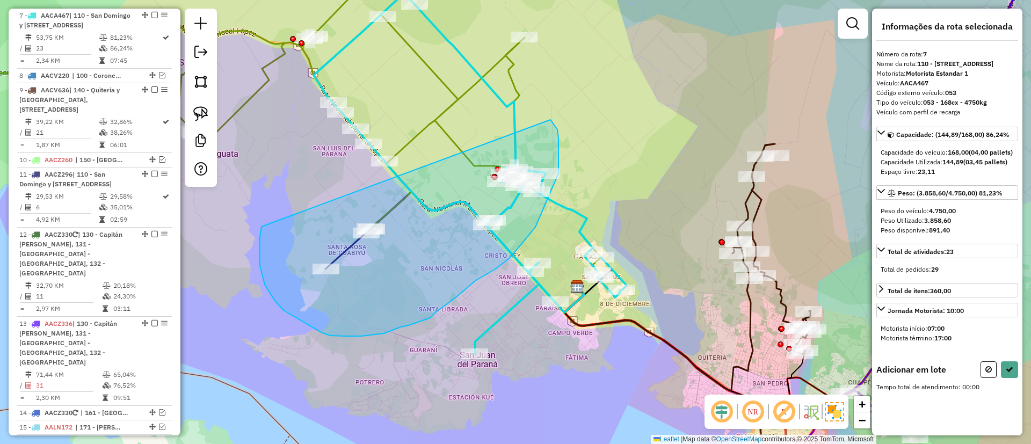
drag, startPoint x: 260, startPoint y: 237, endPoint x: 551, endPoint y: 120, distance: 313.3
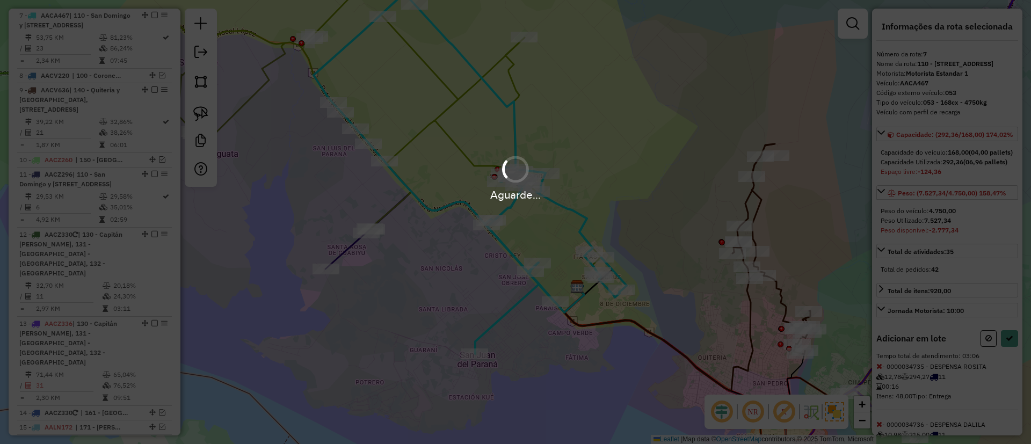
select select "**********"
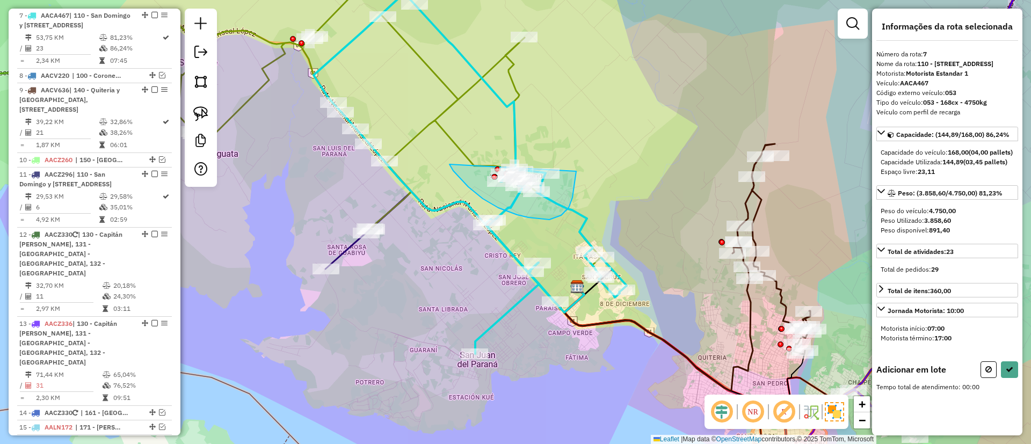
drag, startPoint x: 468, startPoint y: 187, endPoint x: 561, endPoint y: 120, distance: 114.2
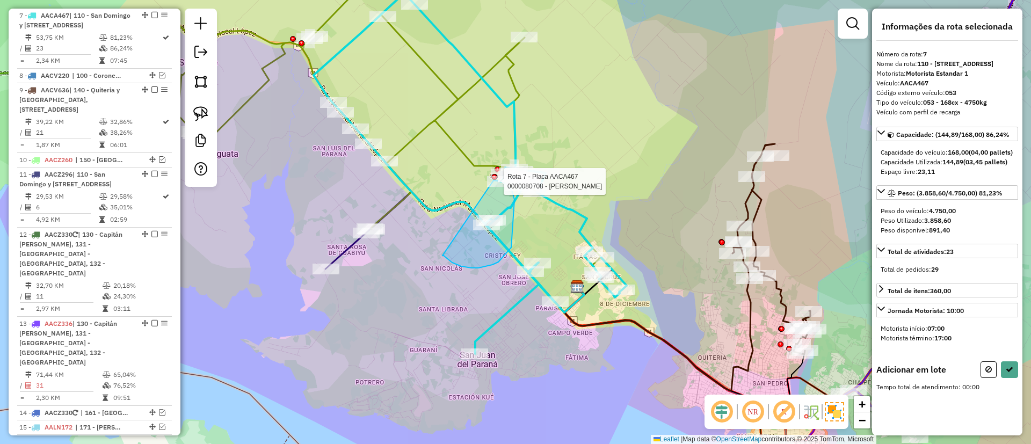
click at [493, 180] on div "Rota 7 - Placa AACA467 0000034699 - MELICHUK VARGAS, JUAN CARLOS Rota 7 - Placa…" at bounding box center [515, 222] width 1031 height 444
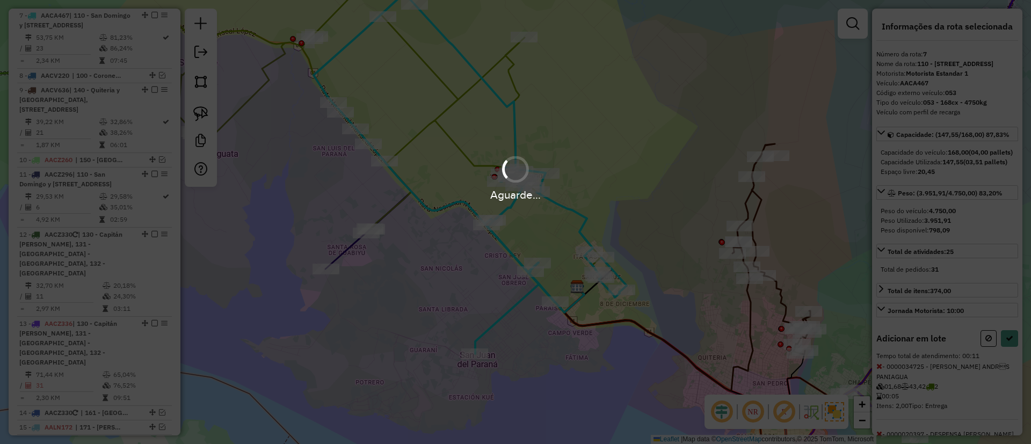
select select "**********"
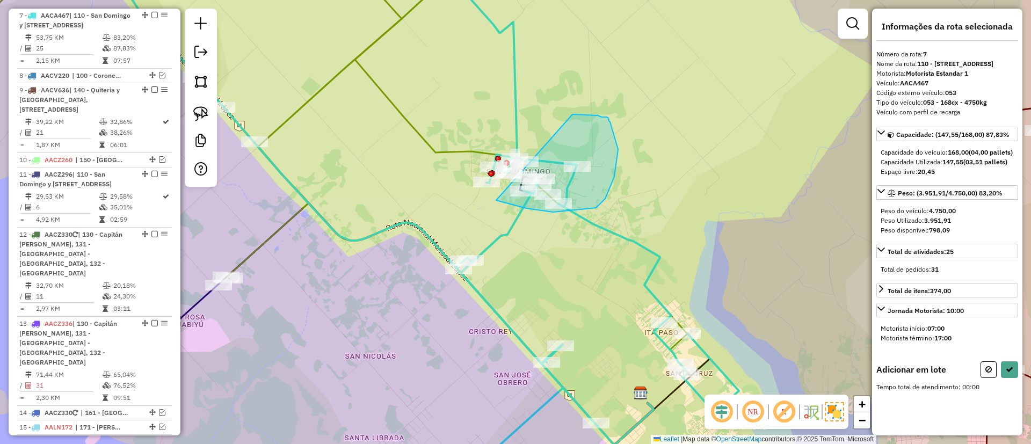
drag, startPoint x: 553, startPoint y: 212, endPoint x: 573, endPoint y: 114, distance: 99.6
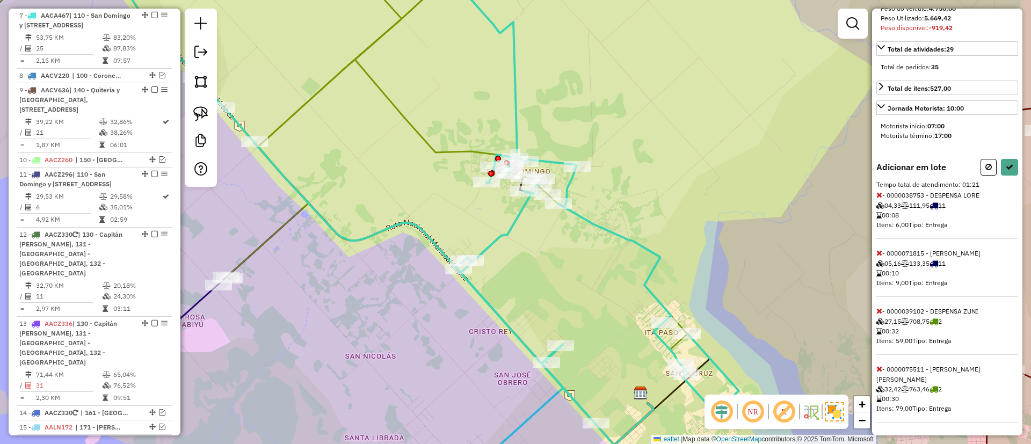
scroll to position [251, 0]
click at [880, 314] on icon at bounding box center [880, 311] width 6 height 8
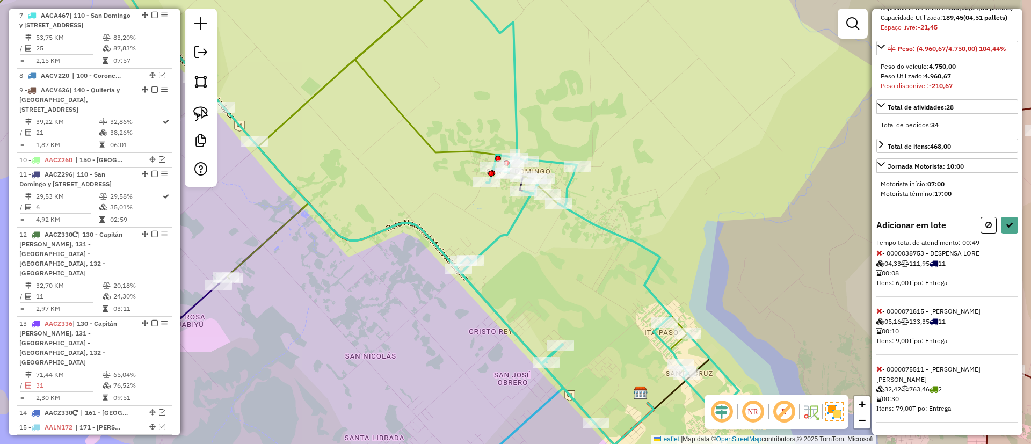
scroll to position [193, 0]
click at [879, 367] on icon at bounding box center [880, 369] width 6 height 8
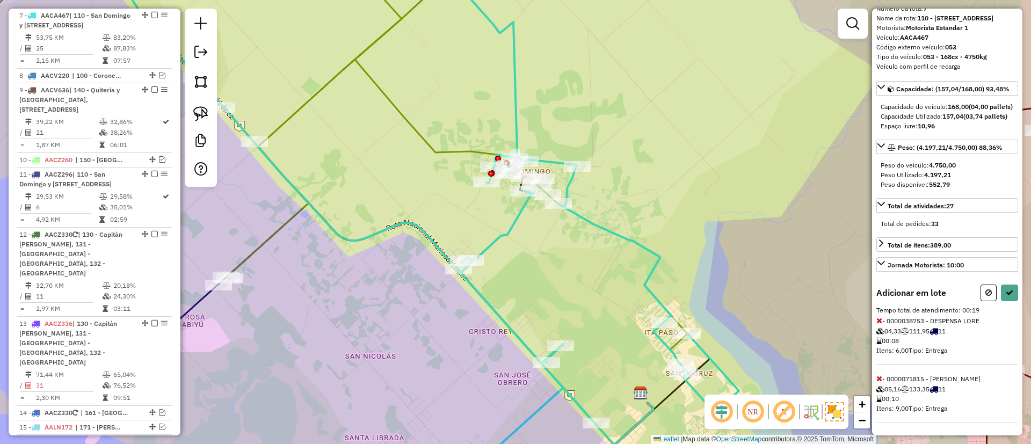
select select "**********"
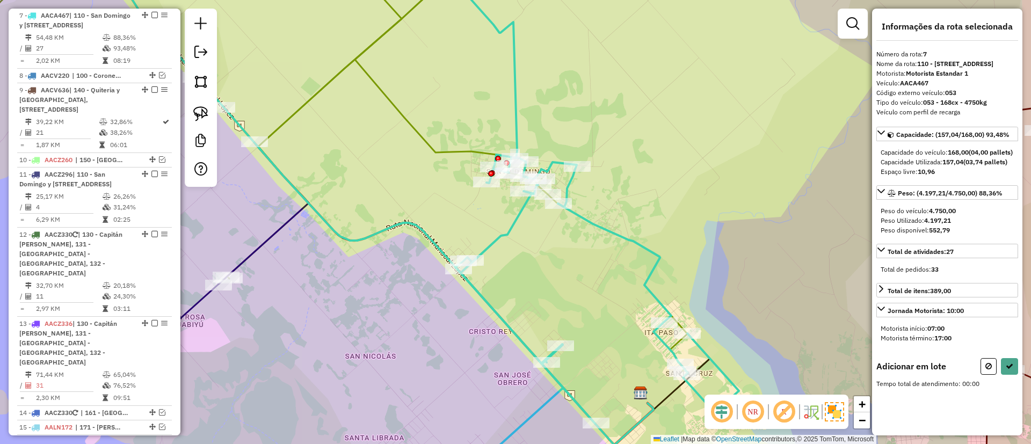
scroll to position [0, 0]
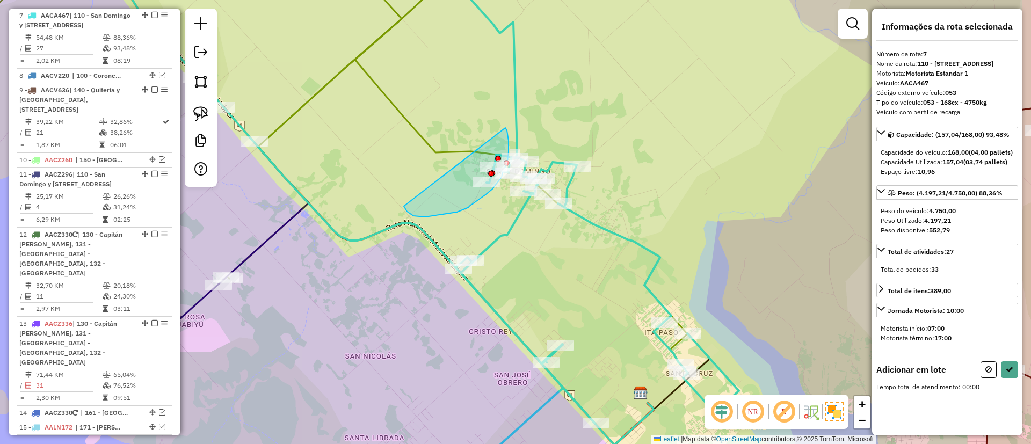
drag, startPoint x: 425, startPoint y: 217, endPoint x: 502, endPoint y: 122, distance: 122.2
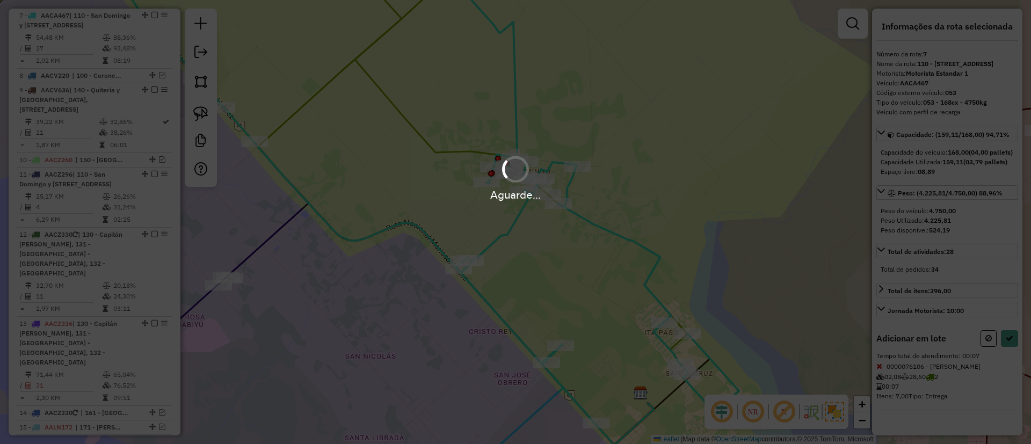
select select "**********"
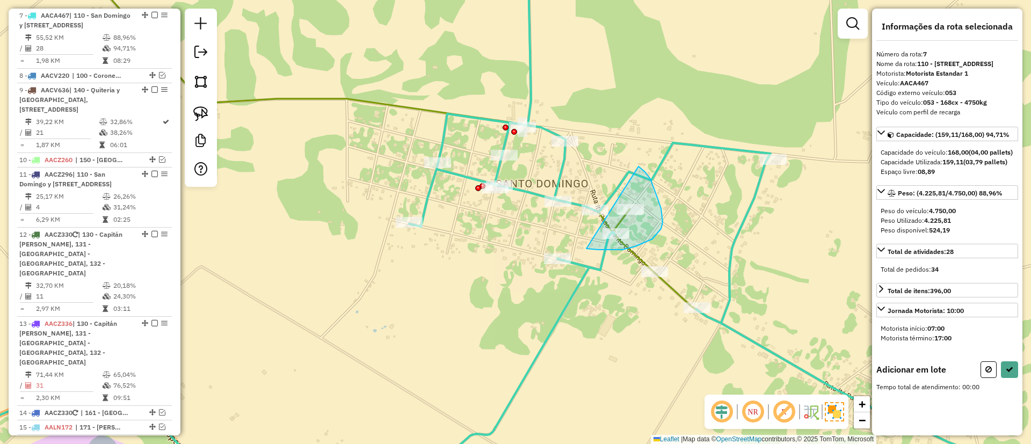
drag, startPoint x: 598, startPoint y: 250, endPoint x: 618, endPoint y: 160, distance: 92.3
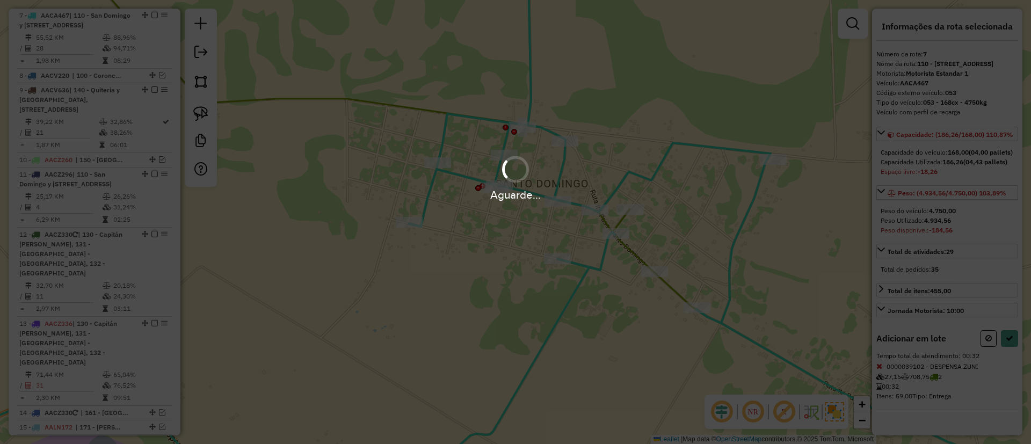
select select "**********"
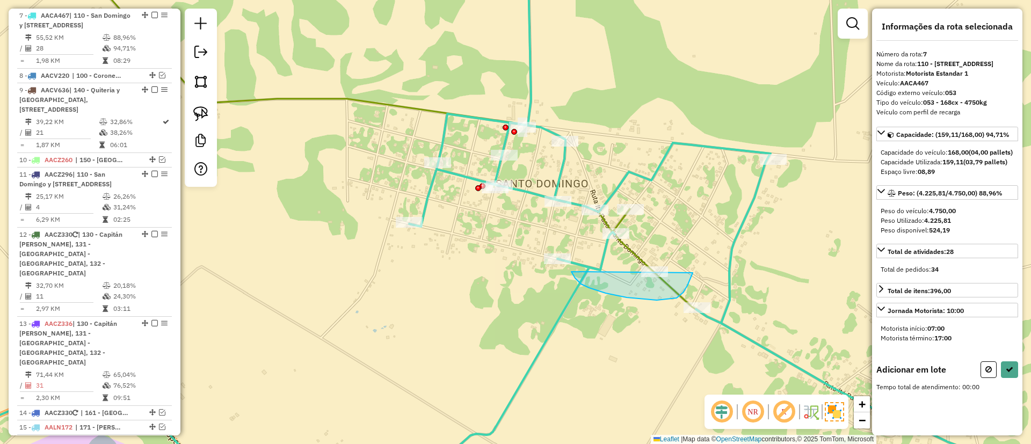
drag, startPoint x: 572, startPoint y: 273, endPoint x: 698, endPoint y: 236, distance: 131.0
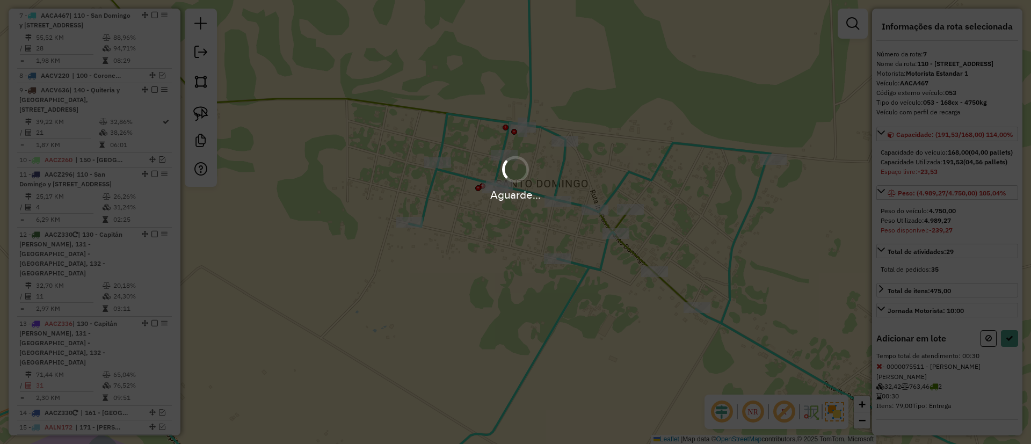
select select "**********"
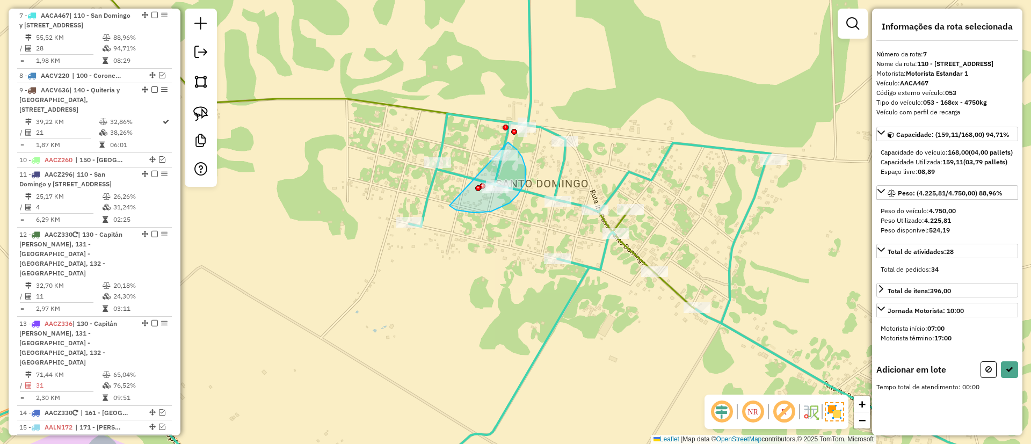
drag, startPoint x: 510, startPoint y: 203, endPoint x: 508, endPoint y: 142, distance: 60.7
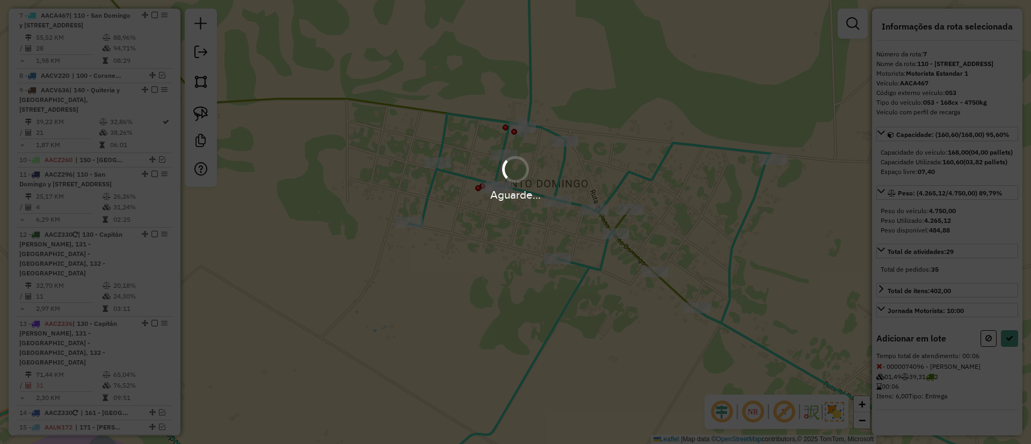
select select "**********"
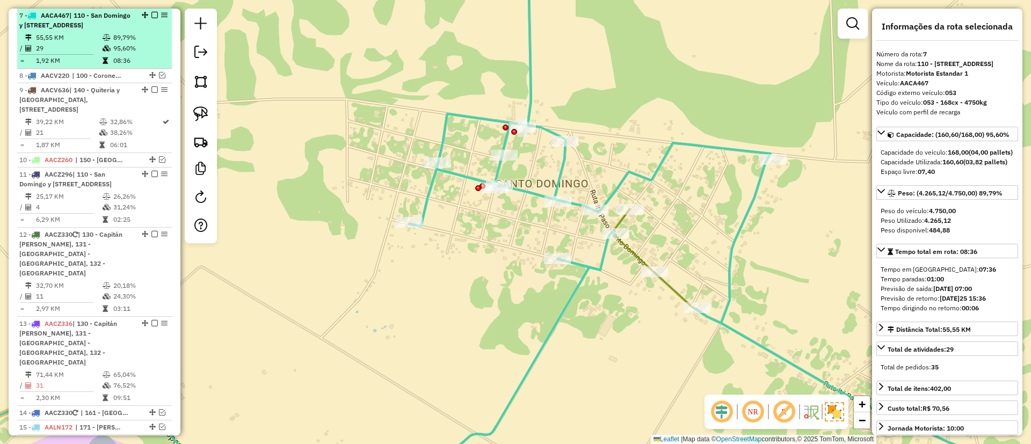
click at [153, 16] on em at bounding box center [154, 15] width 6 height 6
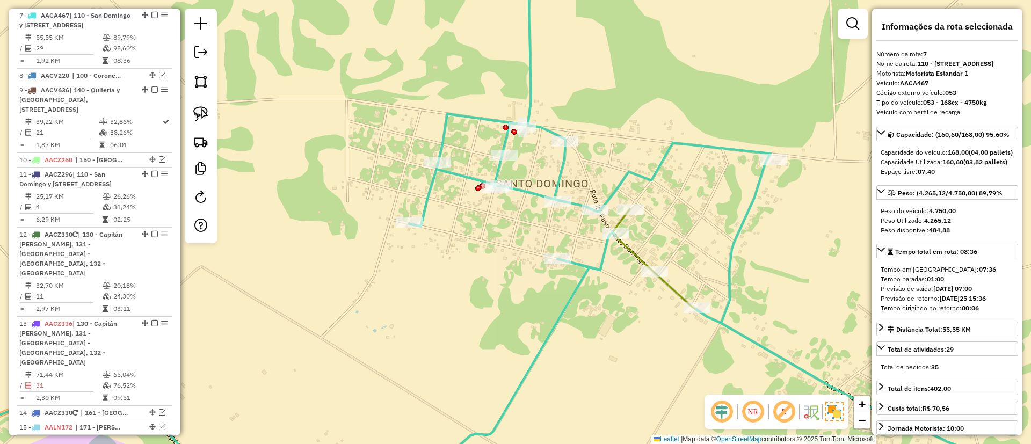
scroll to position [575, 0]
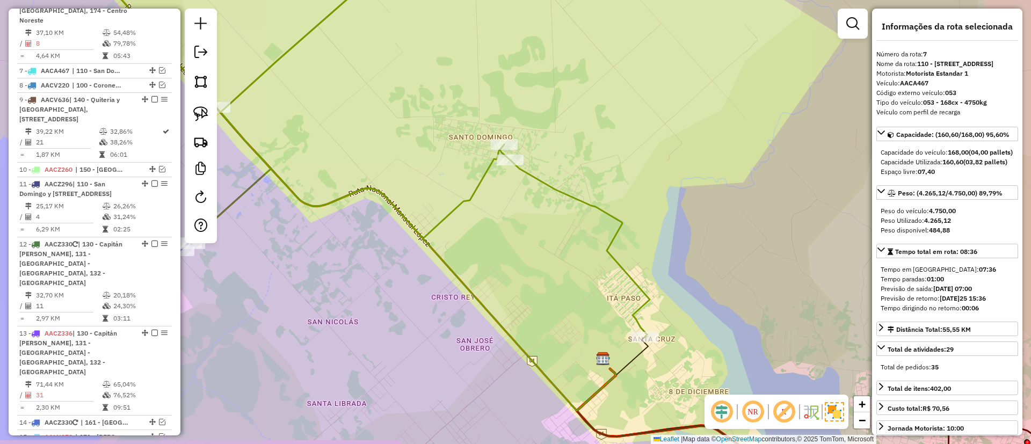
click at [478, 184] on icon at bounding box center [273, 145] width 753 height 381
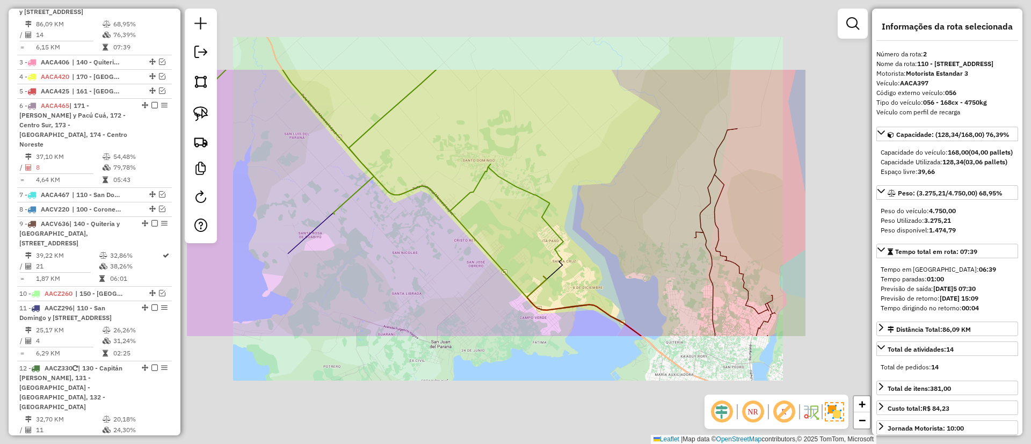
scroll to position [438, 0]
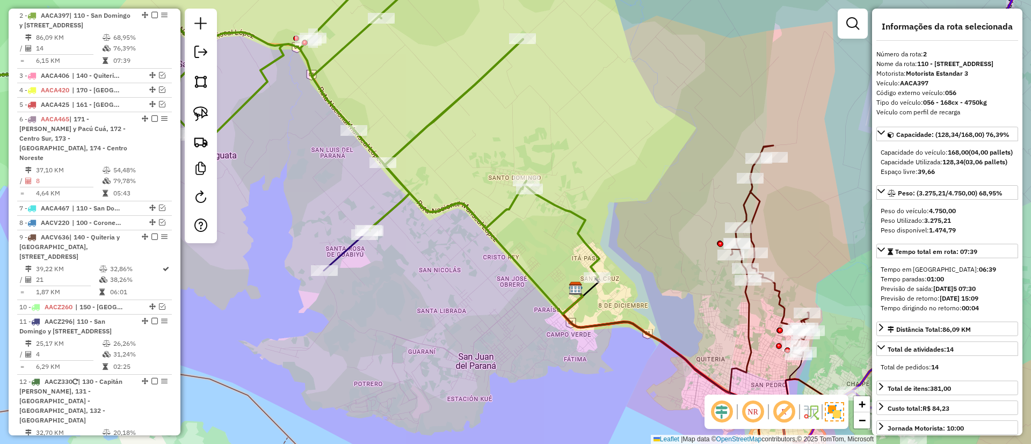
drag, startPoint x: 443, startPoint y: 233, endPoint x: 571, endPoint y: 309, distance: 148.6
click at [574, 311] on div "Janela de atendimento Grade de atendimento Capacidade Transportadoras Veículos …" at bounding box center [515, 222] width 1031 height 444
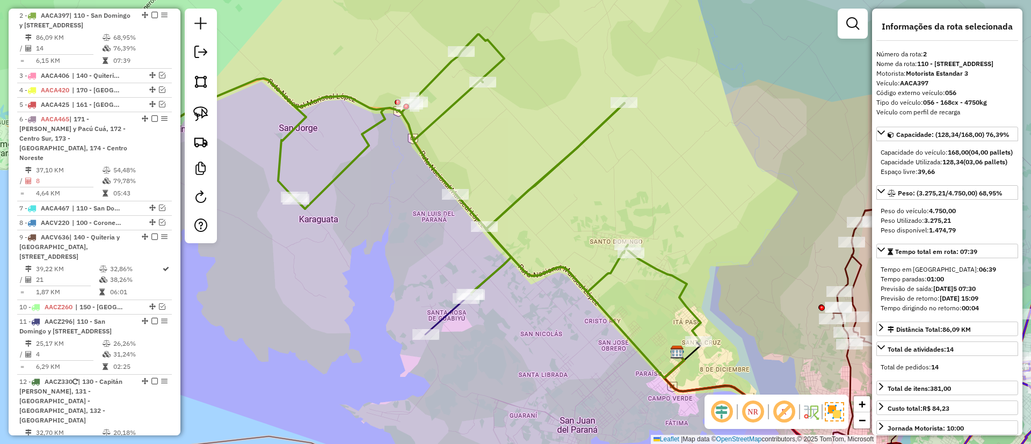
click at [441, 314] on icon at bounding box center [468, 281] width 86 height 108
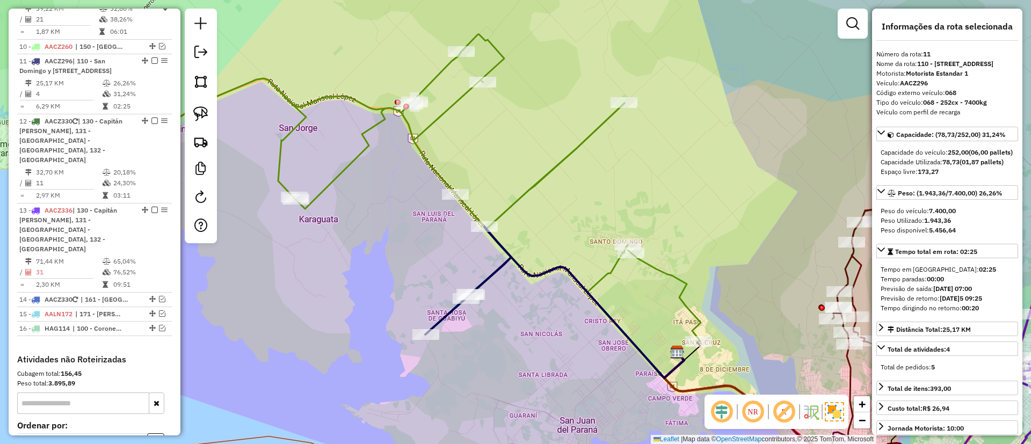
scroll to position [744, 0]
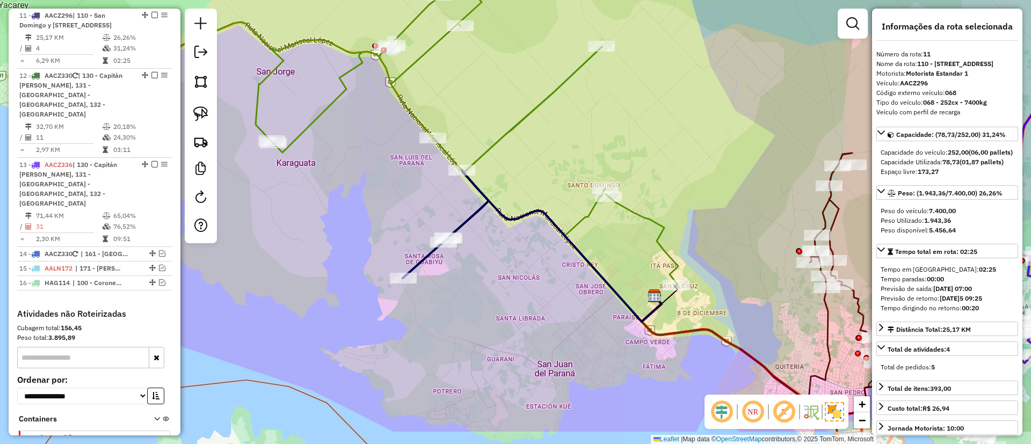
drag, startPoint x: 443, startPoint y: 313, endPoint x: 420, endPoint y: 257, distance: 60.7
click at [420, 257] on icon at bounding box center [446, 224] width 86 height 108
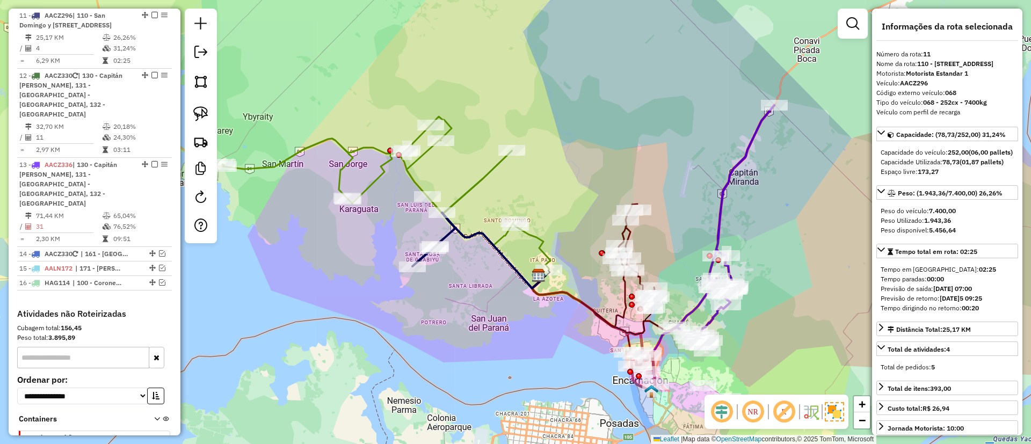
click at [537, 240] on icon at bounding box center [386, 194] width 328 height 154
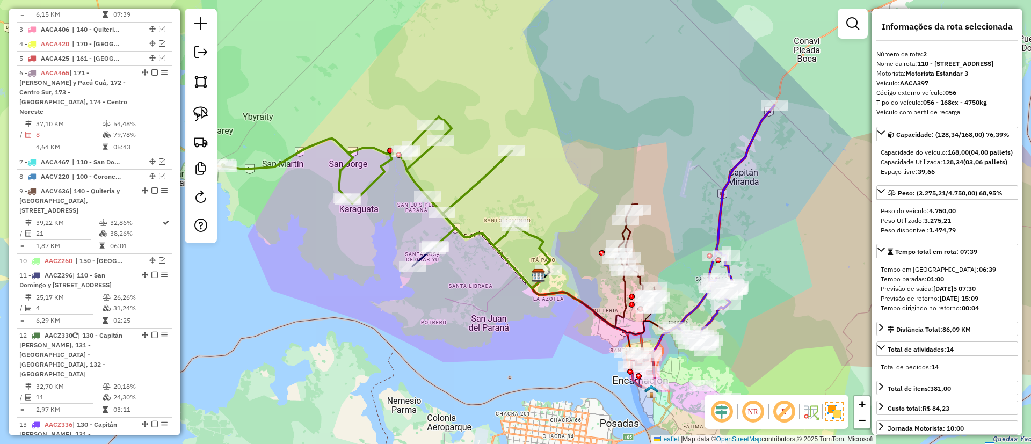
scroll to position [438, 0]
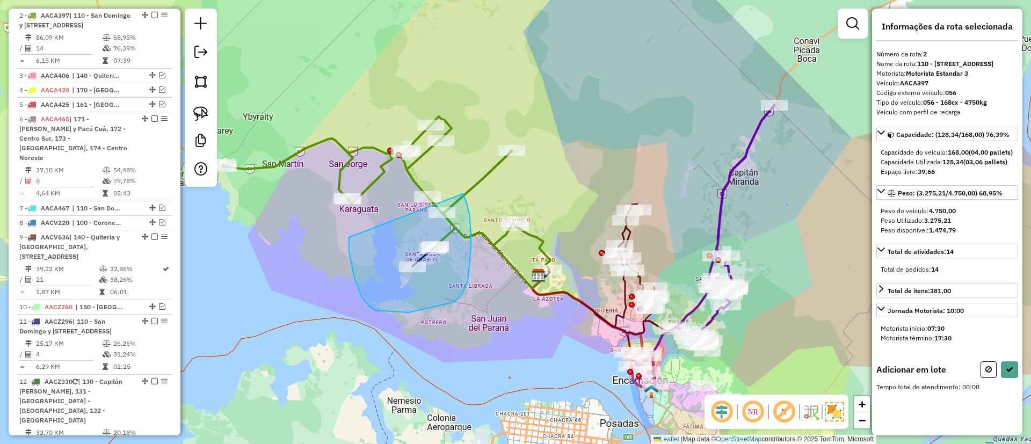
drag, startPoint x: 354, startPoint y: 278, endPoint x: 441, endPoint y: 168, distance: 140.3
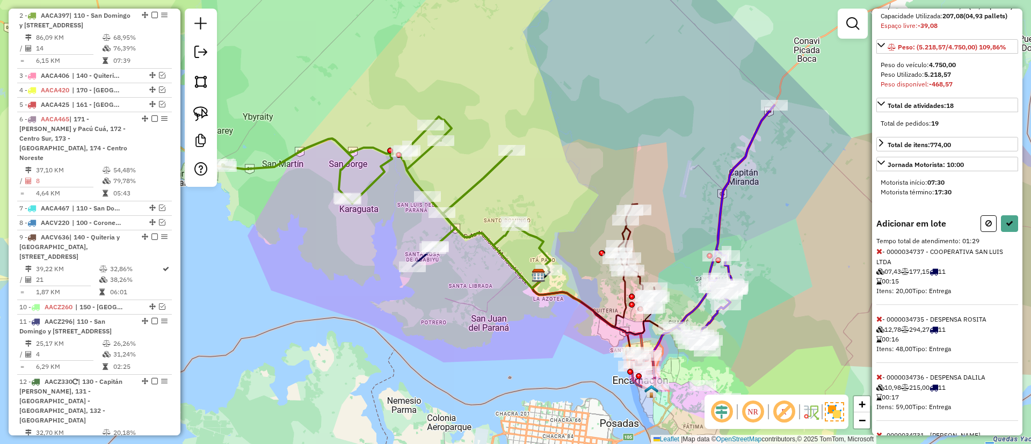
scroll to position [251, 0]
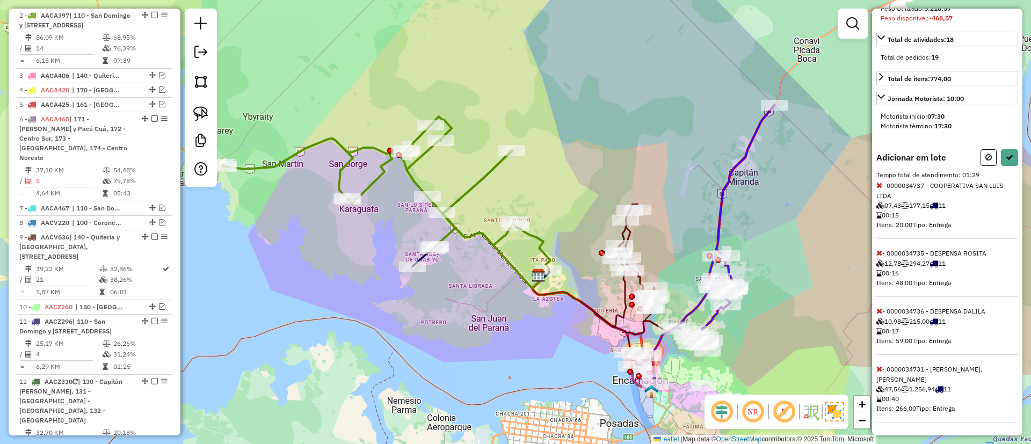
click at [879, 250] on icon at bounding box center [880, 253] width 6 height 8
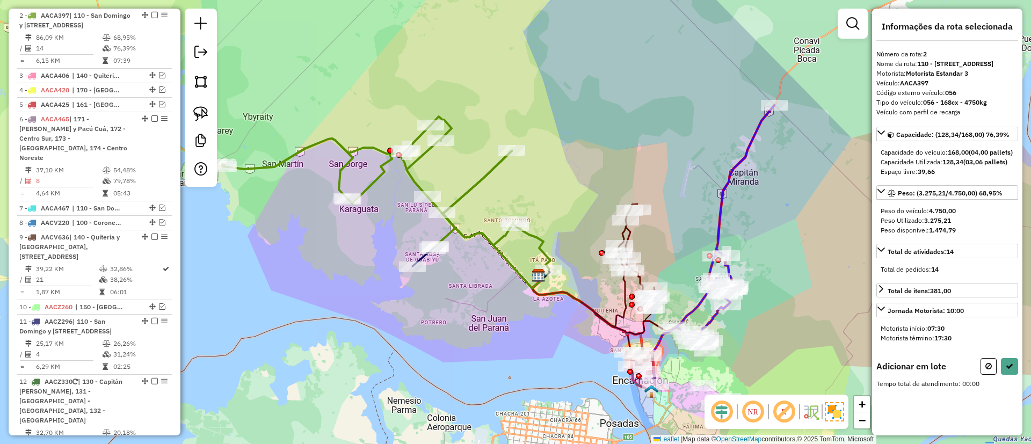
scroll to position [0, 0]
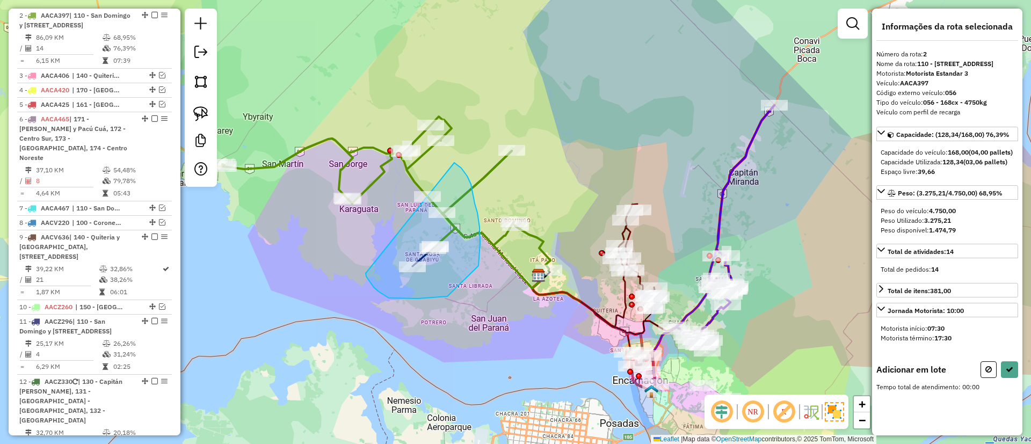
drag, startPoint x: 401, startPoint y: 299, endPoint x: 442, endPoint y: 156, distance: 148.7
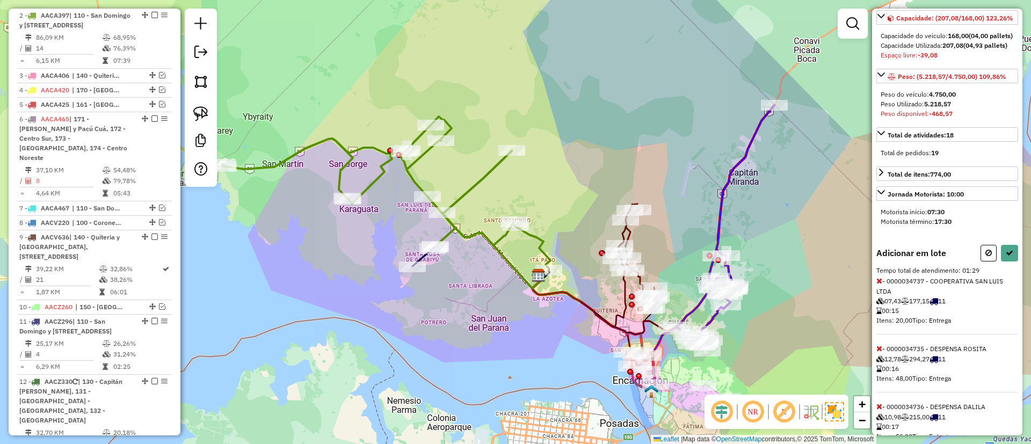
scroll to position [251, 0]
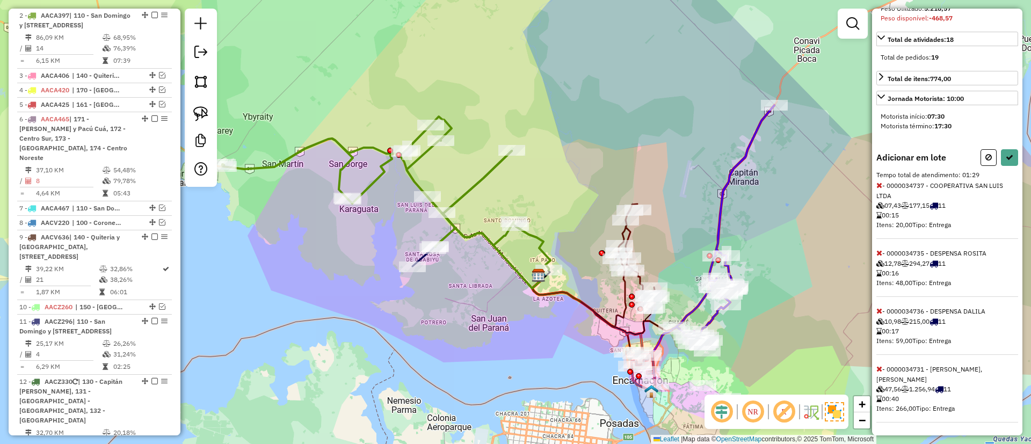
click at [878, 368] on icon at bounding box center [880, 369] width 6 height 8
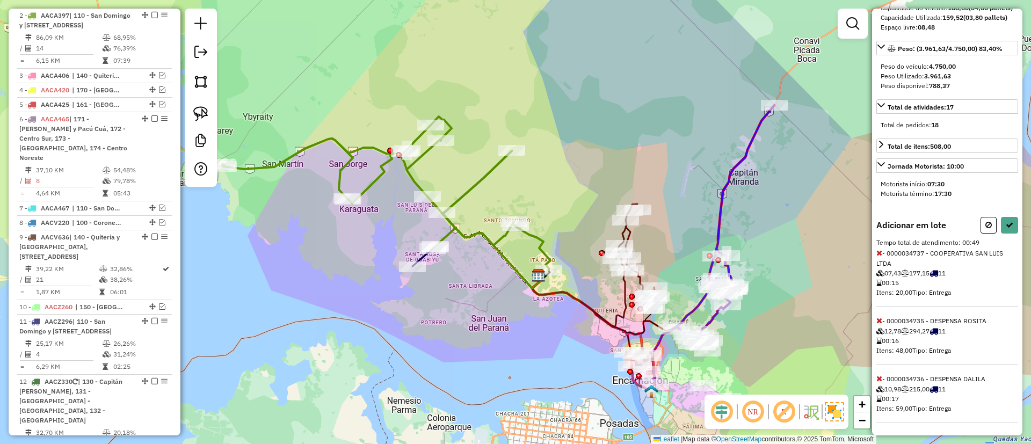
scroll to position [0, 0]
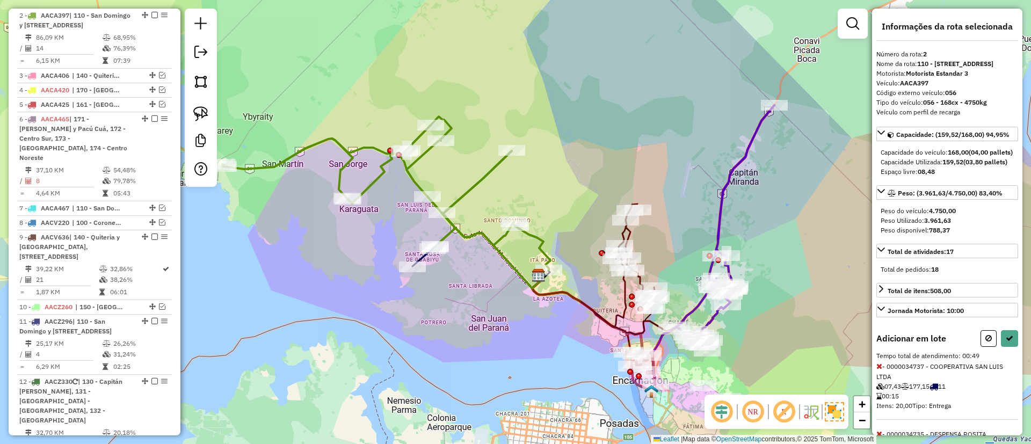
select select "**********"
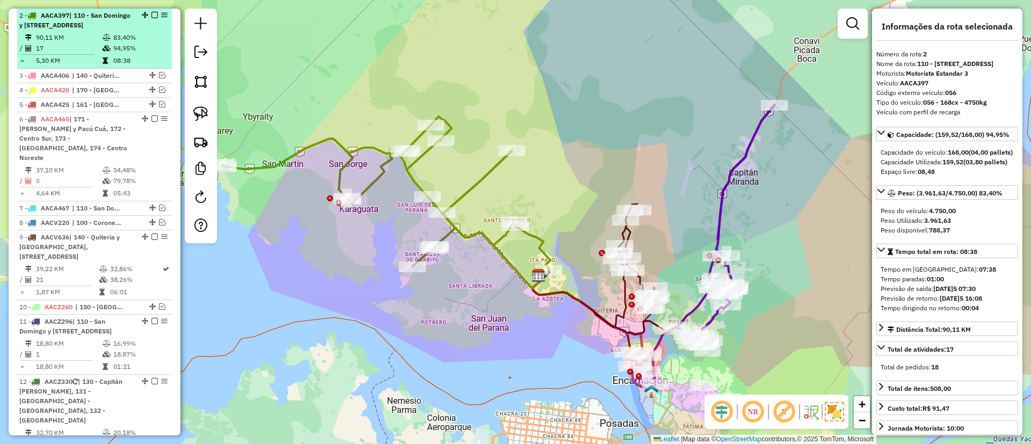
click at [151, 14] on em at bounding box center [154, 15] width 6 height 6
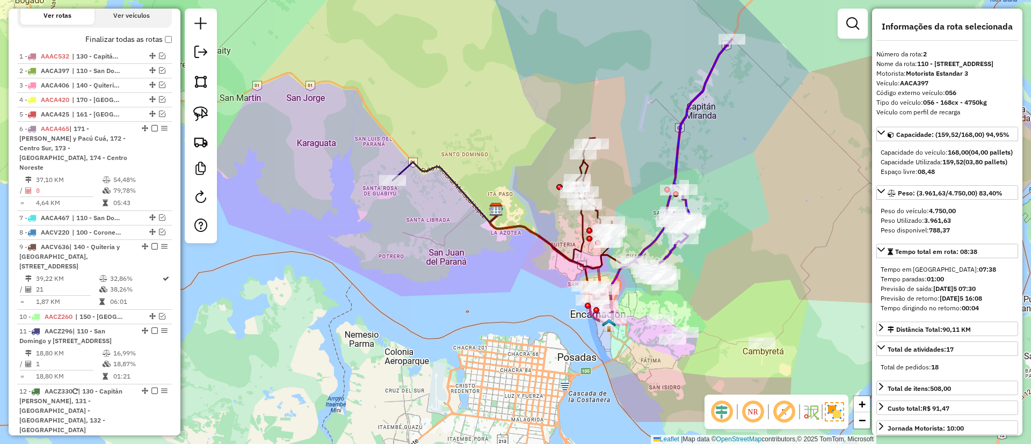
drag, startPoint x: 416, startPoint y: 160, endPoint x: 411, endPoint y: 156, distance: 6.1
click at [411, 162] on icon at bounding box center [446, 192] width 107 height 60
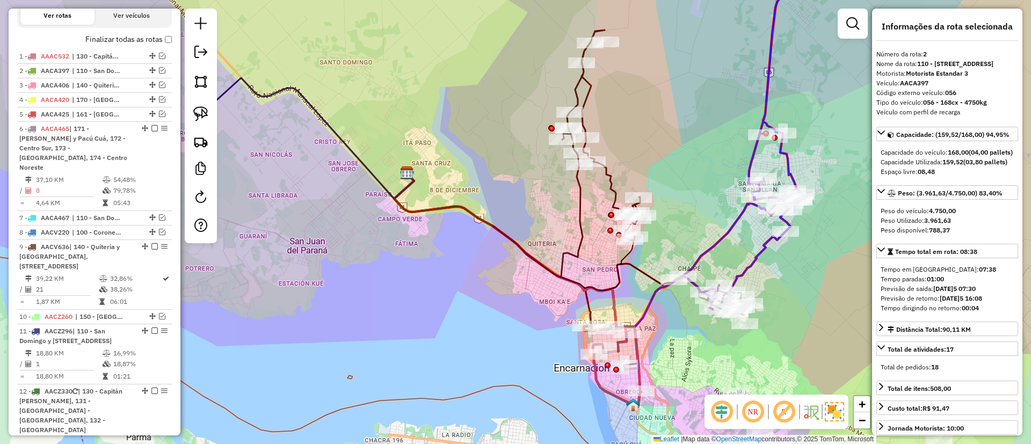
click at [577, 208] on icon at bounding box center [488, 221] width 189 height 112
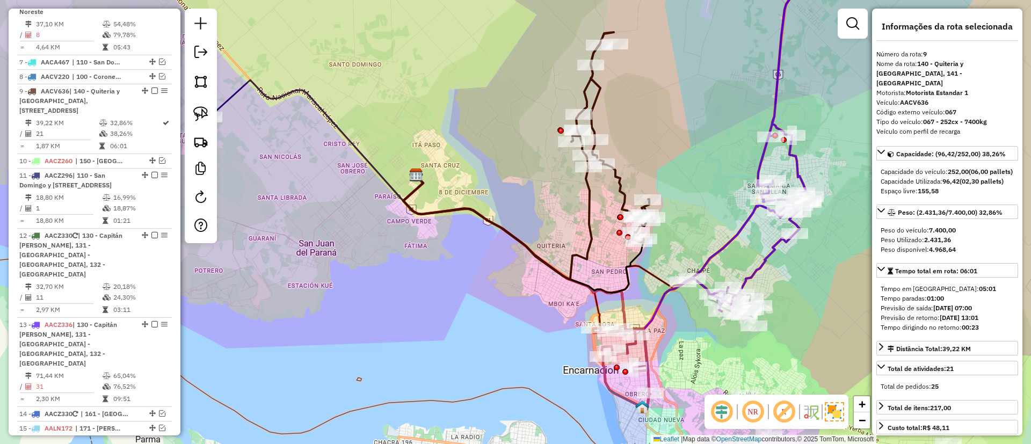
scroll to position [604, 0]
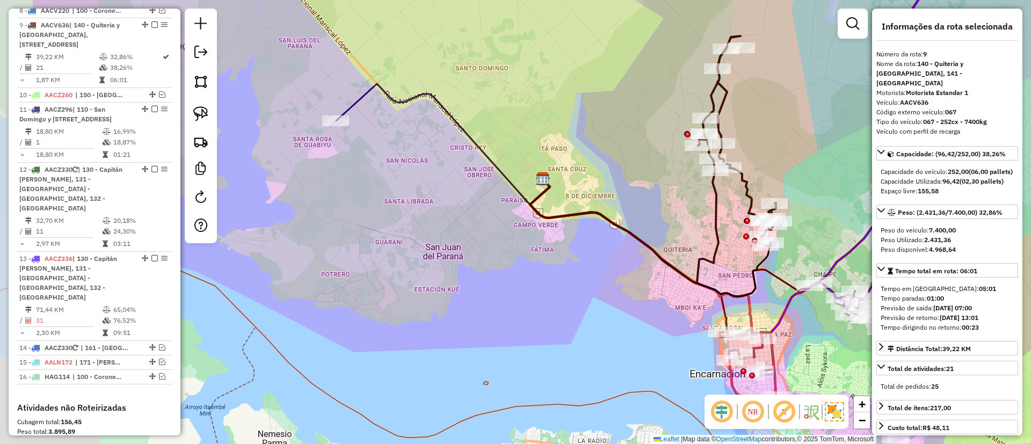
drag, startPoint x: 495, startPoint y: 209, endPoint x: 507, endPoint y: 184, distance: 28.6
click at [636, 216] on div "Janela de atendimento Grade de atendimento Capacidade Transportadoras Veículos …" at bounding box center [515, 222] width 1031 height 444
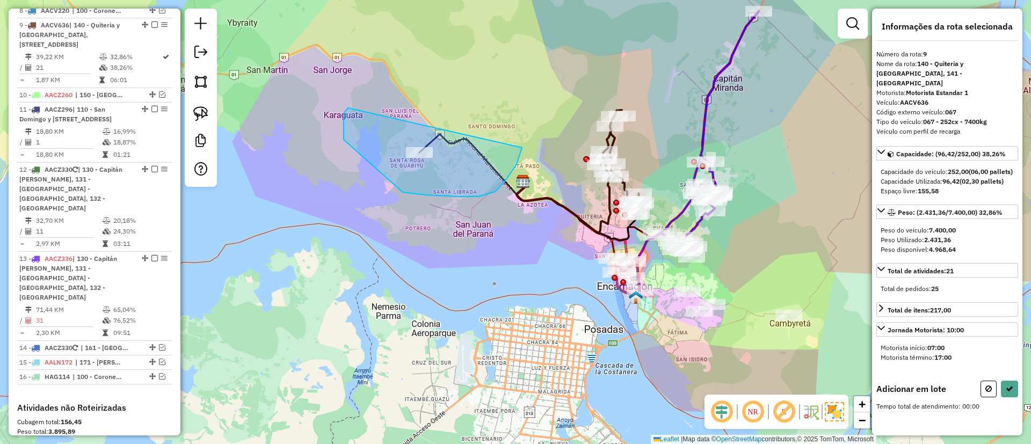
drag, startPoint x: 344, startPoint y: 113, endPoint x: 510, endPoint y: 67, distance: 172.3
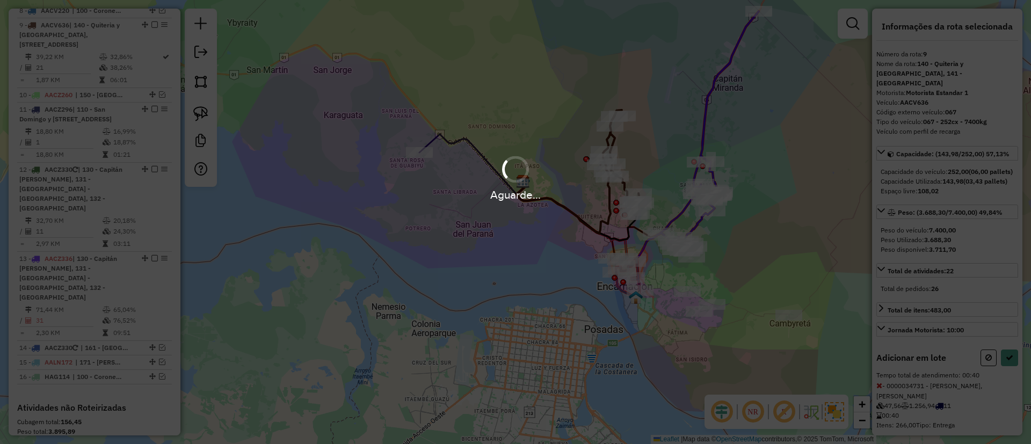
select select "**********"
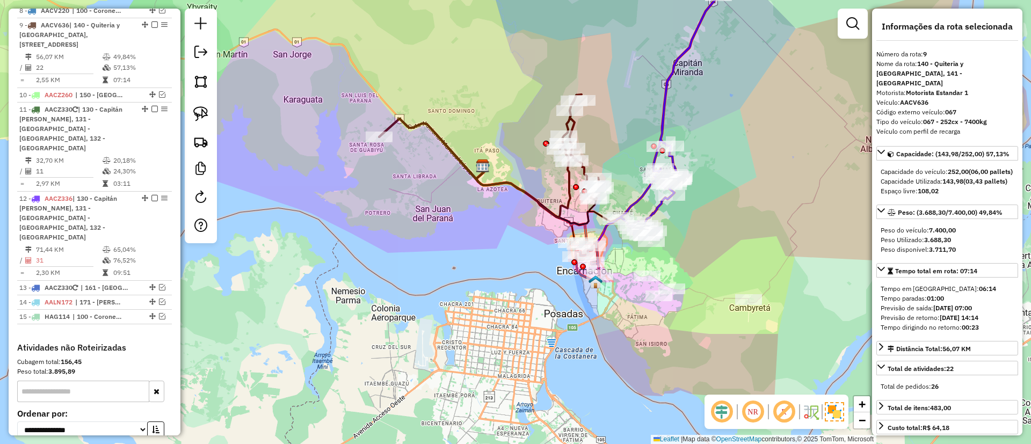
drag, startPoint x: 498, startPoint y: 235, endPoint x: 447, endPoint y: 215, distance: 54.6
click at [447, 215] on div "Janela de atendimento Grade de atendimento Capacidade Transportadoras Veículos …" at bounding box center [515, 222] width 1031 height 444
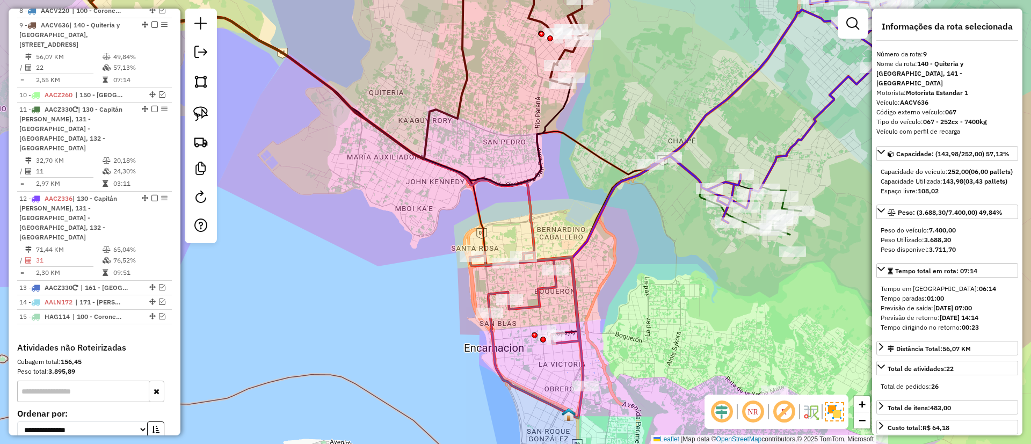
click at [524, 232] on div "Janela de atendimento Grade de atendimento Capacidade Transportadoras Veículos …" at bounding box center [515, 222] width 1031 height 444
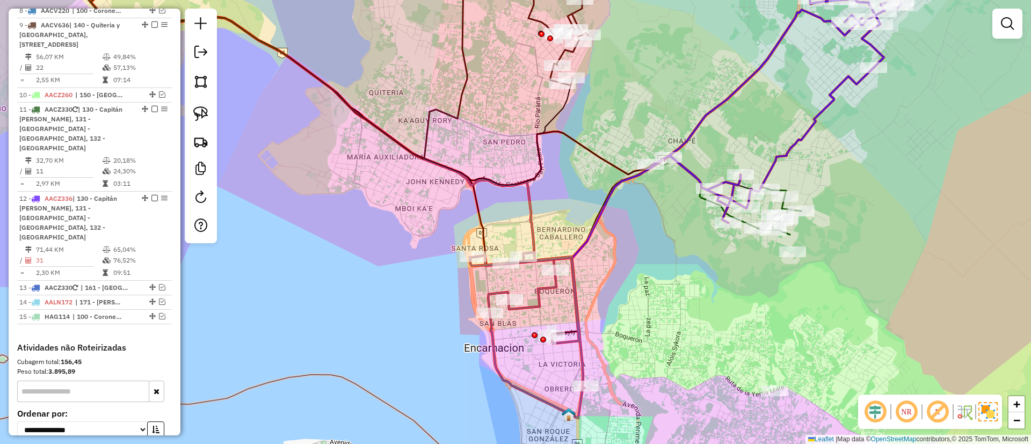
click at [532, 228] on icon at bounding box center [323, 115] width 464 height 310
select select "**********"
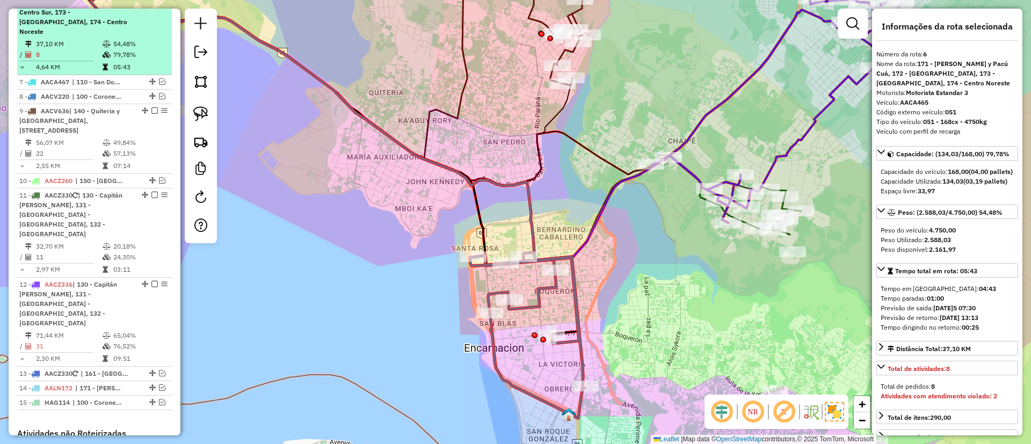
scroll to position [496, 0]
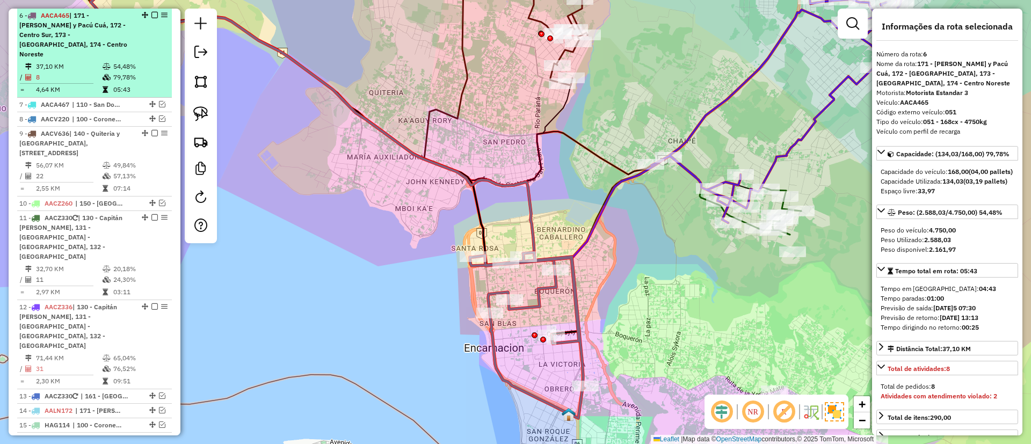
click at [153, 14] on em at bounding box center [154, 15] width 6 height 6
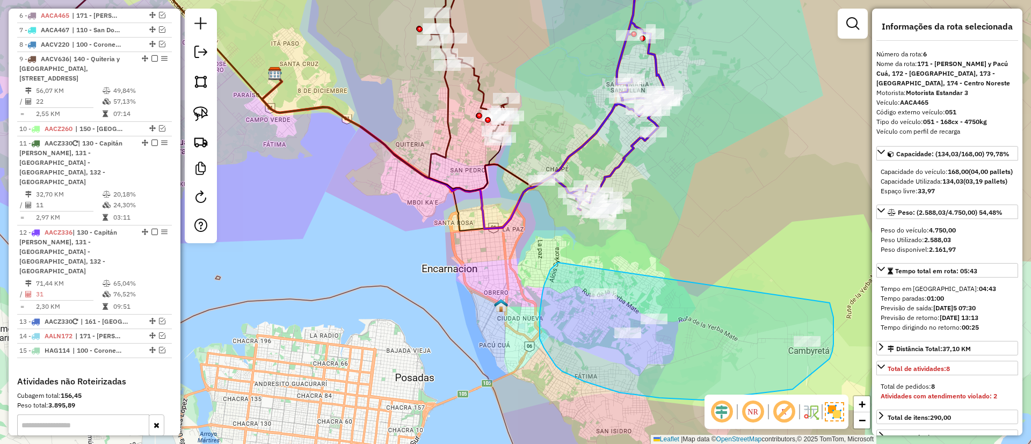
drag, startPoint x: 552, startPoint y: 268, endPoint x: 819, endPoint y: 286, distance: 267.5
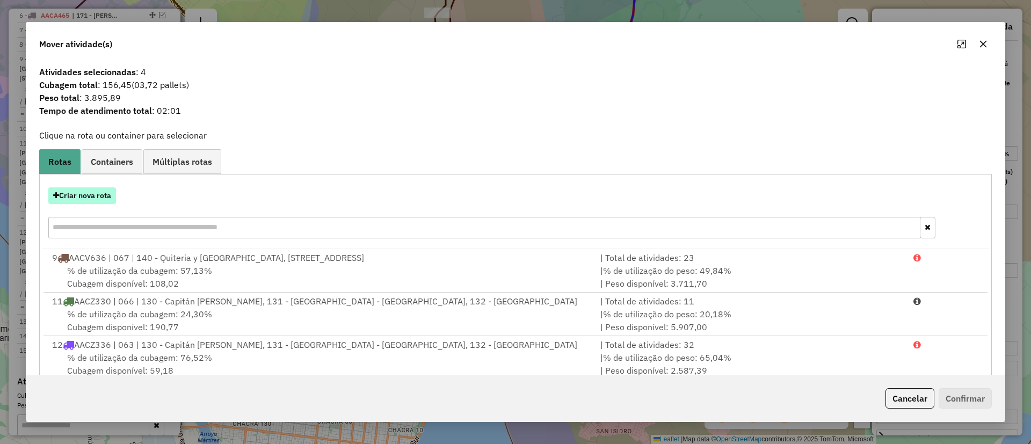
click at [77, 197] on button "Criar nova rota" at bounding box center [82, 195] width 68 height 17
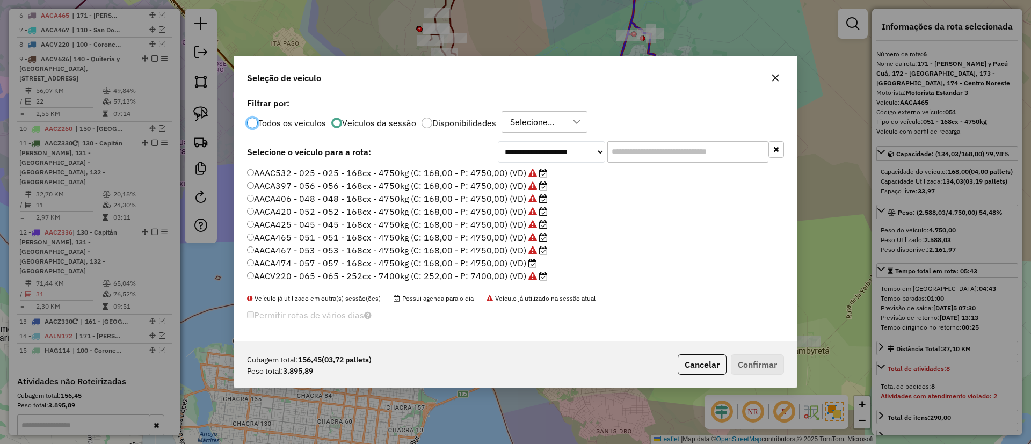
scroll to position [6, 3]
click at [482, 262] on label "AACA474 - 057 - 057 - 168cx - 4750kg (C: 168,00 - P: 4750,00) (VD)" at bounding box center [392, 263] width 290 height 13
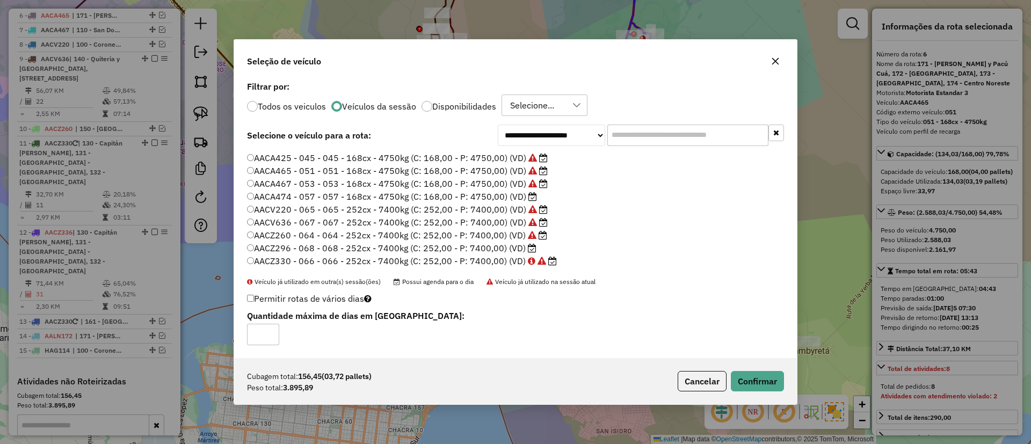
scroll to position [88, 0]
click at [773, 385] on button "Confirmar" at bounding box center [757, 381] width 53 height 20
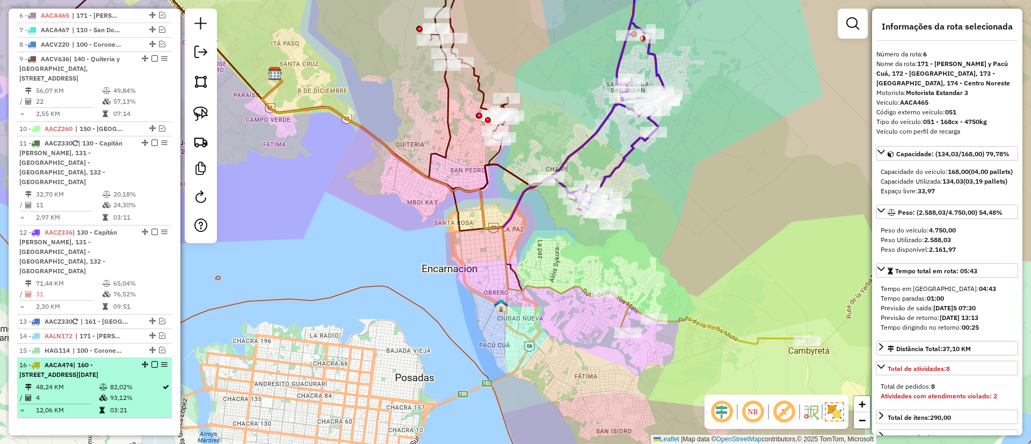
click at [153, 361] on em at bounding box center [154, 364] width 6 height 6
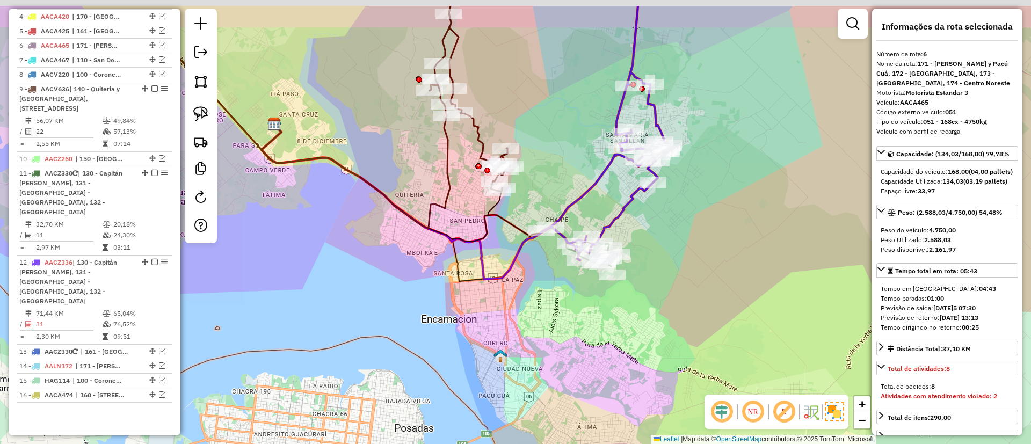
drag, startPoint x: 536, startPoint y: 240, endPoint x: 531, endPoint y: 293, distance: 53.4
click at [531, 293] on div "Janela de atendimento Grade de atendimento Capacidade Transportadoras Veículos …" at bounding box center [515, 222] width 1031 height 444
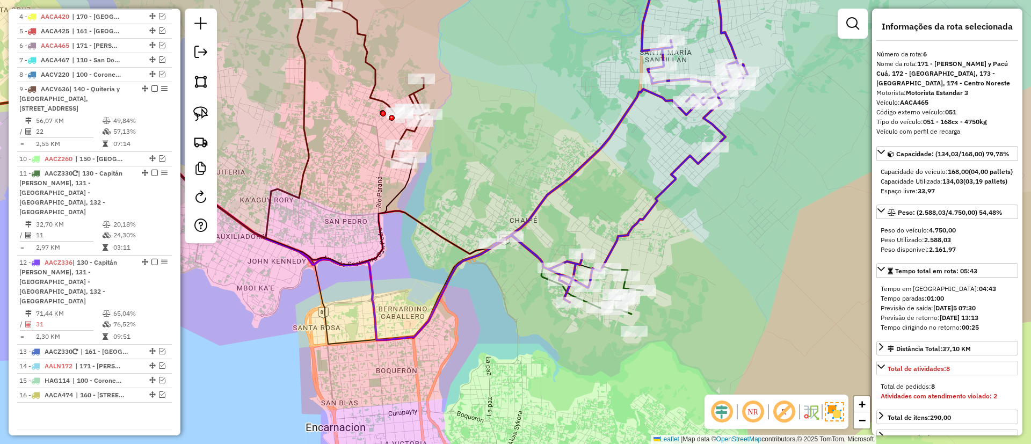
click at [626, 237] on icon at bounding box center [620, 128] width 255 height 347
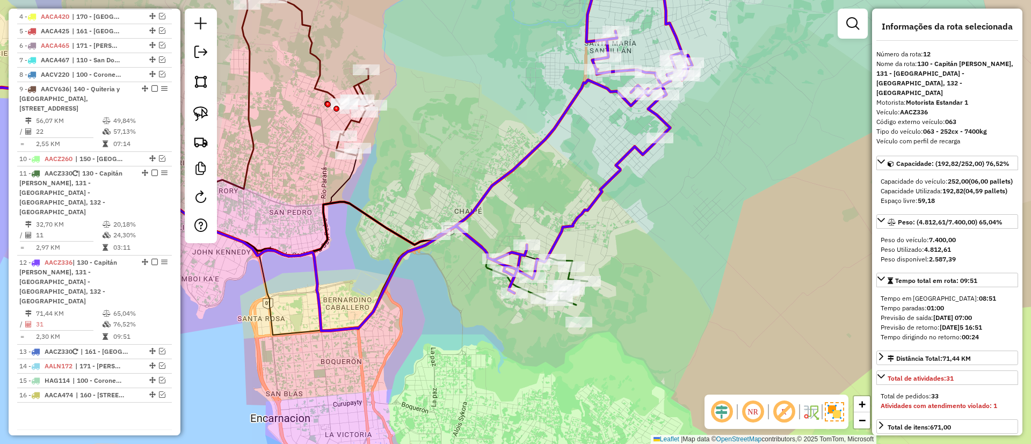
drag, startPoint x: 641, startPoint y: 245, endPoint x: 585, endPoint y: 236, distance: 57.1
click at [585, 236] on div "Janela de atendimento Grade de atendimento Capacidade Transportadoras Veículos …" at bounding box center [515, 222] width 1031 height 444
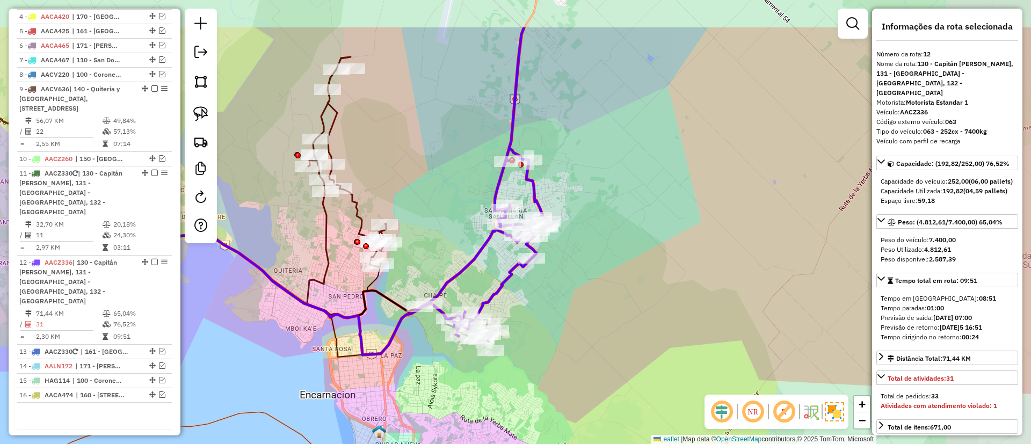
drag, startPoint x: 627, startPoint y: 244, endPoint x: 538, endPoint y: 316, distance: 114.6
click at [538, 316] on div "Janela de atendimento Grade de atendimento Capacidade Transportadoras Veículos …" at bounding box center [515, 222] width 1031 height 444
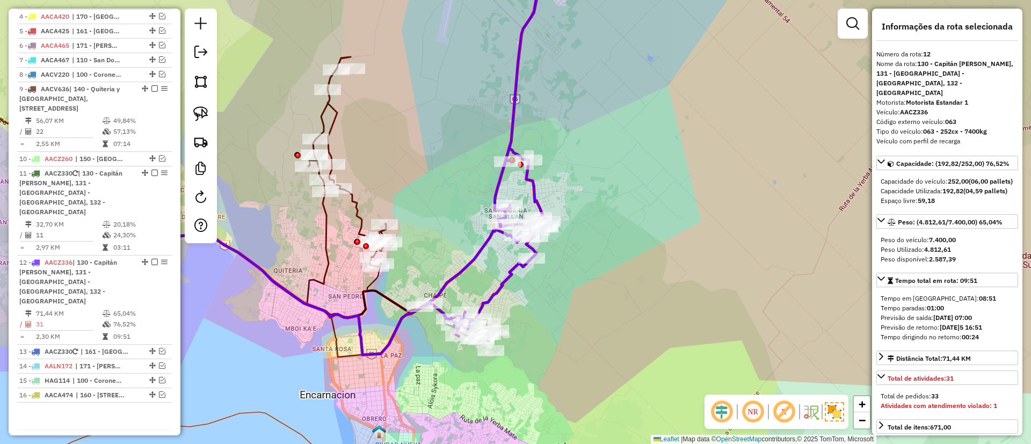
click at [355, 197] on icon at bounding box center [167, 180] width 443 height 247
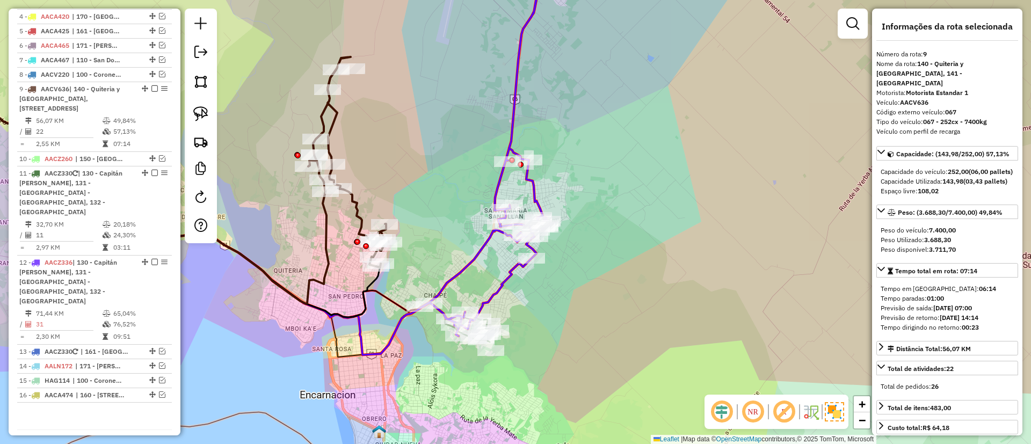
click at [500, 280] on icon at bounding box center [495, 145] width 149 height 381
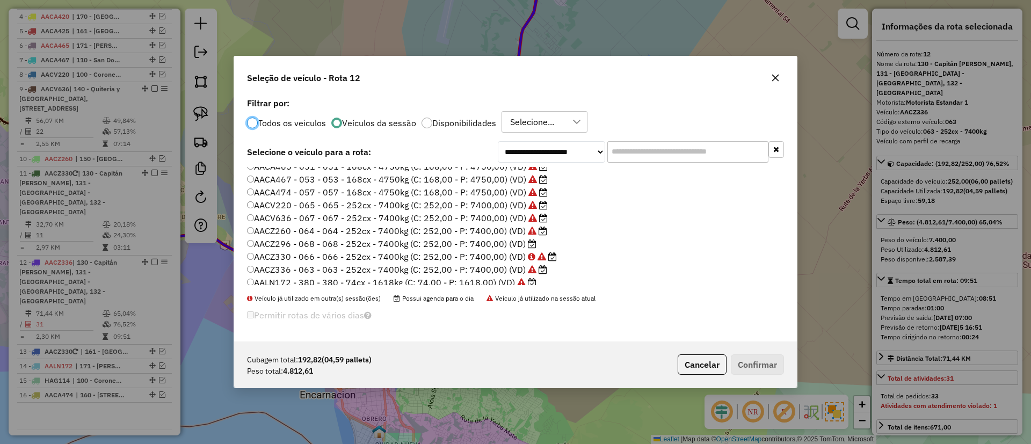
scroll to position [88, 0]
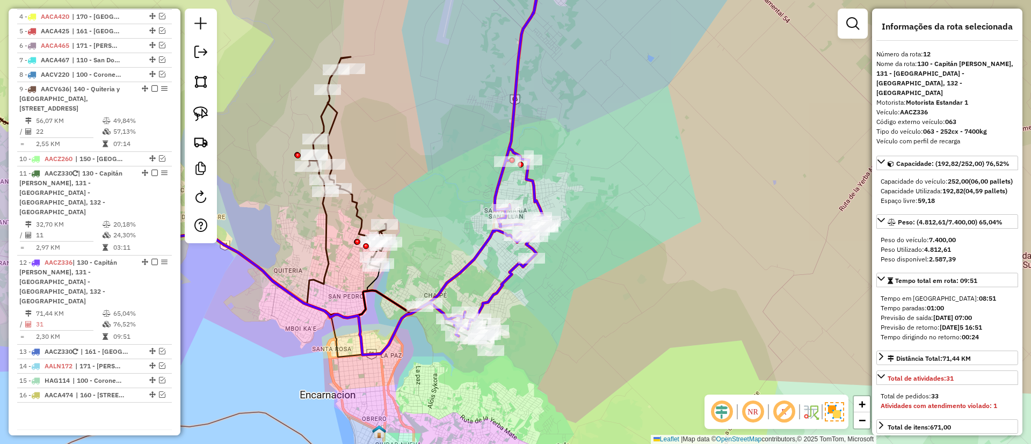
click at [469, 264] on icon at bounding box center [495, 145] width 149 height 381
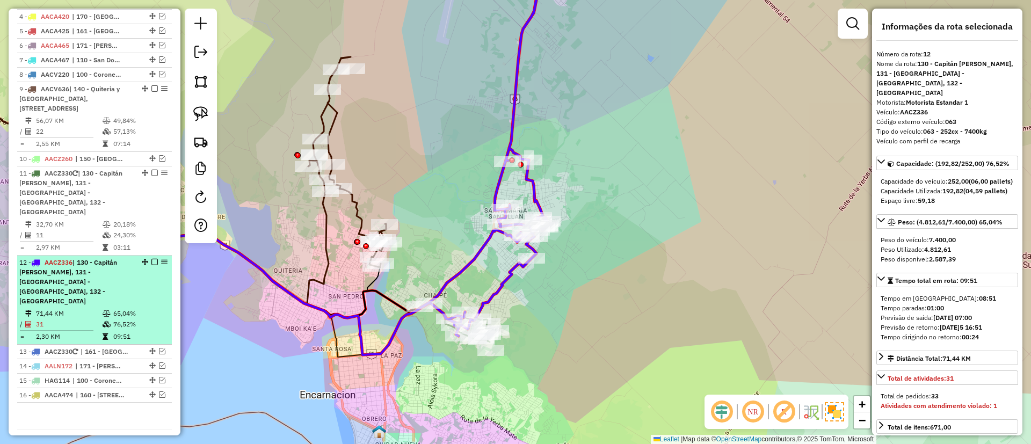
click at [151, 259] on em at bounding box center [154, 262] width 6 height 6
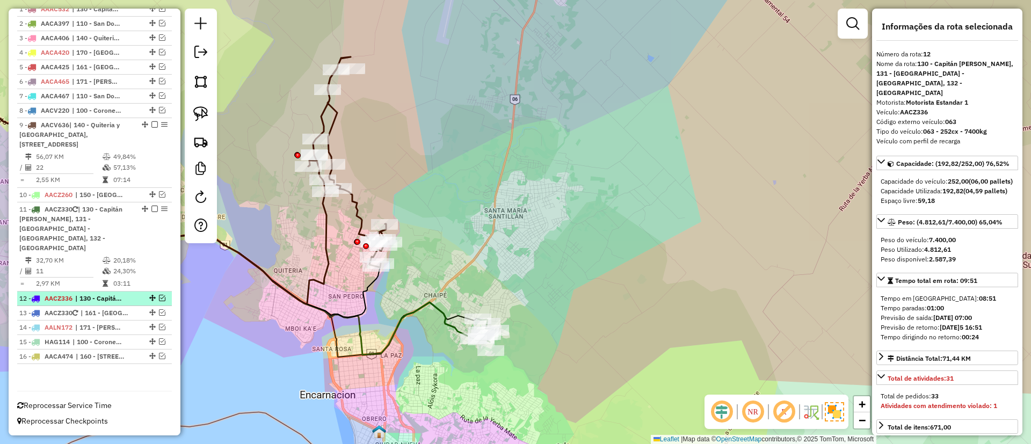
scroll to position [410, 0]
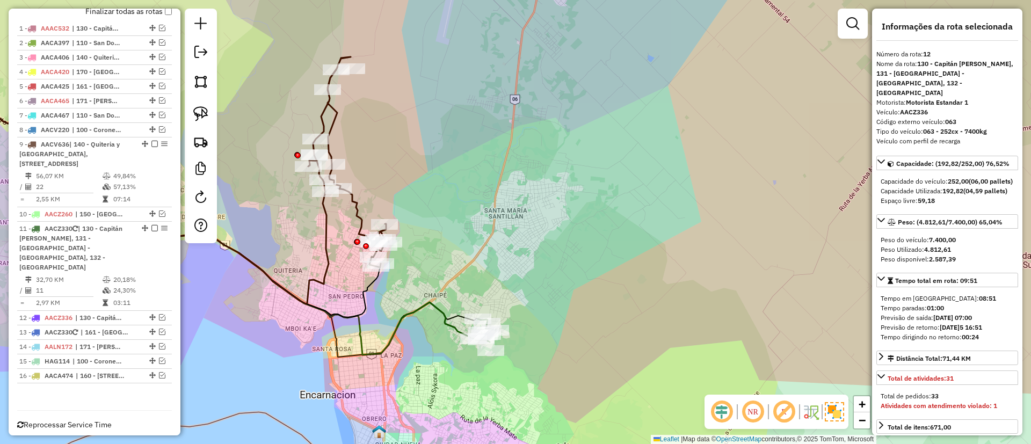
click at [444, 318] on icon at bounding box center [307, 280] width 334 height 150
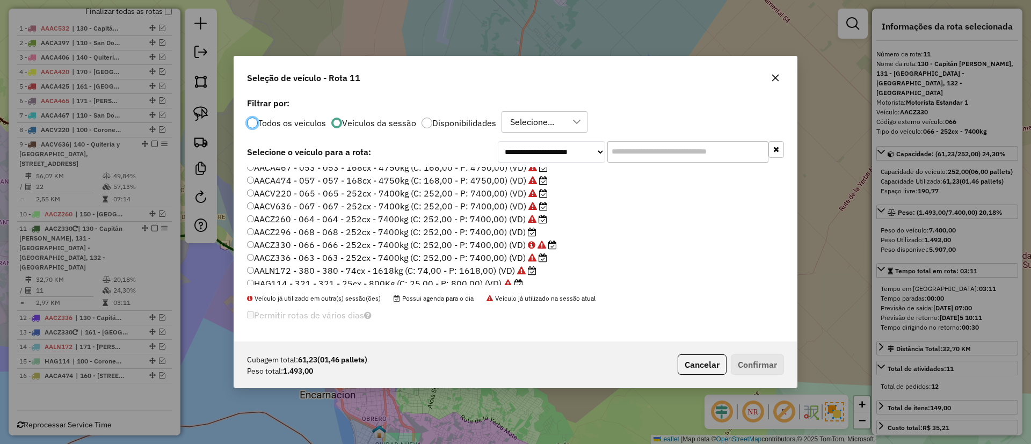
scroll to position [88, 0]
click at [506, 225] on label "AACZ296 - 068 - 068 - 252cx - 7400kg (C: 252,00 - P: 7400,00) (VD)" at bounding box center [391, 226] width 289 height 13
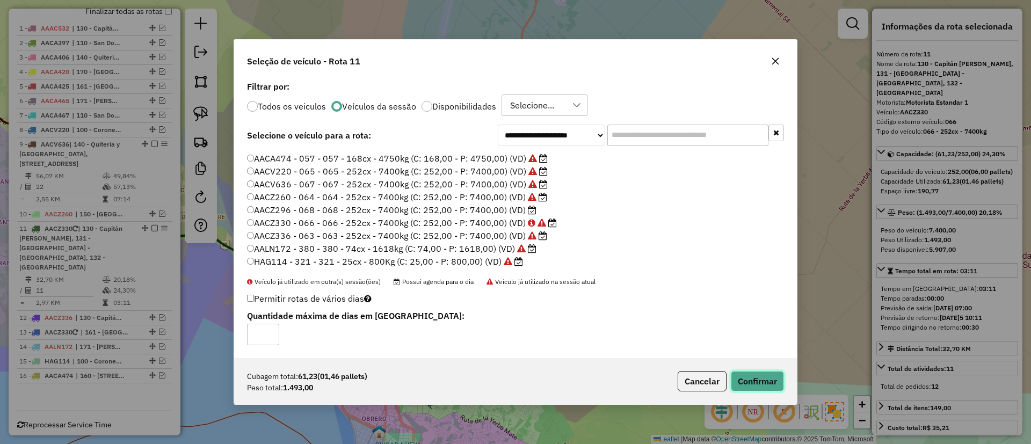
click at [738, 375] on button "Confirmar" at bounding box center [757, 381] width 53 height 20
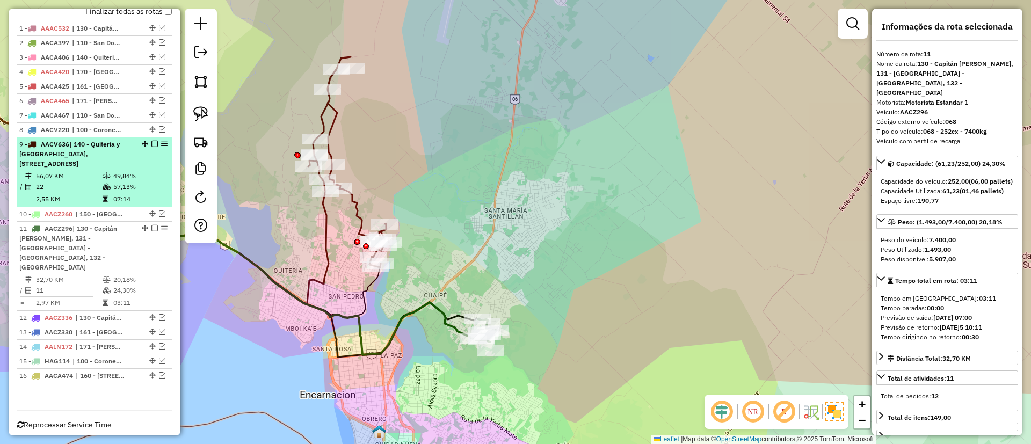
click at [155, 142] on div at bounding box center [151, 144] width 32 height 6
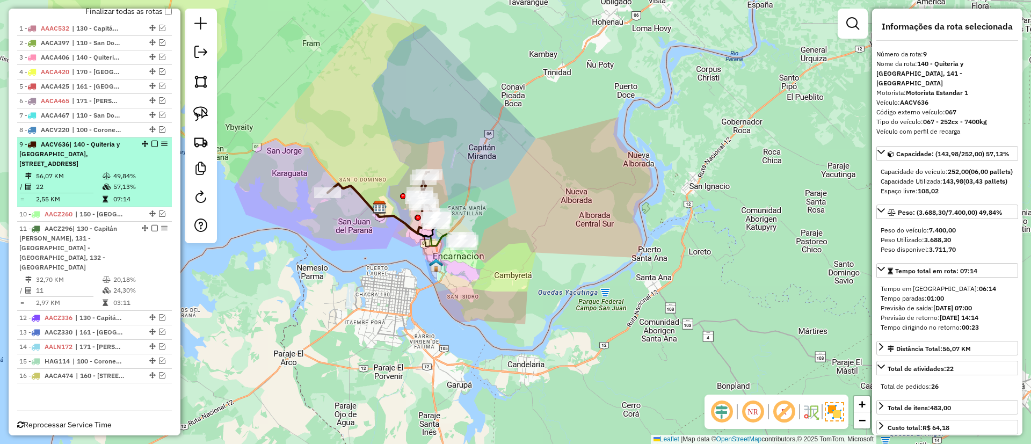
click at [151, 144] on em at bounding box center [154, 144] width 6 height 6
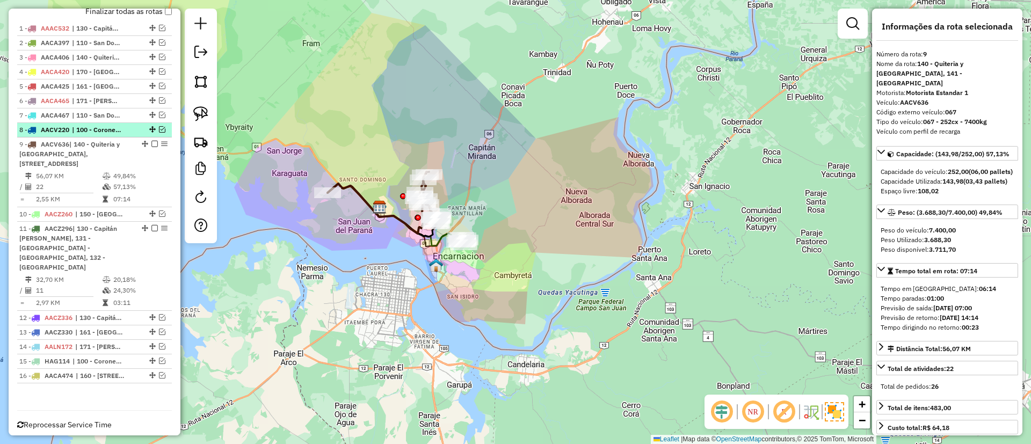
scroll to position [355, 0]
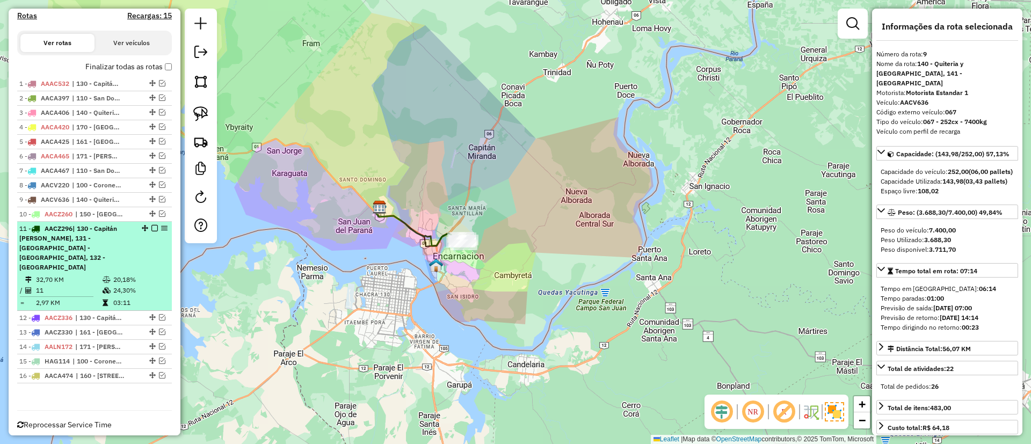
click at [151, 227] on em at bounding box center [154, 228] width 6 height 6
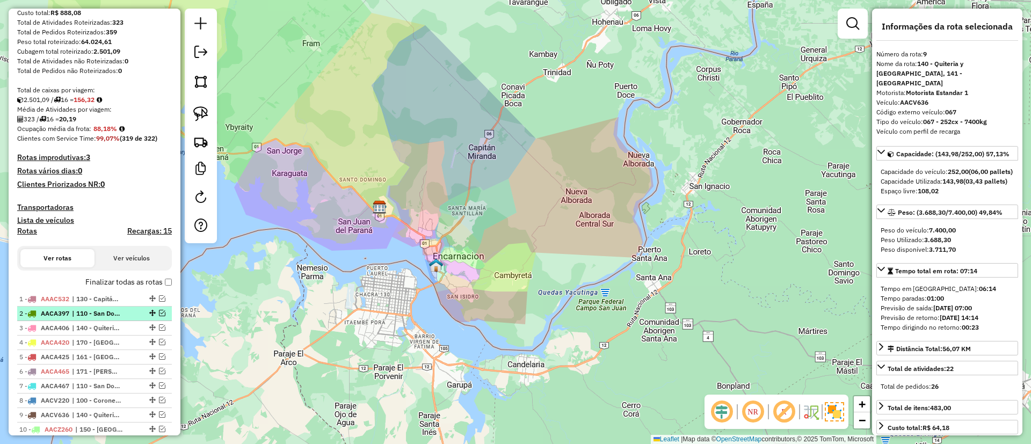
scroll to position [139, 0]
click at [141, 233] on h4 "Recargas: 15" at bounding box center [149, 232] width 45 height 9
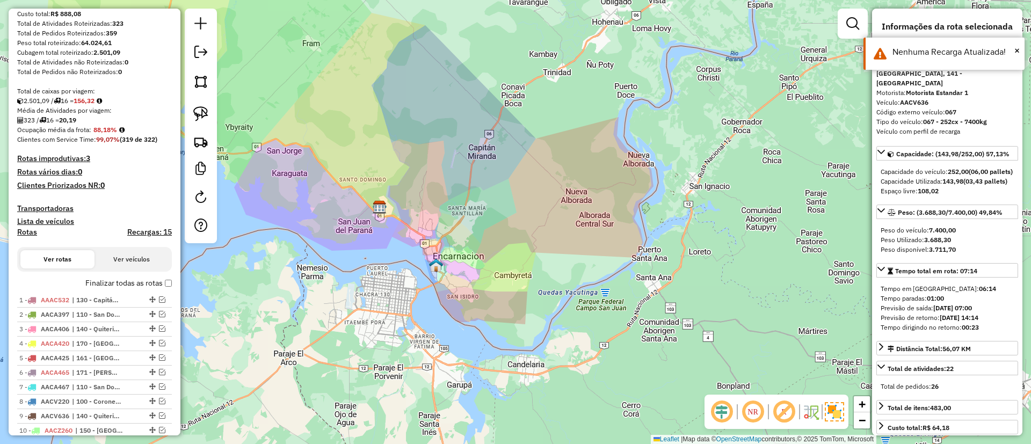
click at [126, 281] on label "Finalizar todas as rotas" at bounding box center [128, 283] width 86 height 11
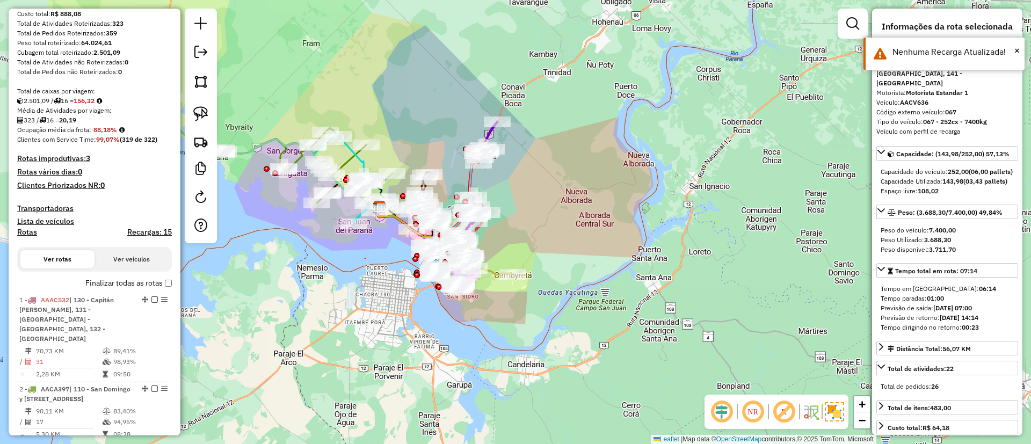
click at [32, 233] on h4 "Rotas" at bounding box center [27, 232] width 20 height 9
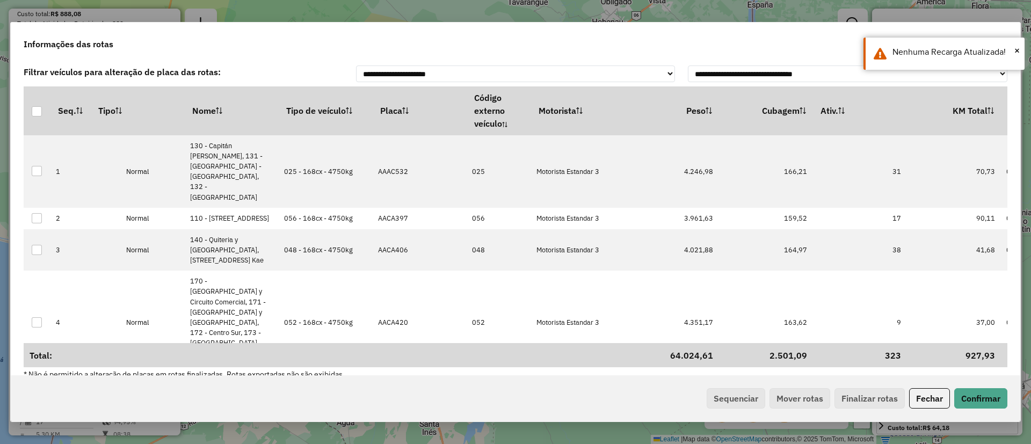
click at [334, 115] on th "Tipo de veículo" at bounding box center [326, 110] width 94 height 48
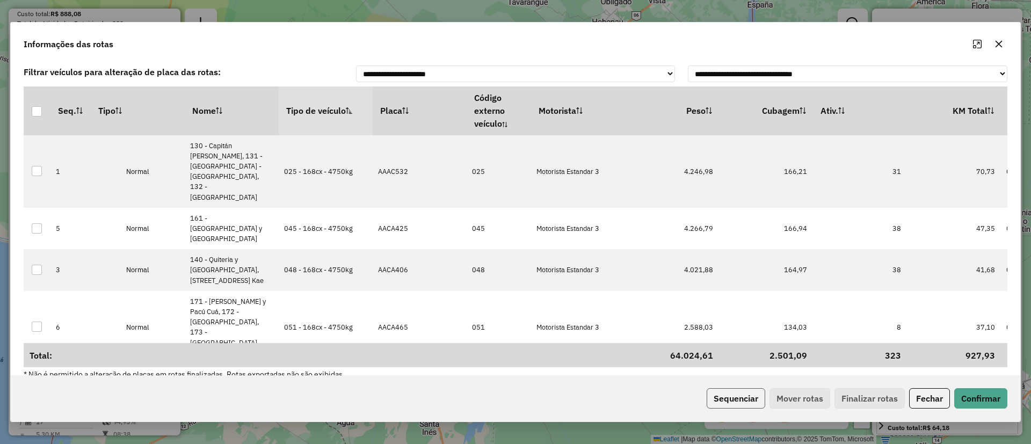
click at [734, 395] on button "Sequenciar" at bounding box center [736, 398] width 59 height 20
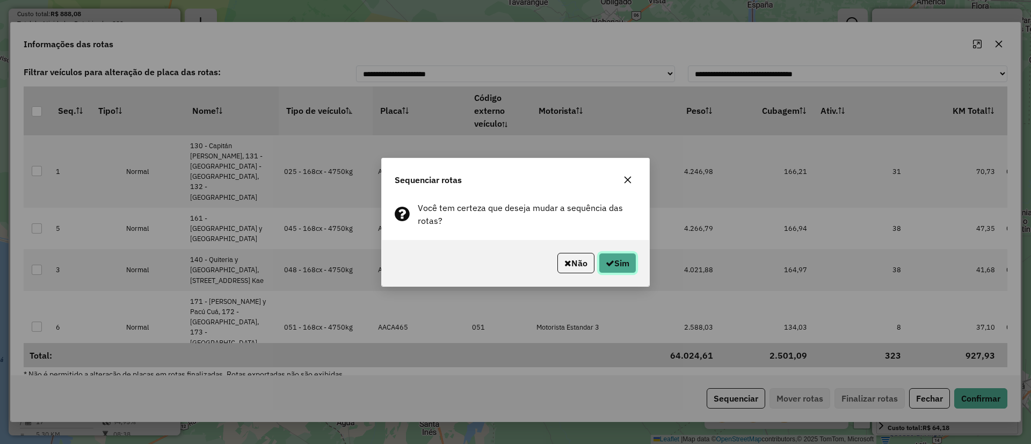
click at [621, 262] on button "Sim" at bounding box center [618, 263] width 38 height 20
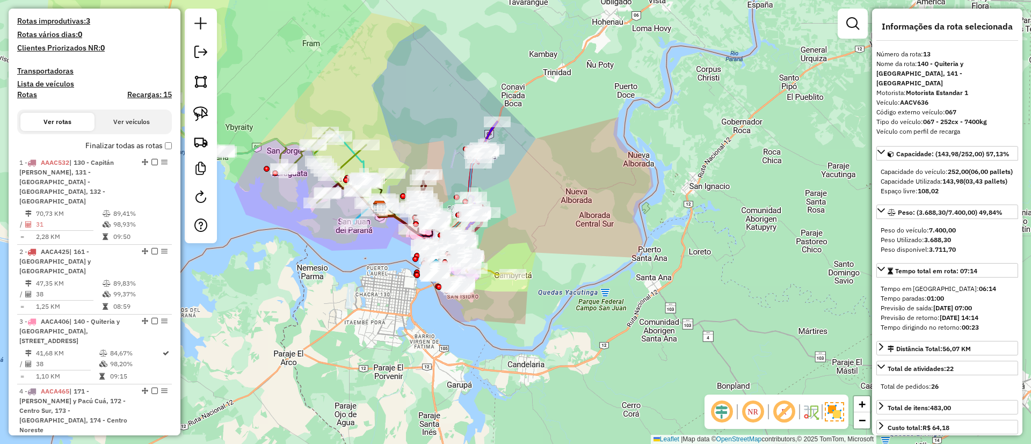
scroll to position [195, 0]
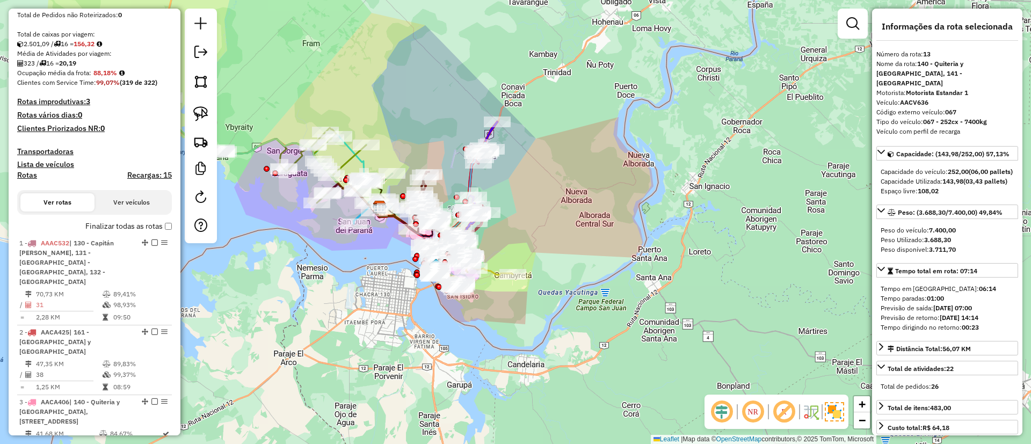
click at [114, 223] on label "Finalizar todas as rotas" at bounding box center [128, 226] width 86 height 11
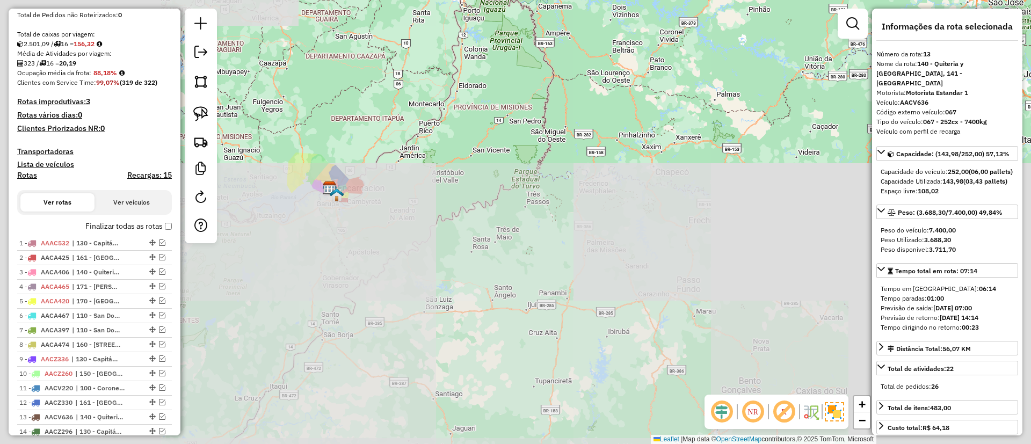
drag, startPoint x: 488, startPoint y: 183, endPoint x: 499, endPoint y: 186, distance: 12.4
click at [499, 186] on div "Janela de atendimento Grade de atendimento Capacidade Transportadoras Veículos …" at bounding box center [515, 222] width 1031 height 444
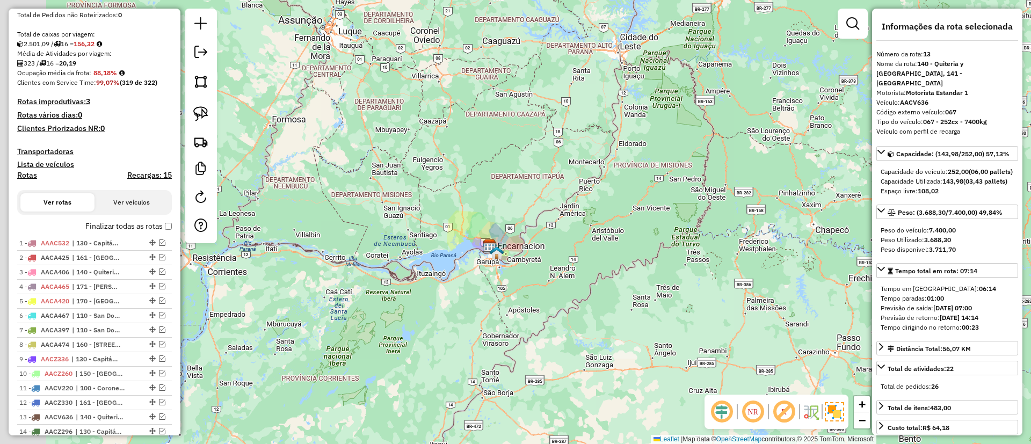
scroll to position [0, 0]
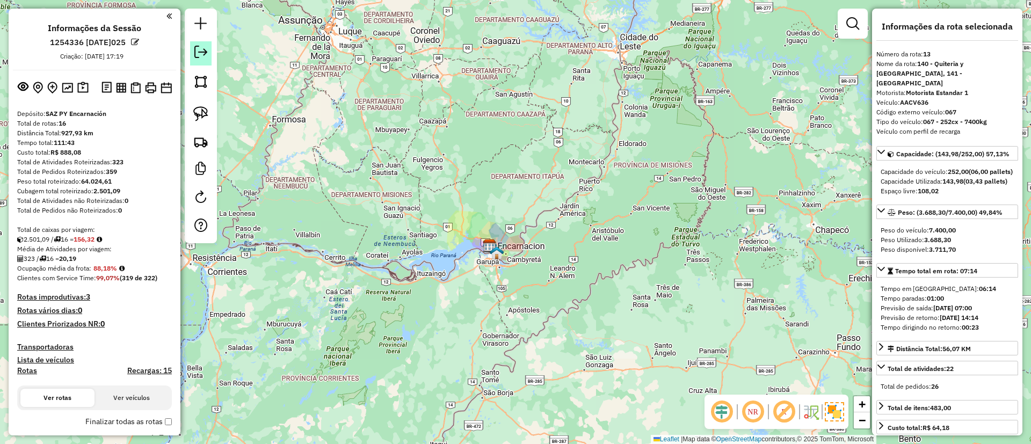
click at [201, 43] on link at bounding box center [200, 53] width 21 height 24
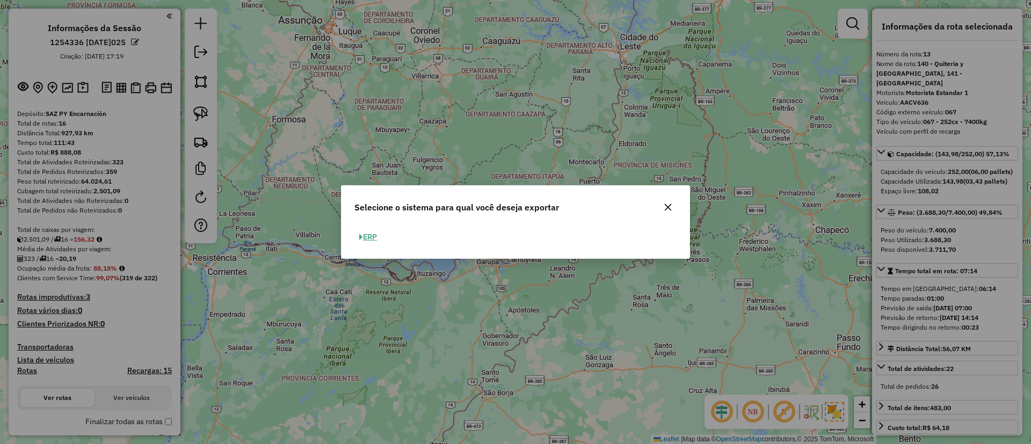
click at [359, 232] on button "ERP" at bounding box center [367, 237] width 27 height 17
select select "*********"
select select "**"
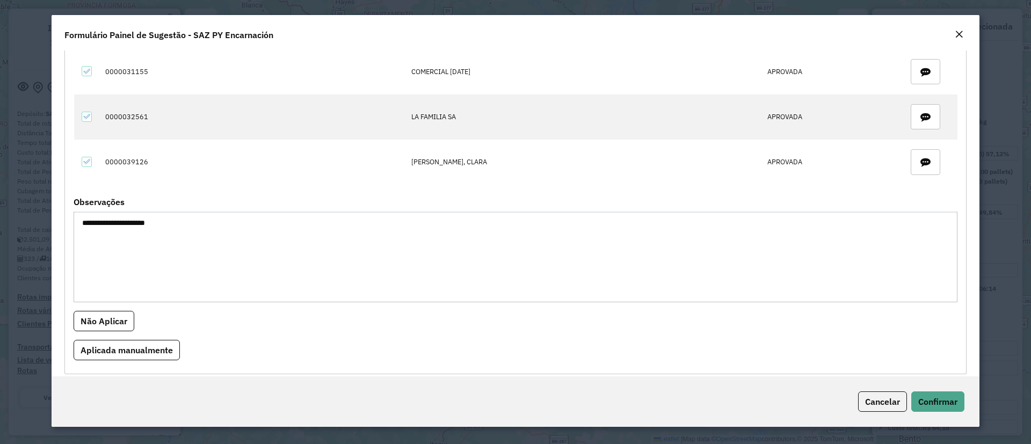
scroll to position [424, 0]
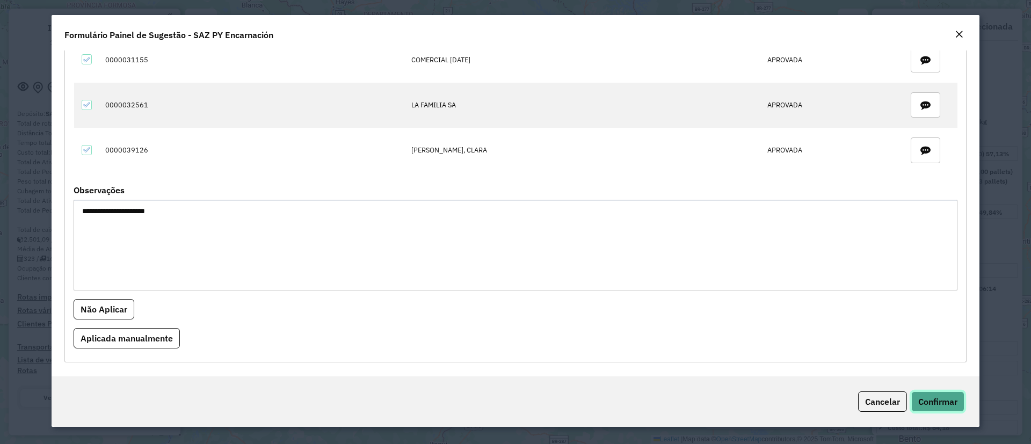
click at [929, 392] on button "Confirmar" at bounding box center [937, 402] width 53 height 20
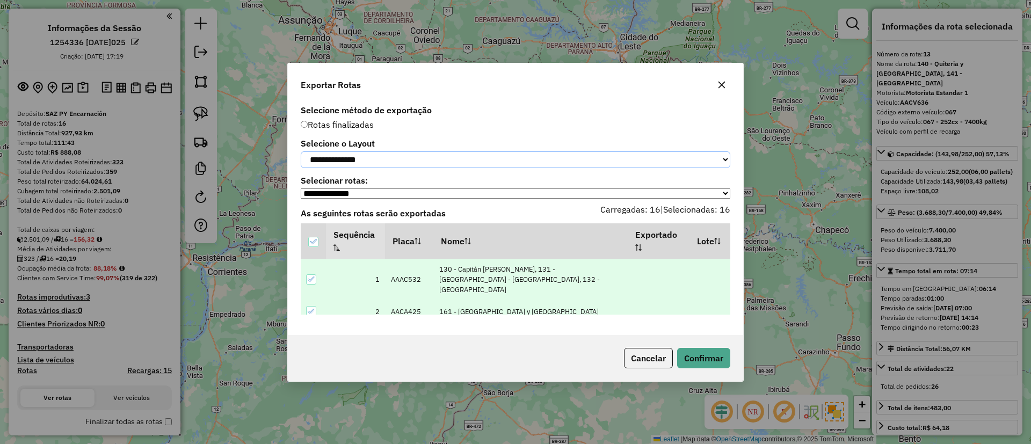
click at [353, 158] on select "**********" at bounding box center [516, 159] width 430 height 17
select select "*********"
click at [301, 151] on select "**********" at bounding box center [516, 159] width 430 height 17
click at [694, 354] on button "Confirmar" at bounding box center [703, 358] width 53 height 20
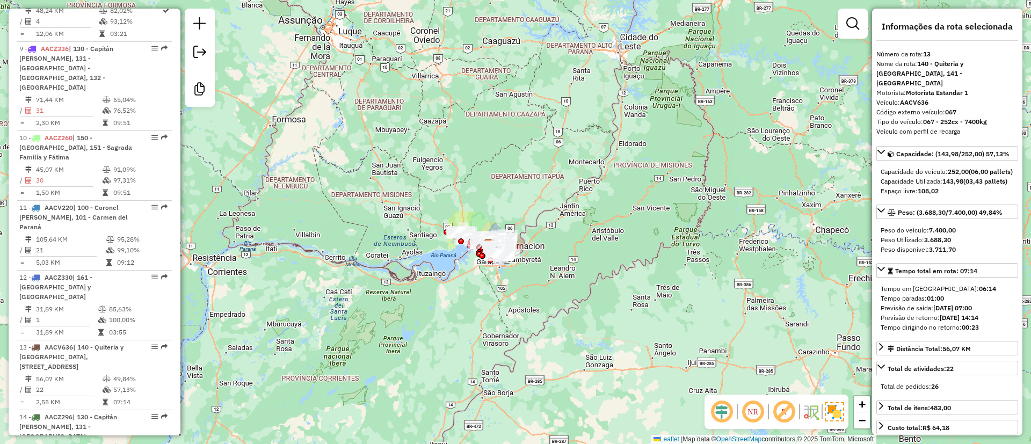
scroll to position [1120, 0]
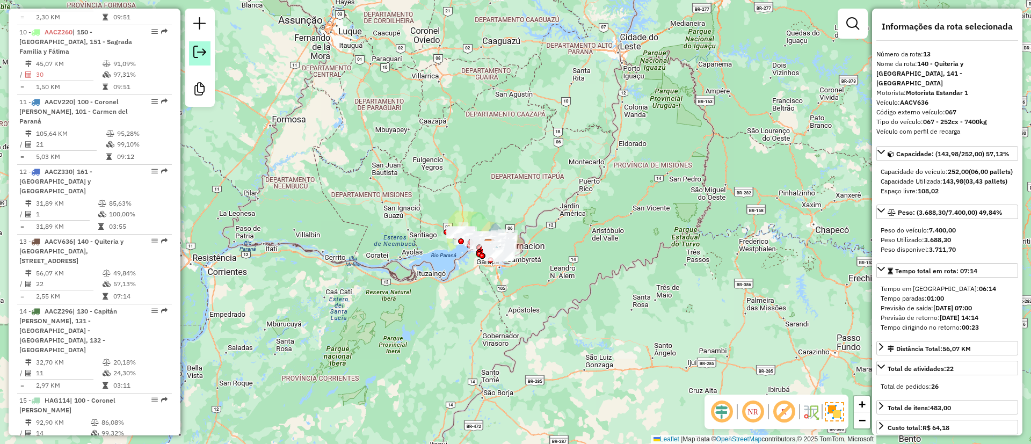
click at [193, 52] on link at bounding box center [199, 53] width 21 height 24
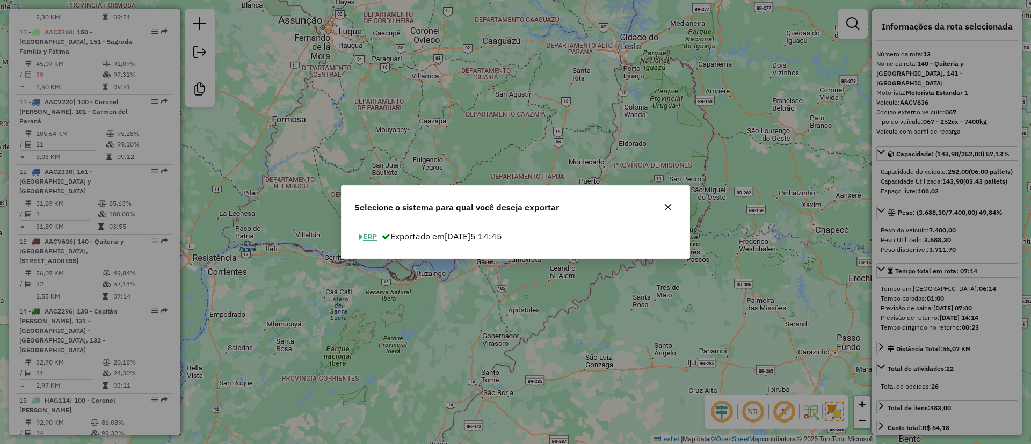
click at [370, 237] on button "ERP" at bounding box center [367, 237] width 27 height 17
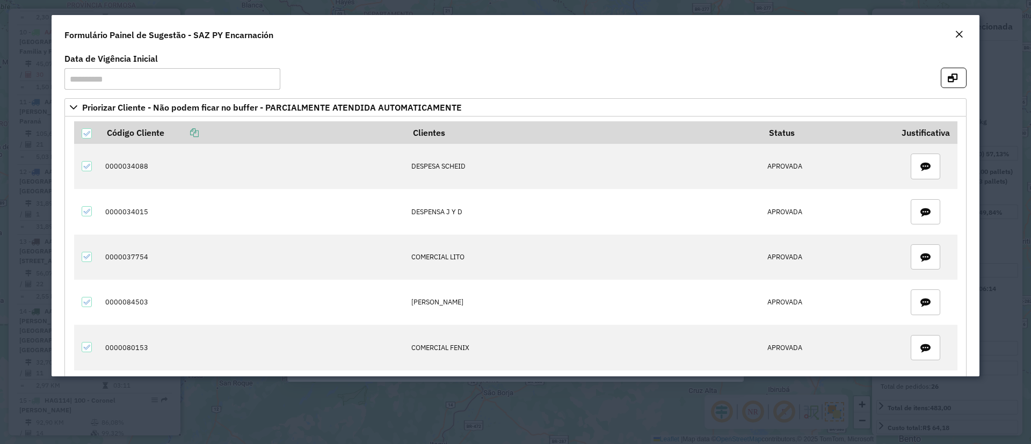
click at [959, 36] on em "Close" at bounding box center [959, 34] width 9 height 9
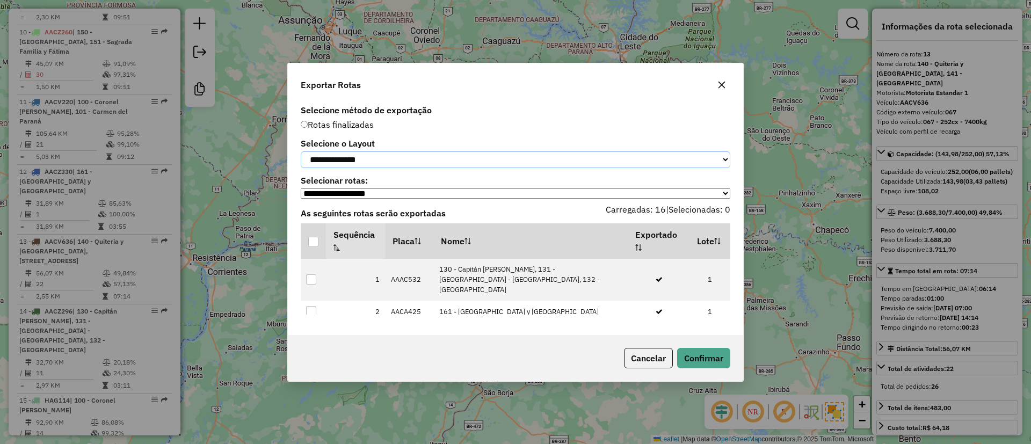
click at [433, 155] on select "**********" at bounding box center [516, 159] width 430 height 17
select select "*********"
click at [301, 151] on select "**********" at bounding box center [516, 159] width 430 height 17
click at [315, 245] on div at bounding box center [313, 242] width 10 height 10
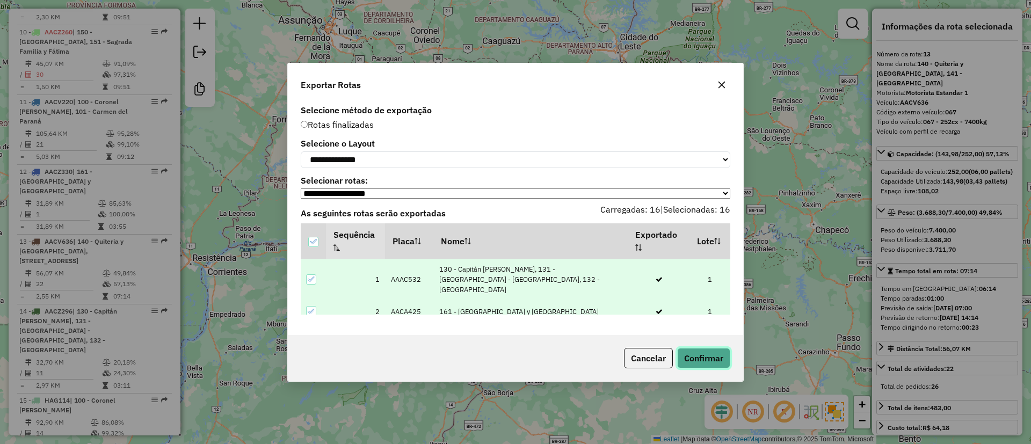
click at [695, 358] on button "Confirmar" at bounding box center [703, 358] width 53 height 20
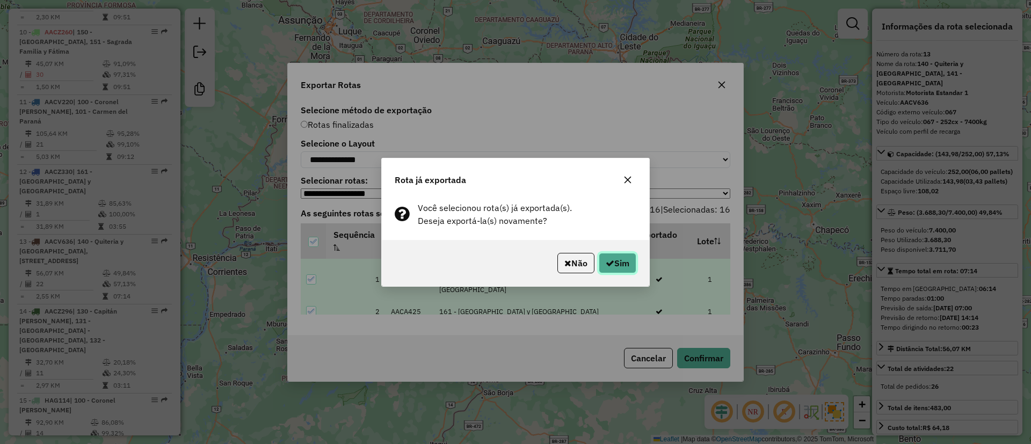
click at [632, 258] on button "Sim" at bounding box center [618, 263] width 38 height 20
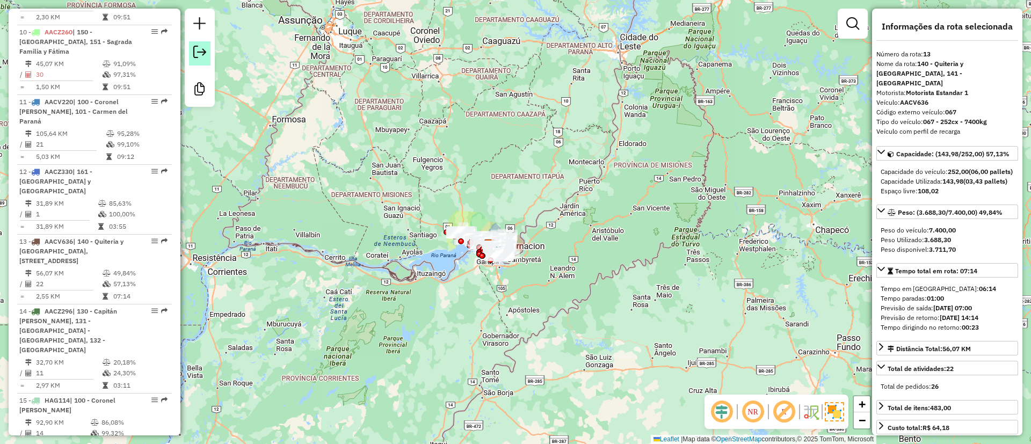
click at [205, 53] on em at bounding box center [199, 52] width 13 height 13
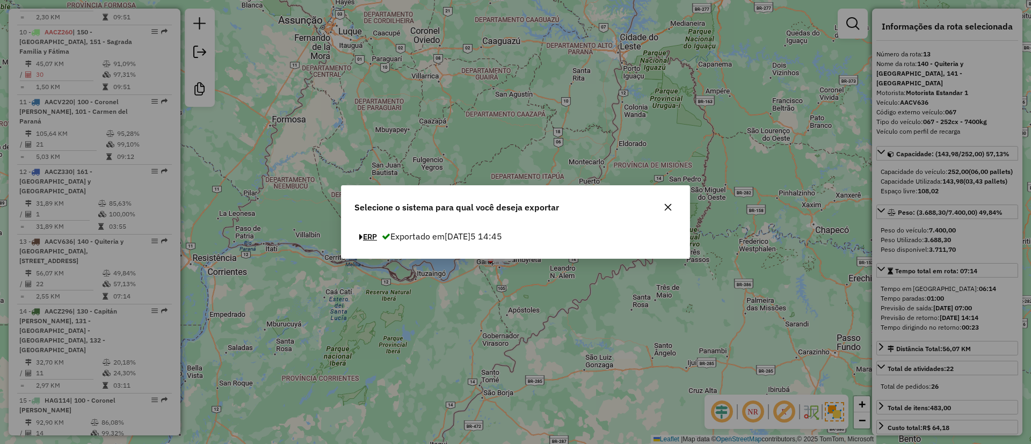
click at [373, 235] on button "ERP" at bounding box center [367, 237] width 27 height 17
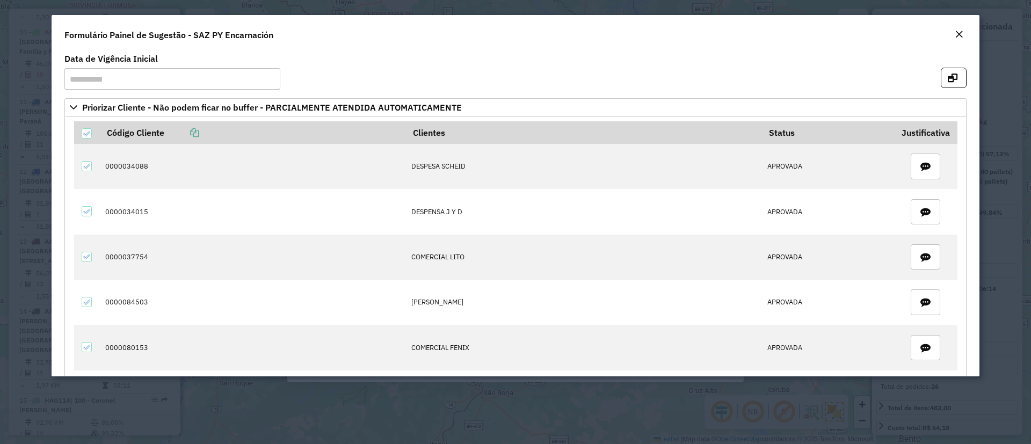
click at [953, 37] on button "Close" at bounding box center [959, 35] width 15 height 14
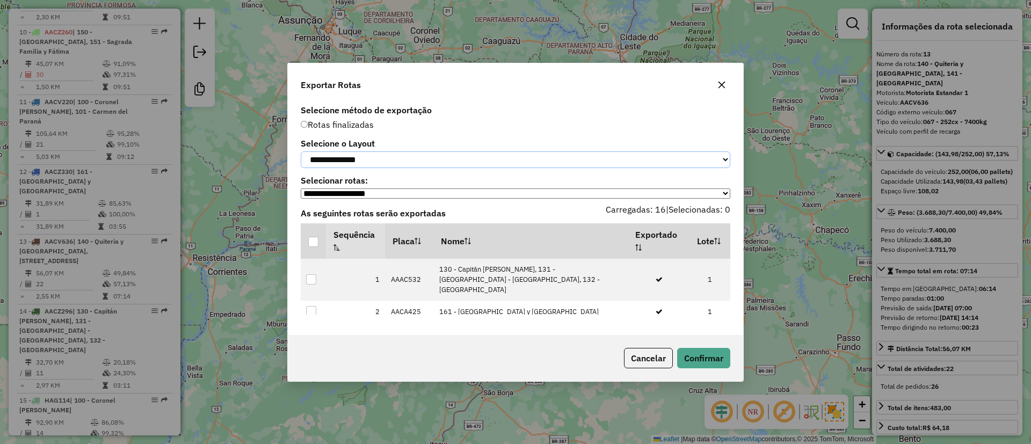
click at [328, 157] on select "**********" at bounding box center [516, 159] width 430 height 17
select select "*********"
click at [301, 151] on select "**********" at bounding box center [516, 159] width 430 height 17
click at [315, 242] on div at bounding box center [313, 242] width 10 height 10
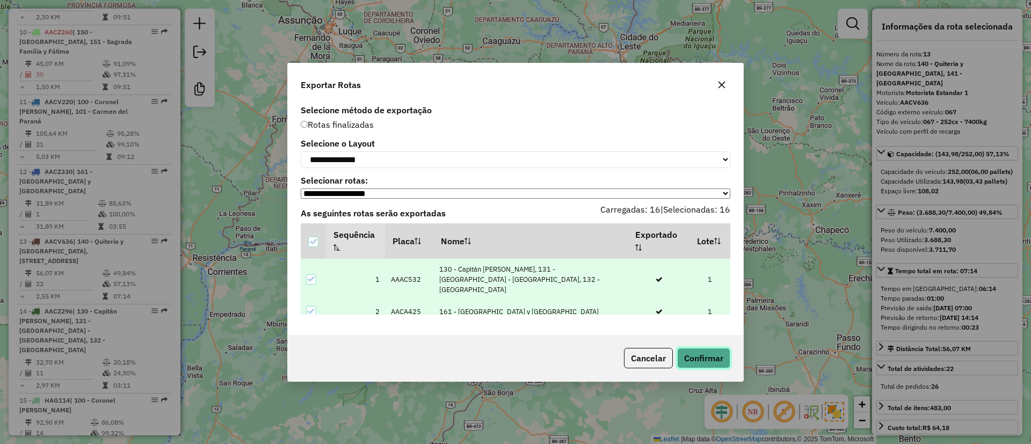
click at [727, 361] on button "Confirmar" at bounding box center [703, 358] width 53 height 20
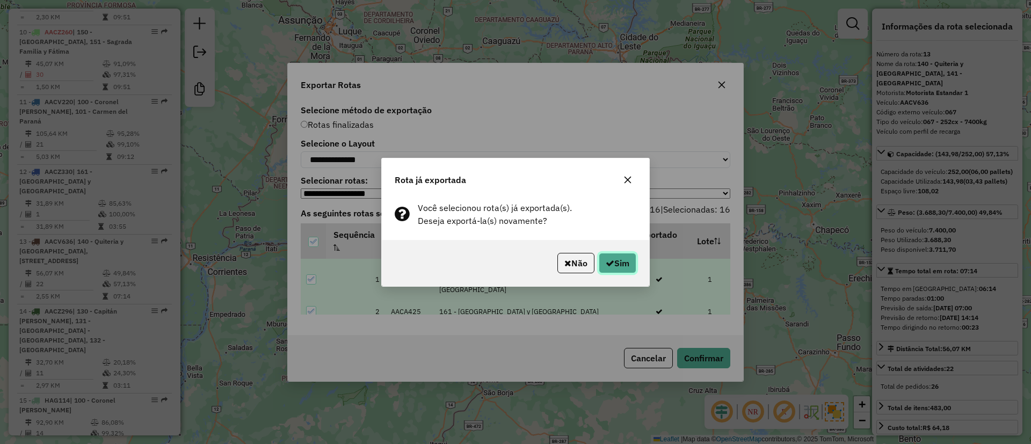
click at [626, 256] on button "Sim" at bounding box center [618, 263] width 38 height 20
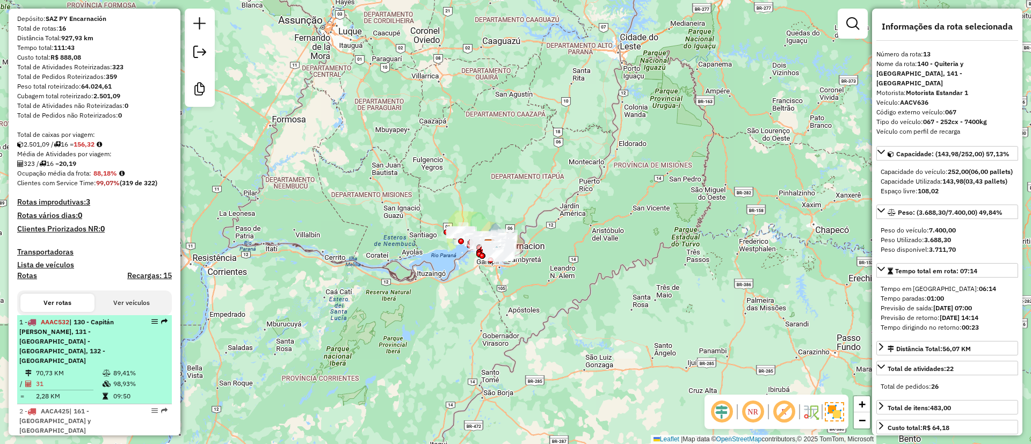
scroll to position [0, 0]
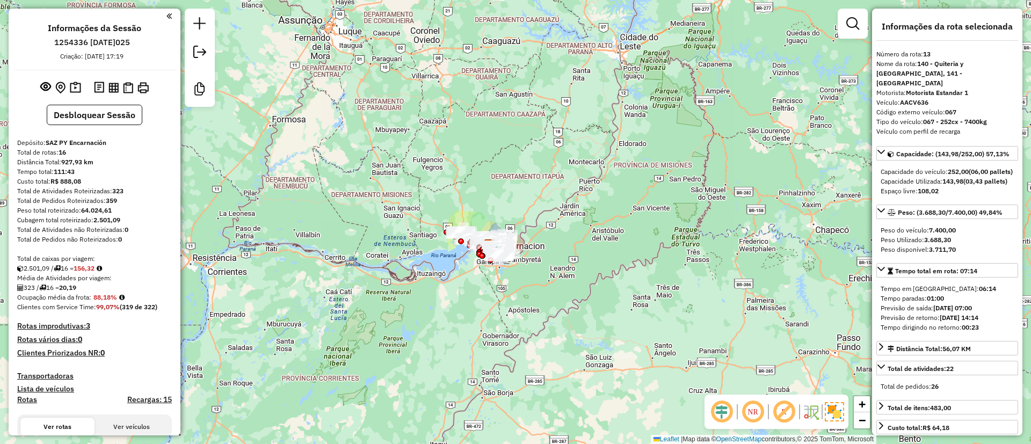
drag, startPoint x: 45, startPoint y: 44, endPoint x: 77, endPoint y: 43, distance: 31.7
click at [77, 43] on li "1254336 - [DATE]" at bounding box center [92, 45] width 81 height 14
drag, startPoint x: 80, startPoint y: 42, endPoint x: 42, endPoint y: 44, distance: 38.2
click at [42, 44] on ul "Informações da Sessão 1254336 - 28/08/2025 Criação: 27/08/2025 17:19" at bounding box center [94, 42] width 163 height 38
copy h6 "1254336"
